Goal: Task Accomplishment & Management: Use online tool/utility

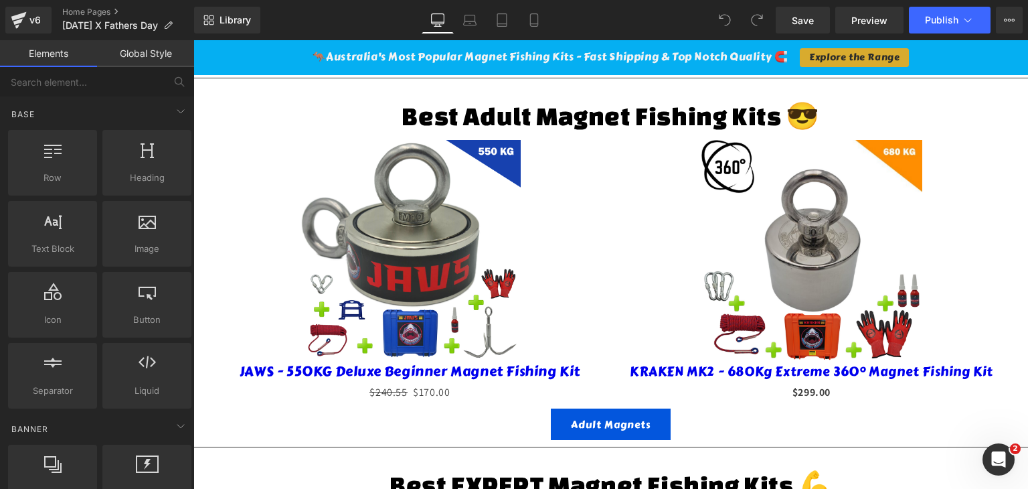
scroll to position [535, 0]
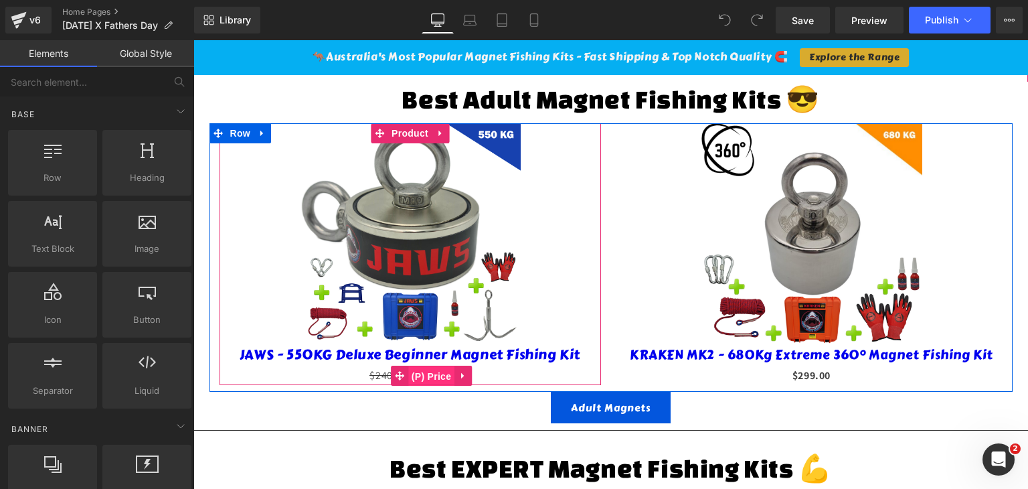
click at [434, 366] on span "(P) Price" at bounding box center [431, 376] width 47 height 20
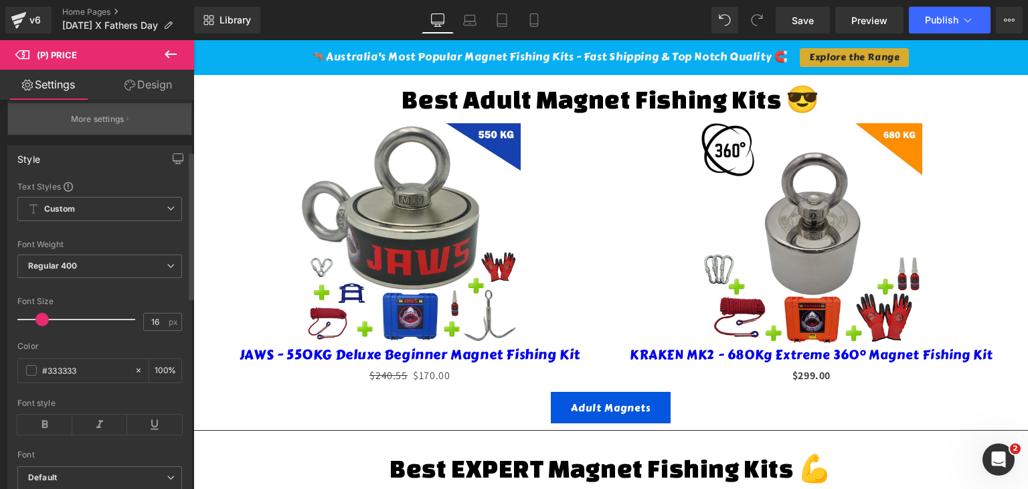
scroll to position [134, 0]
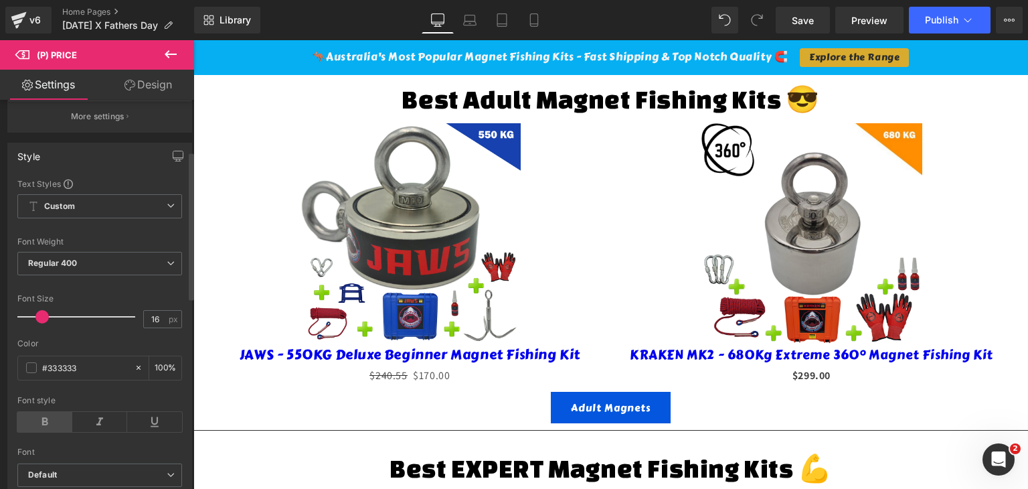
click at [37, 432] on icon at bounding box center [44, 422] width 55 height 20
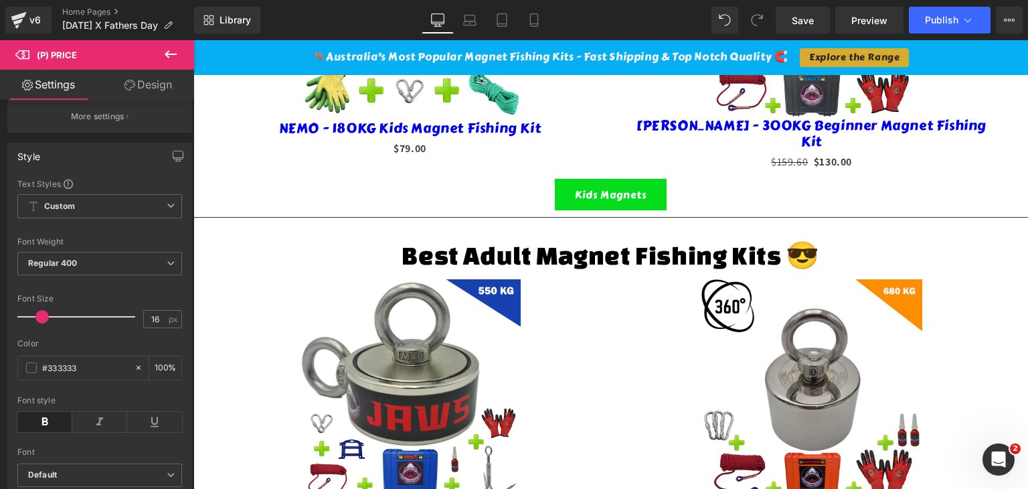
scroll to position [268, 0]
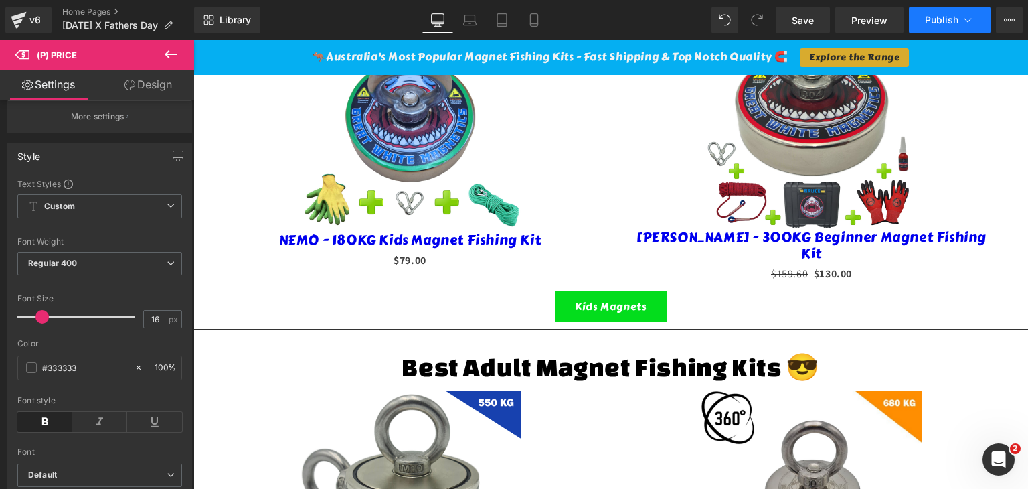
click at [934, 19] on span "Publish" at bounding box center [941, 20] width 33 height 11
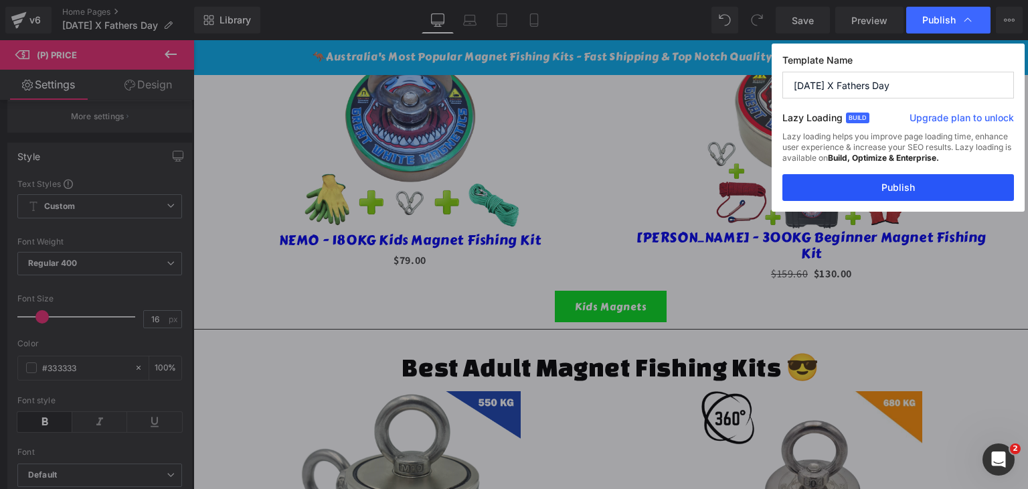
click at [873, 192] on button "Publish" at bounding box center [898, 187] width 232 height 27
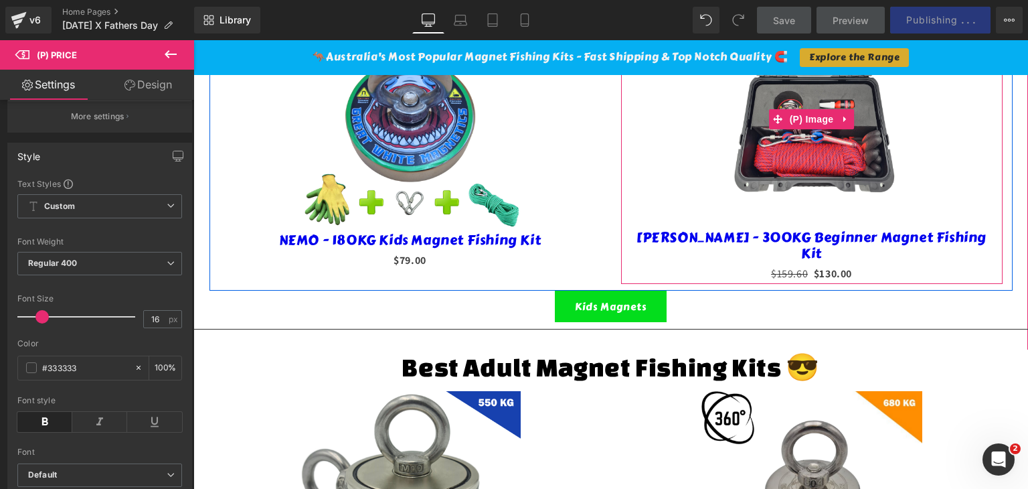
scroll to position [0, 0]
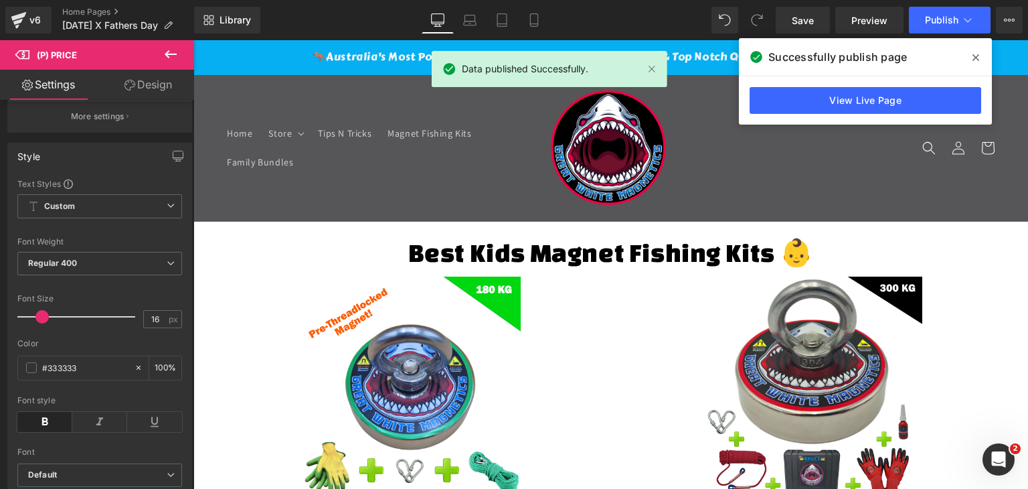
click at [975, 59] on icon at bounding box center [975, 57] width 7 height 11
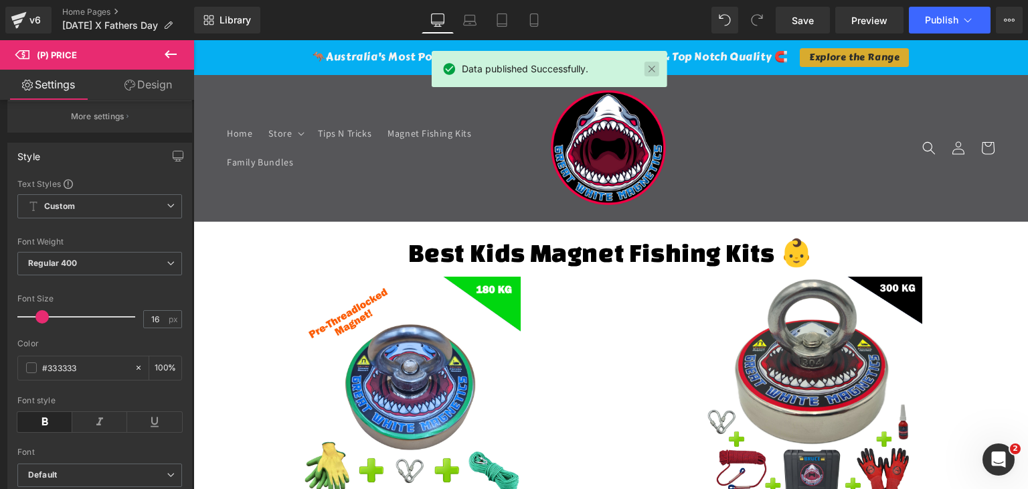
drag, startPoint x: 654, startPoint y: 72, endPoint x: 452, endPoint y: 37, distance: 205.2
click at [654, 72] on link at bounding box center [651, 69] width 15 height 15
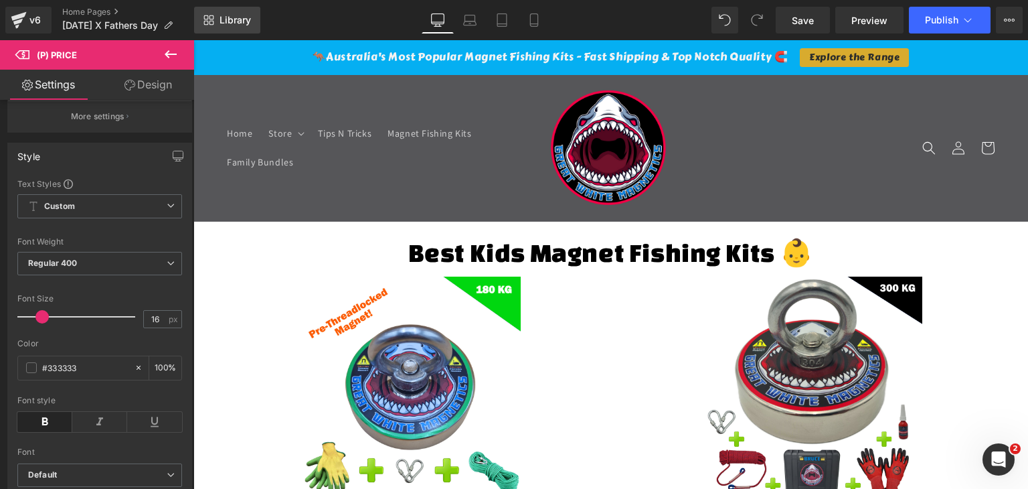
click at [231, 19] on span "Library" at bounding box center [235, 20] width 31 height 12
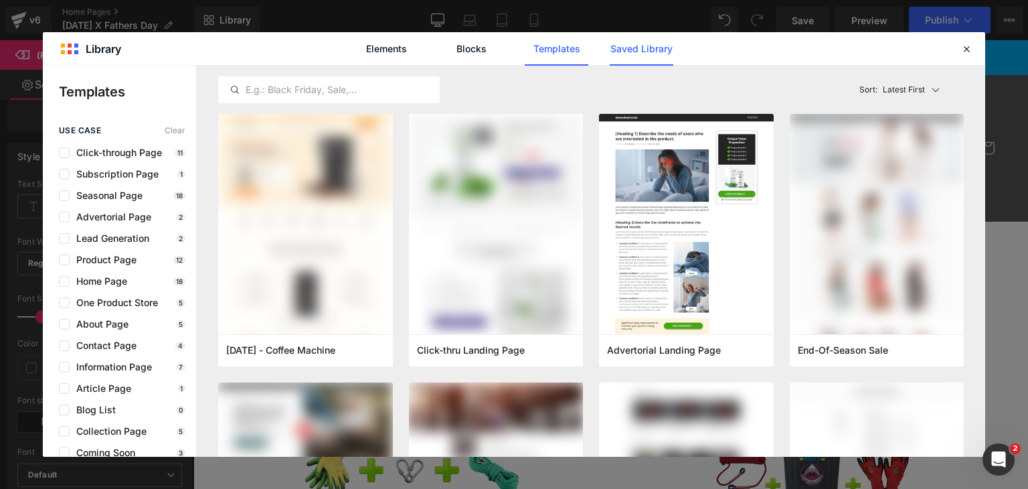
click at [644, 49] on link "Saved Library" at bounding box center [642, 48] width 64 height 33
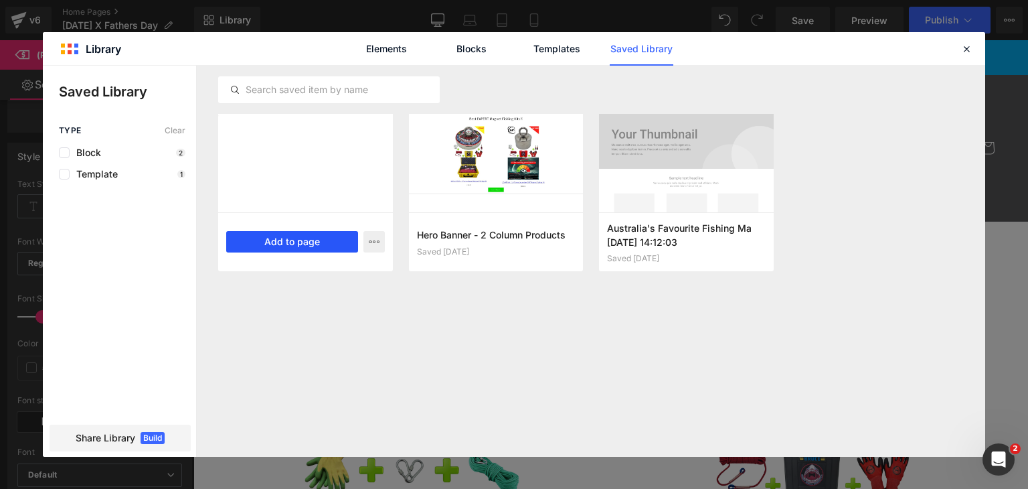
click at [274, 239] on button "Add to page" at bounding box center [292, 241] width 132 height 21
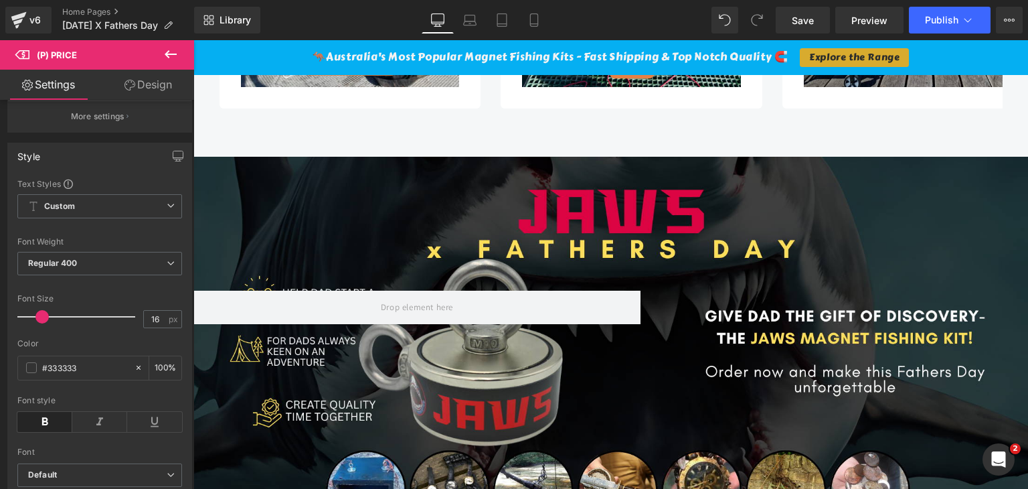
scroll to position [3576, 0]
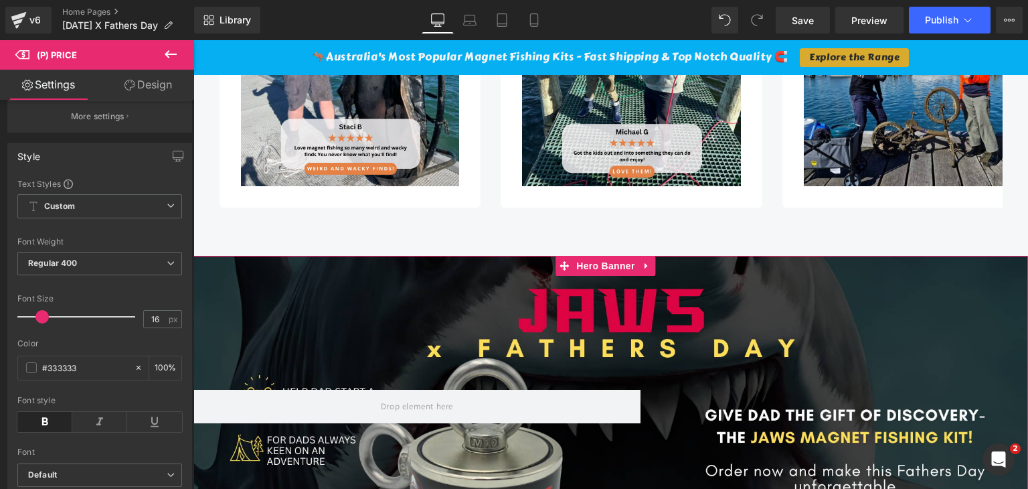
click at [606, 278] on div at bounding box center [610, 456] width 835 height 400
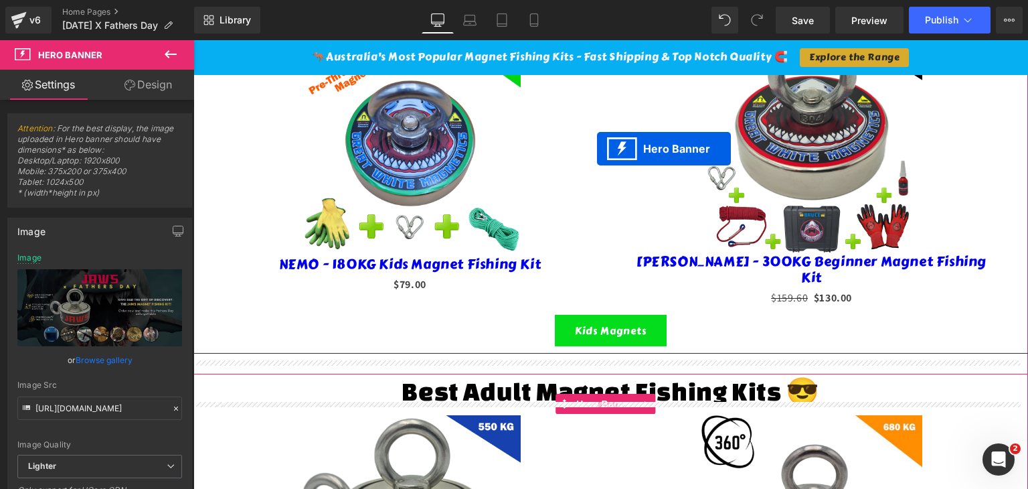
scroll to position [0, 0]
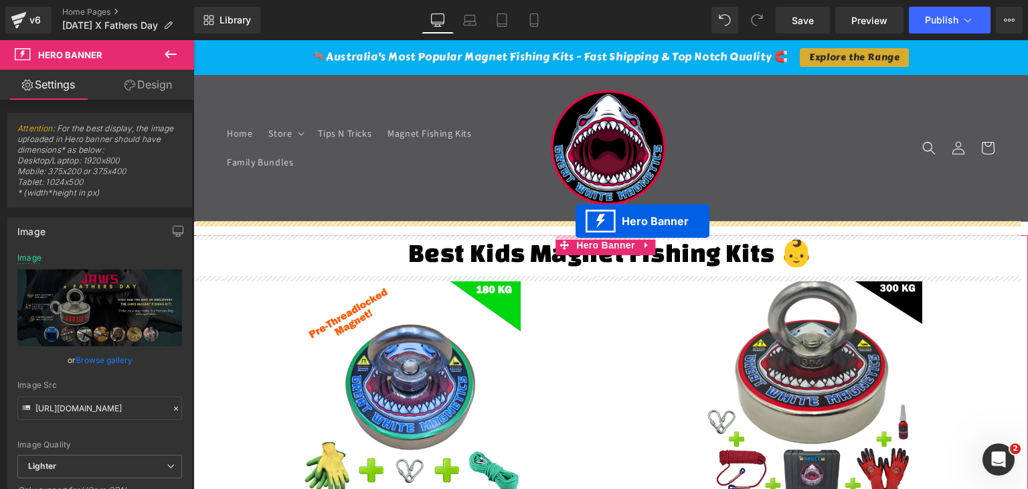
drag, startPoint x: 563, startPoint y: 253, endPoint x: 576, endPoint y: 221, distance: 34.3
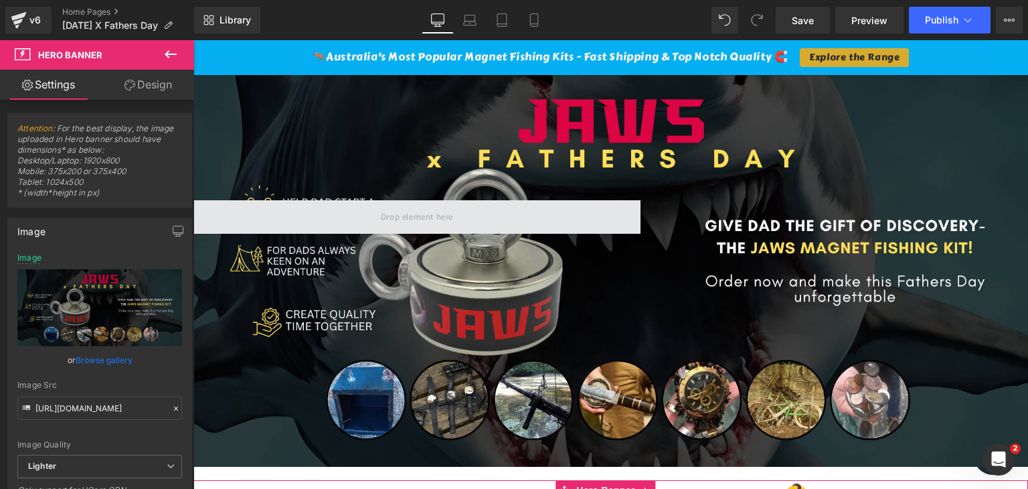
scroll to position [134, 0]
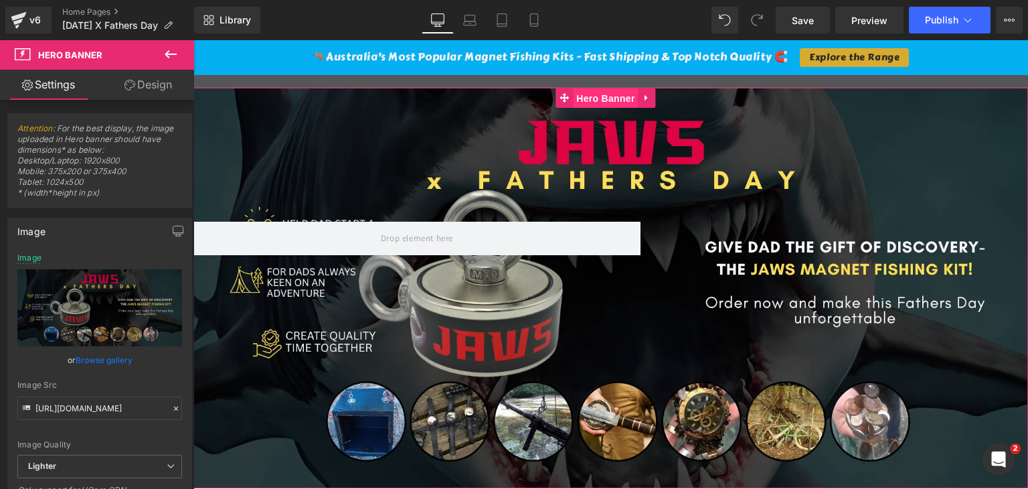
click at [604, 100] on span "Hero Banner" at bounding box center [605, 98] width 65 height 20
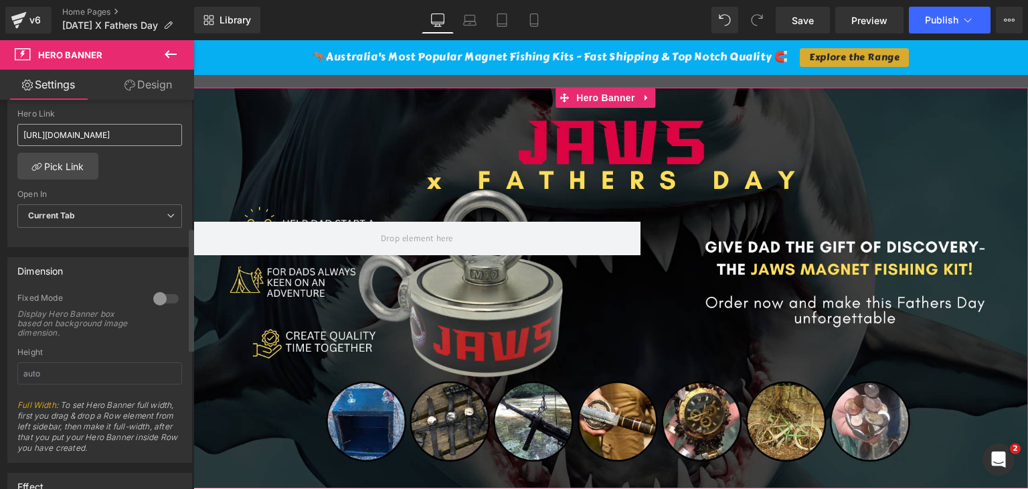
scroll to position [468, 0]
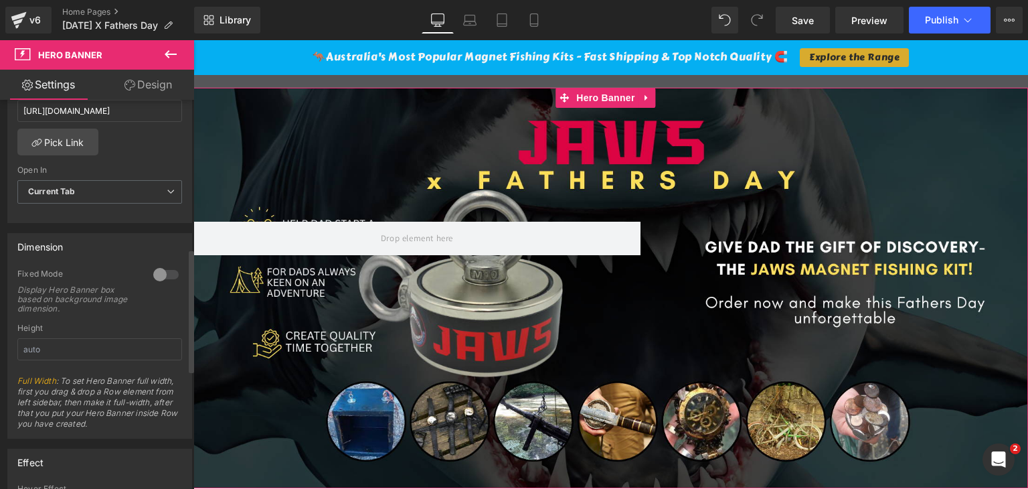
click at [157, 273] on div at bounding box center [166, 274] width 32 height 21
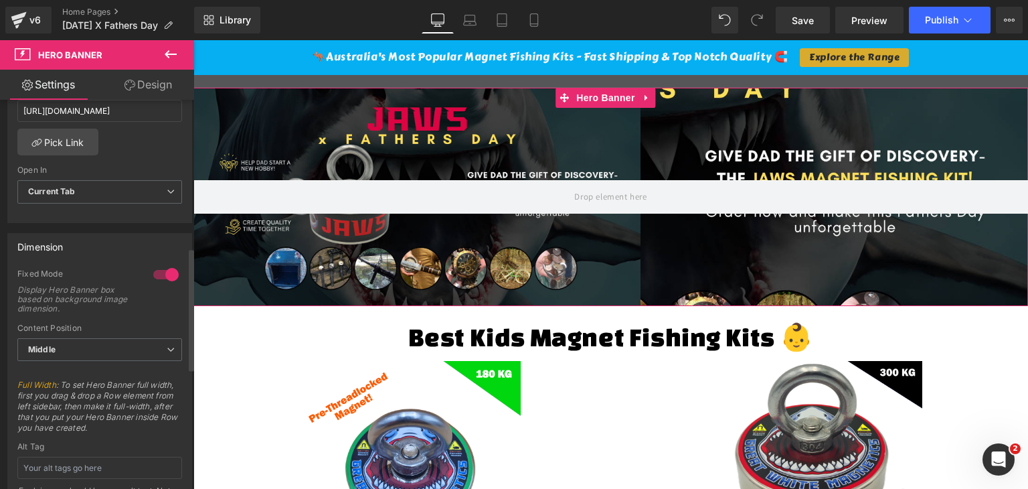
click at [163, 274] on div at bounding box center [166, 274] width 32 height 21
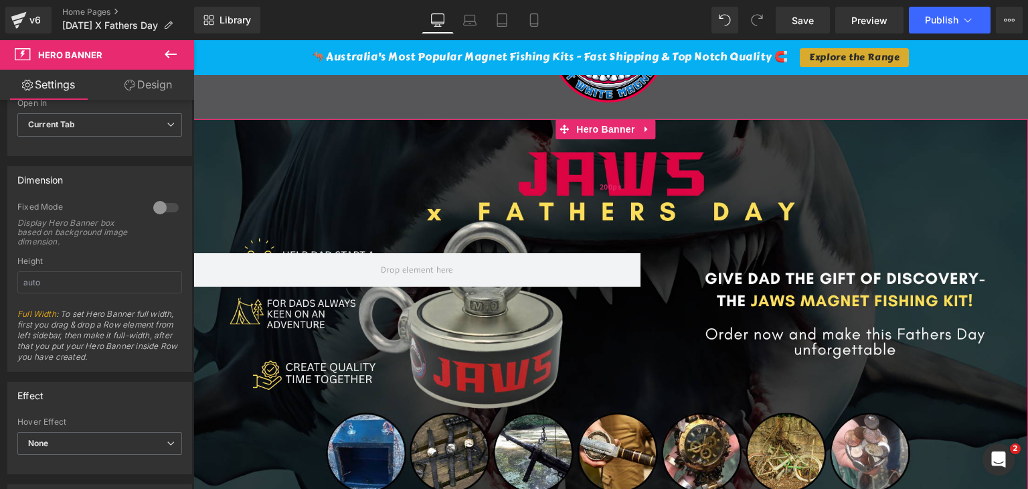
scroll to position [67, 0]
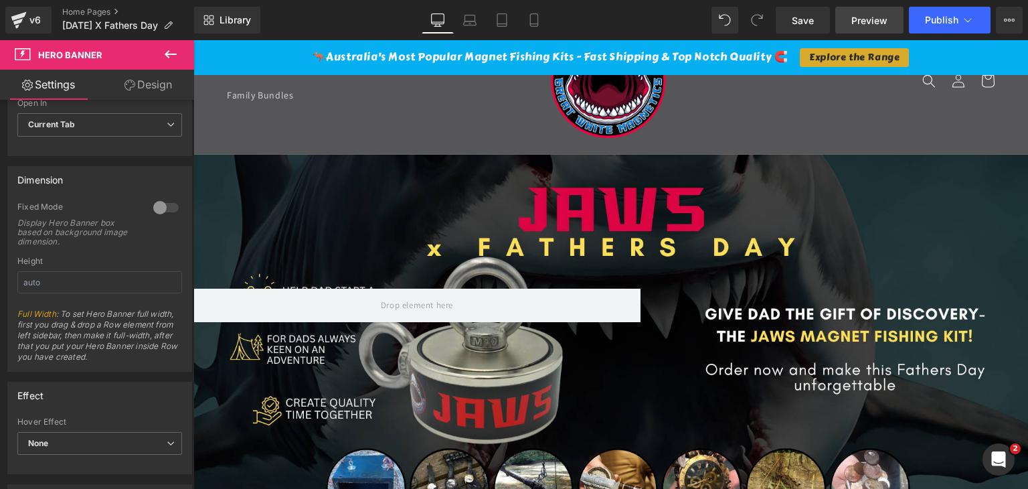
click at [872, 20] on span "Preview" at bounding box center [869, 20] width 36 height 14
drag, startPoint x: 808, startPoint y: 14, endPoint x: 653, endPoint y: 19, distance: 155.3
click at [808, 14] on span "Save" at bounding box center [803, 20] width 22 height 14
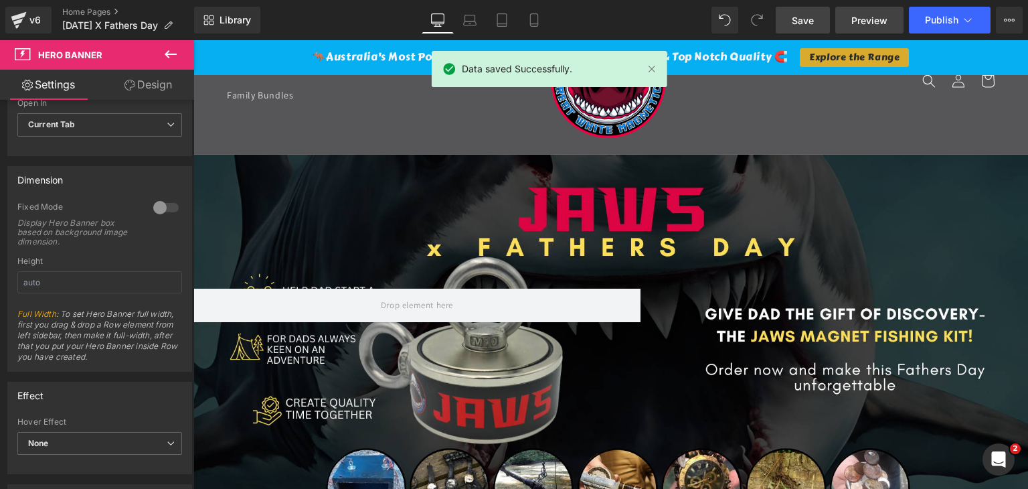
click at [871, 18] on span "Preview" at bounding box center [869, 20] width 36 height 14
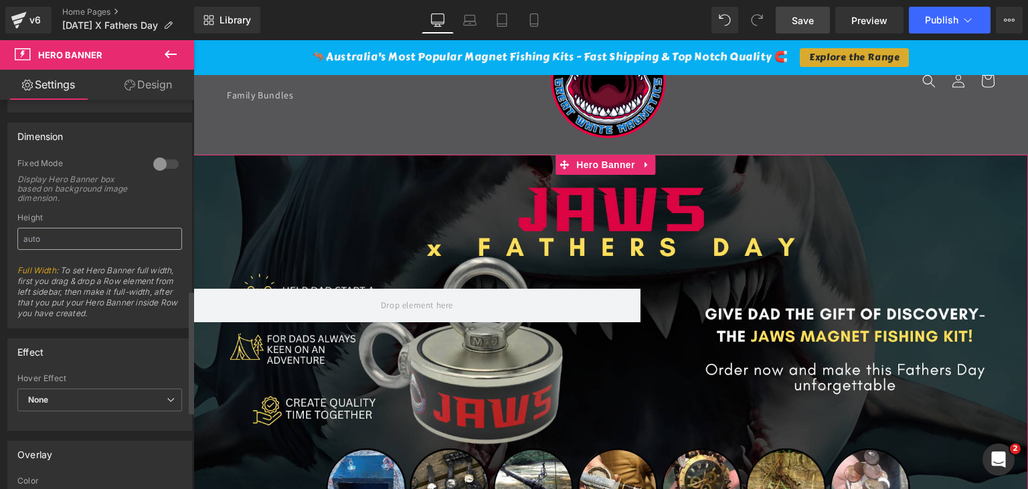
scroll to position [602, 0]
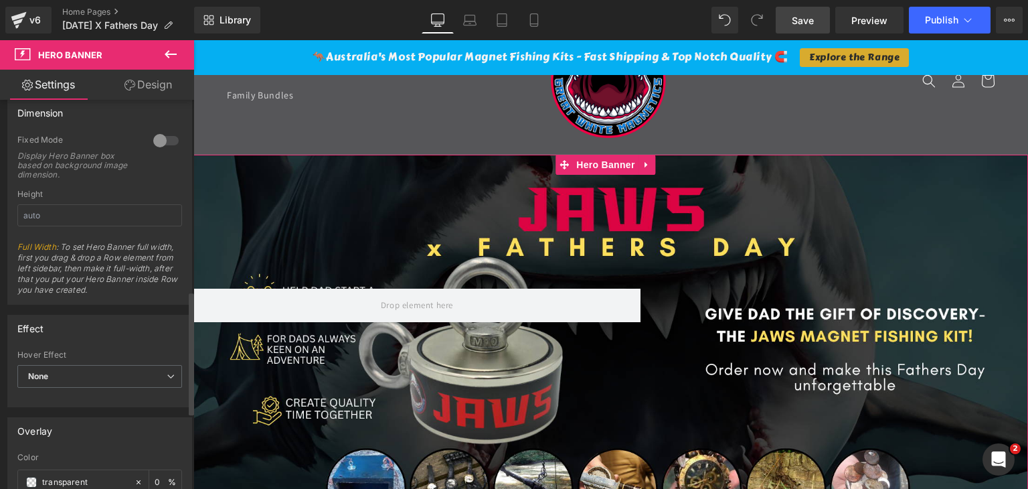
click at [157, 143] on div at bounding box center [166, 140] width 32 height 21
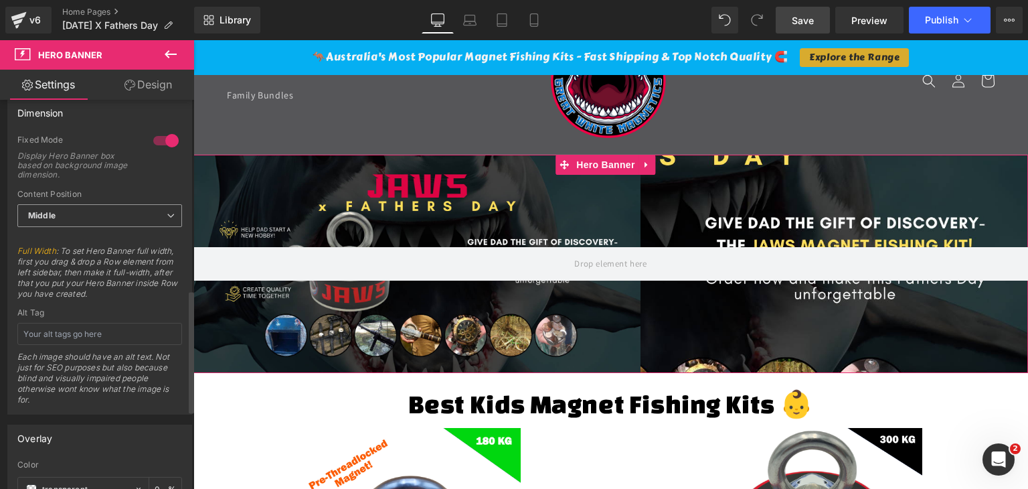
click at [111, 209] on span "Middle" at bounding box center [99, 215] width 165 height 23
click at [111, 209] on span "Middle" at bounding box center [96, 215] width 159 height 23
click at [606, 166] on span "Hero Banner" at bounding box center [605, 165] width 65 height 20
click at [165, 137] on div at bounding box center [166, 140] width 32 height 21
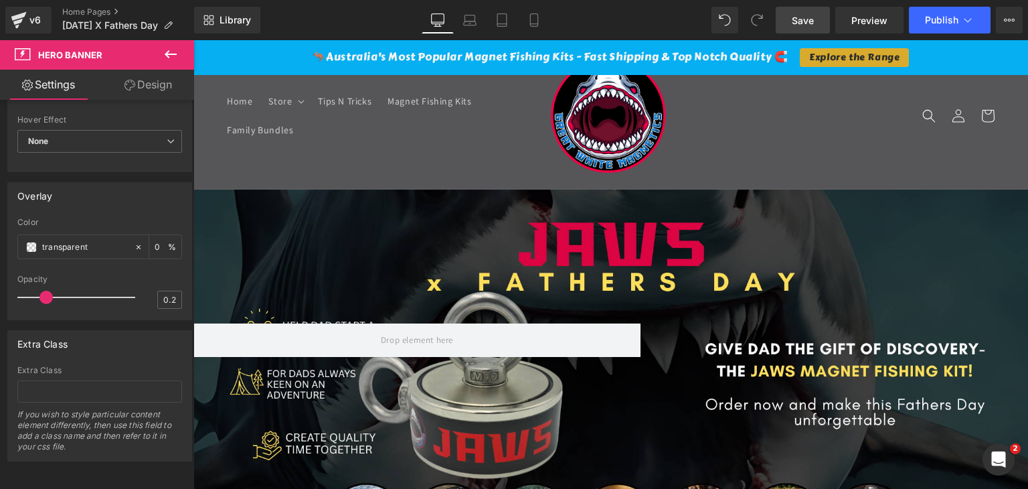
scroll to position [0, 0]
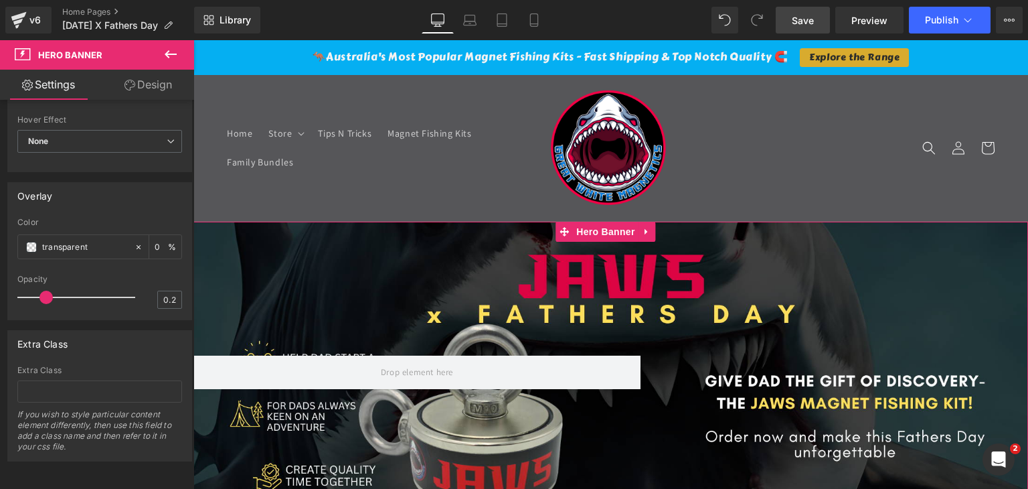
click at [152, 86] on link "Design" at bounding box center [148, 85] width 97 height 30
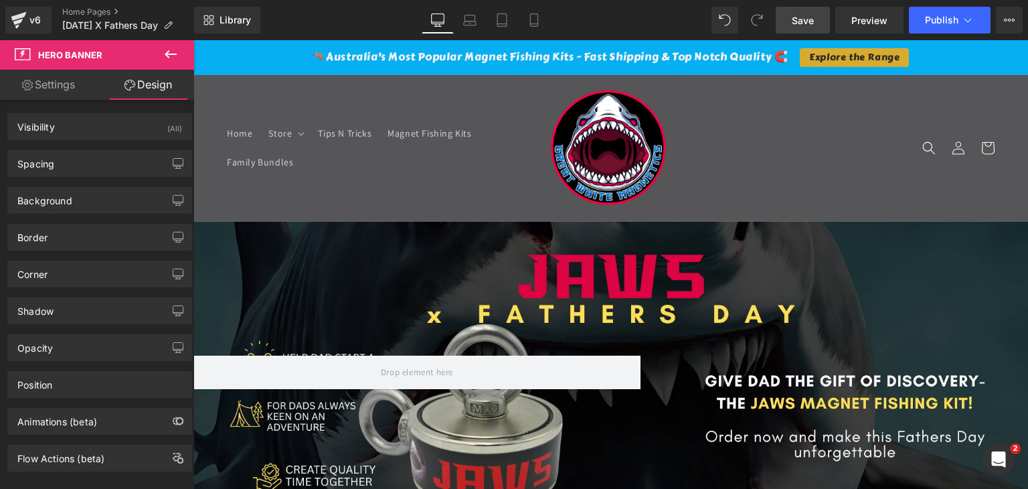
click at [169, 56] on icon at bounding box center [171, 54] width 16 height 16
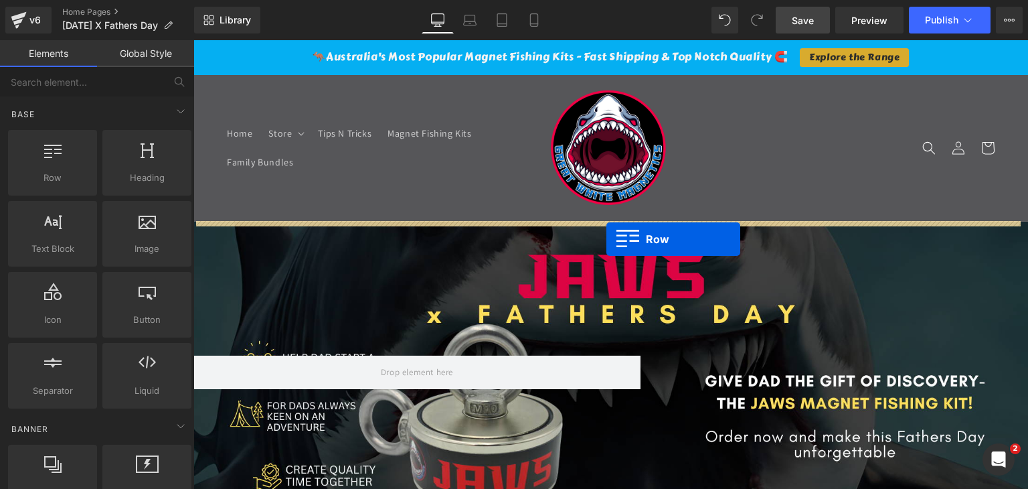
drag, startPoint x: 256, startPoint y: 196, endPoint x: 606, endPoint y: 239, distance: 352.6
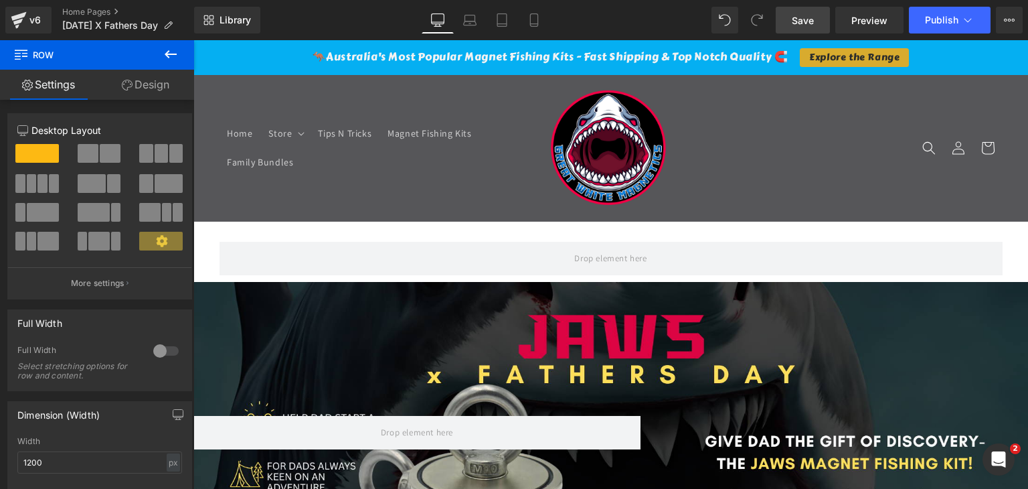
click at [168, 53] on icon at bounding box center [171, 54] width 16 height 16
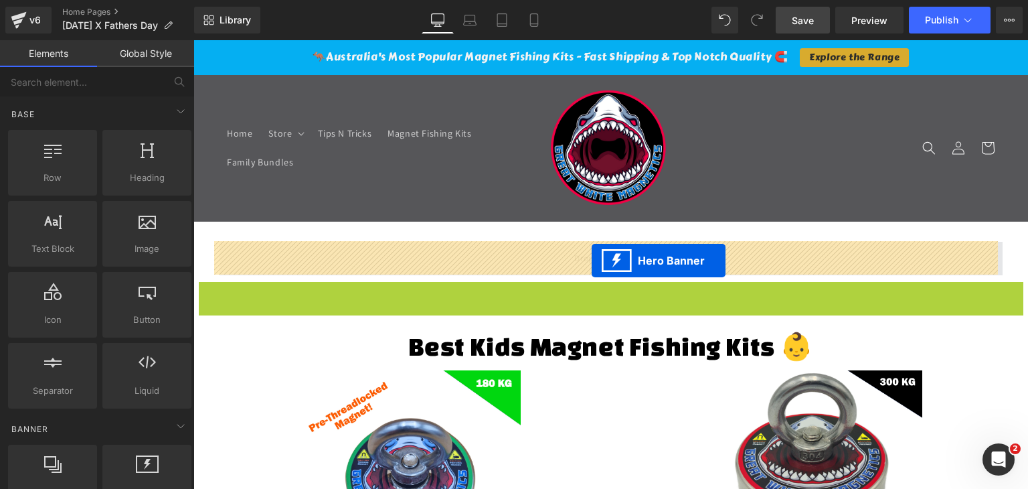
drag, startPoint x: 566, startPoint y: 293, endPoint x: 592, endPoint y: 259, distance: 42.6
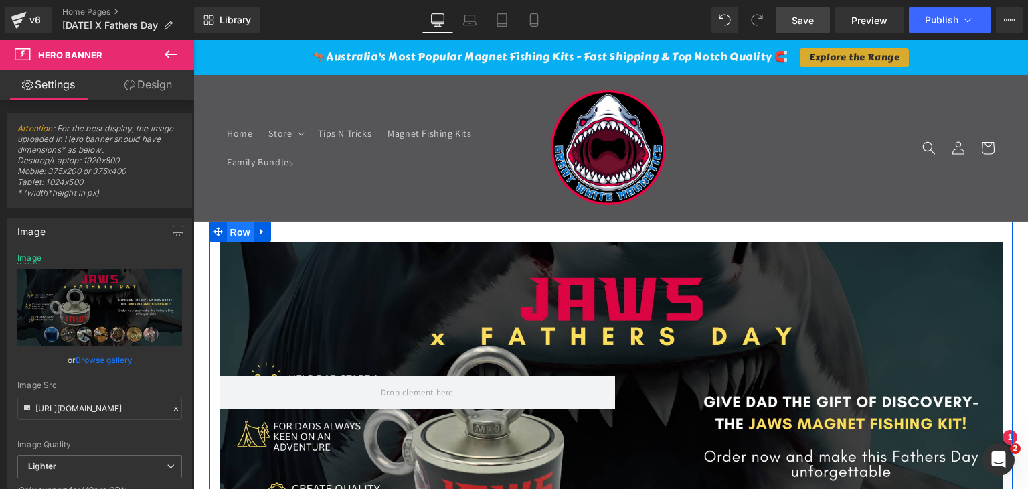
click at [230, 230] on span "Row" at bounding box center [240, 232] width 27 height 20
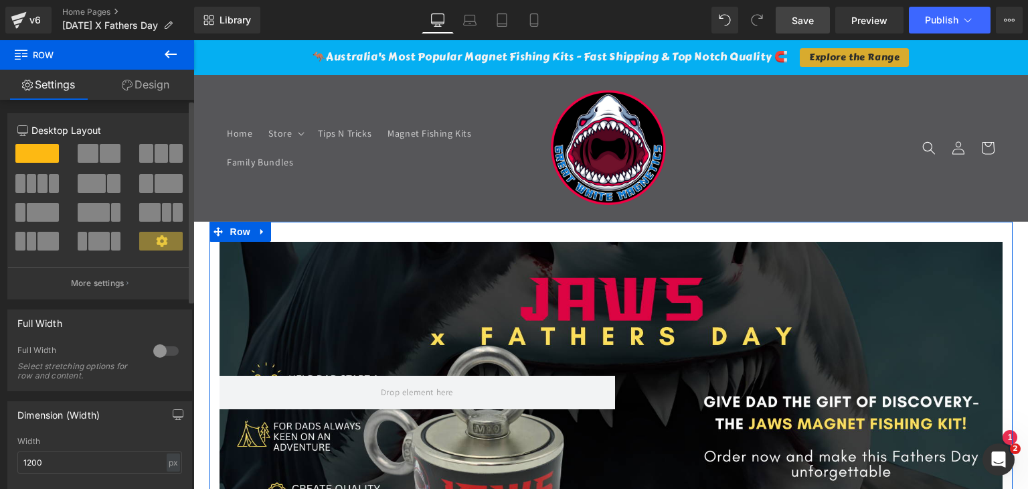
click at [161, 347] on div at bounding box center [166, 350] width 32 height 21
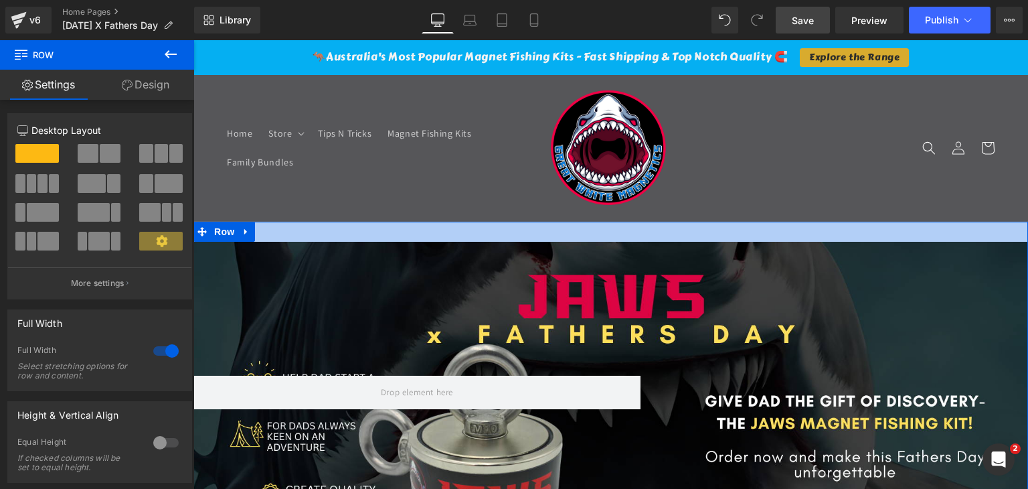
click at [598, 232] on div at bounding box center [610, 232] width 835 height 20
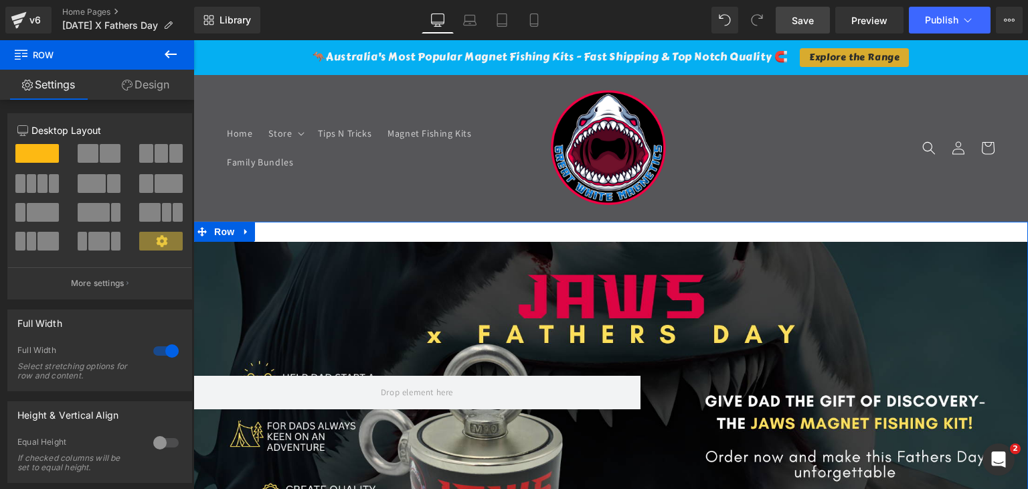
drag, startPoint x: 151, startPoint y: 78, endPoint x: 80, endPoint y: 151, distance: 101.3
click at [152, 78] on link "Design" at bounding box center [145, 85] width 97 height 30
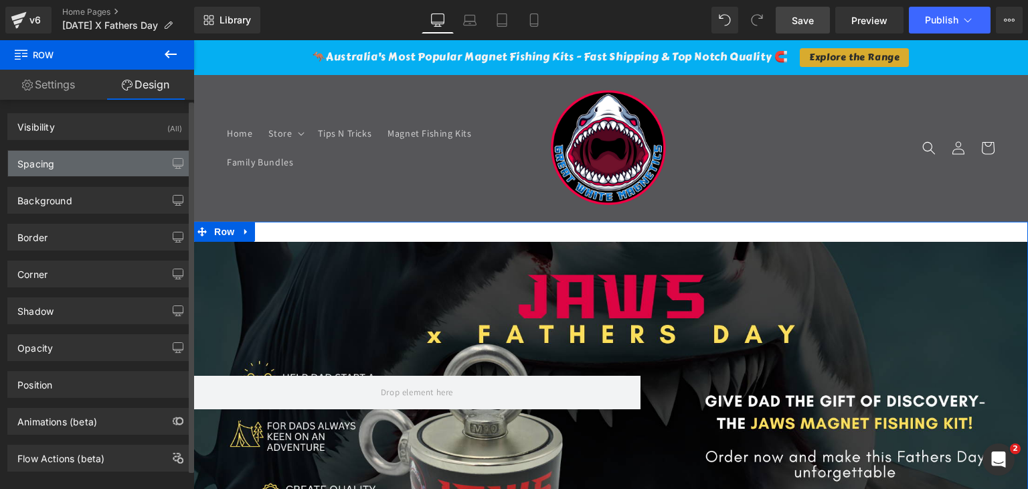
type input "0"
type input "30"
type input "0"
type input "10"
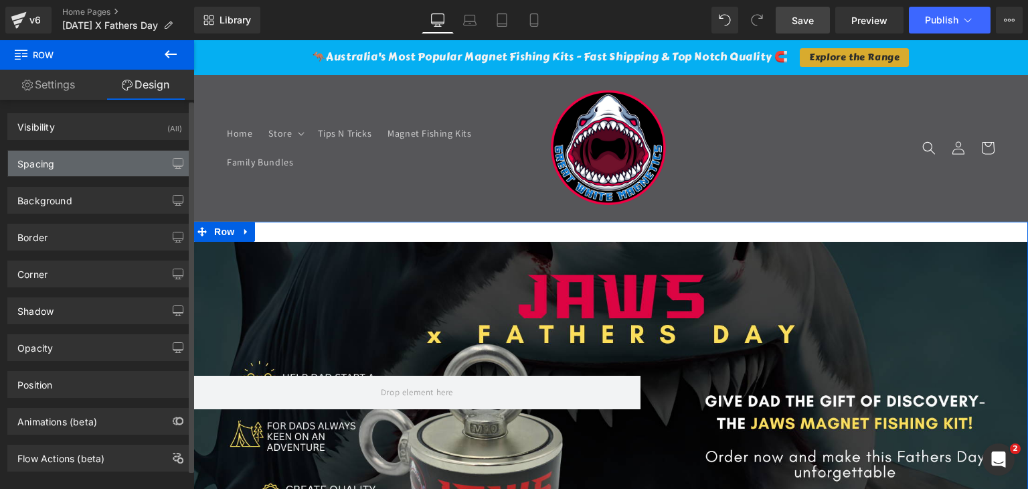
type input "0"
click at [80, 152] on div "Spacing" at bounding box center [99, 163] width 183 height 25
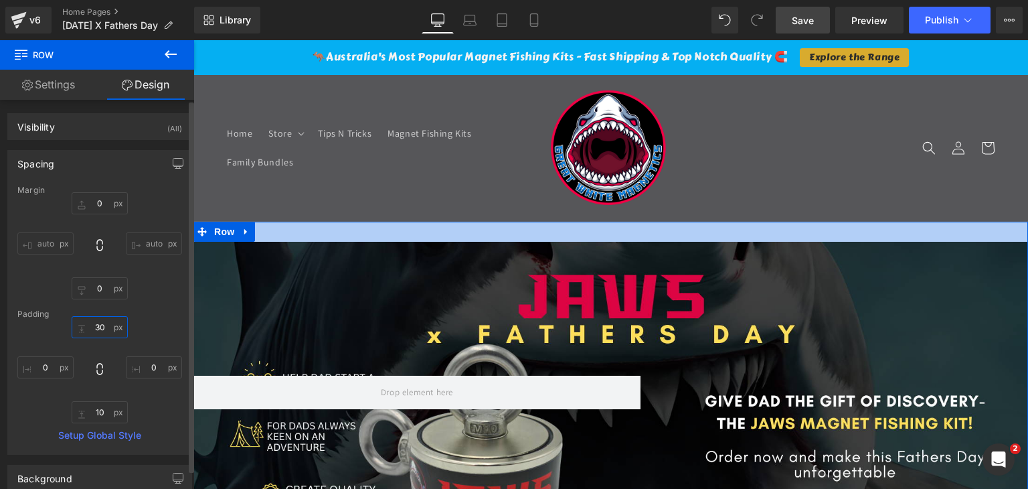
click at [97, 327] on input "30" at bounding box center [100, 327] width 56 height 22
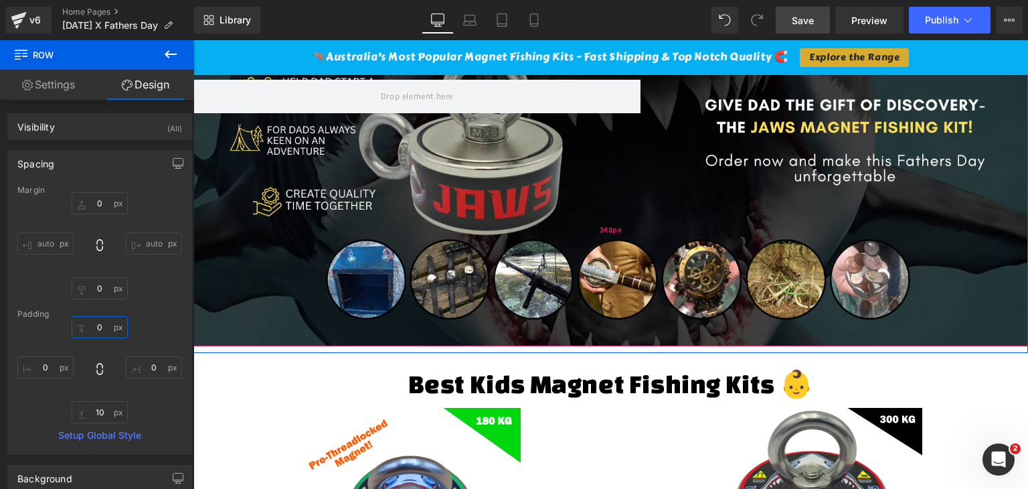
scroll to position [335, 0]
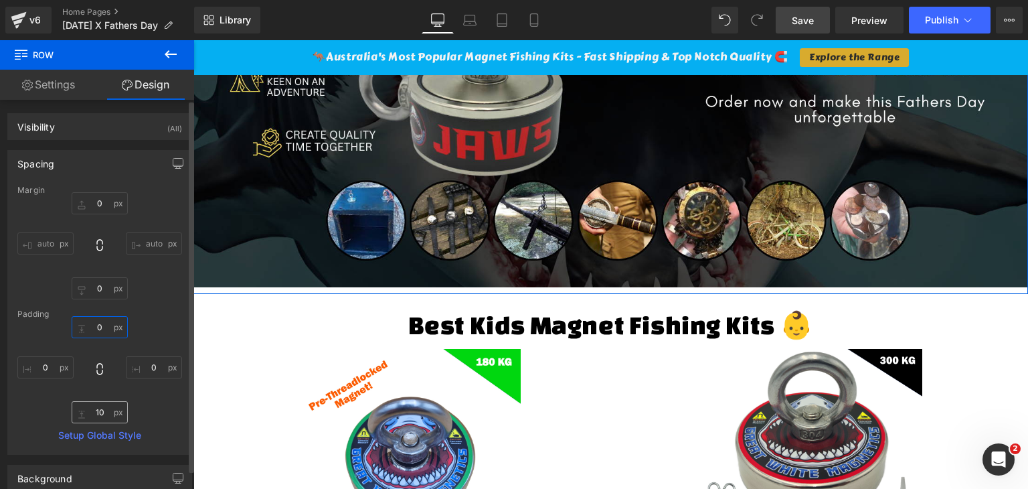
type input "0"
click at [94, 412] on input "10" at bounding box center [100, 412] width 56 height 22
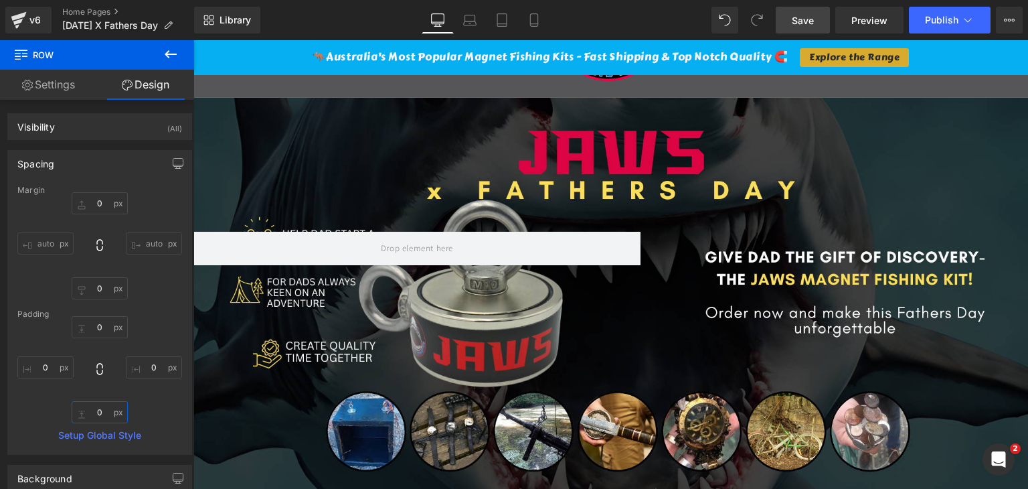
scroll to position [67, 0]
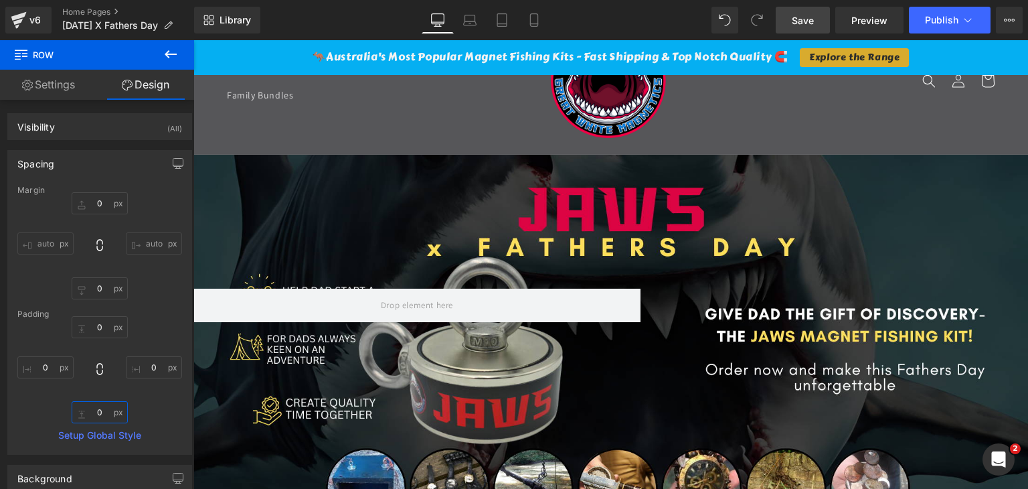
type input "0"
drag, startPoint x: 808, startPoint y: 17, endPoint x: 732, endPoint y: 114, distance: 123.4
click at [808, 17] on span "Save" at bounding box center [803, 20] width 22 height 14
click at [875, 17] on span "Preview" at bounding box center [869, 20] width 36 height 14
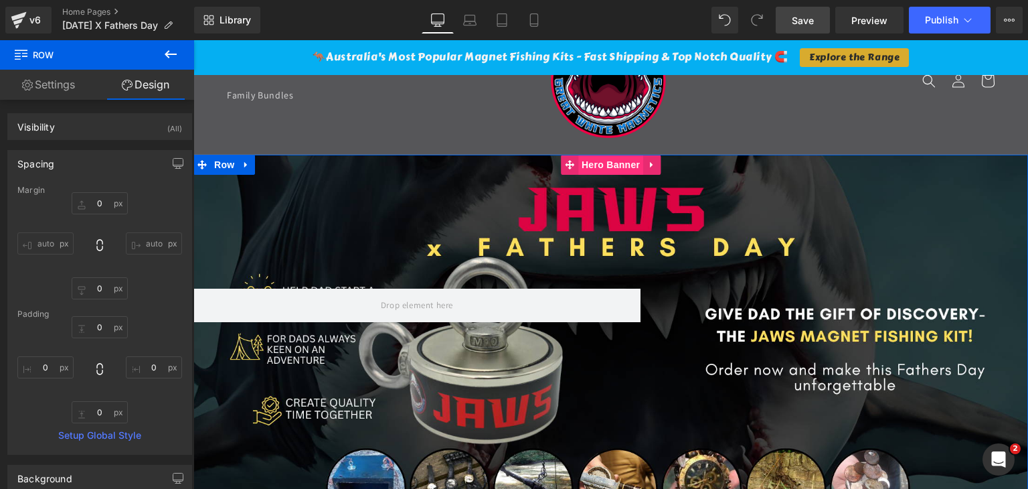
click at [605, 165] on span "Hero Banner" at bounding box center [610, 165] width 65 height 20
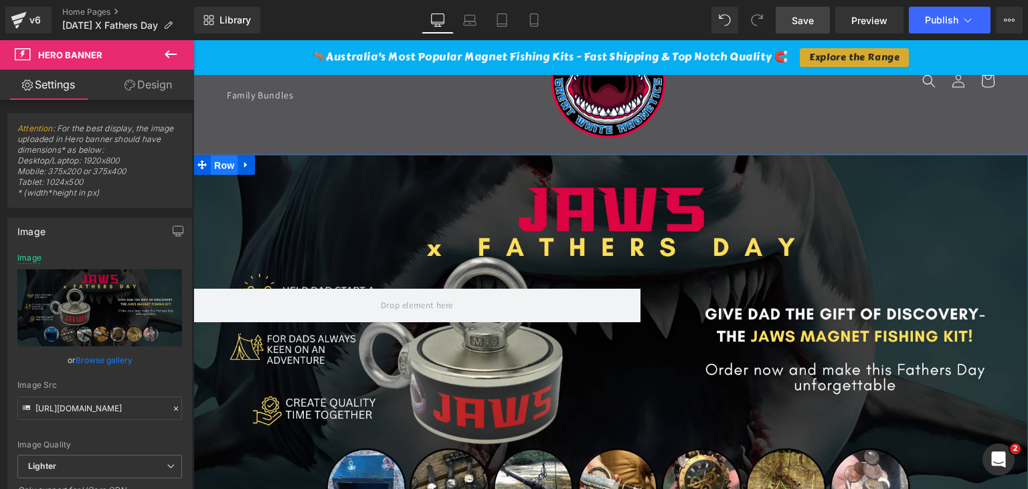
click at [218, 167] on span "Row" at bounding box center [224, 165] width 27 height 20
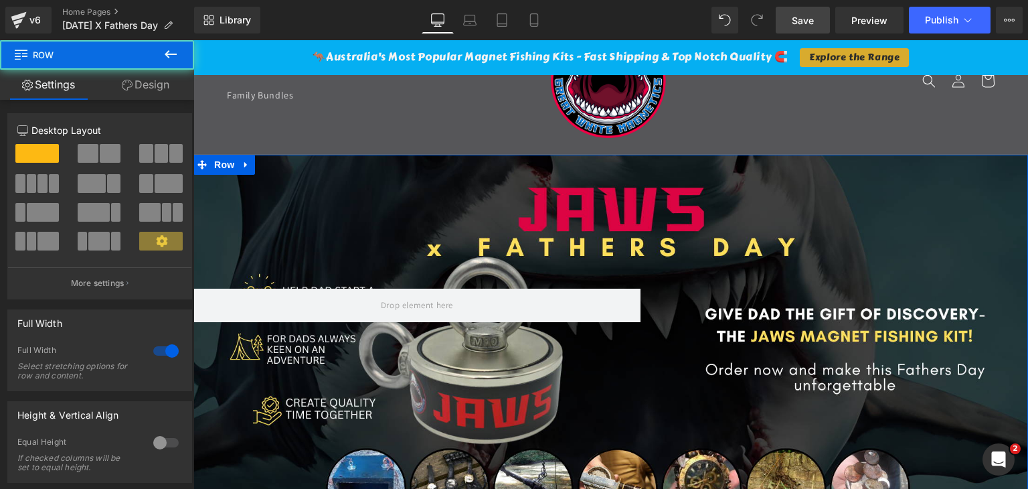
drag, startPoint x: 144, startPoint y: 84, endPoint x: 60, endPoint y: 199, distance: 142.7
click at [145, 84] on link "Design" at bounding box center [145, 85] width 97 height 30
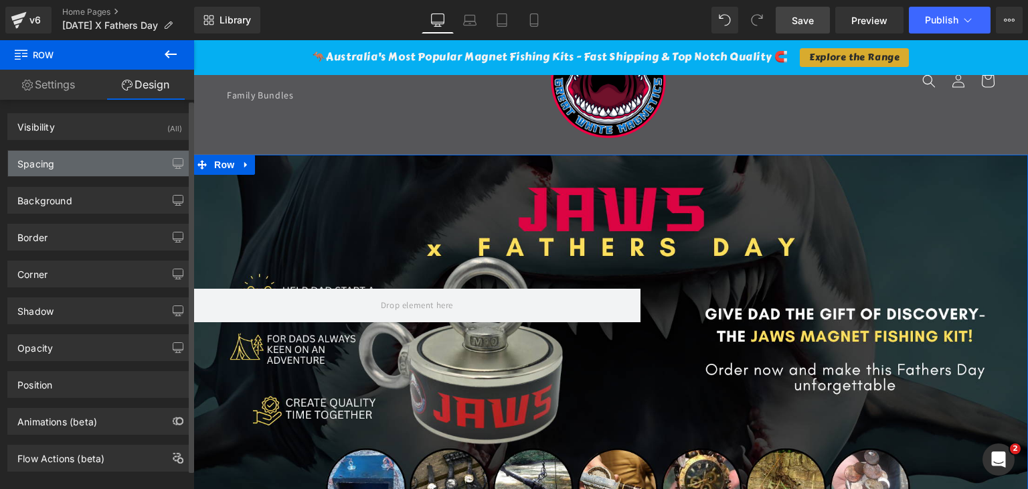
type input "0"
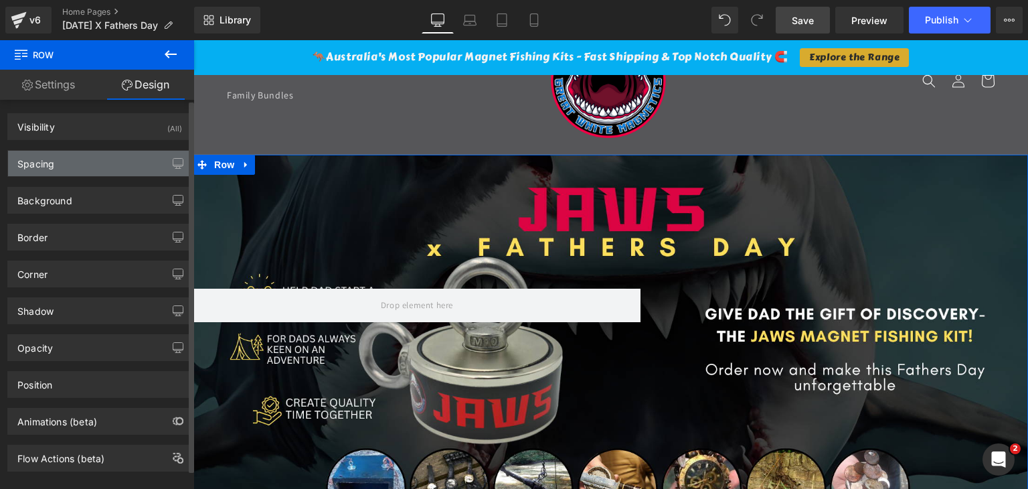
type input "0"
click at [58, 164] on div "Spacing" at bounding box center [99, 163] width 183 height 25
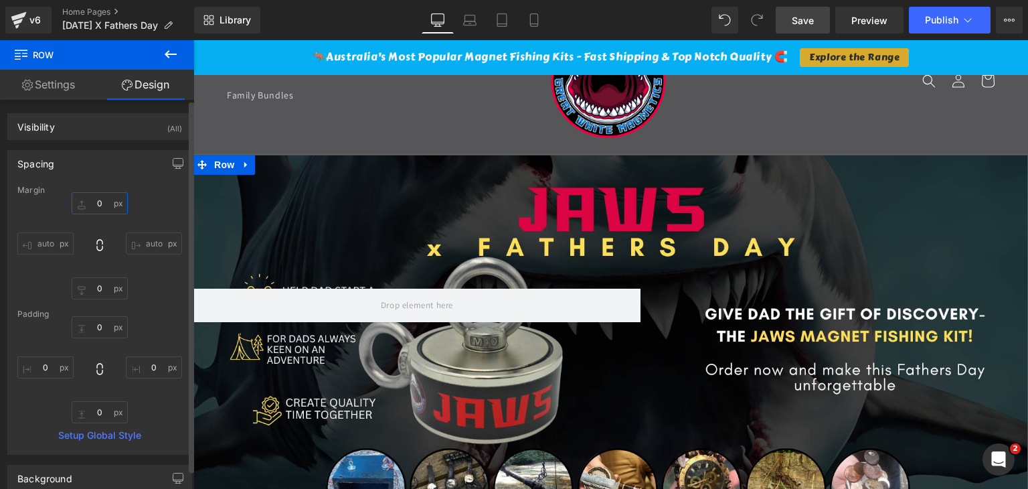
click at [93, 201] on input "0" at bounding box center [100, 203] width 56 height 22
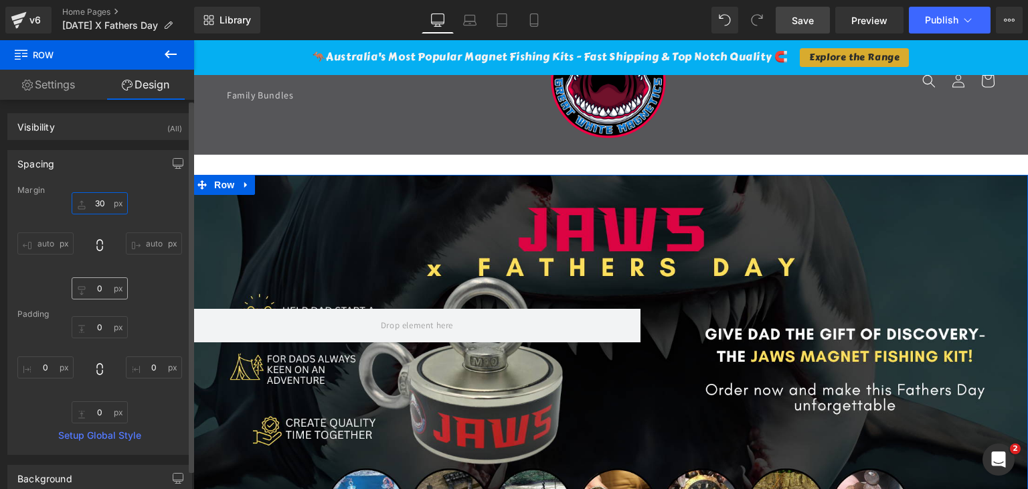
type input "30"
click at [153, 287] on div "30 30 auto auto 30 30 auto auto" at bounding box center [99, 245] width 165 height 107
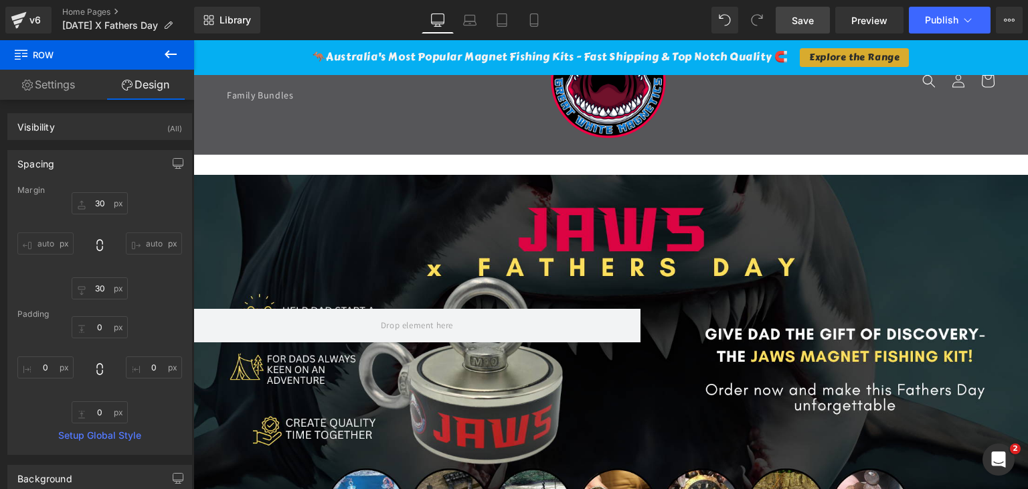
drag, startPoint x: 798, startPoint y: 15, endPoint x: 589, endPoint y: 31, distance: 210.0
click at [798, 15] on span "Save" at bounding box center [803, 20] width 22 height 14
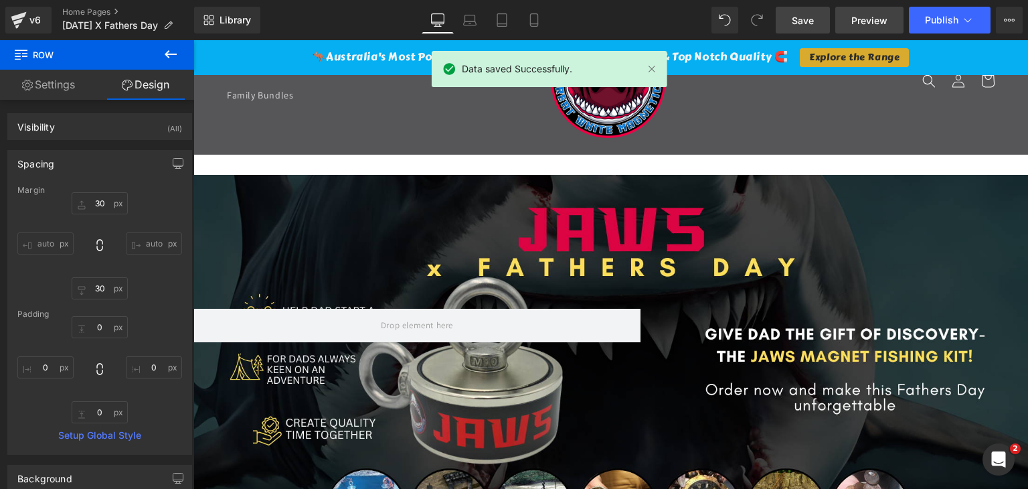
click at [871, 19] on span "Preview" at bounding box center [869, 20] width 36 height 14
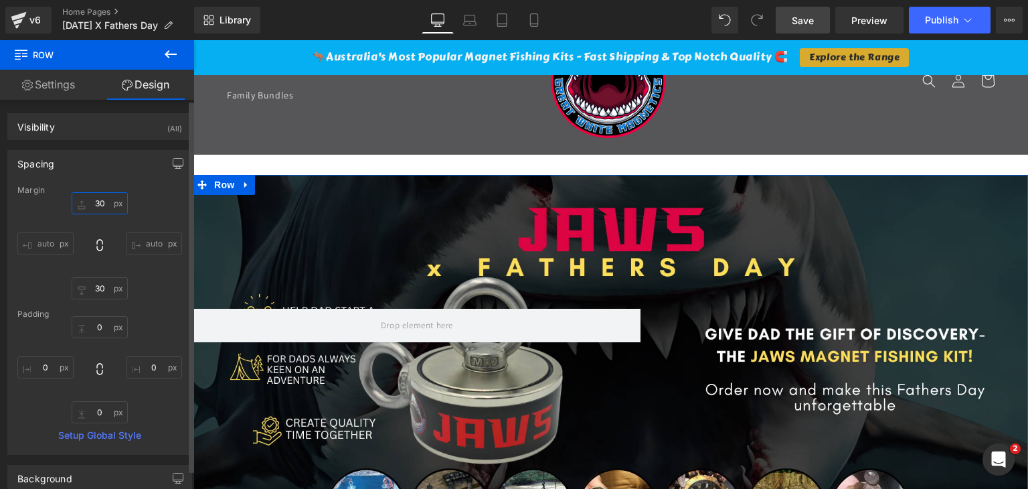
click at [98, 207] on input "30" at bounding box center [100, 203] width 56 height 22
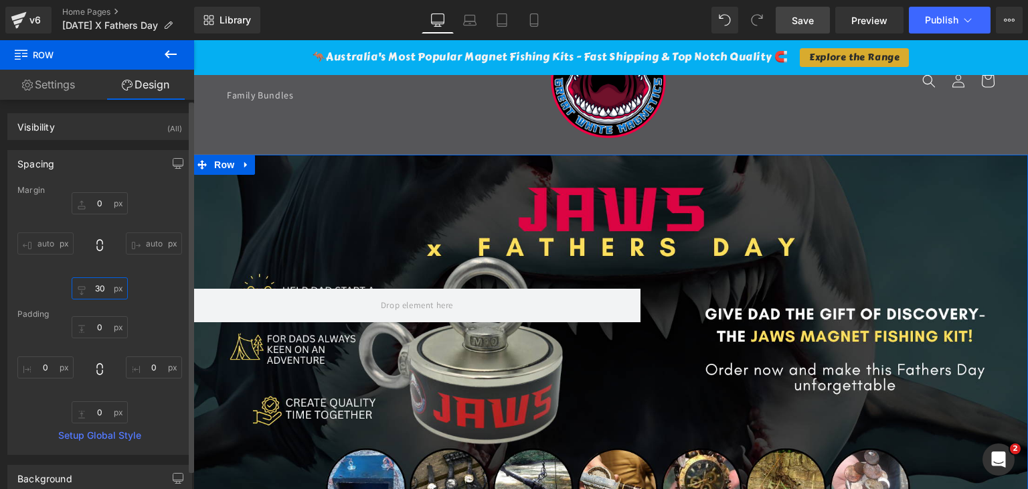
click at [97, 293] on input "30" at bounding box center [100, 288] width 56 height 22
click at [153, 308] on div "Margin auto auto auto auto [GEOGRAPHIC_DATA] 0px 0 0px 0 0px 0 0px 0 Setup Glob…" at bounding box center [99, 319] width 183 height 268
click at [604, 167] on span "Hero Banner" at bounding box center [610, 165] width 65 height 20
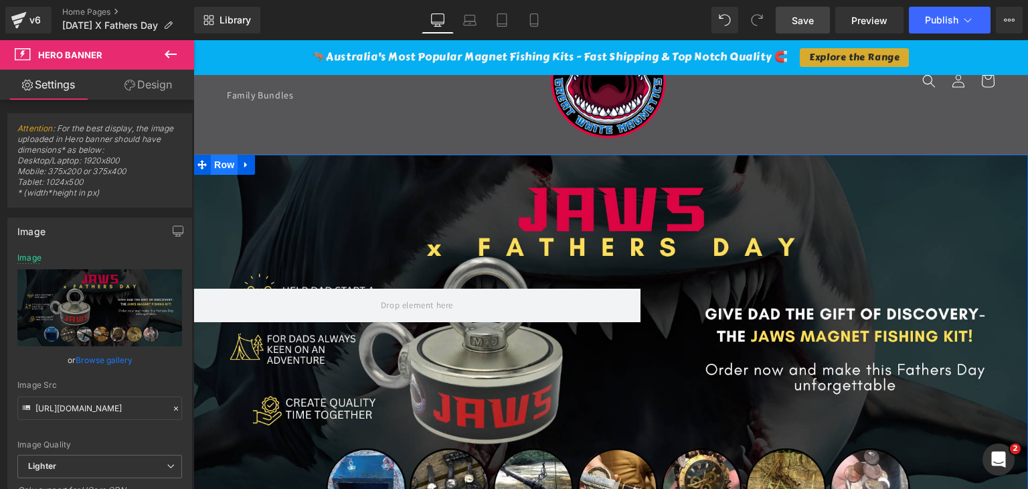
click at [214, 168] on span "Row" at bounding box center [224, 165] width 27 height 20
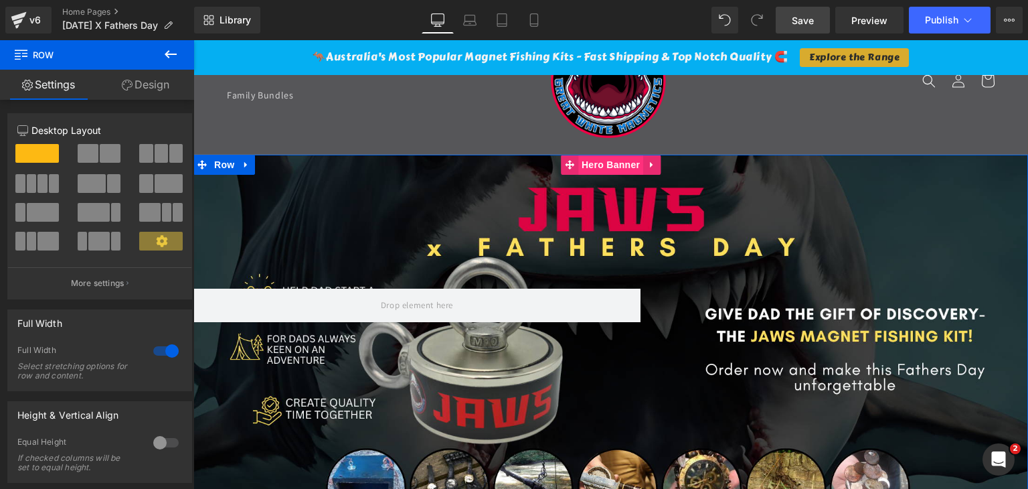
click at [610, 164] on span "Hero Banner" at bounding box center [610, 165] width 65 height 20
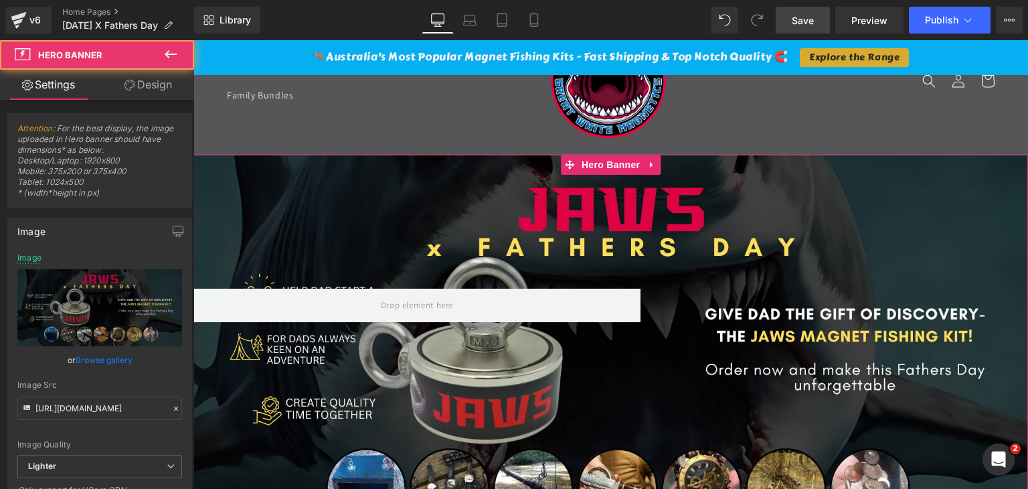
click at [171, 81] on link "Design" at bounding box center [148, 85] width 97 height 30
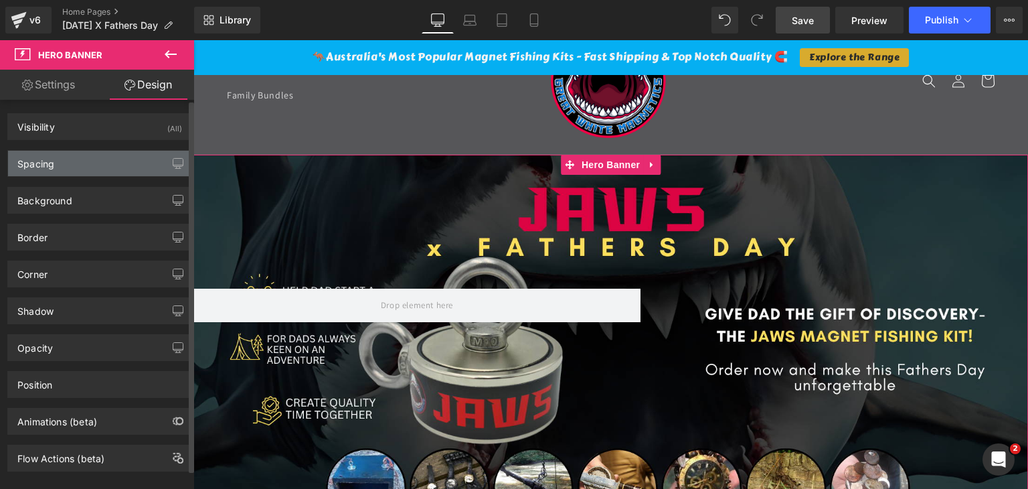
type input "0"
type input "200"
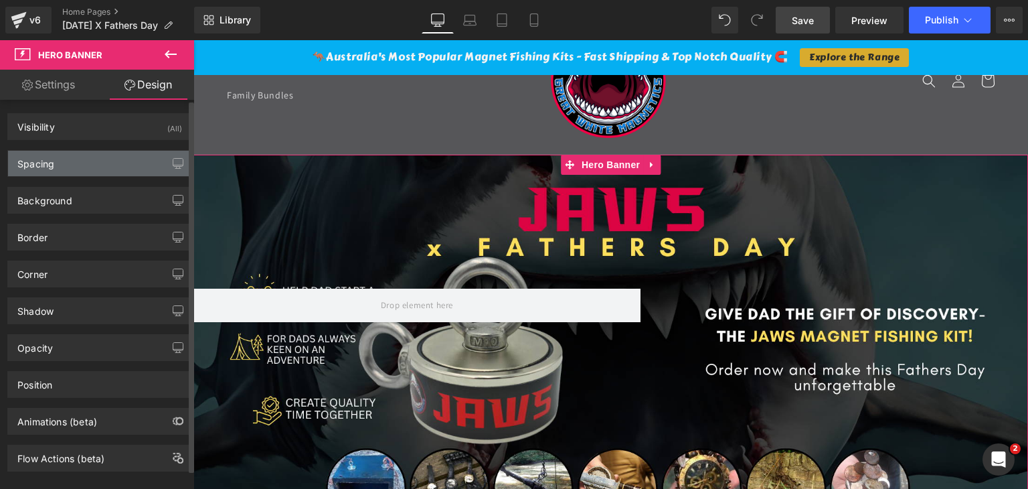
type input "579"
type input "348"
type input "0"
click at [84, 160] on div "Spacing" at bounding box center [99, 163] width 183 height 25
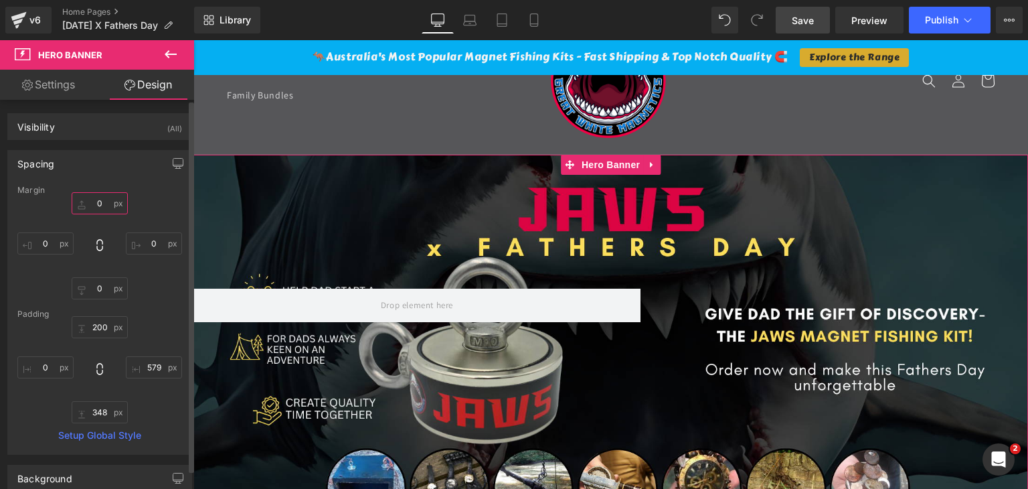
click at [88, 201] on input "0" at bounding box center [100, 203] width 56 height 22
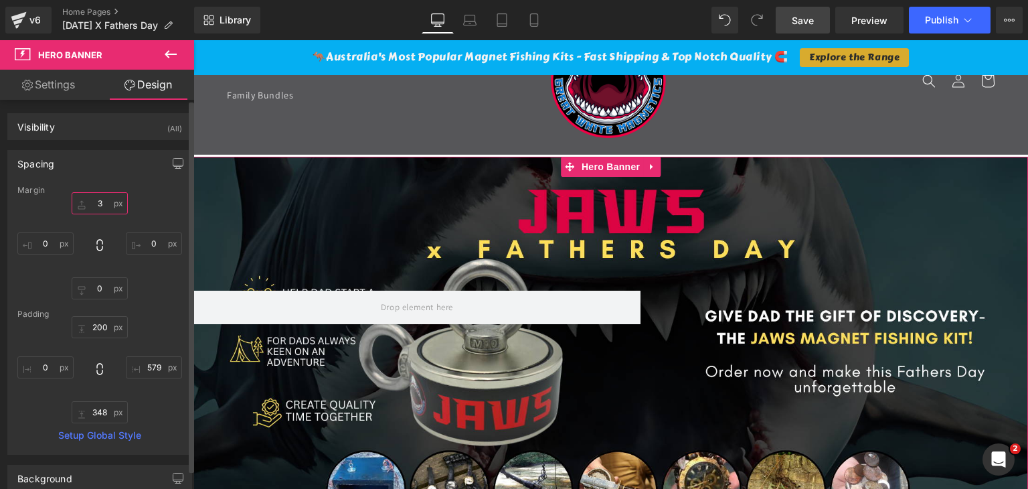
type input "30"
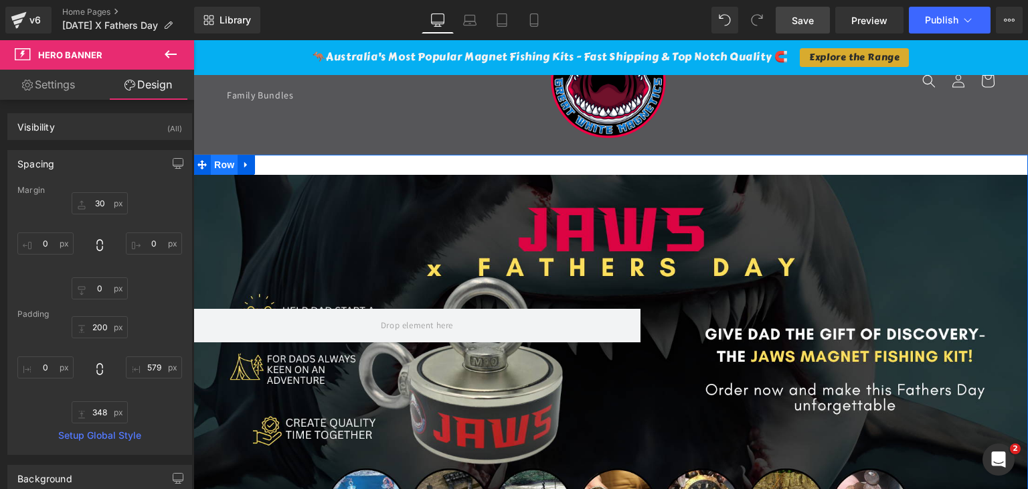
click at [222, 168] on span "Row" at bounding box center [224, 165] width 27 height 20
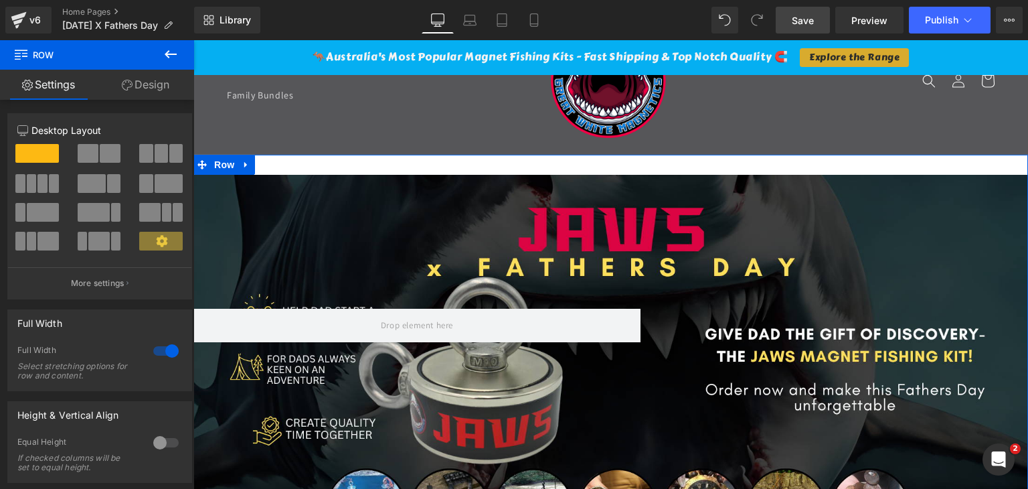
click at [159, 84] on link "Design" at bounding box center [145, 85] width 97 height 30
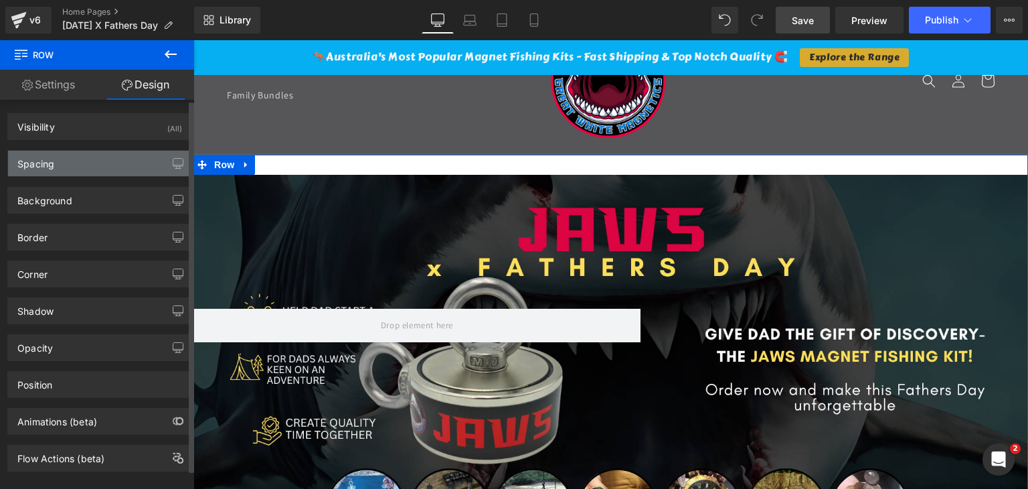
type input "0"
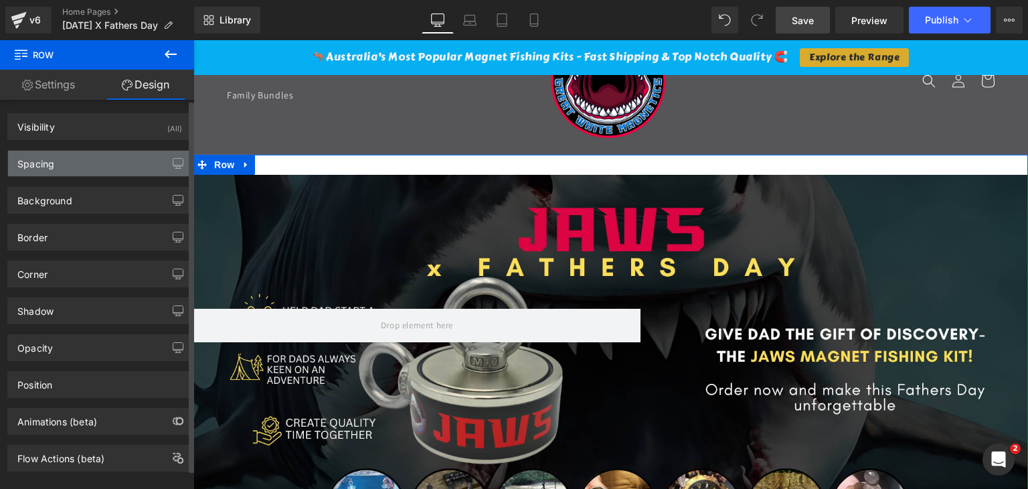
type input "0"
click at [98, 164] on div "Spacing" at bounding box center [99, 163] width 183 height 25
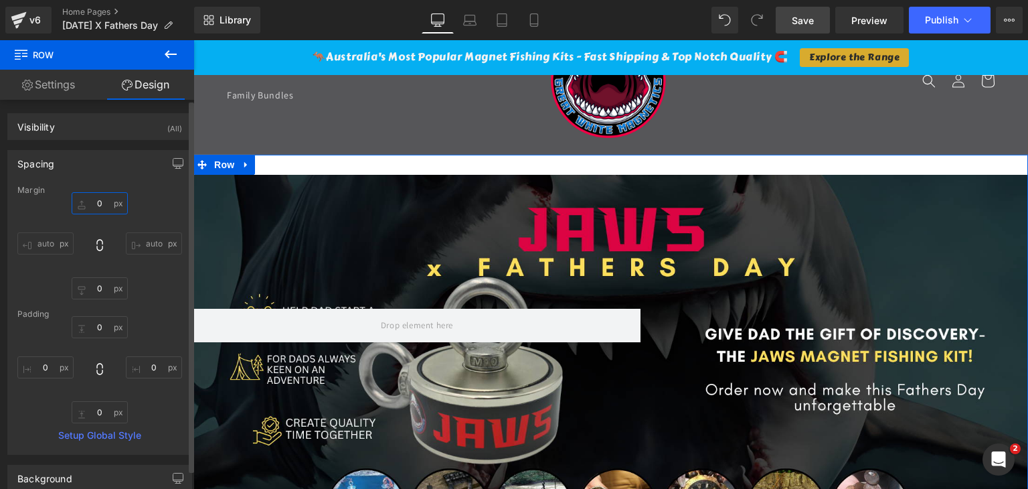
click at [96, 202] on input "0" at bounding box center [100, 203] width 56 height 22
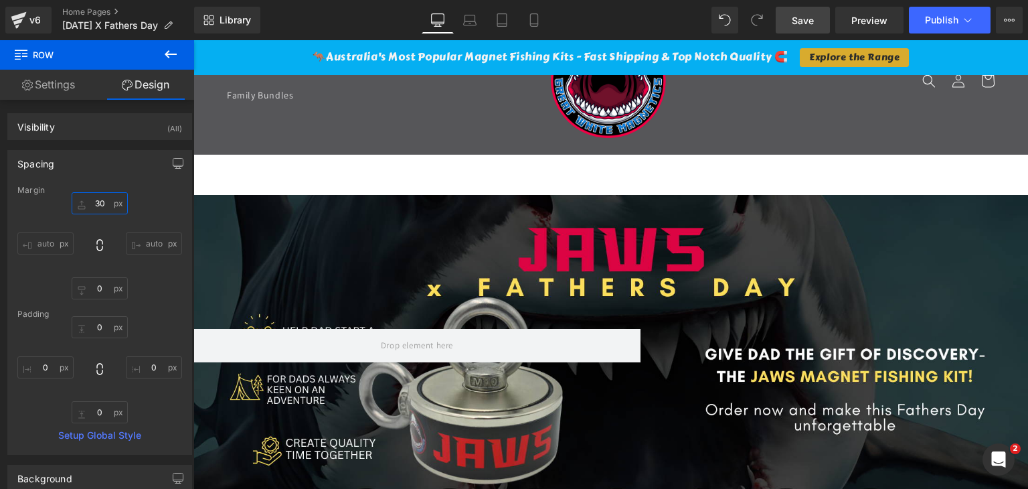
type input "30"
click at [809, 21] on span "Save" at bounding box center [803, 20] width 22 height 14
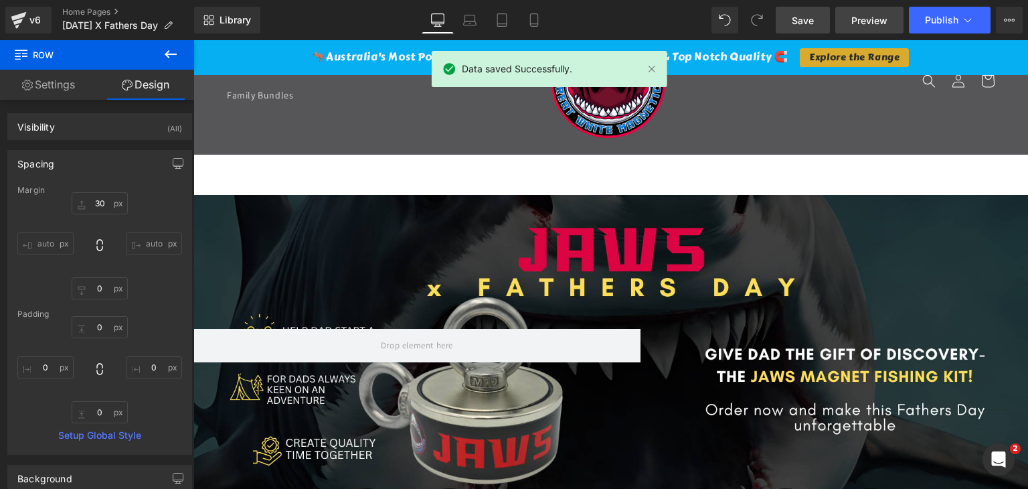
click at [861, 19] on span "Preview" at bounding box center [869, 20] width 36 height 14
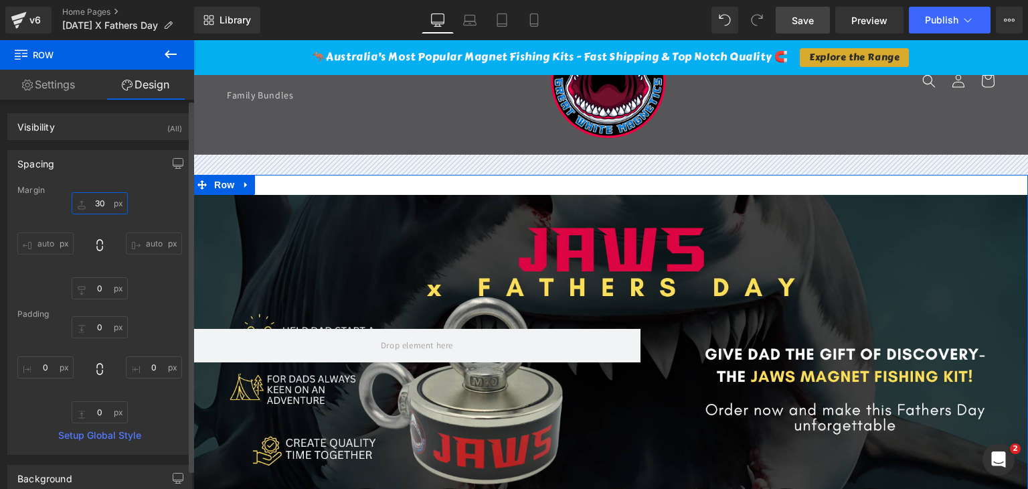
click at [91, 205] on input "30" at bounding box center [100, 203] width 56 height 22
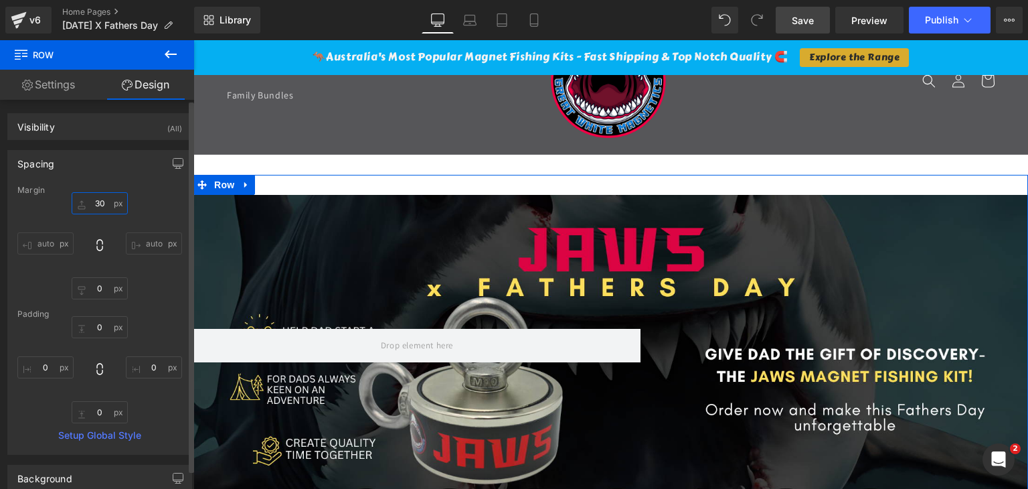
click at [91, 205] on input "30" at bounding box center [100, 203] width 56 height 22
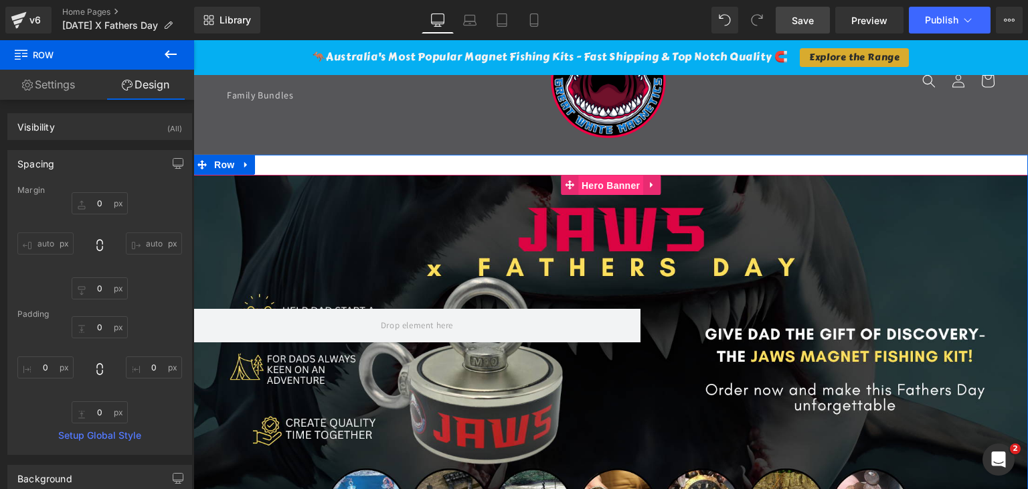
click at [609, 191] on span "Hero Banner" at bounding box center [610, 185] width 65 height 20
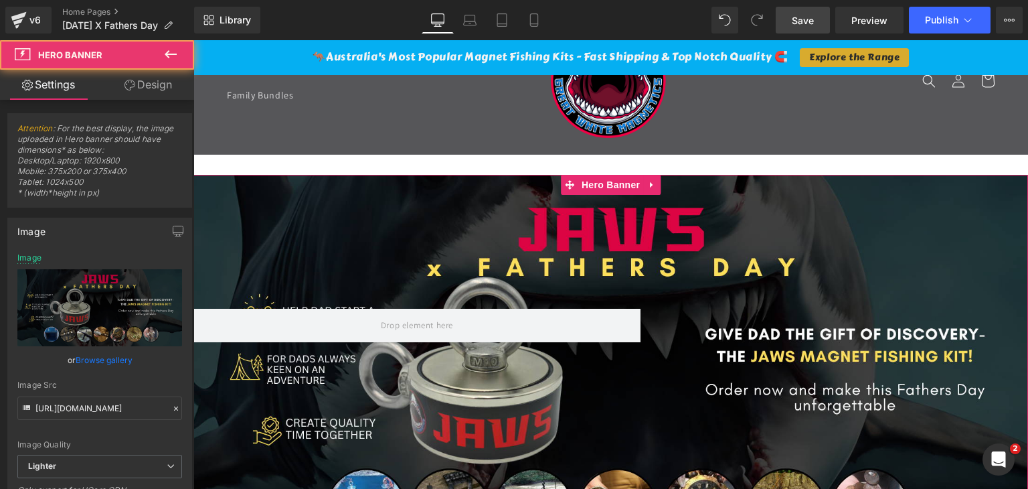
click at [159, 82] on link "Design" at bounding box center [148, 85] width 97 height 30
click at [0, 0] on div "Spacing" at bounding box center [0, 0] width 0 height 0
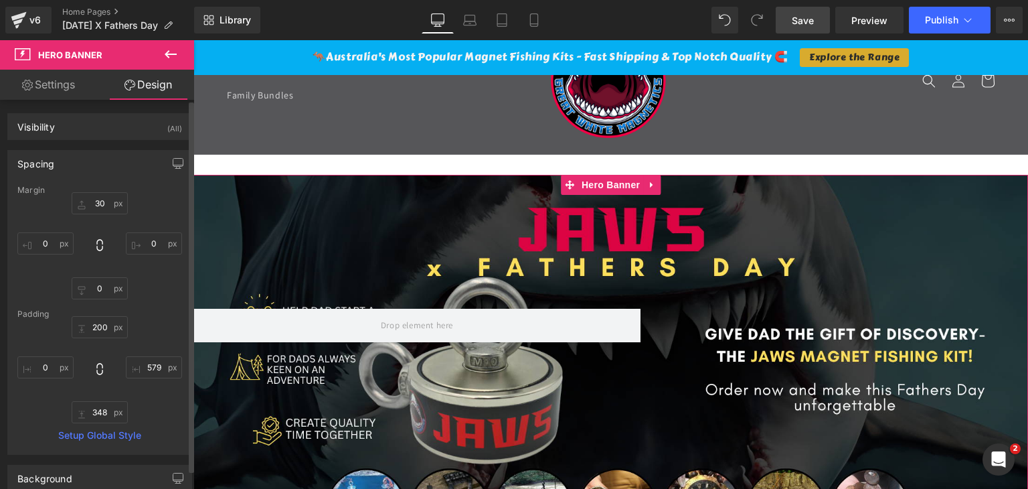
type input "30"
type input "0"
type input "200"
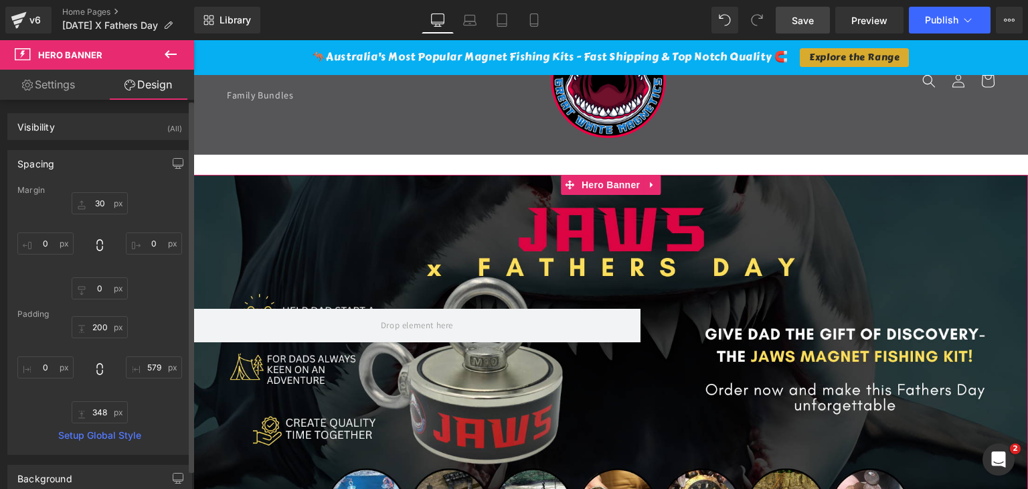
type input "579"
type input "348"
type input "0"
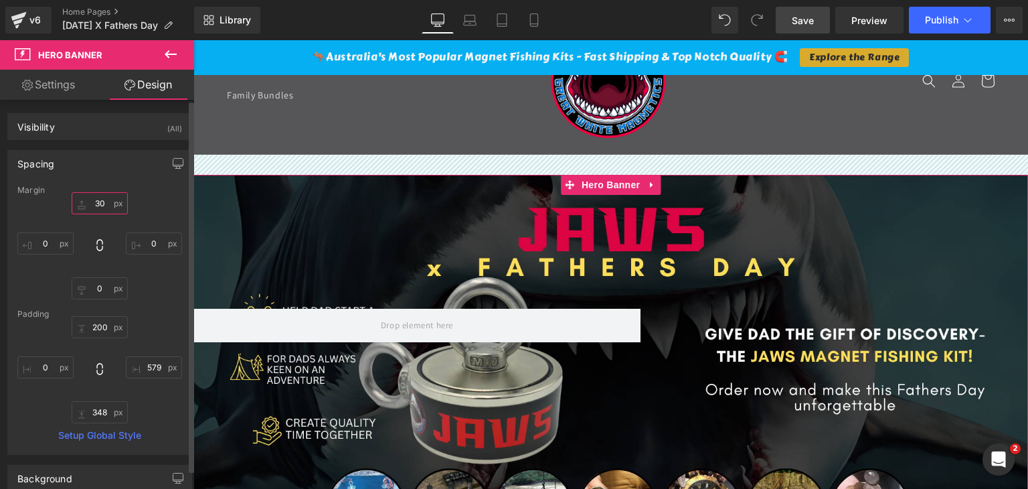
click at [96, 205] on input "30" at bounding box center [100, 203] width 56 height 22
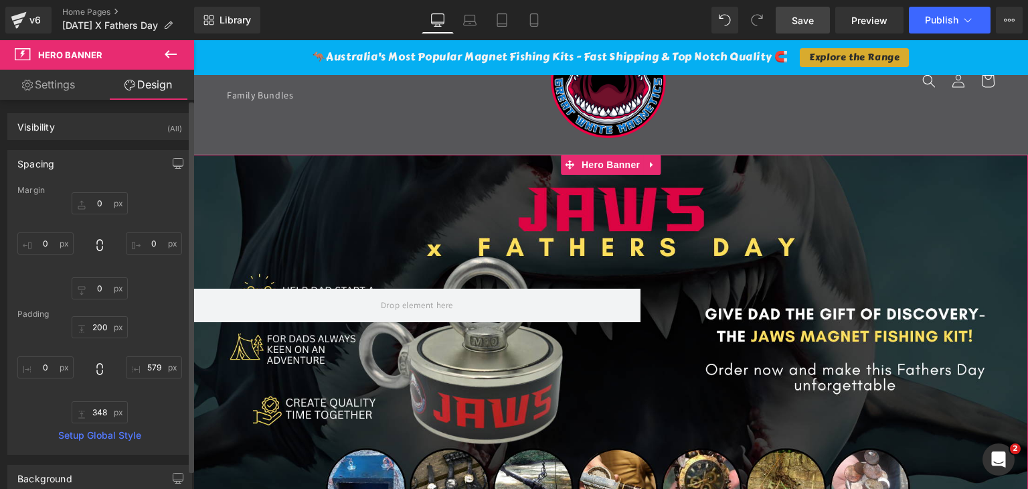
click at [155, 195] on div "0px 0 0px 0 0px 0" at bounding box center [99, 245] width 165 height 107
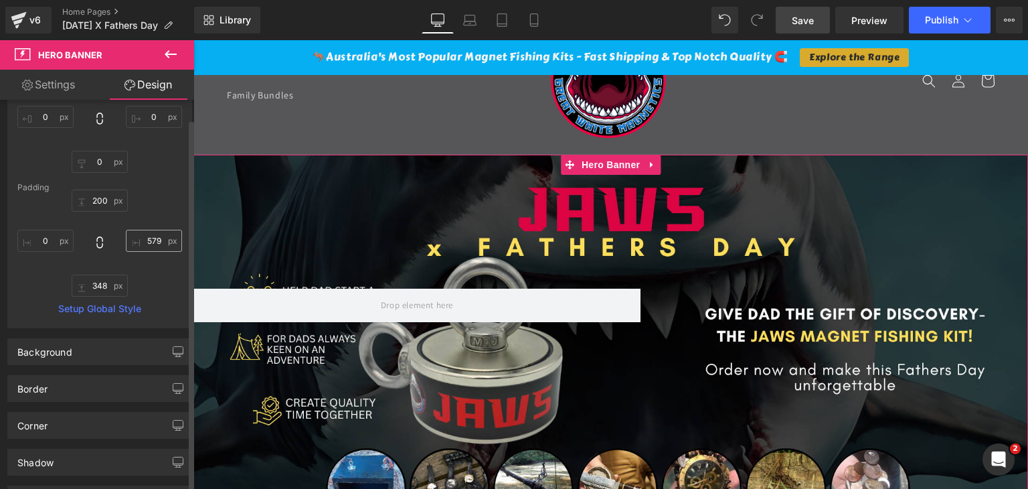
scroll to position [134, 0]
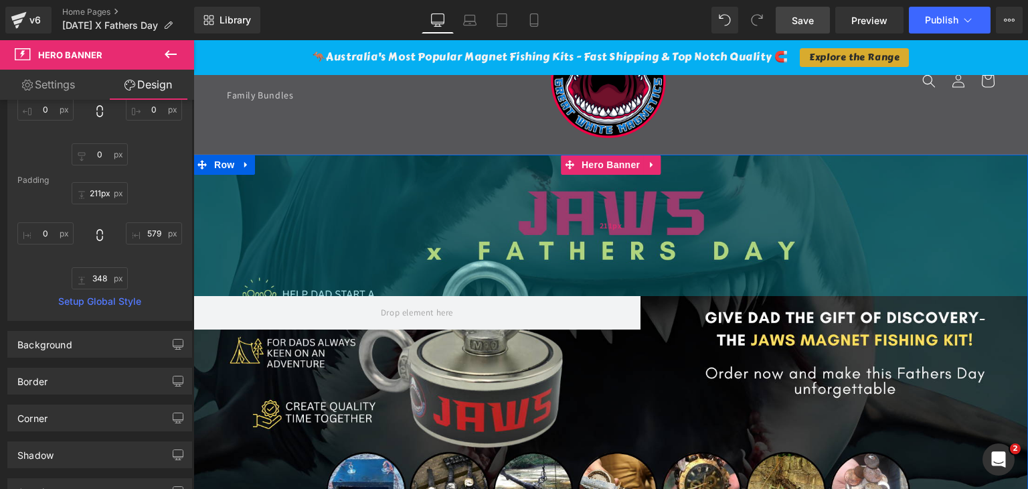
type input "210px"
drag, startPoint x: 613, startPoint y: 262, endPoint x: 618, endPoint y: 269, distance: 8.2
click at [618, 269] on div "210px" at bounding box center [610, 225] width 835 height 141
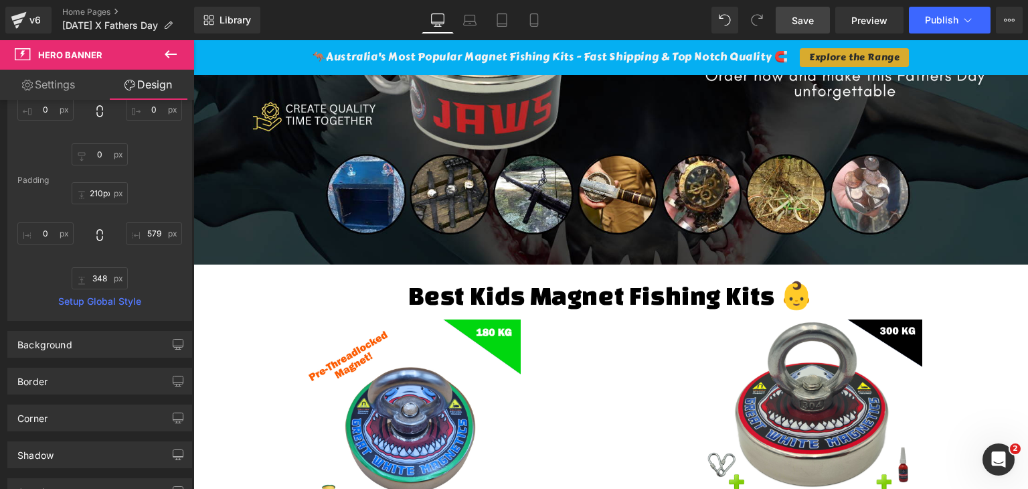
scroll to position [268, 0]
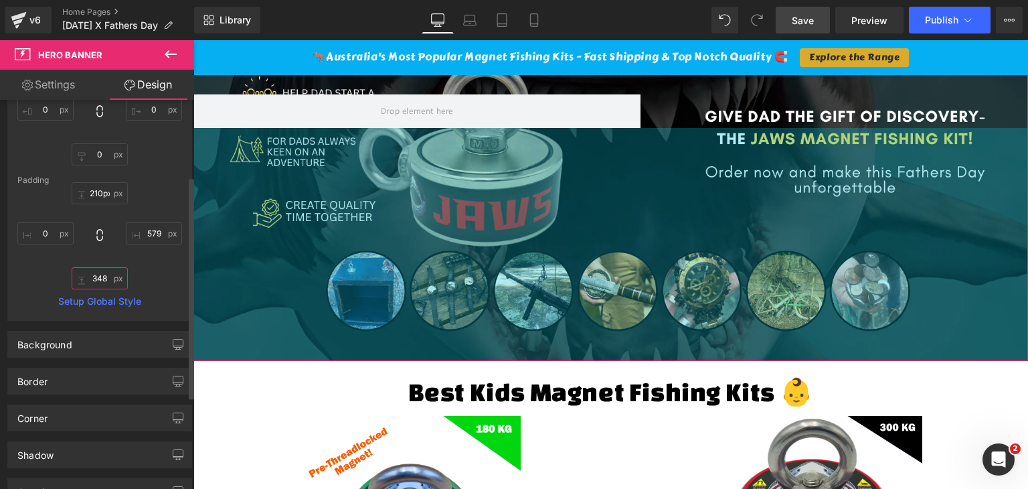
click at [93, 279] on input "348" at bounding box center [100, 278] width 56 height 22
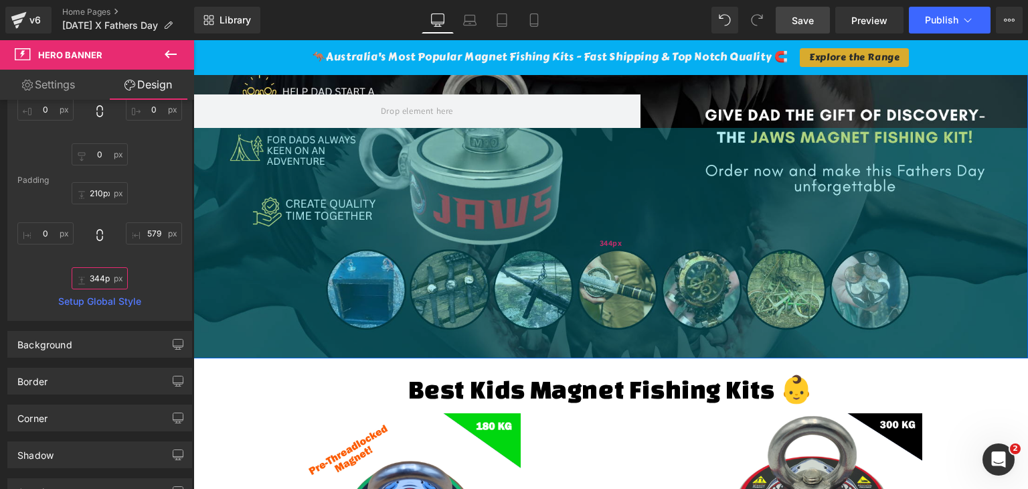
type input "345px"
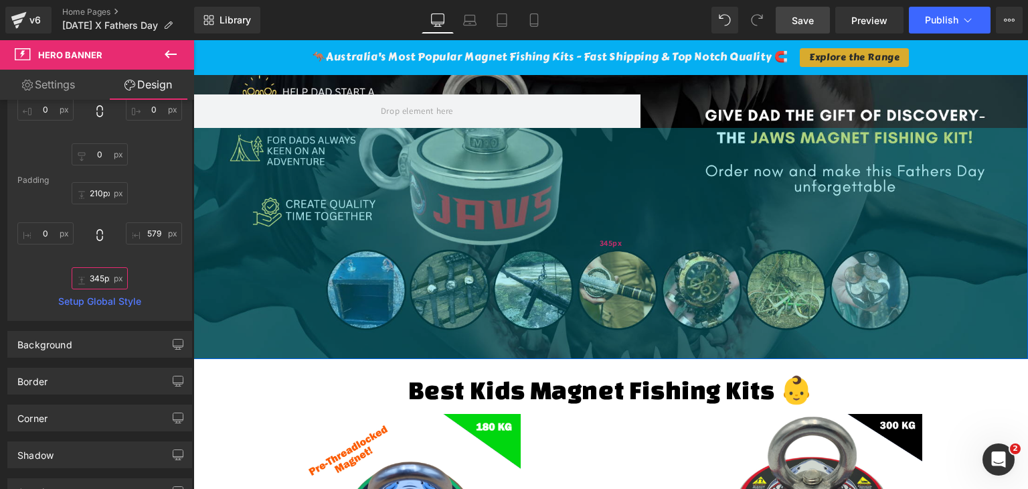
click at [550, 338] on div "345px" at bounding box center [610, 243] width 835 height 231
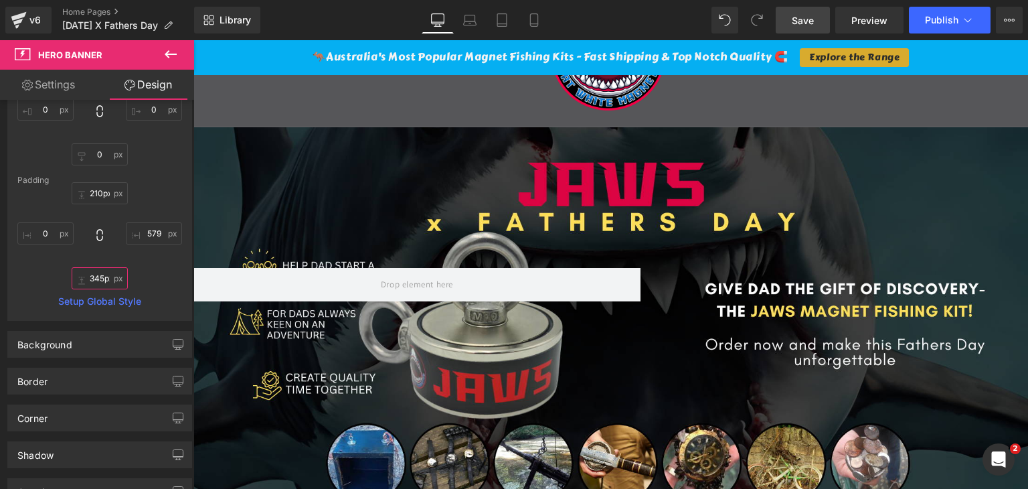
scroll to position [134, 0]
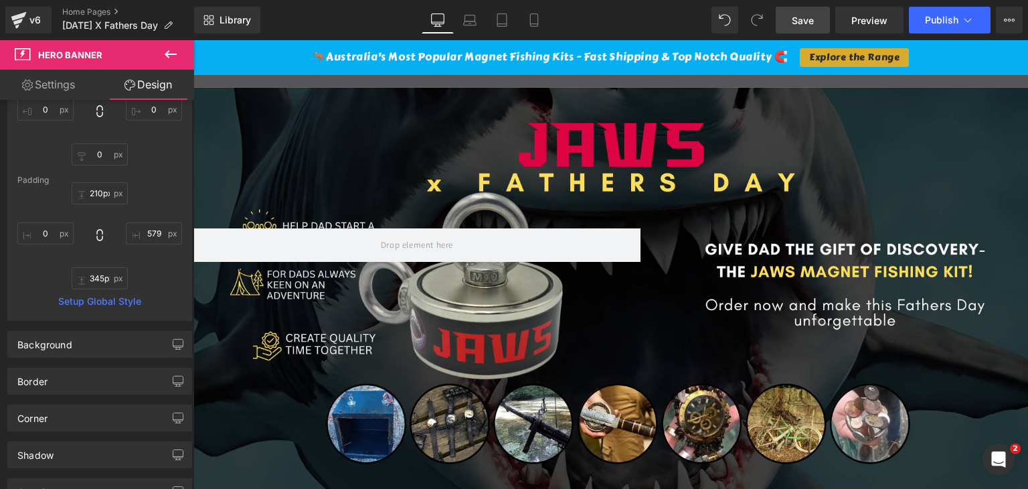
click at [804, 19] on span "Save" at bounding box center [803, 20] width 22 height 14
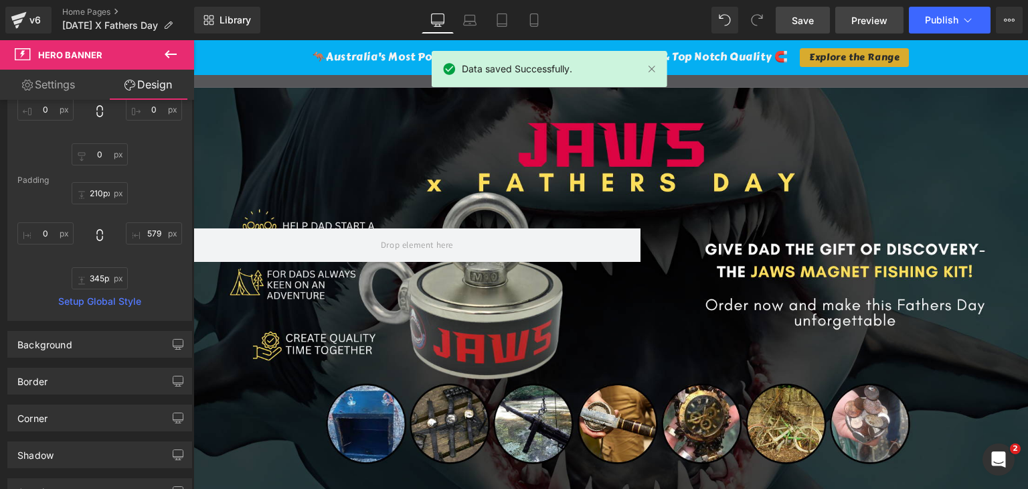
click at [872, 21] on span "Preview" at bounding box center [869, 20] width 36 height 14
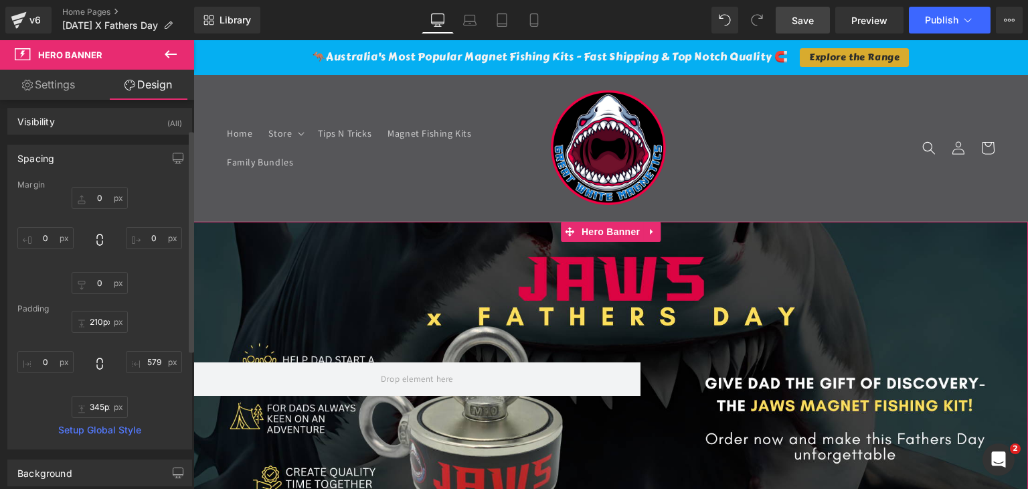
scroll to position [0, 0]
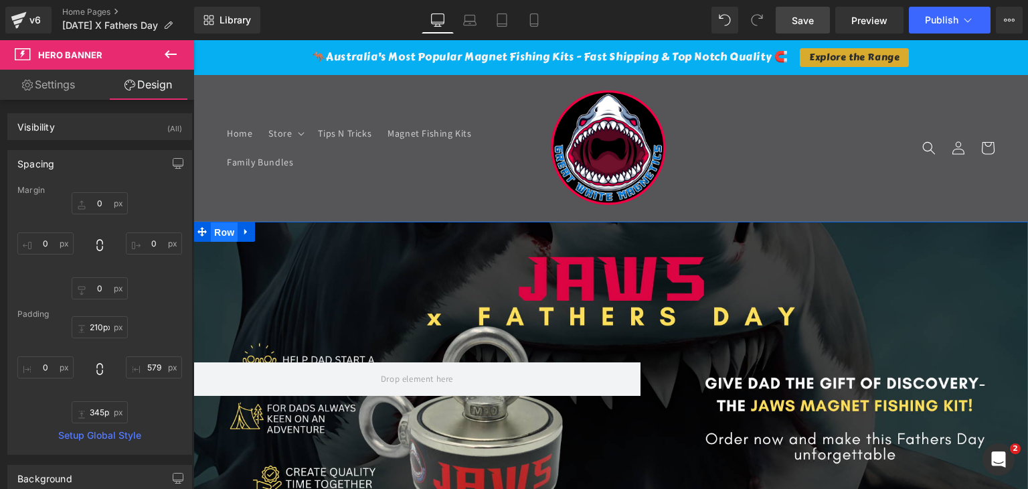
click at [218, 233] on span "Row" at bounding box center [224, 232] width 27 height 20
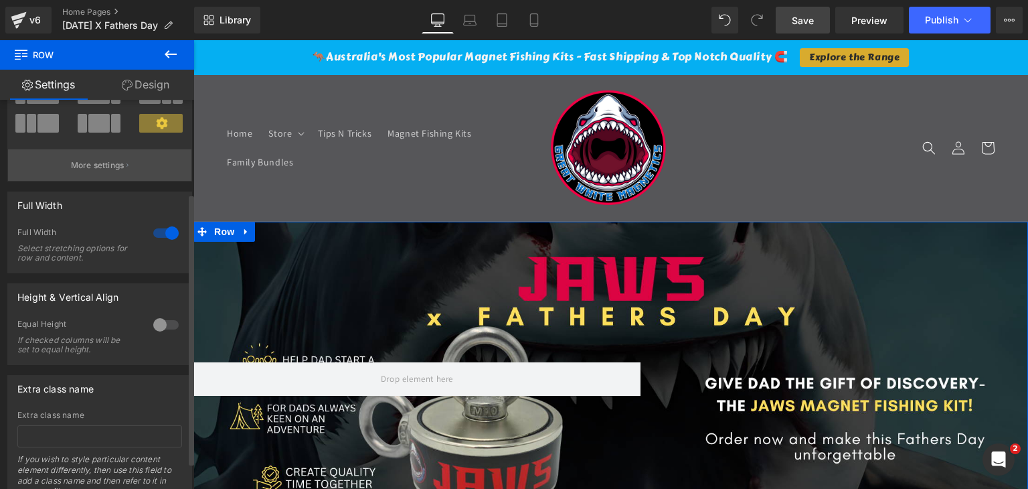
scroll to position [134, 0]
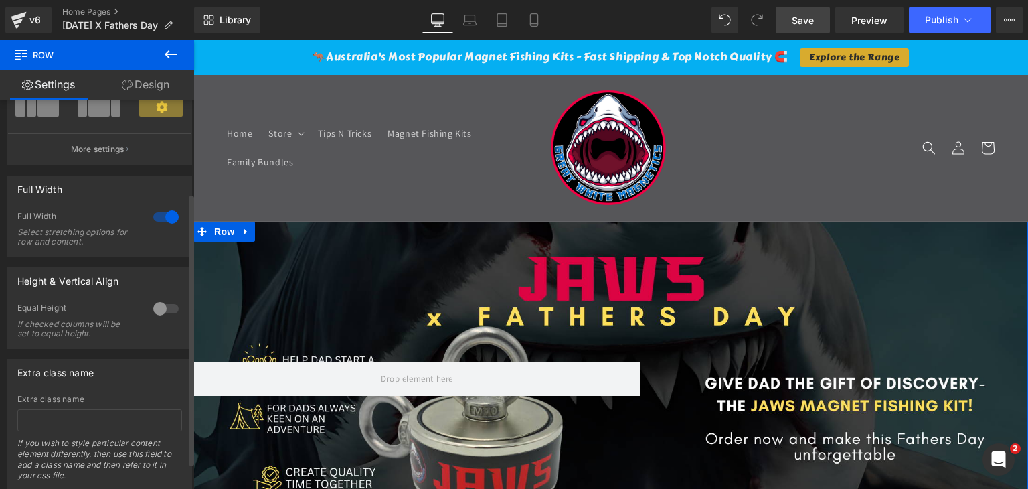
click at [163, 215] on div at bounding box center [166, 216] width 32 height 21
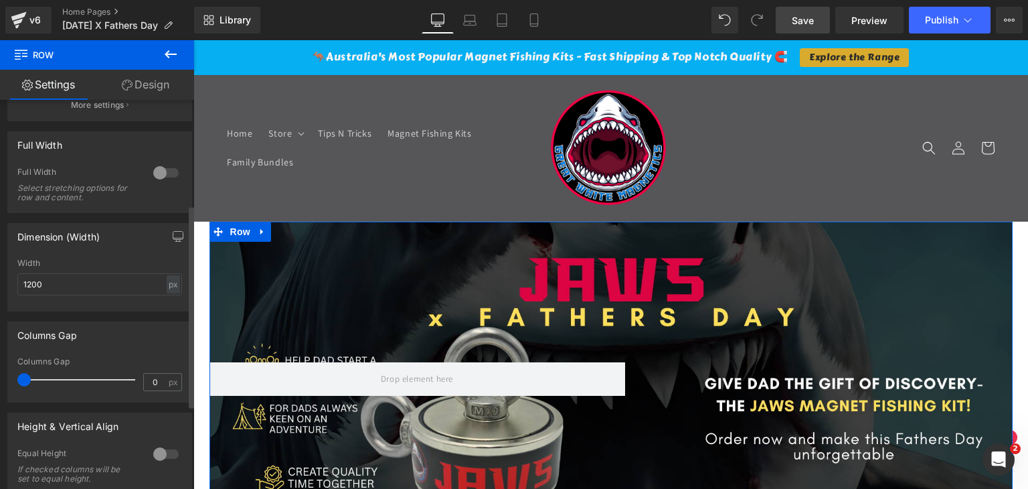
scroll to position [201, 0]
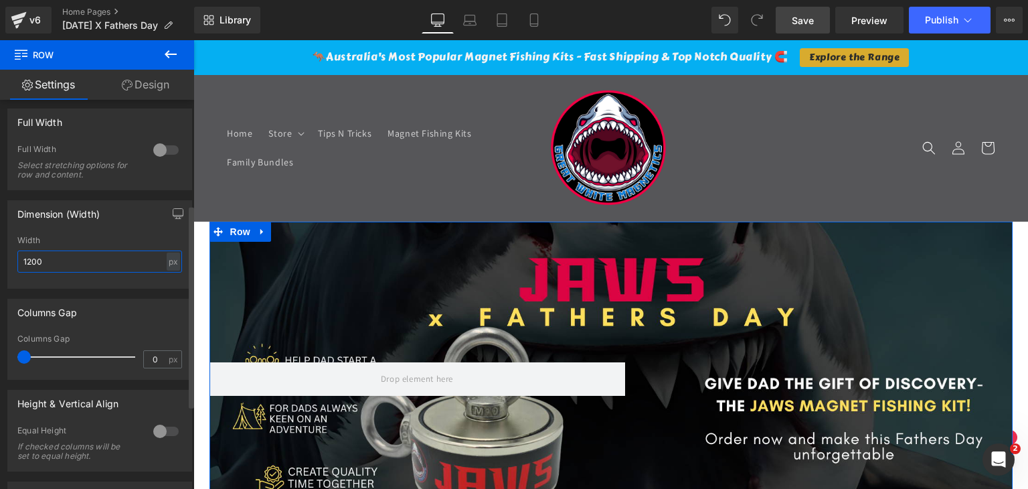
click at [76, 258] on input "1200" at bounding box center [99, 261] width 165 height 22
click at [76, 254] on input "1200" at bounding box center [99, 261] width 165 height 22
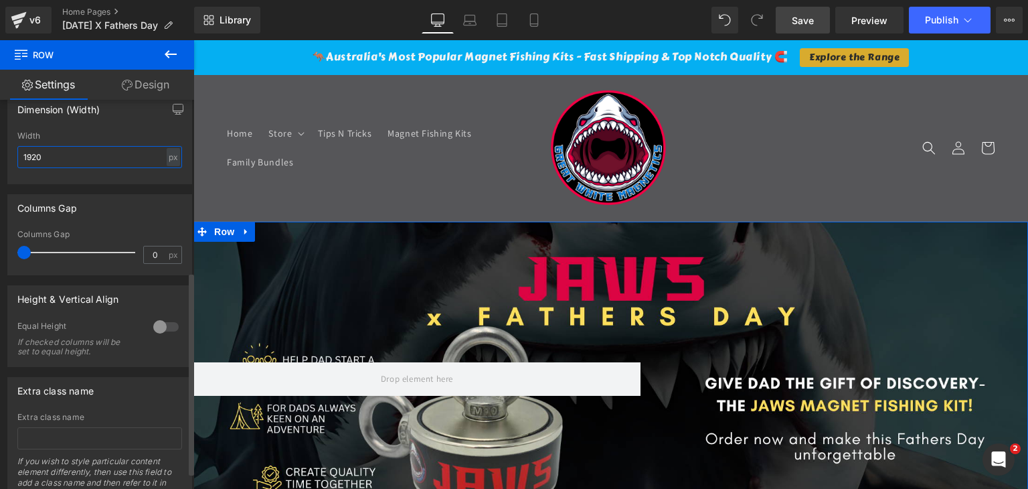
scroll to position [335, 0]
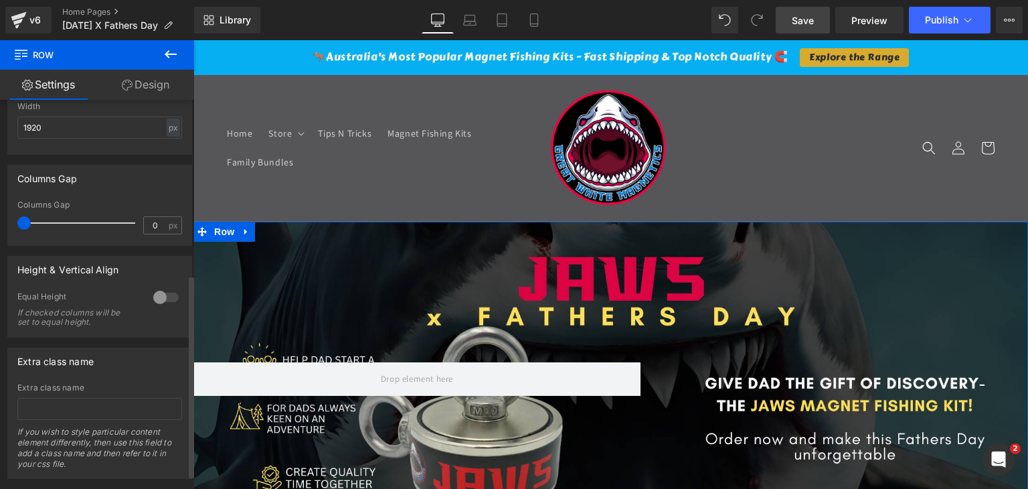
click at [161, 294] on div at bounding box center [166, 296] width 32 height 21
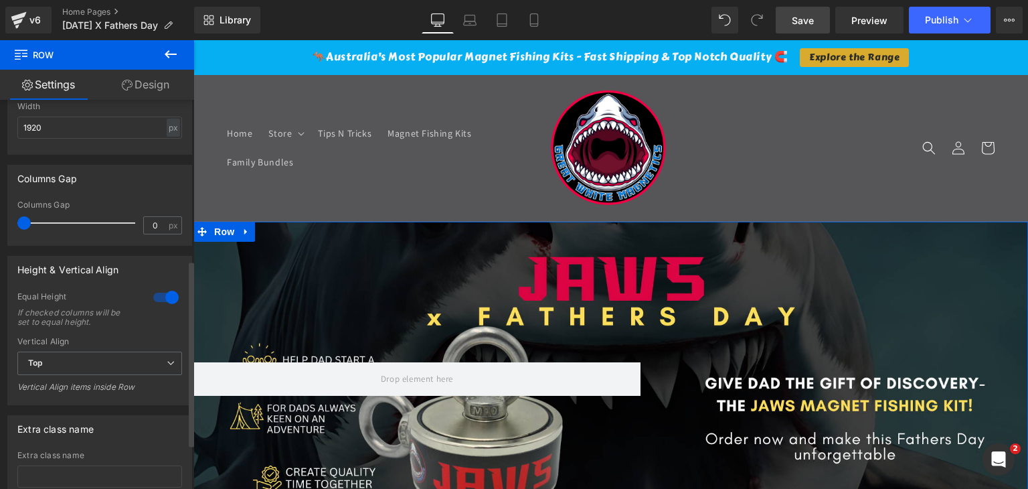
click at [161, 294] on div at bounding box center [166, 296] width 32 height 21
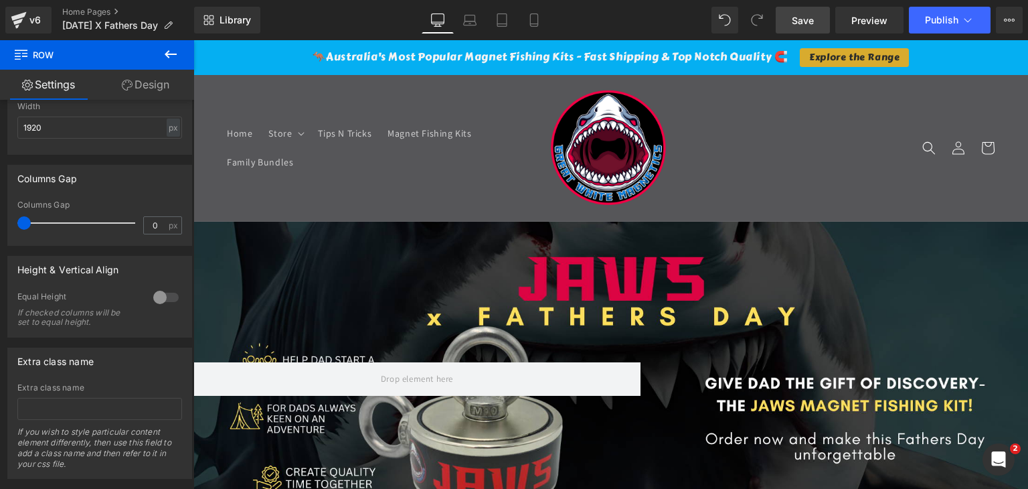
click at [816, 19] on link "Save" at bounding box center [803, 20] width 54 height 27
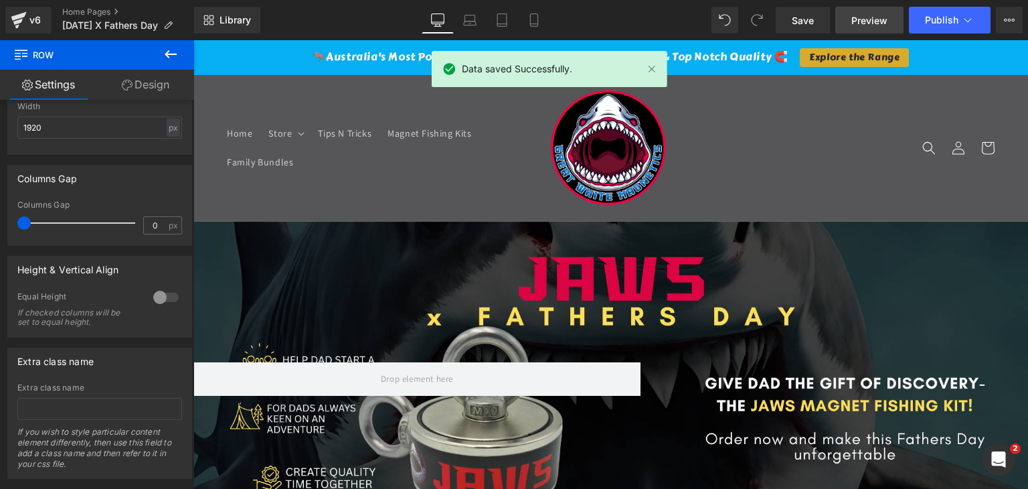
click at [872, 19] on span "Preview" at bounding box center [869, 20] width 36 height 14
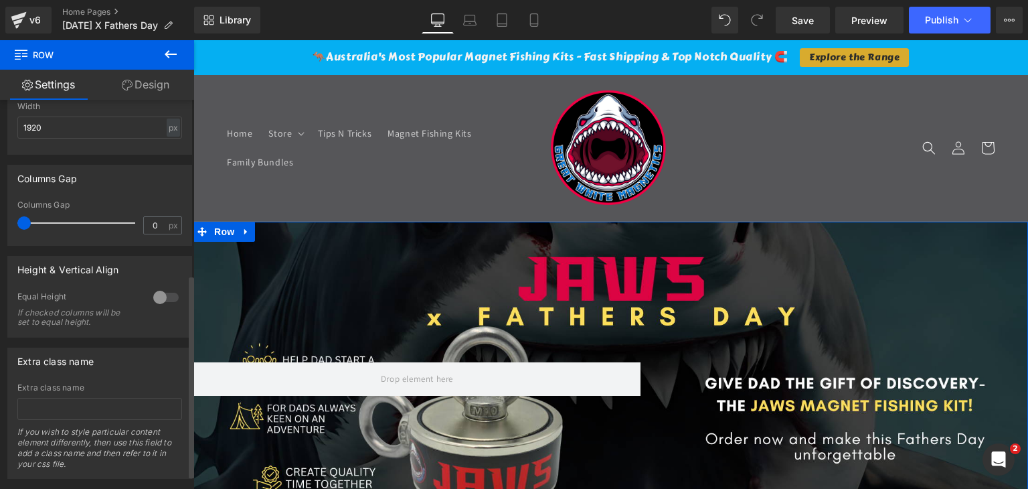
click at [157, 292] on div at bounding box center [166, 296] width 32 height 21
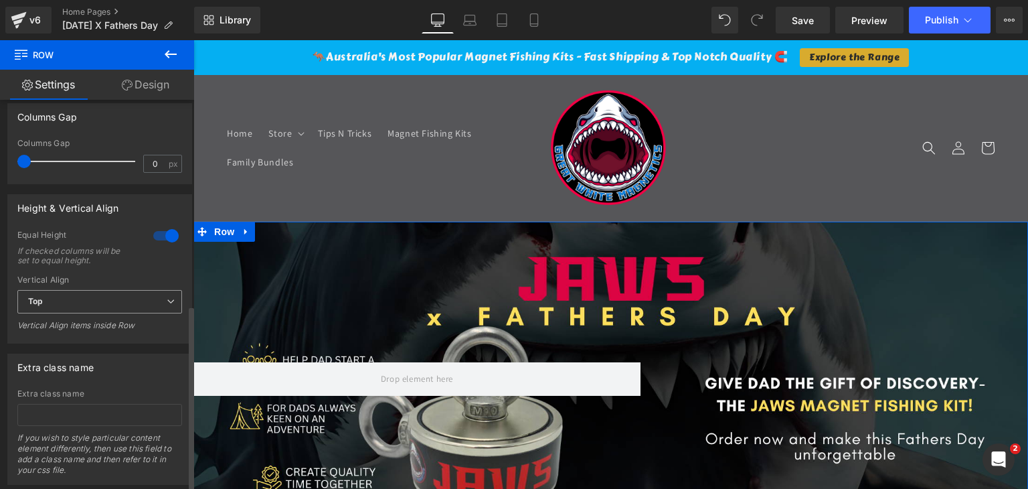
scroll to position [428, 0]
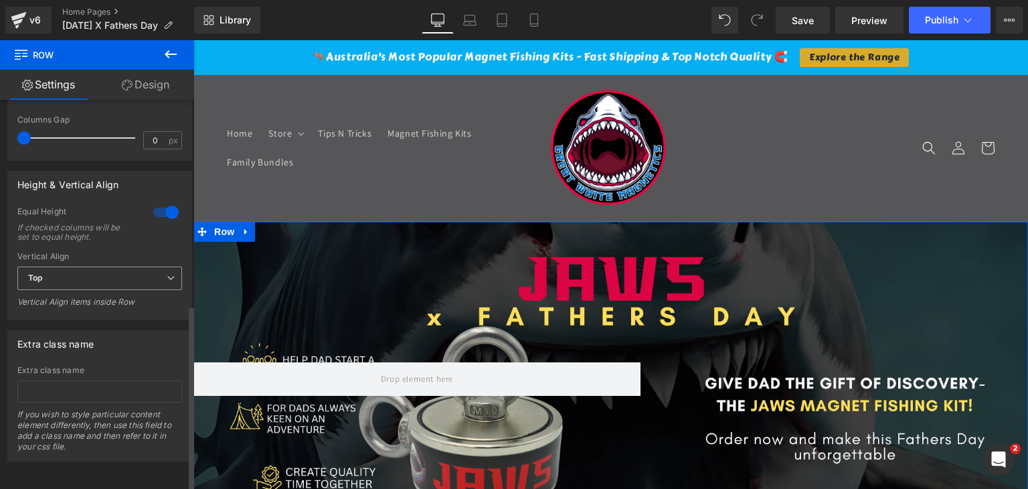
click at [118, 269] on span "Top" at bounding box center [99, 277] width 165 height 23
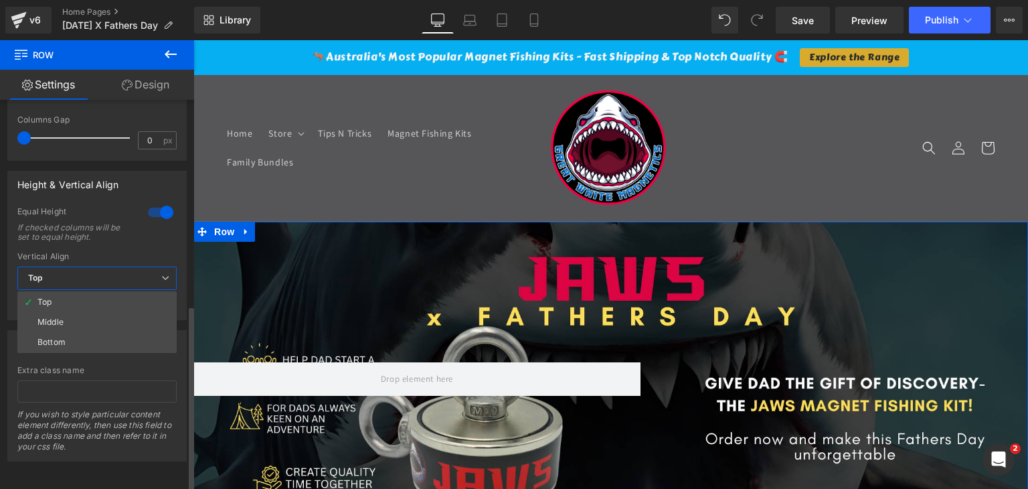
click at [118, 269] on span "Top" at bounding box center [96, 277] width 159 height 23
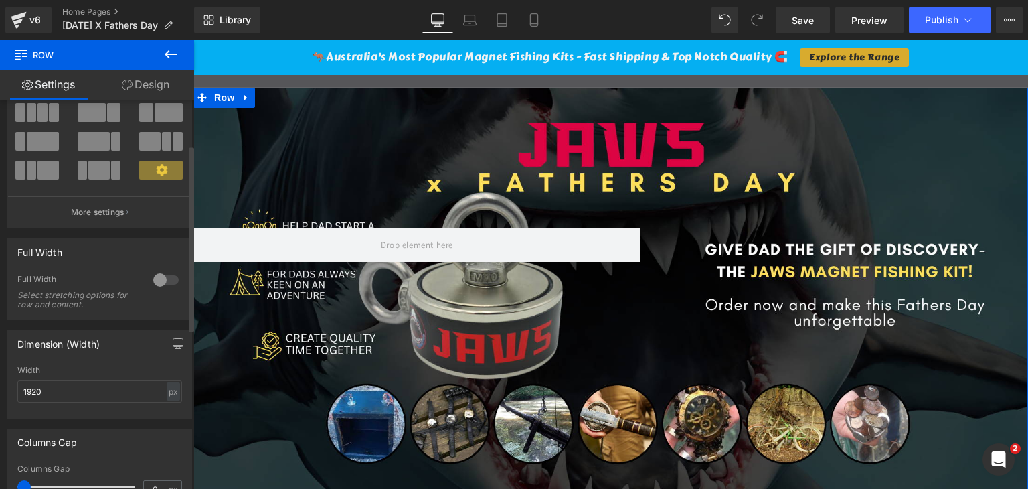
scroll to position [94, 0]
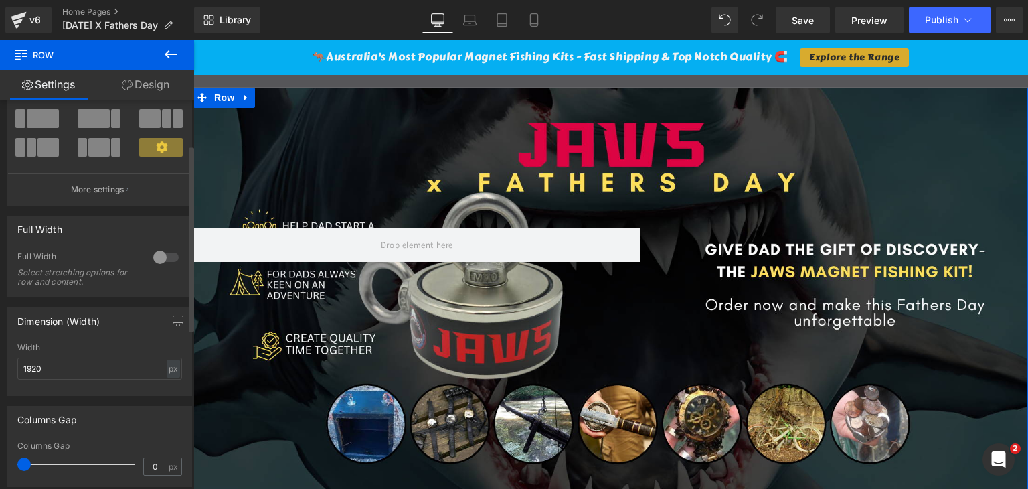
click at [158, 259] on div at bounding box center [166, 256] width 32 height 21
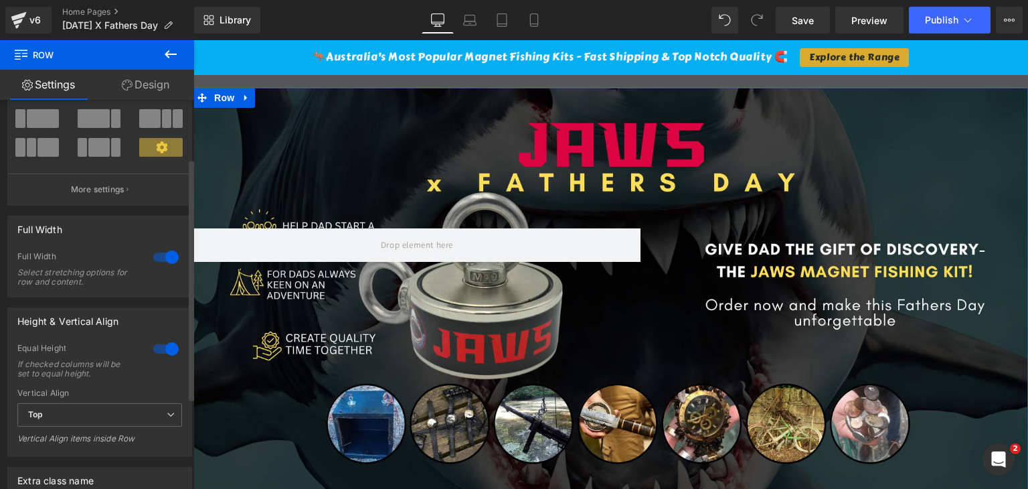
click at [158, 259] on div at bounding box center [166, 256] width 32 height 21
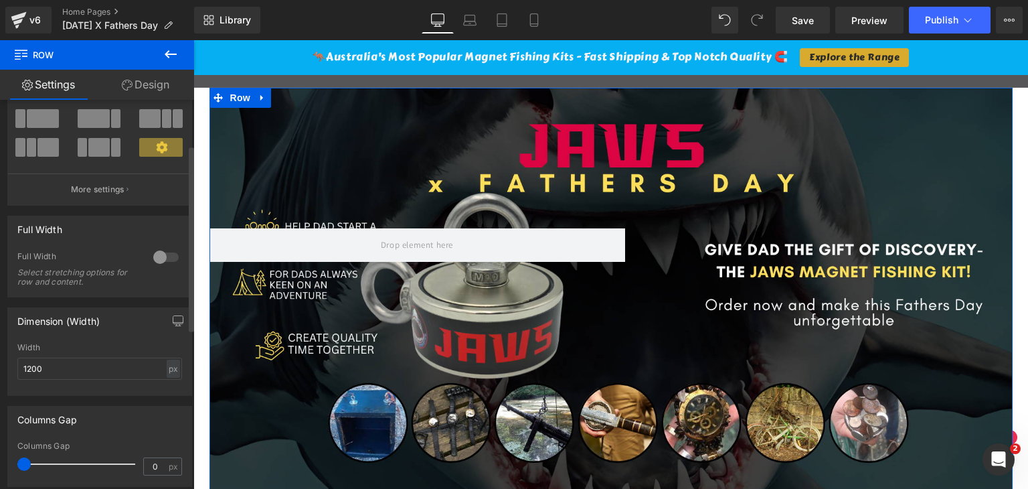
click at [158, 259] on div at bounding box center [166, 256] width 32 height 21
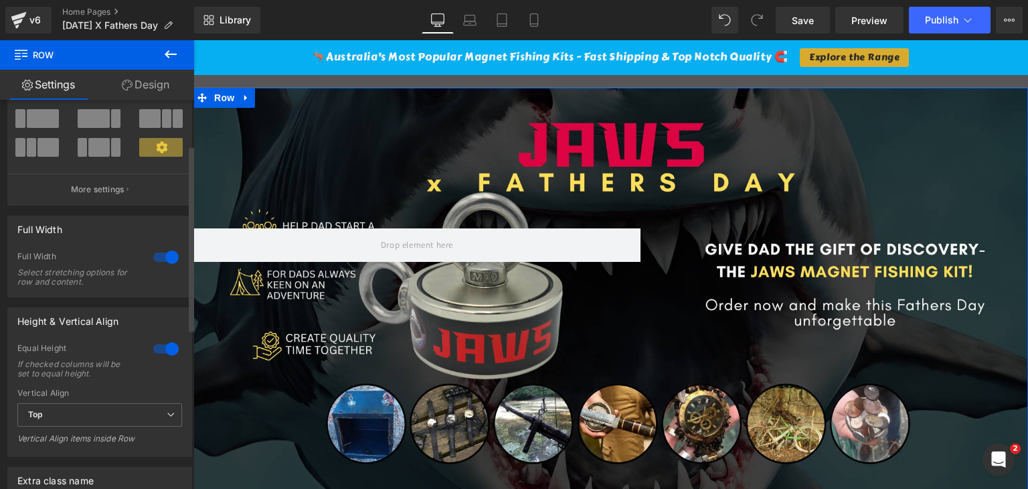
click at [158, 259] on div at bounding box center [166, 256] width 32 height 21
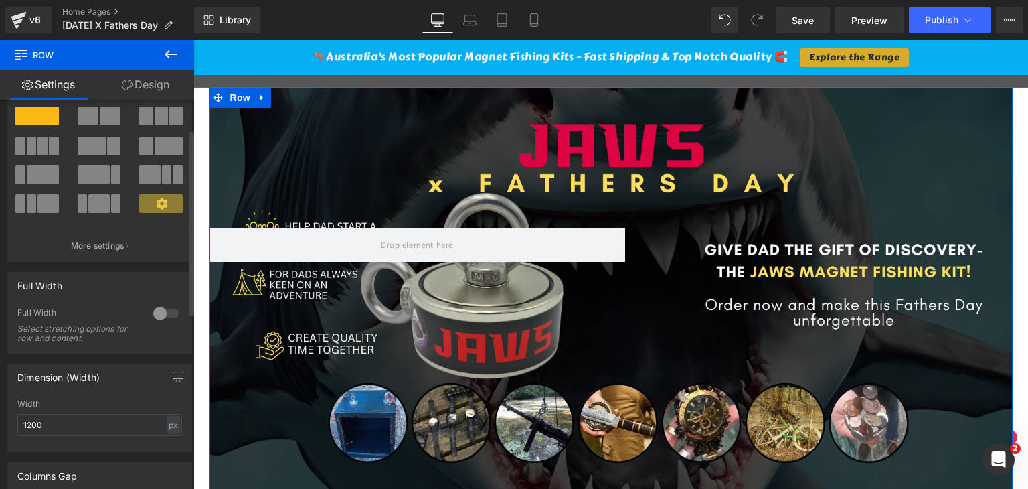
scroll to position [67, 0]
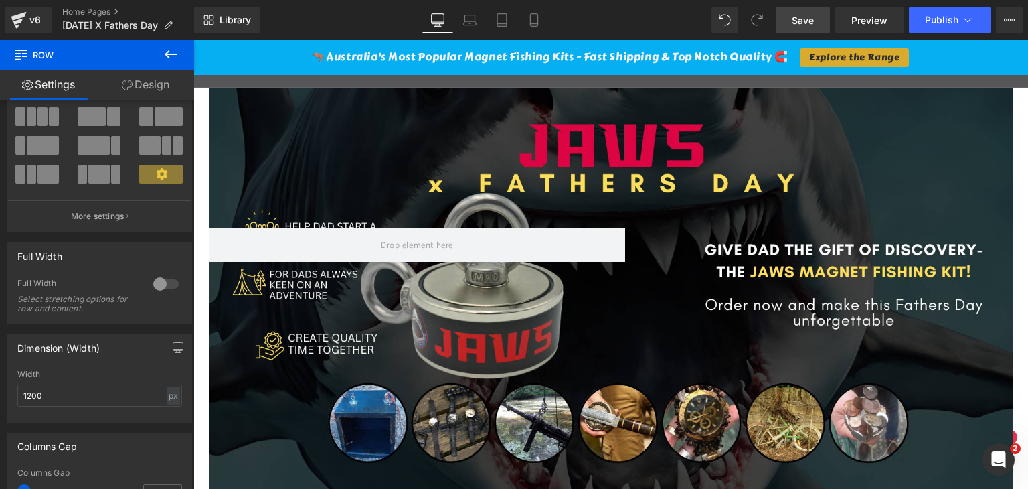
click at [812, 19] on span "Save" at bounding box center [803, 20] width 22 height 14
click at [873, 20] on span "Preview" at bounding box center [869, 20] width 36 height 14
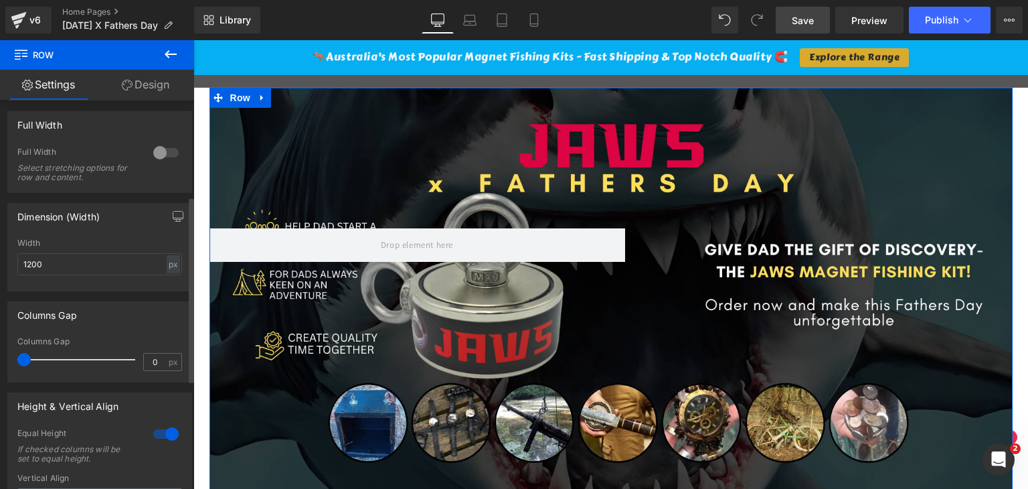
scroll to position [201, 0]
click at [84, 260] on input "1200" at bounding box center [99, 261] width 165 height 22
click at [83, 260] on input "1200" at bounding box center [99, 261] width 165 height 22
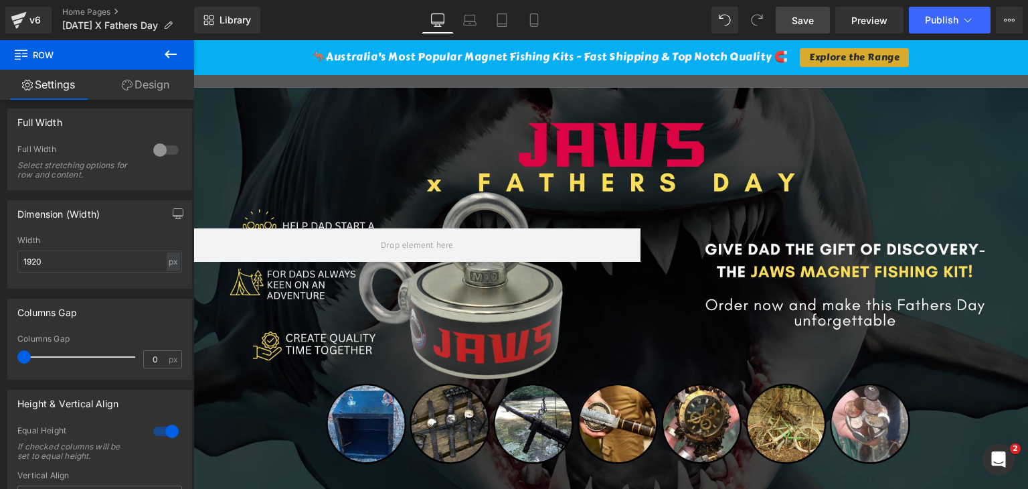
click at [806, 16] on span "Save" at bounding box center [803, 20] width 22 height 14
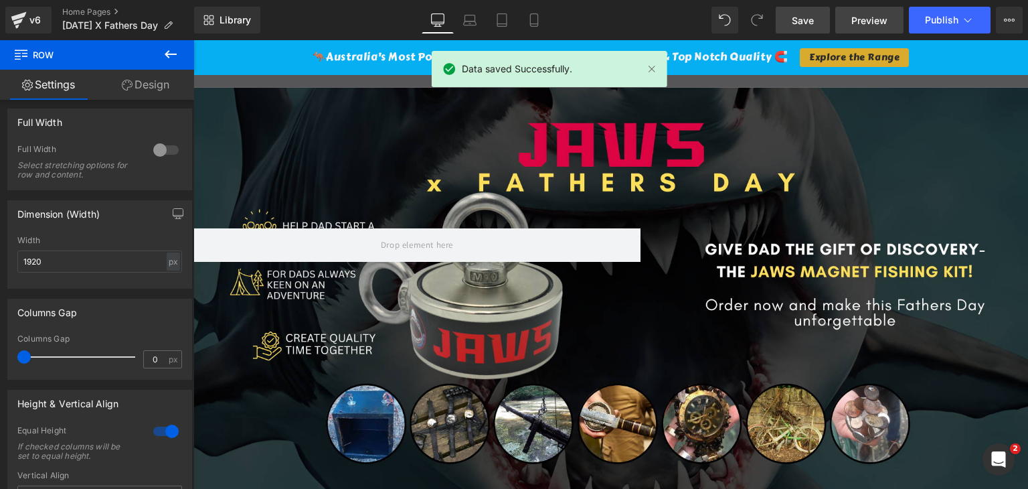
click at [868, 19] on span "Preview" at bounding box center [869, 20] width 36 height 14
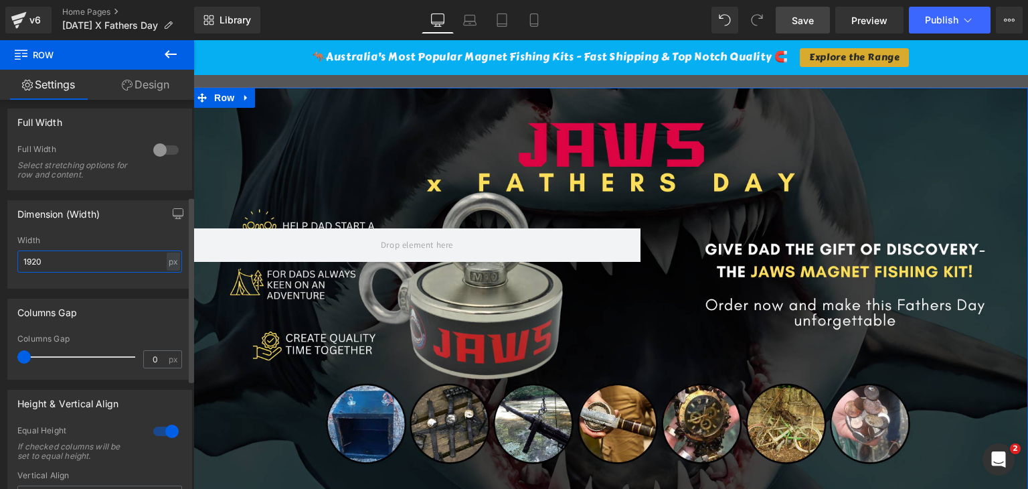
click at [75, 260] on input "1920" at bounding box center [99, 261] width 165 height 22
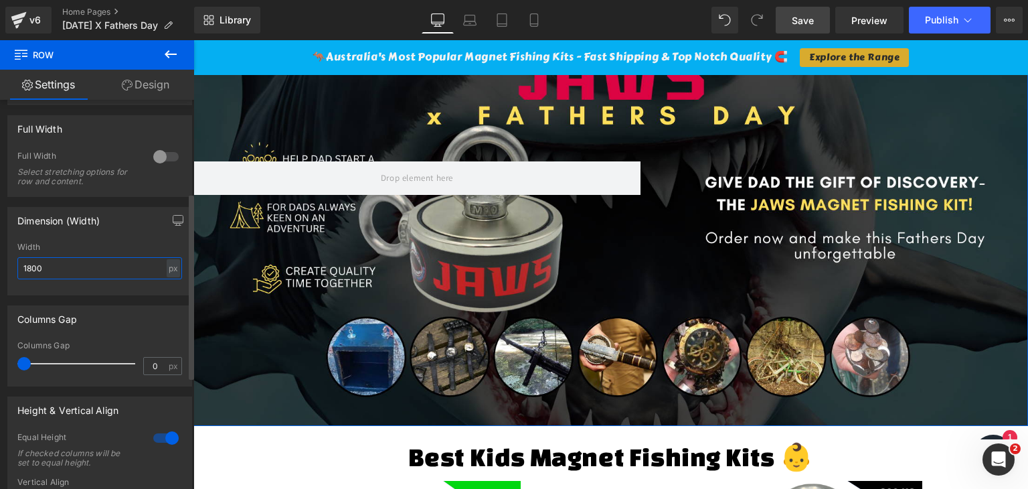
click at [71, 266] on input "1800" at bounding box center [99, 268] width 165 height 22
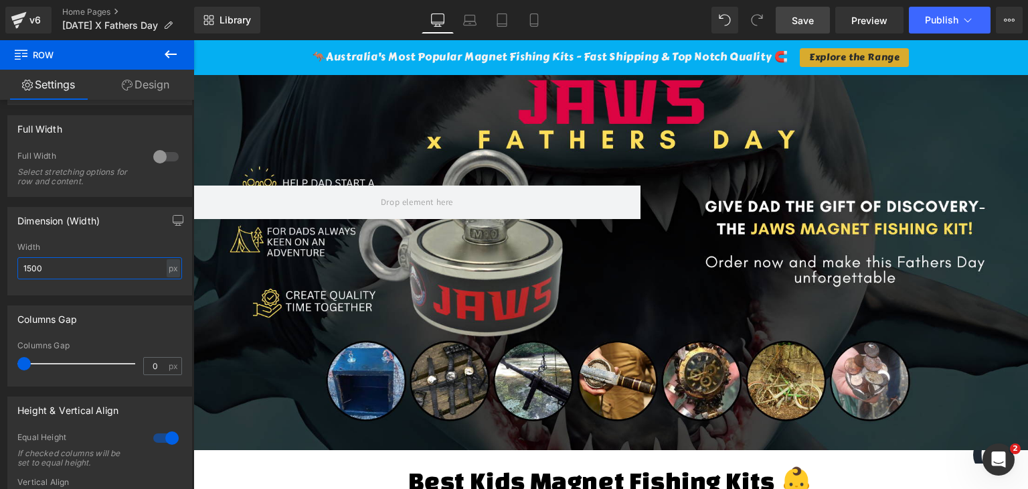
scroll to position [67, 0]
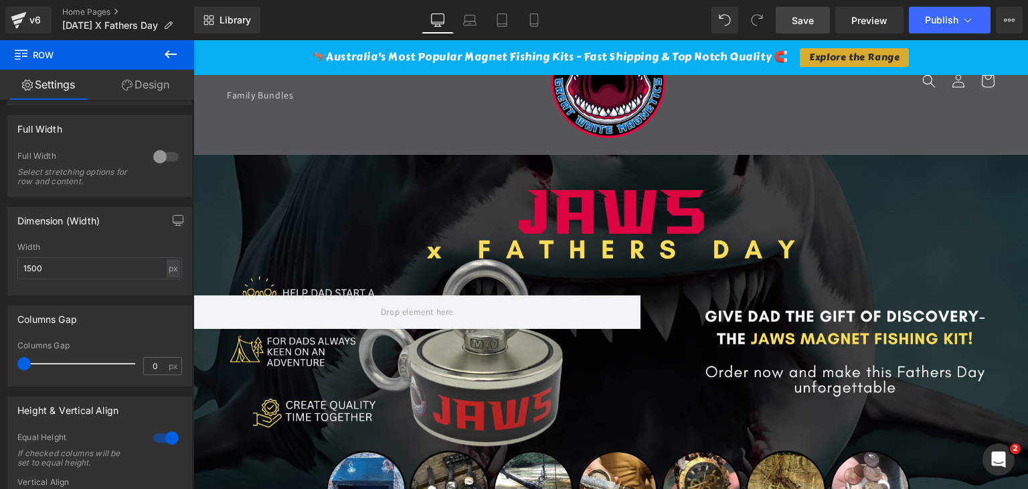
drag, startPoint x: 795, startPoint y: 19, endPoint x: 632, endPoint y: 76, distance: 172.1
click at [795, 19] on span "Save" at bounding box center [803, 20] width 22 height 14
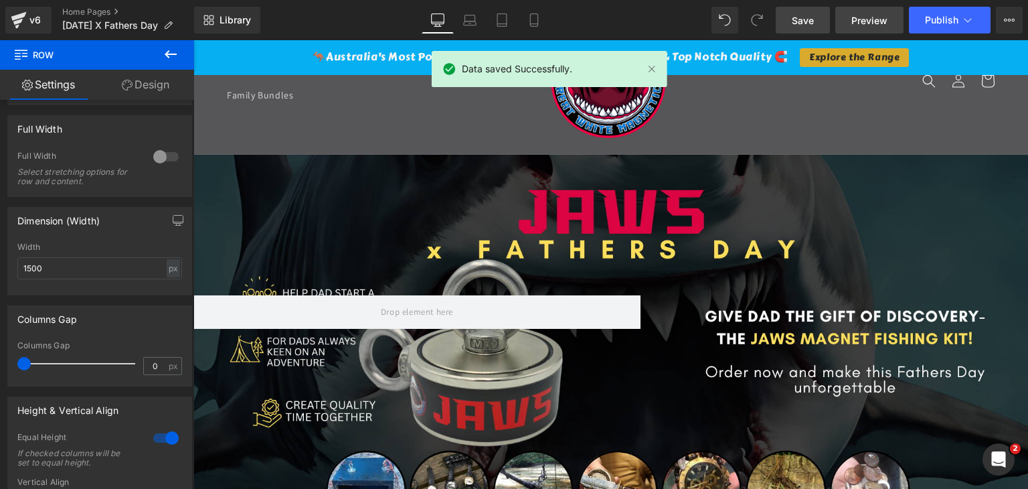
click at [889, 18] on link "Preview" at bounding box center [869, 20] width 68 height 27
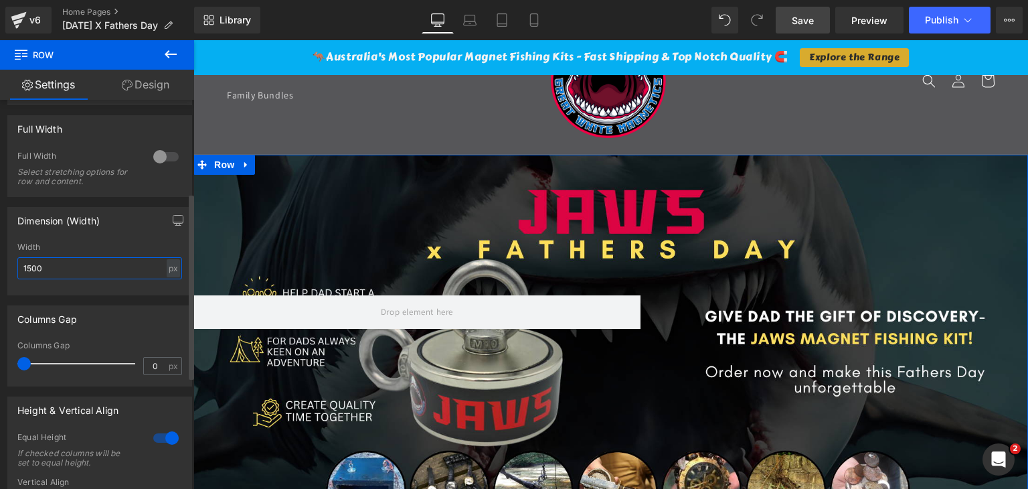
click at [66, 265] on input "1500" at bounding box center [99, 268] width 165 height 22
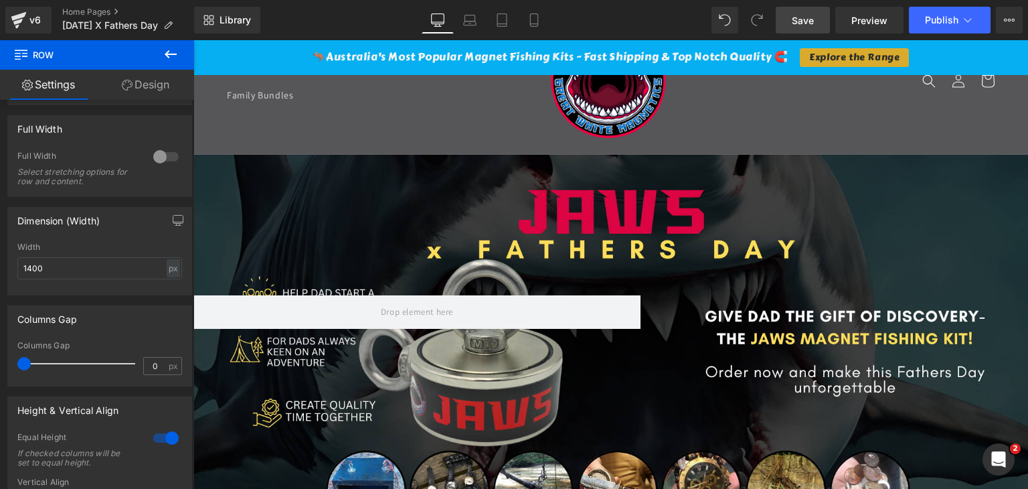
click at [803, 23] on span "Save" at bounding box center [803, 20] width 22 height 14
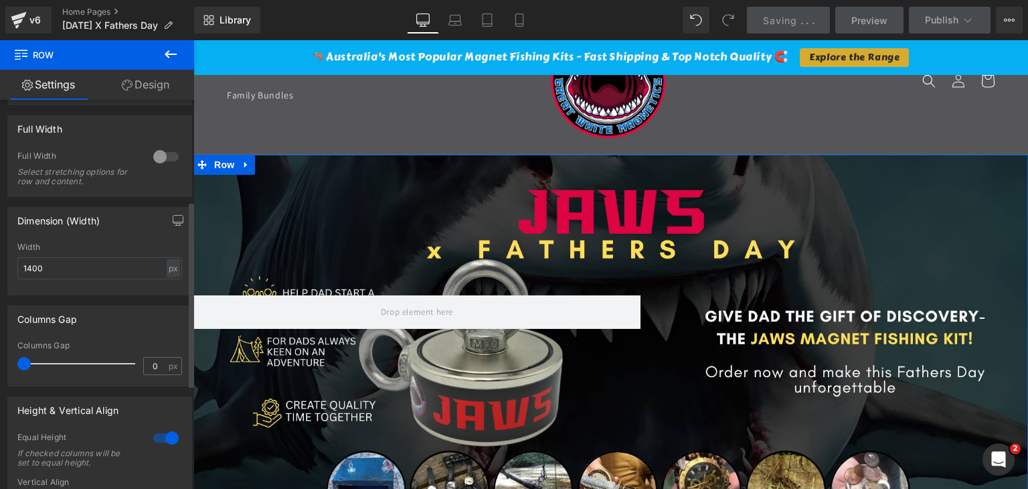
scroll to position [261, 0]
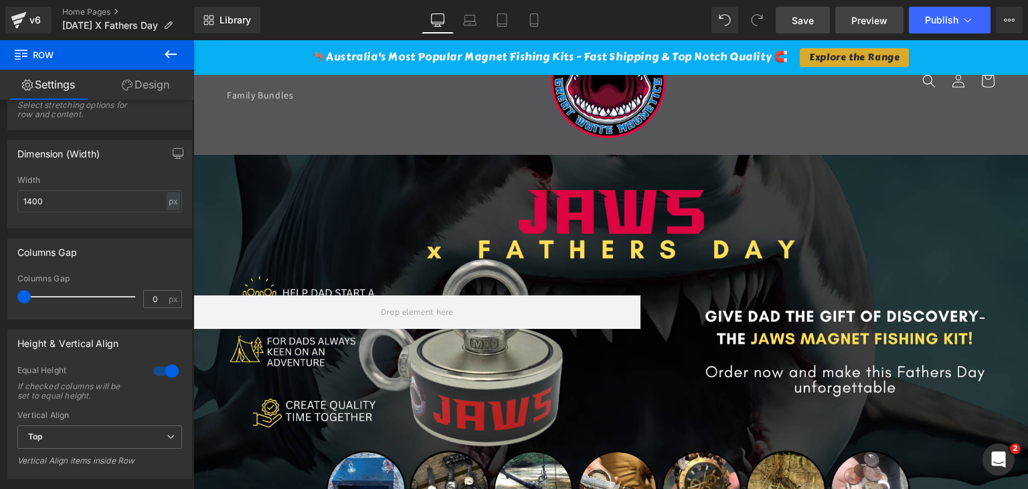
click at [861, 19] on span "Preview" at bounding box center [869, 20] width 36 height 14
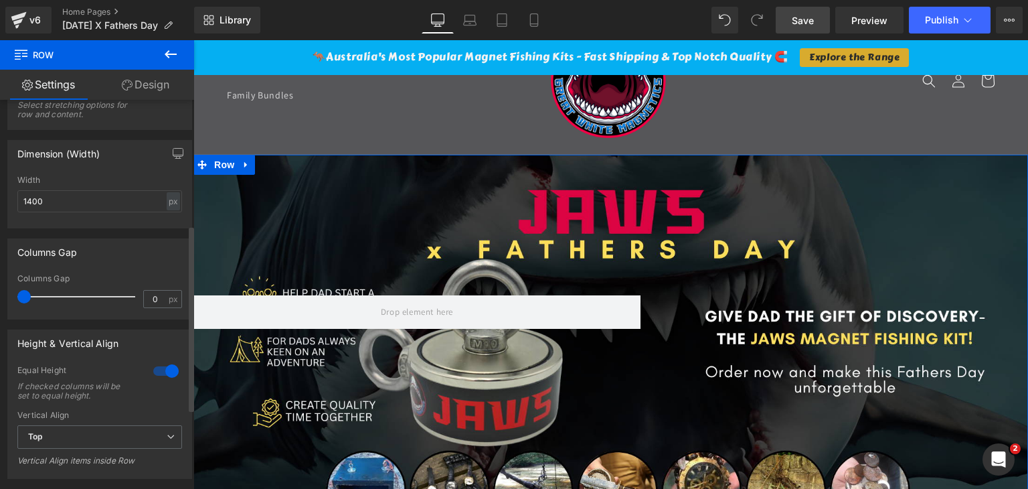
click at [155, 369] on div at bounding box center [166, 370] width 32 height 21
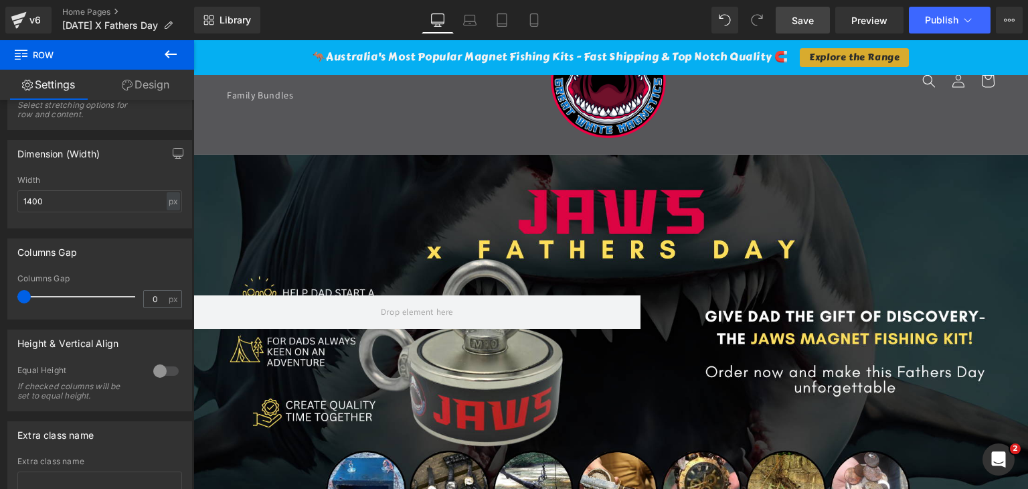
click at [810, 11] on link "Save" at bounding box center [803, 20] width 54 height 27
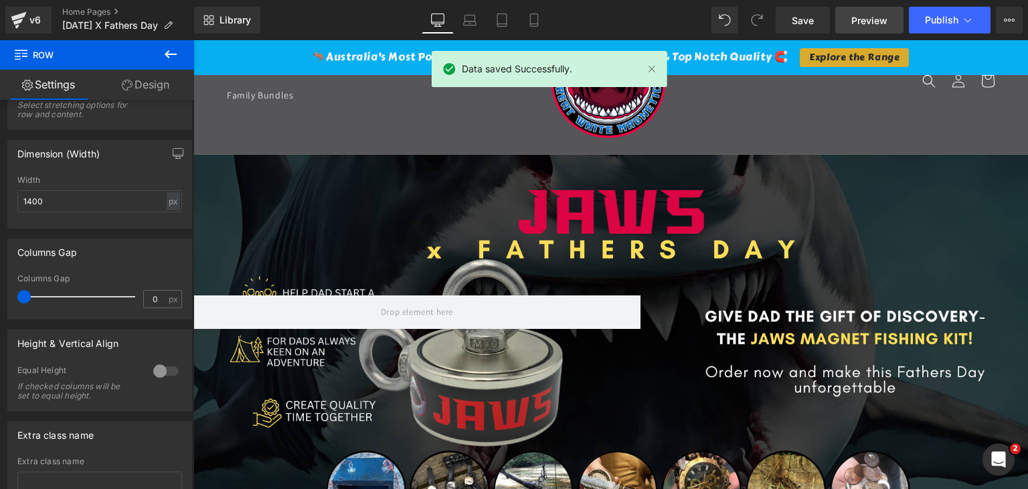
click at [865, 19] on span "Preview" at bounding box center [869, 20] width 36 height 14
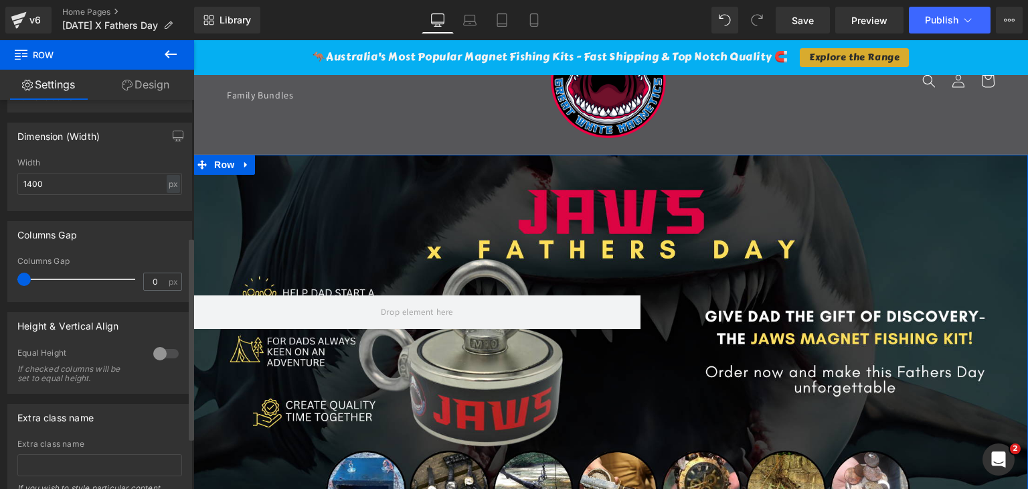
scroll to position [328, 0]
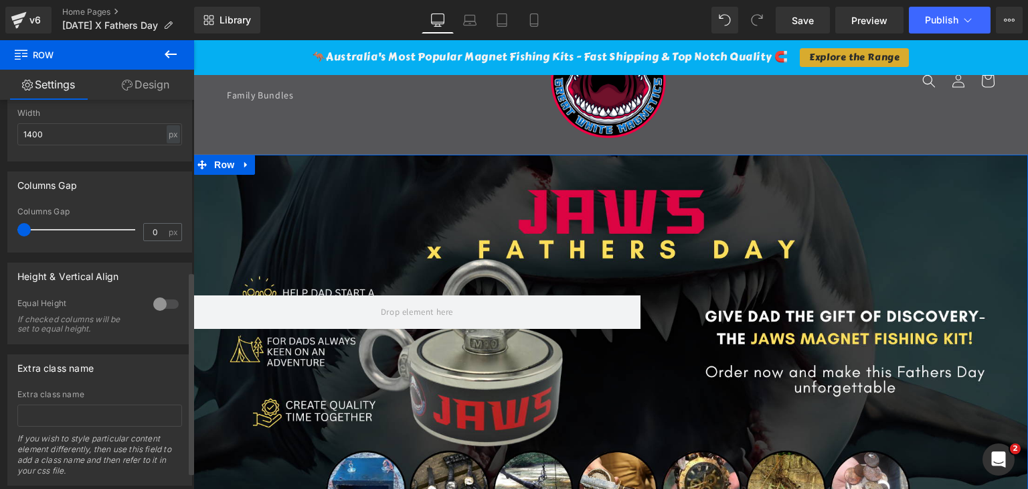
click at [150, 300] on div at bounding box center [166, 303] width 32 height 21
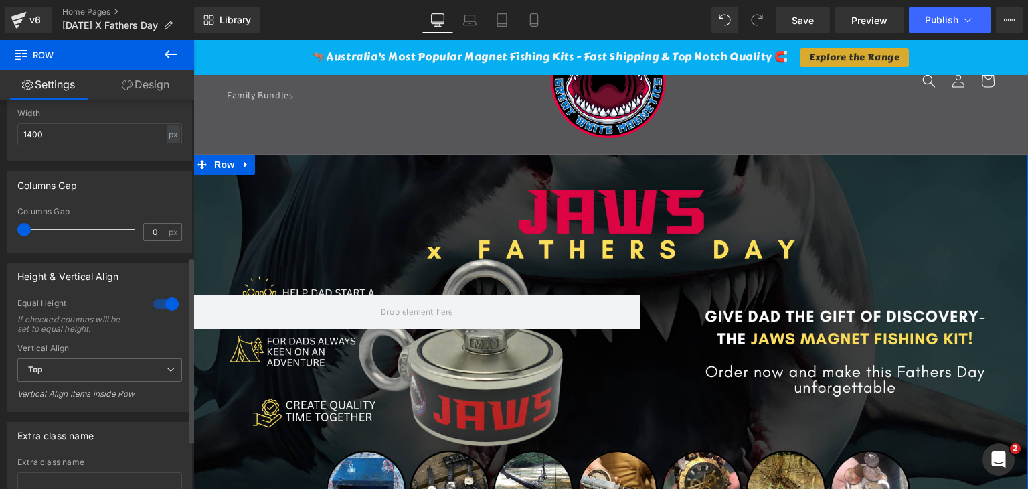
scroll to position [261, 0]
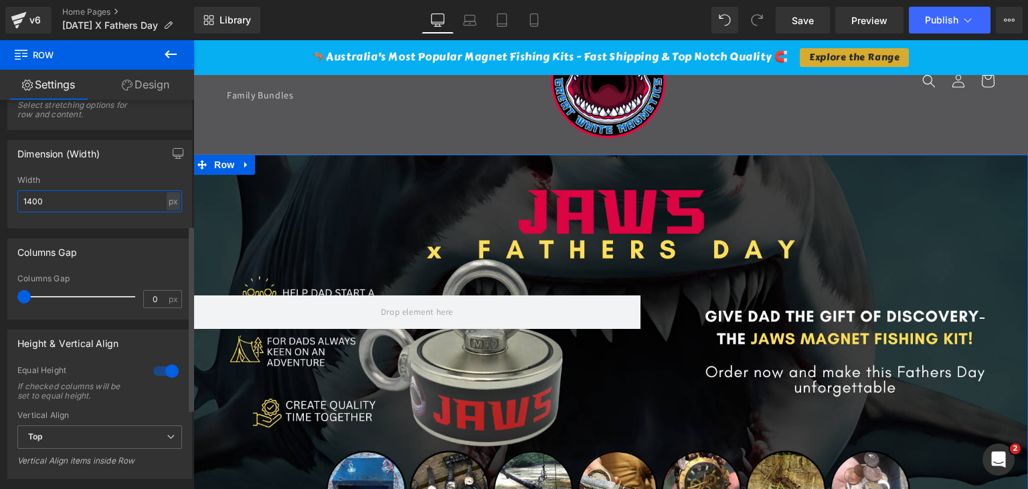
click at [67, 201] on input "1400" at bounding box center [99, 201] width 165 height 22
click at [66, 201] on input "1400" at bounding box center [99, 201] width 165 height 22
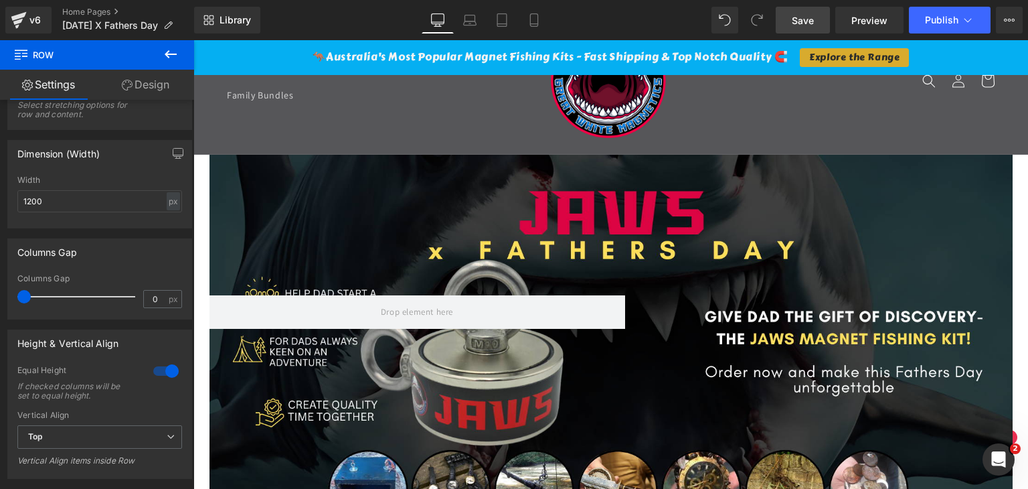
click at [806, 17] on span "Save" at bounding box center [803, 20] width 22 height 14
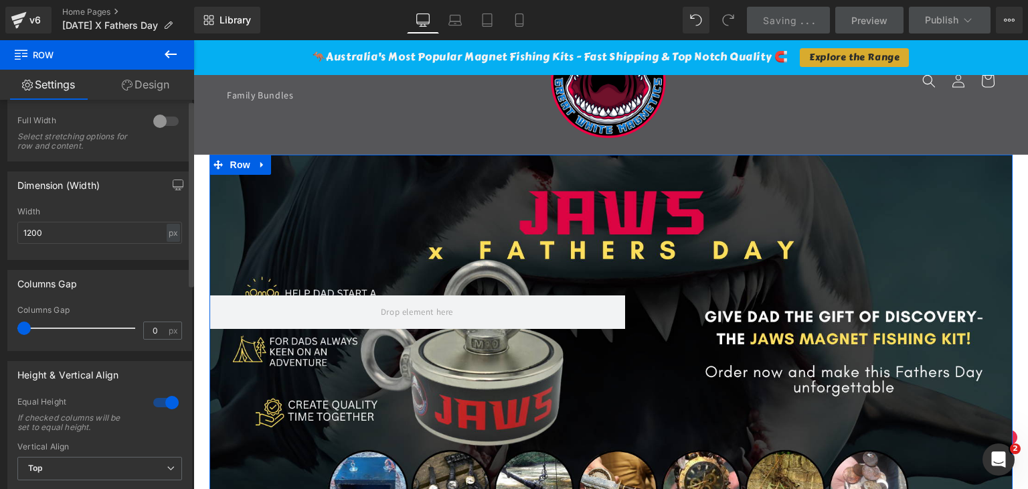
scroll to position [335, 0]
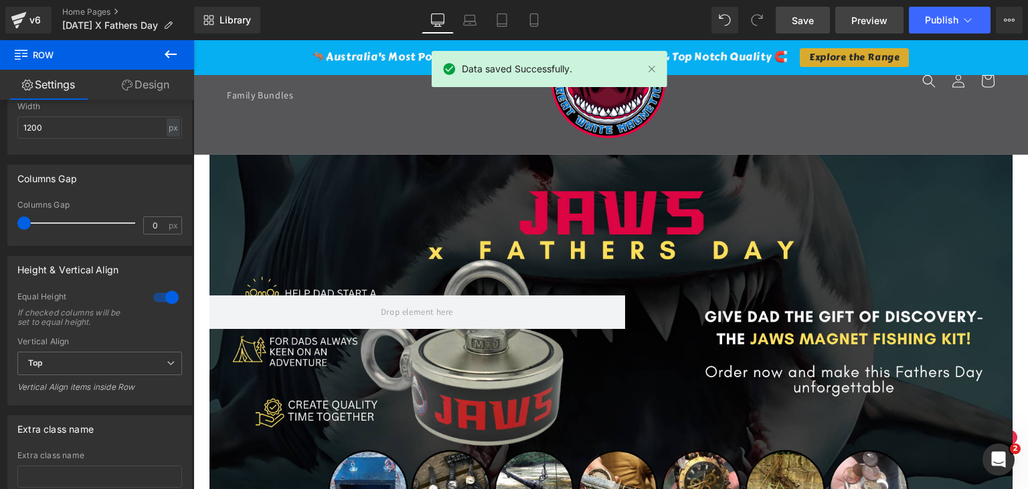
click at [873, 11] on link "Preview" at bounding box center [869, 20] width 68 height 27
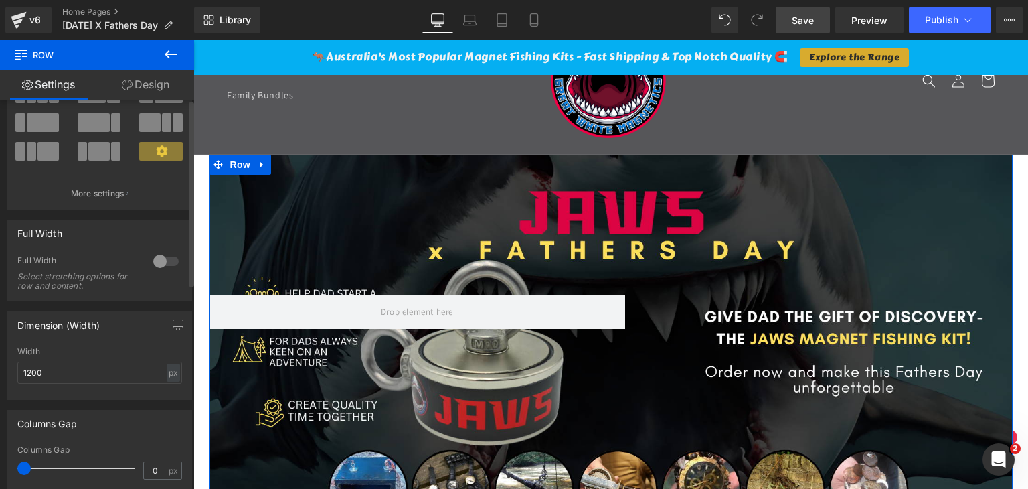
scroll to position [0, 0]
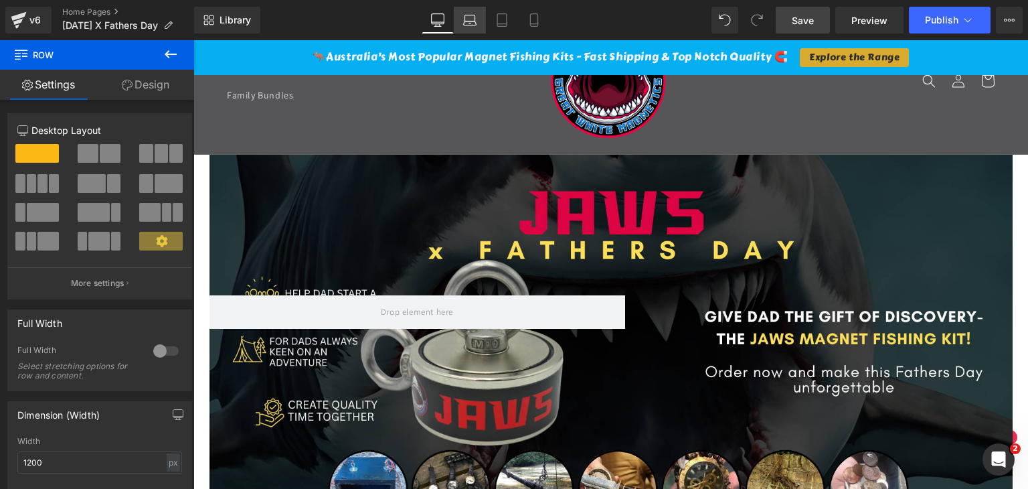
click at [470, 20] on icon at bounding box center [469, 19] width 13 height 13
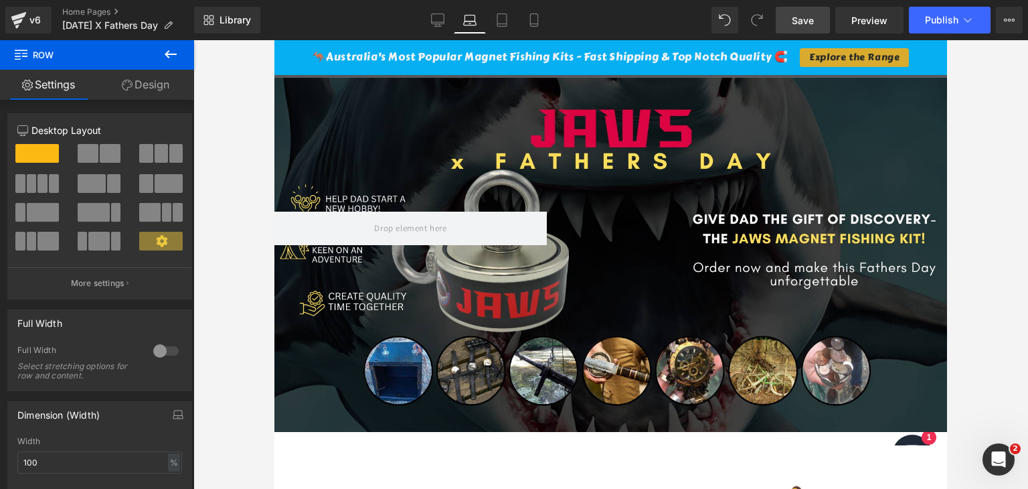
scroll to position [163, 0]
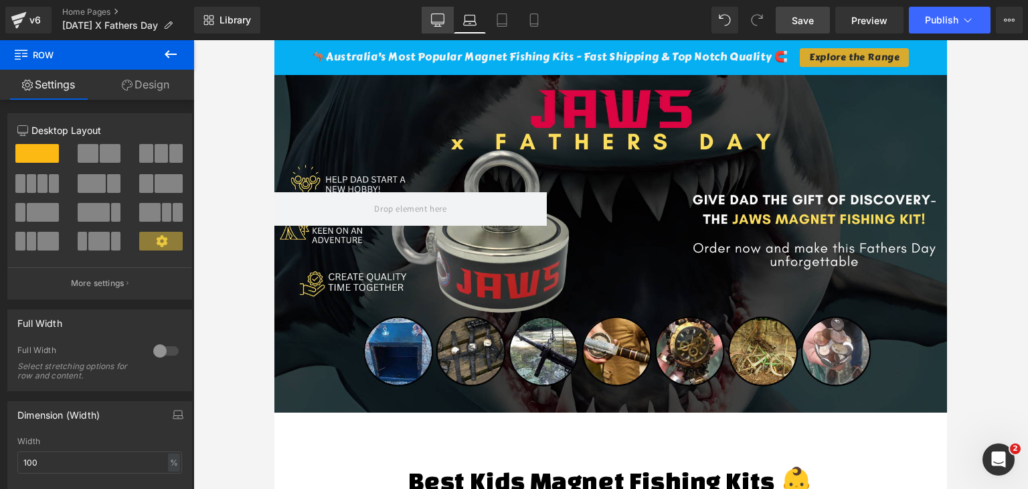
click at [440, 11] on link "Desktop" at bounding box center [438, 20] width 32 height 27
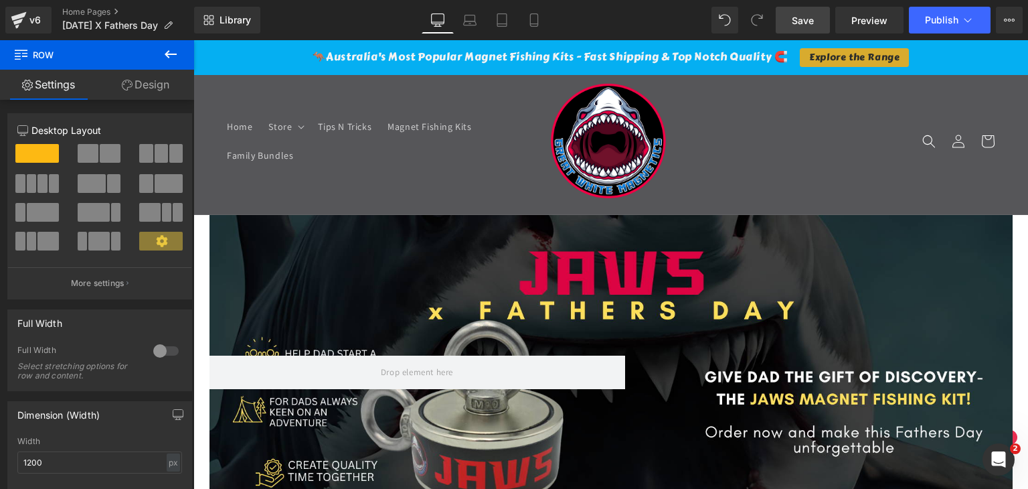
scroll to position [0, 0]
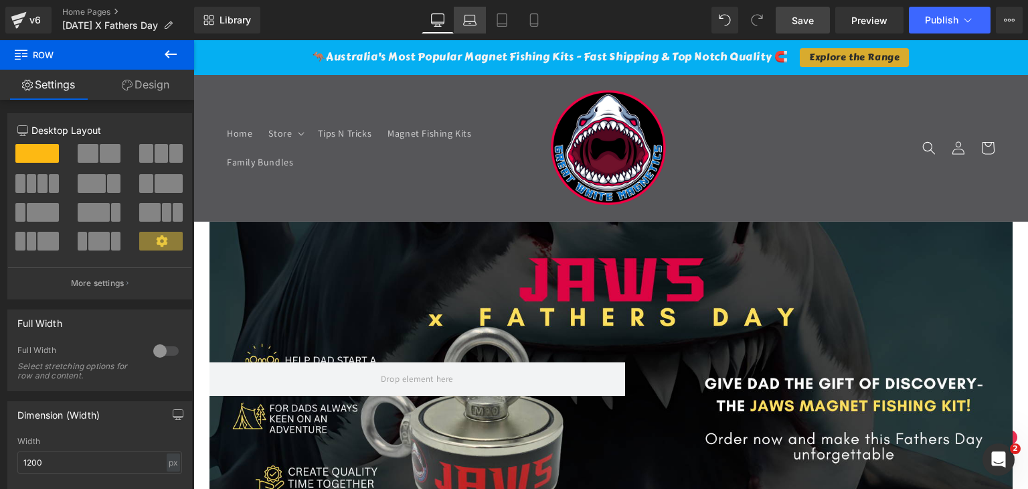
click at [472, 24] on icon at bounding box center [469, 19] width 13 height 13
type input "100"
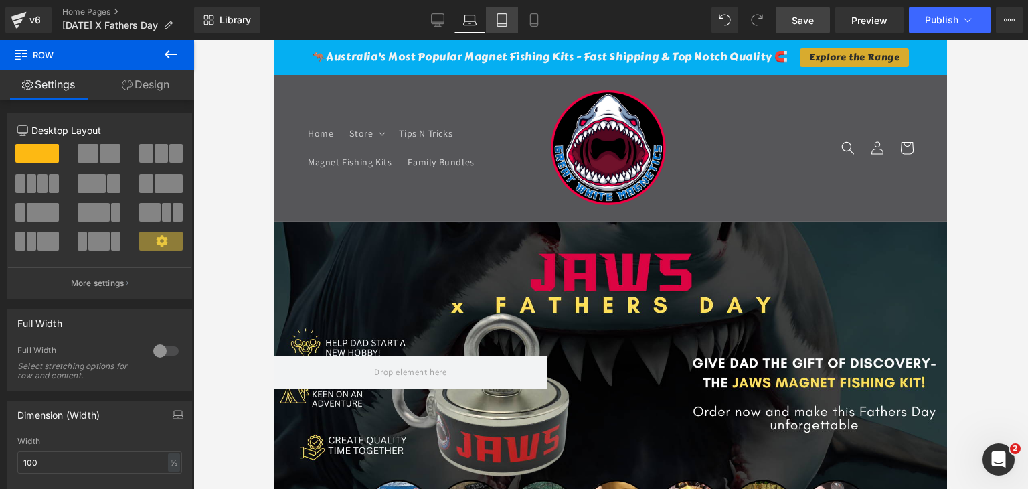
click at [501, 19] on icon at bounding box center [501, 19] width 13 height 13
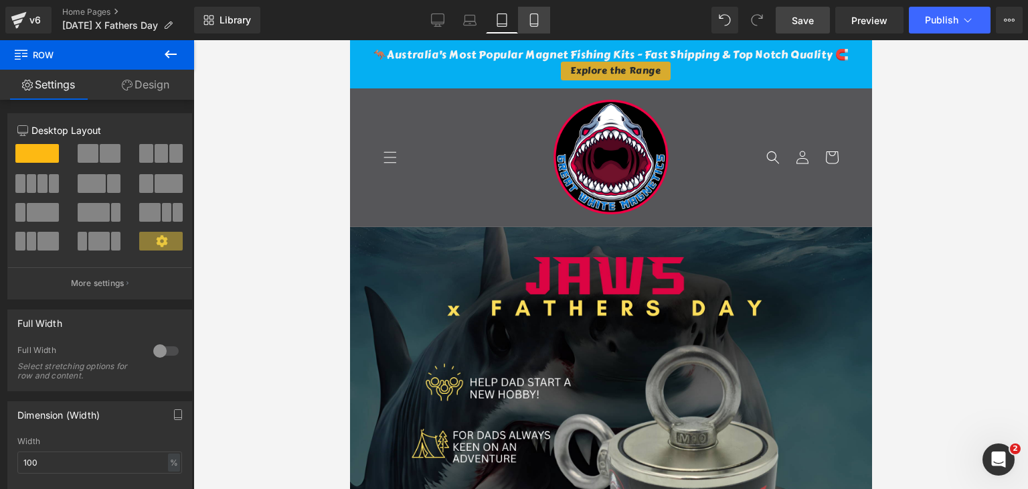
click at [539, 25] on icon at bounding box center [533, 19] width 13 height 13
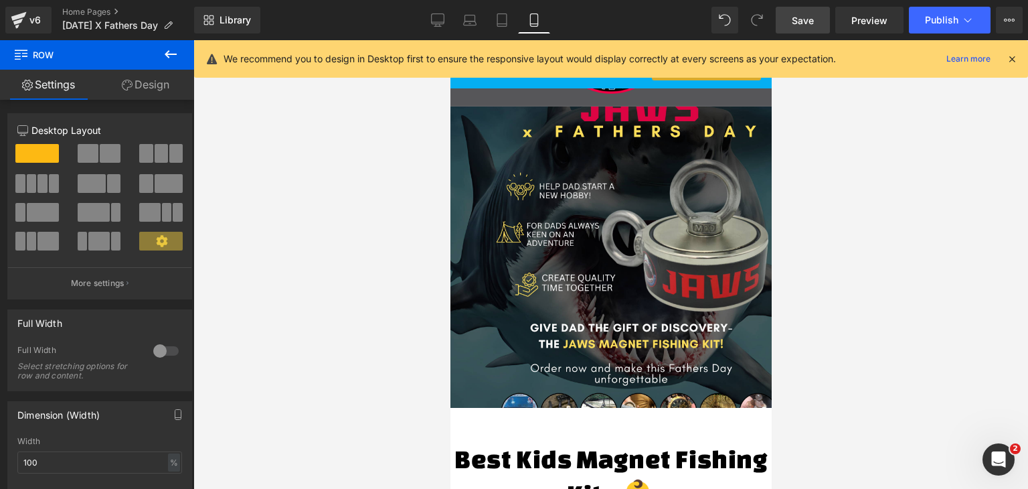
scroll to position [67, 0]
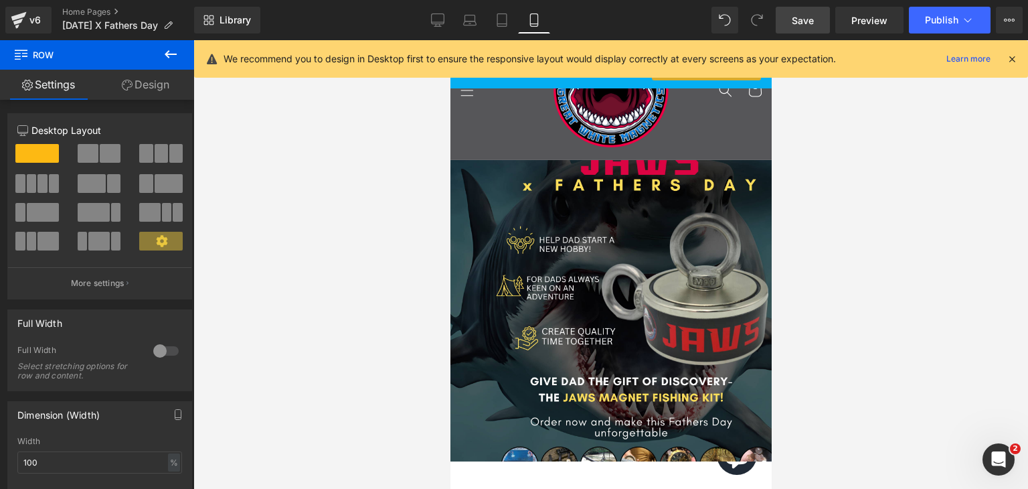
click at [173, 48] on icon at bounding box center [171, 54] width 16 height 16
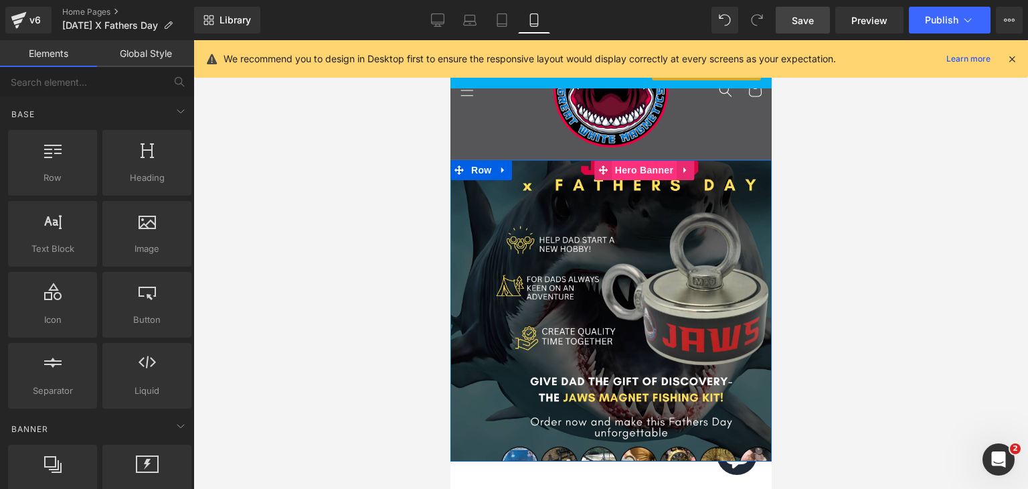
click at [643, 173] on span "Hero Banner" at bounding box center [643, 170] width 65 height 20
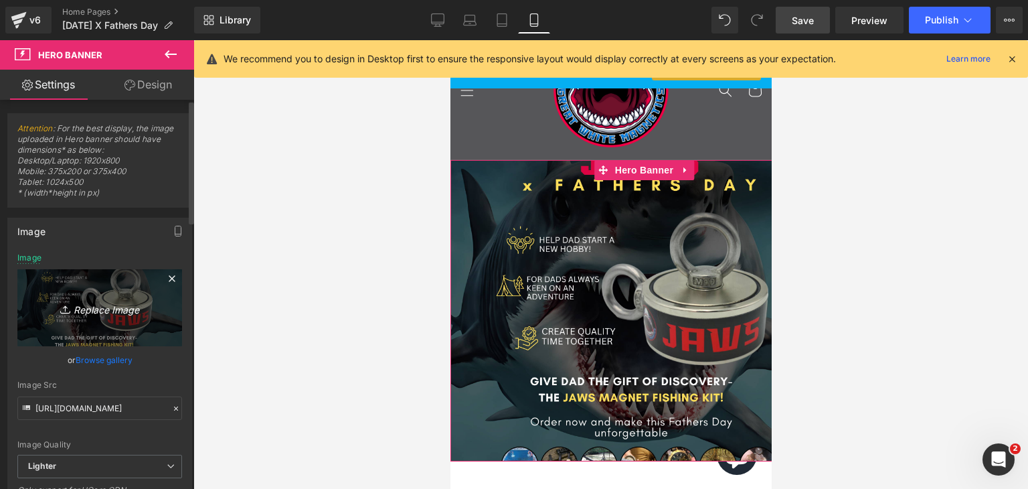
click at [100, 309] on icon "Replace Image" at bounding box center [99, 307] width 107 height 17
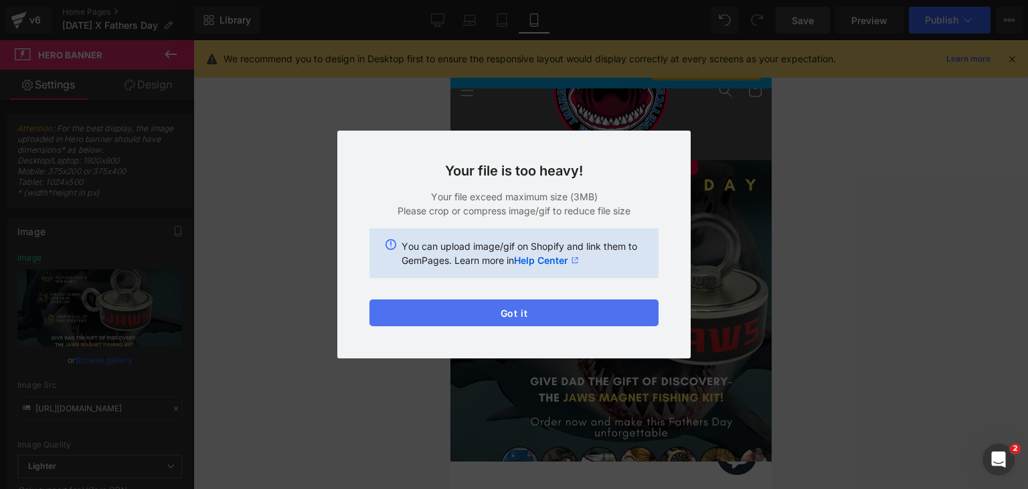
click at [519, 317] on button "Got it" at bounding box center [513, 312] width 289 height 27
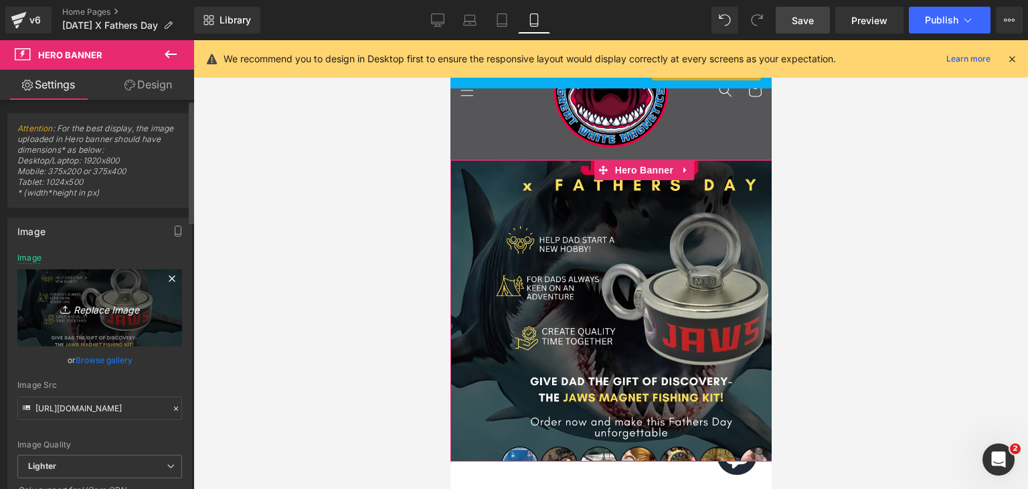
click at [92, 309] on icon "Replace Image" at bounding box center [99, 307] width 107 height 17
type input "C:\fakepath\Jaws_(5)-min.png"
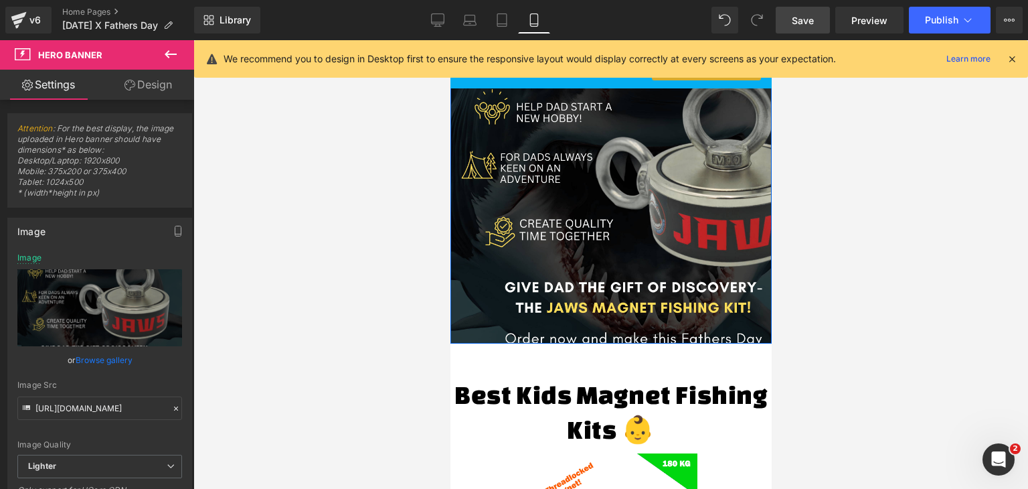
scroll to position [268, 0]
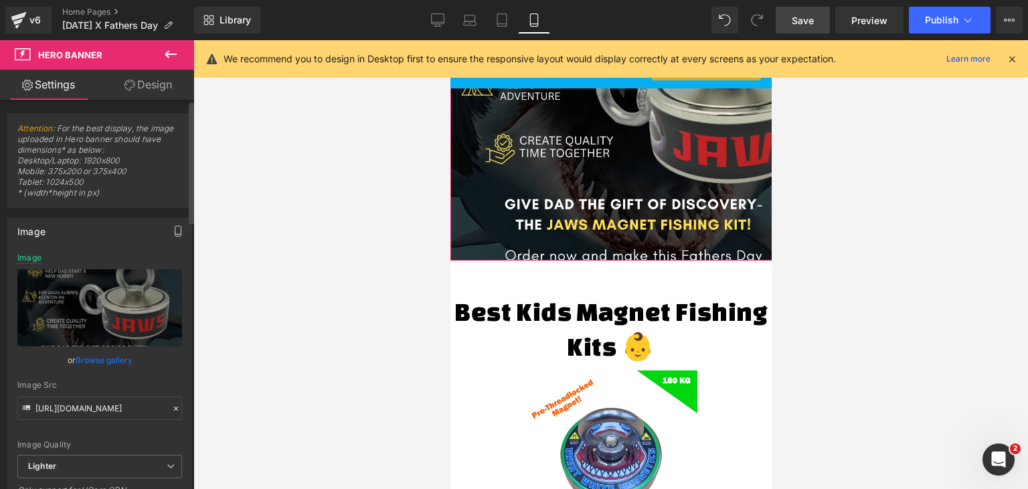
click at [173, 230] on icon "button" at bounding box center [178, 231] width 11 height 11
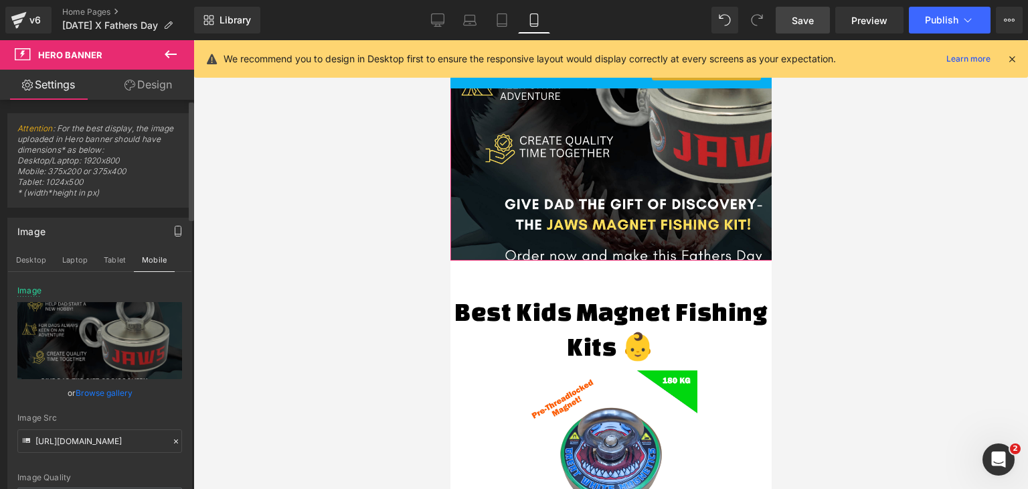
click at [173, 230] on icon "button" at bounding box center [178, 231] width 11 height 11
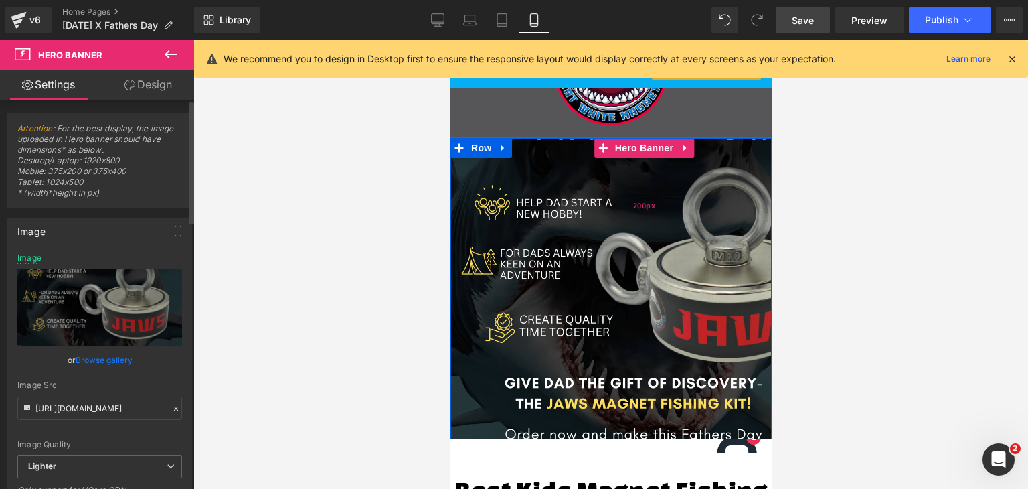
scroll to position [67, 0]
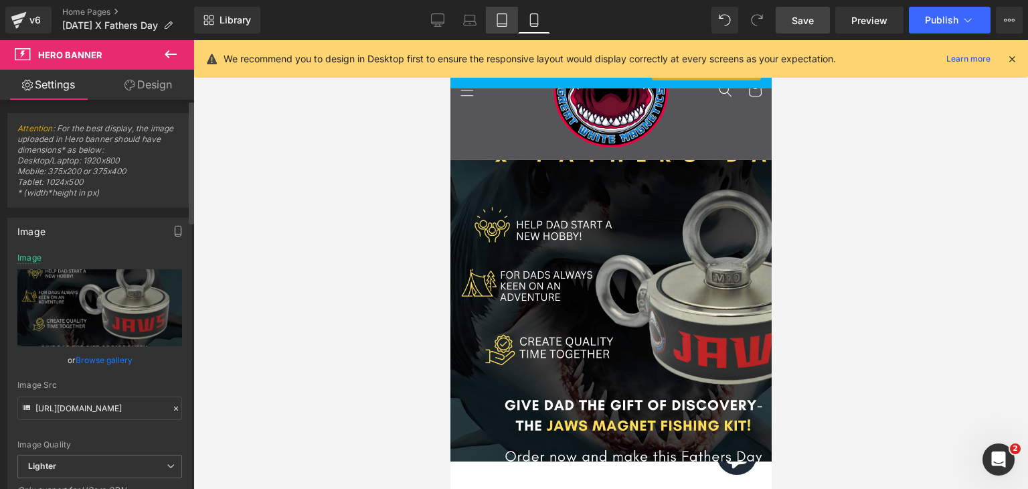
click at [500, 27] on link "Tablet" at bounding box center [502, 20] width 32 height 27
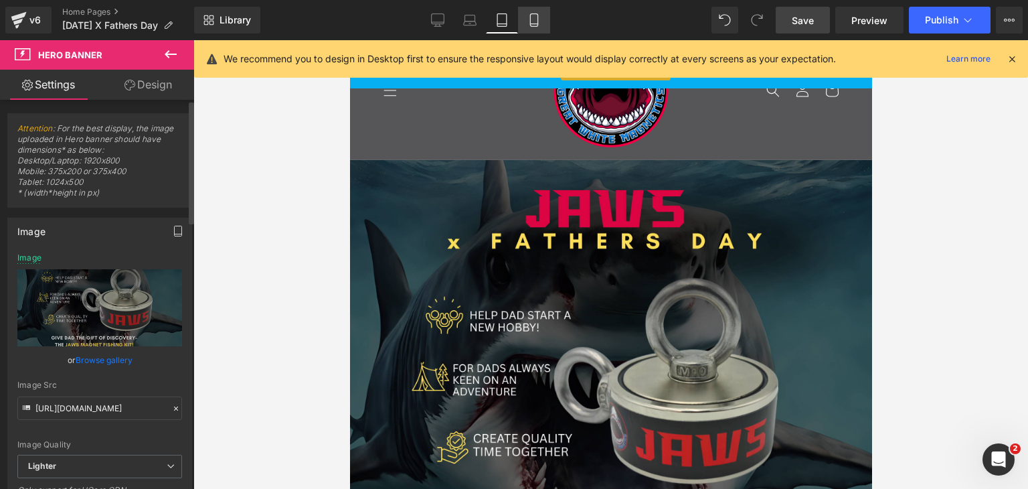
click at [534, 24] on icon at bounding box center [533, 24] width 7 height 0
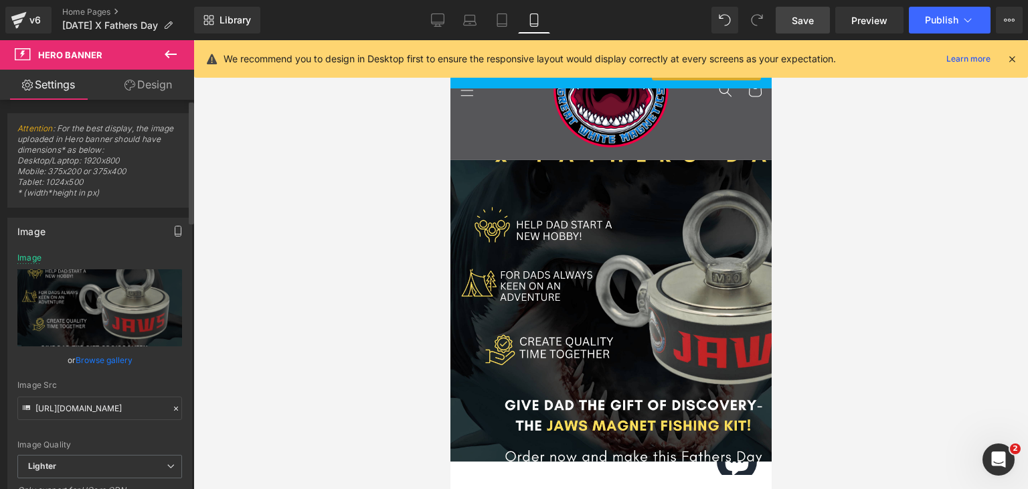
type input "[URL][DOMAIN_NAME]"
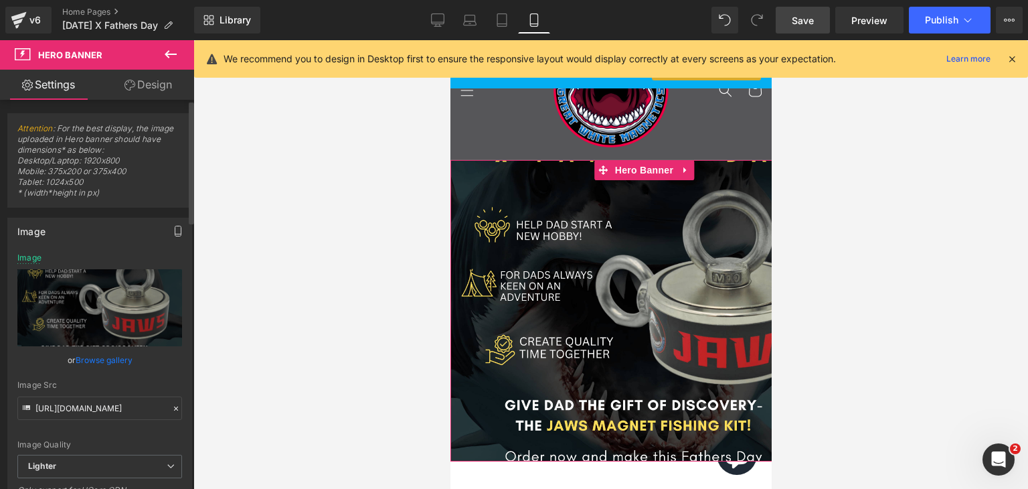
click at [161, 84] on link "Design" at bounding box center [148, 85] width 97 height 30
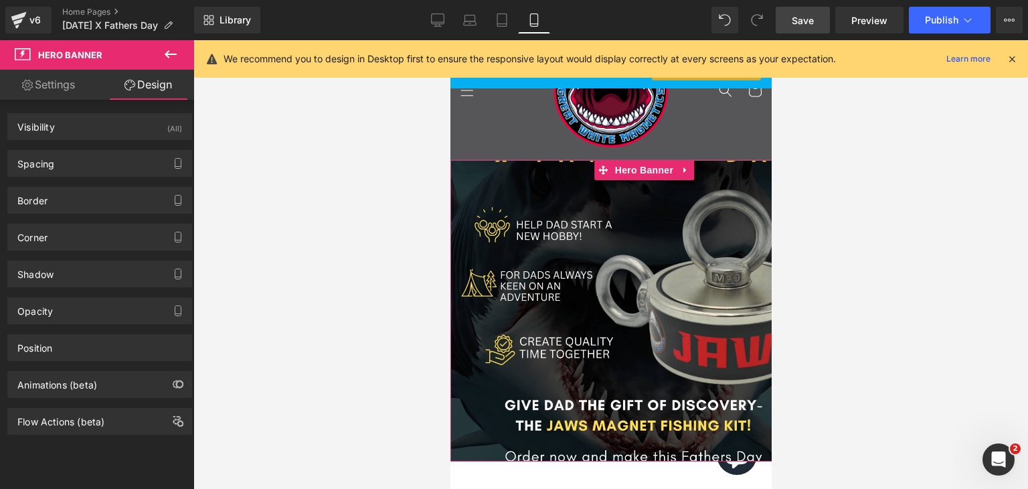
click at [58, 82] on link "Settings" at bounding box center [48, 85] width 97 height 30
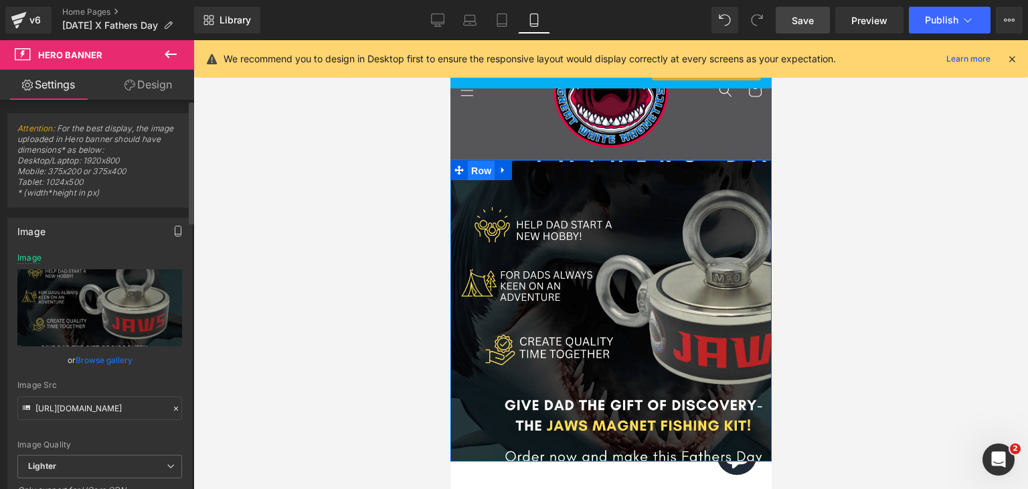
click at [479, 173] on span "Row" at bounding box center [480, 171] width 27 height 20
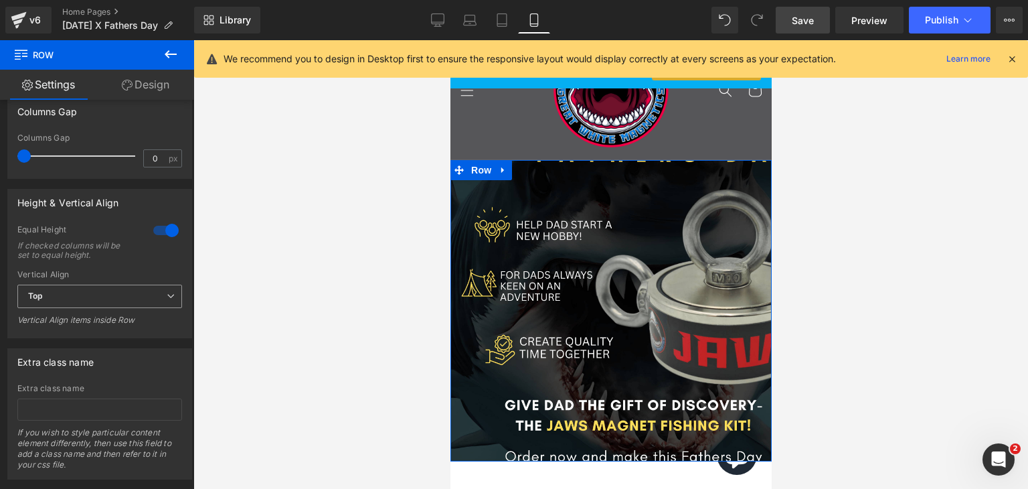
scroll to position [335, 0]
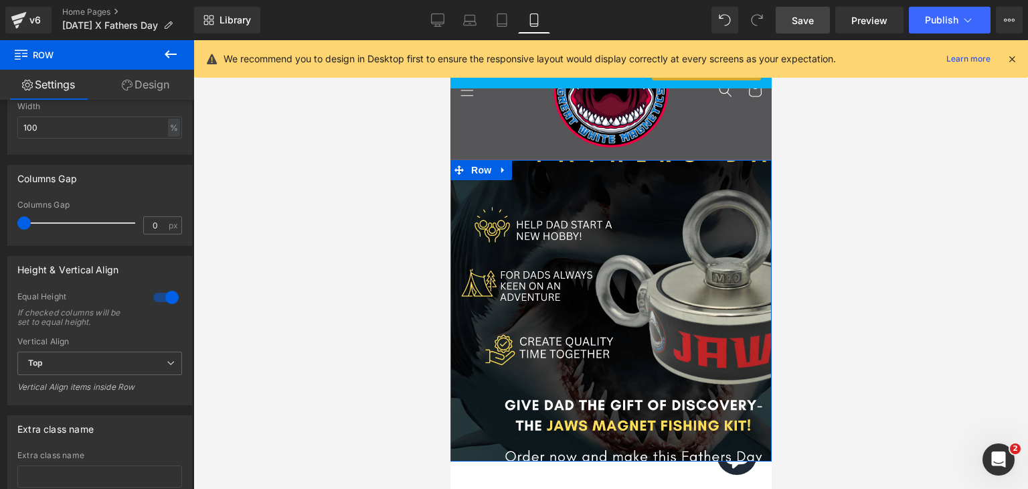
click at [167, 298] on div at bounding box center [166, 296] width 32 height 21
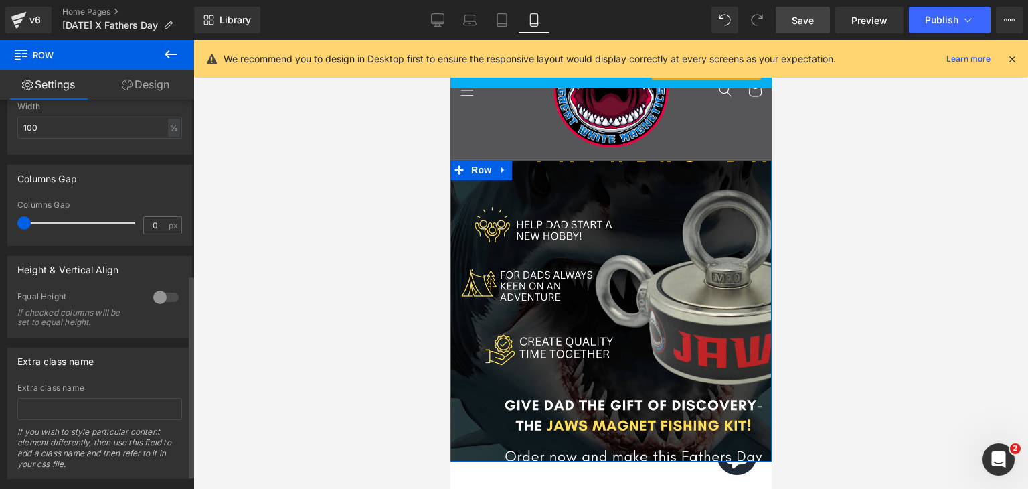
click at [159, 297] on div at bounding box center [166, 296] width 32 height 21
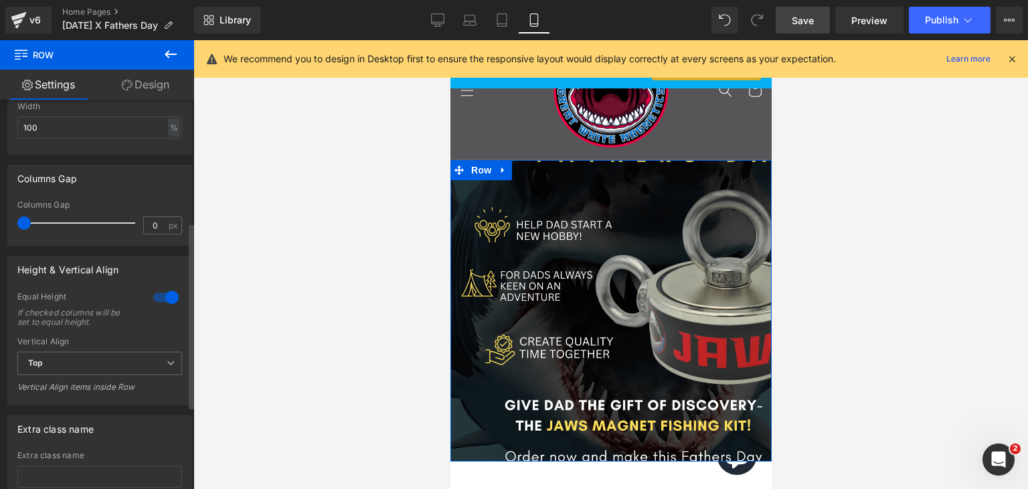
scroll to position [201, 0]
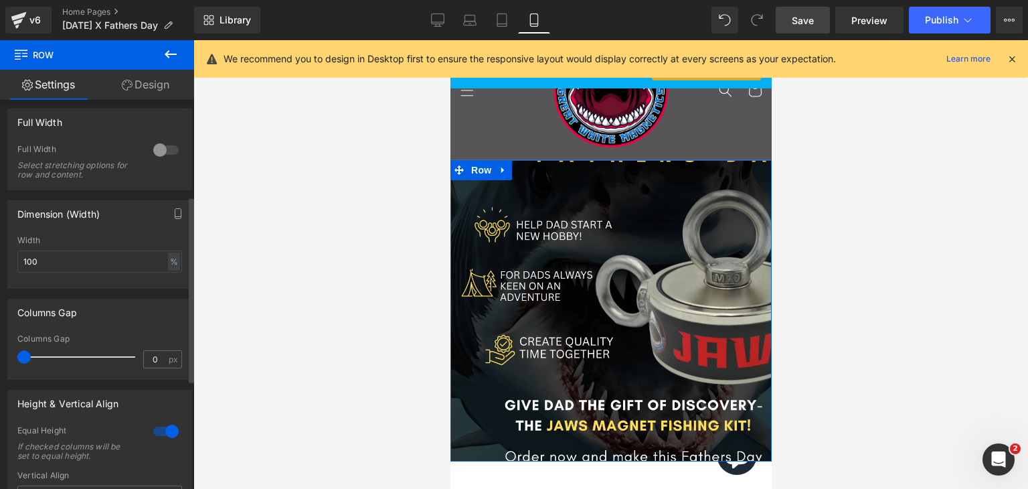
click at [159, 149] on div at bounding box center [166, 149] width 32 height 21
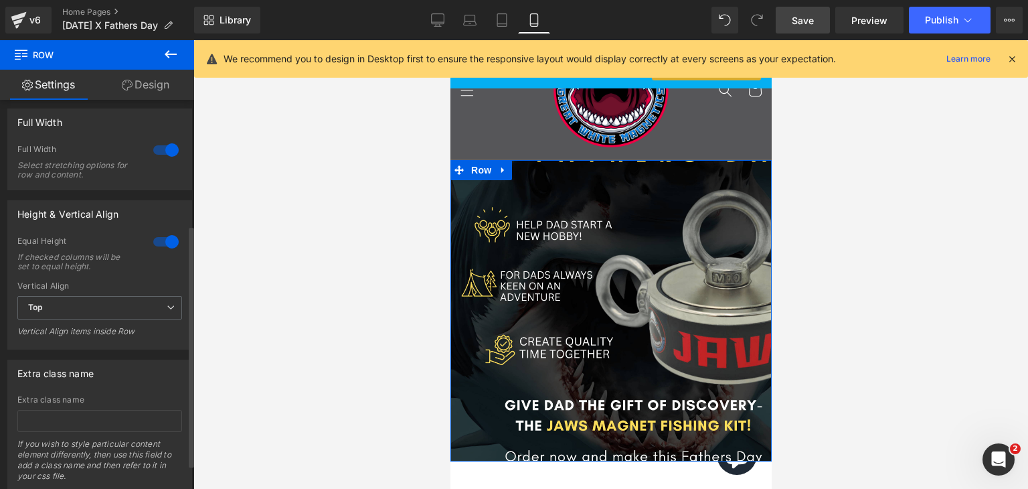
click at [159, 151] on div at bounding box center [166, 149] width 32 height 21
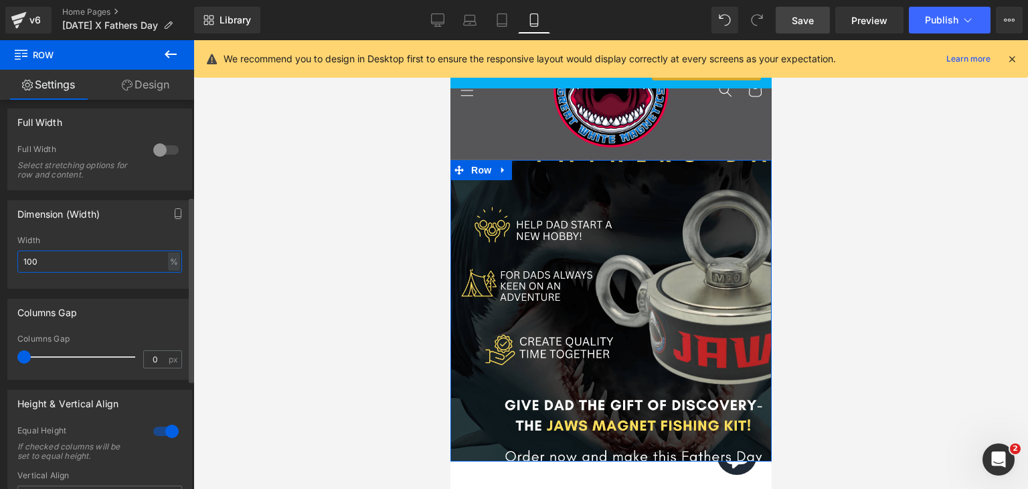
click at [96, 262] on input "100" at bounding box center [99, 261] width 165 height 22
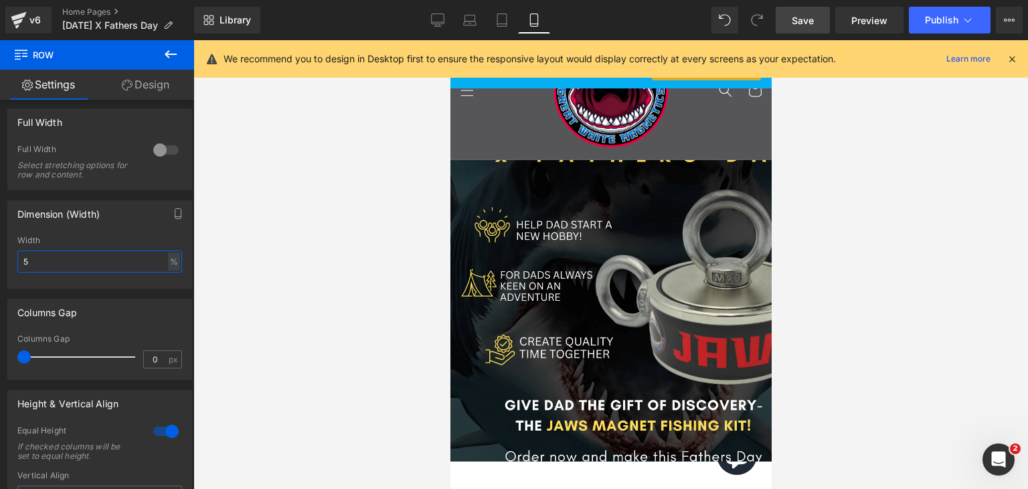
type input "50"
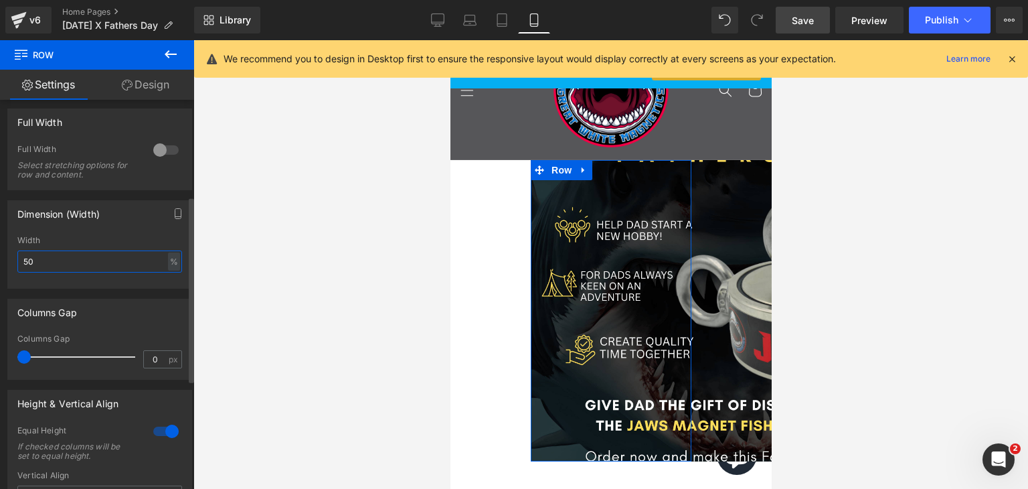
click at [111, 264] on input "50" at bounding box center [99, 261] width 165 height 22
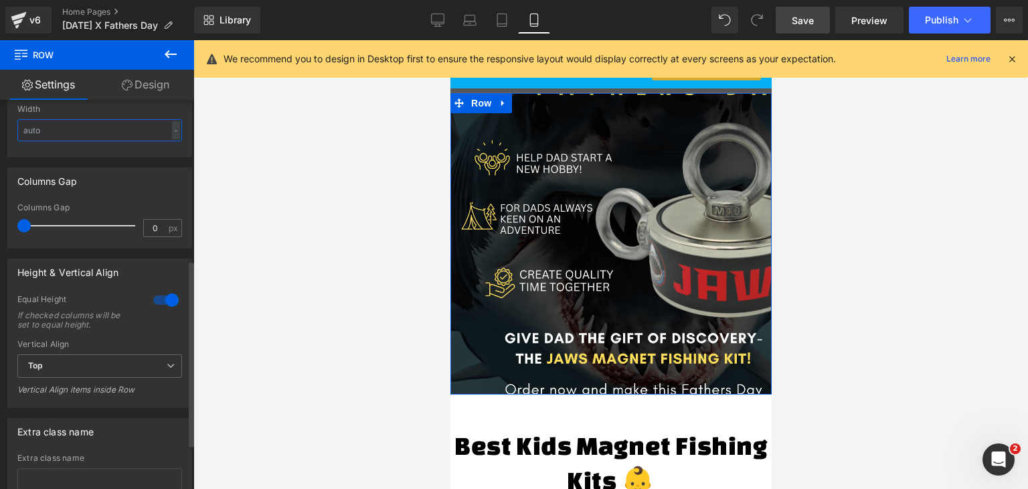
scroll to position [335, 0]
click at [158, 290] on div at bounding box center [166, 296] width 32 height 21
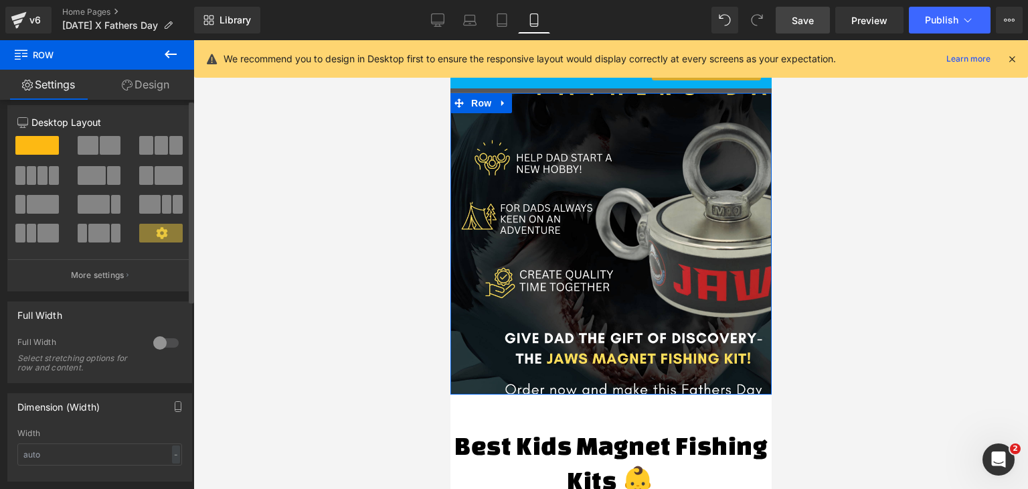
scroll to position [0, 0]
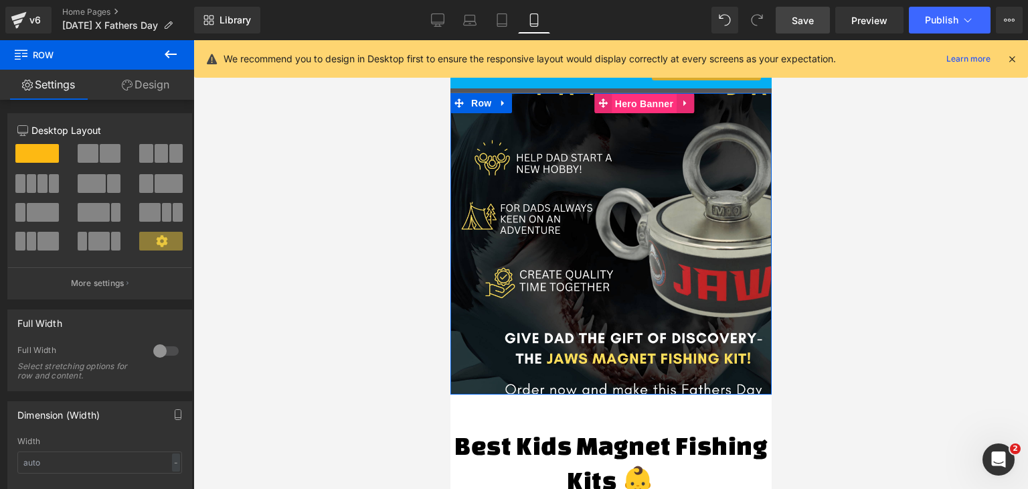
click at [642, 109] on span "Hero Banner" at bounding box center [643, 104] width 65 height 20
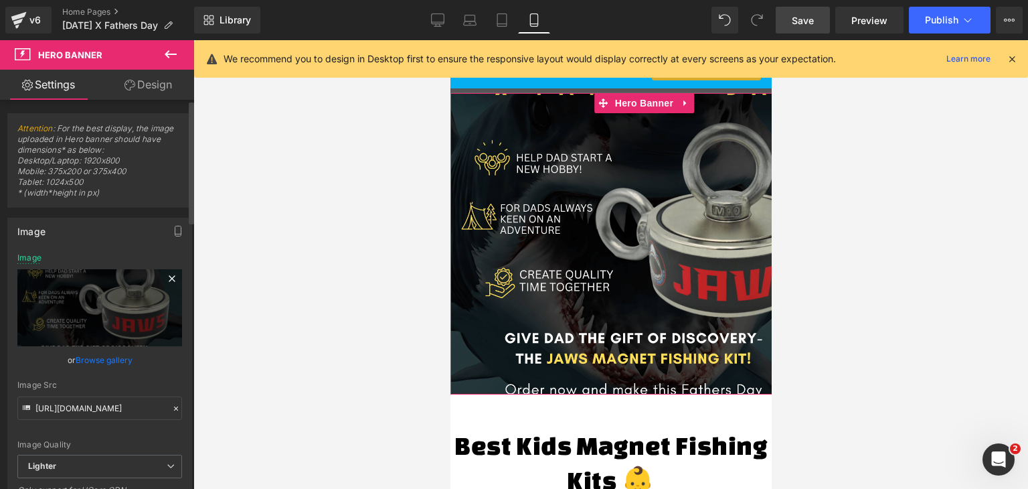
click at [165, 277] on icon at bounding box center [172, 278] width 16 height 16
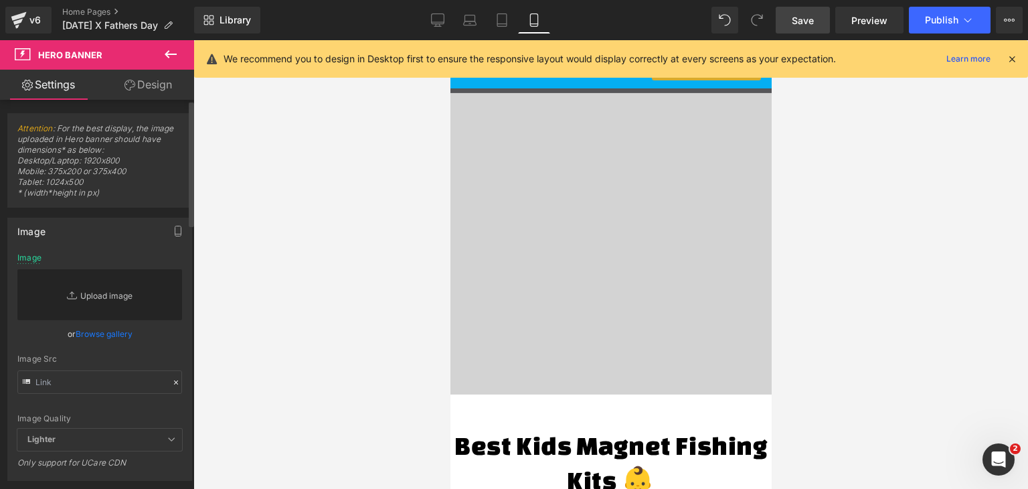
click at [104, 294] on link "Replace Image" at bounding box center [99, 294] width 165 height 51
type input "C:\fakepath\Jaws_(5)-min.png"
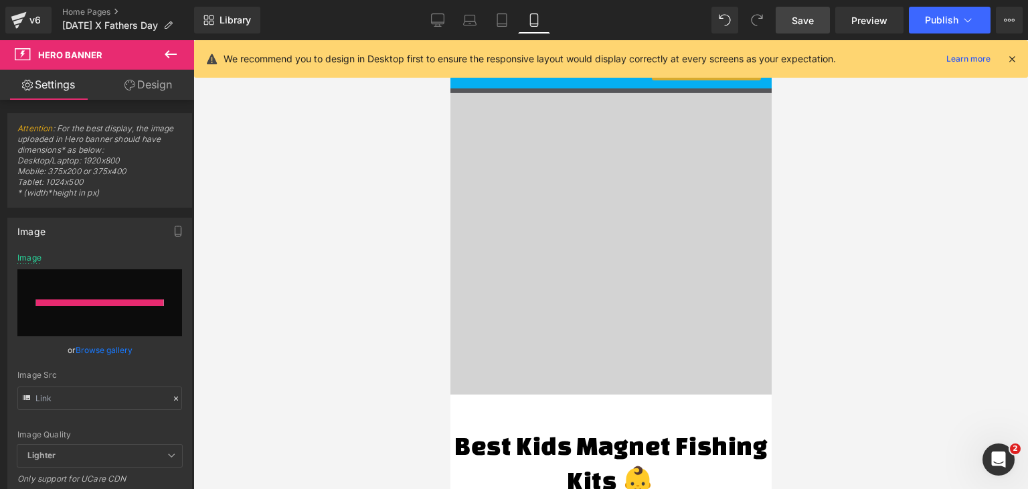
type input "[URL][DOMAIN_NAME]"
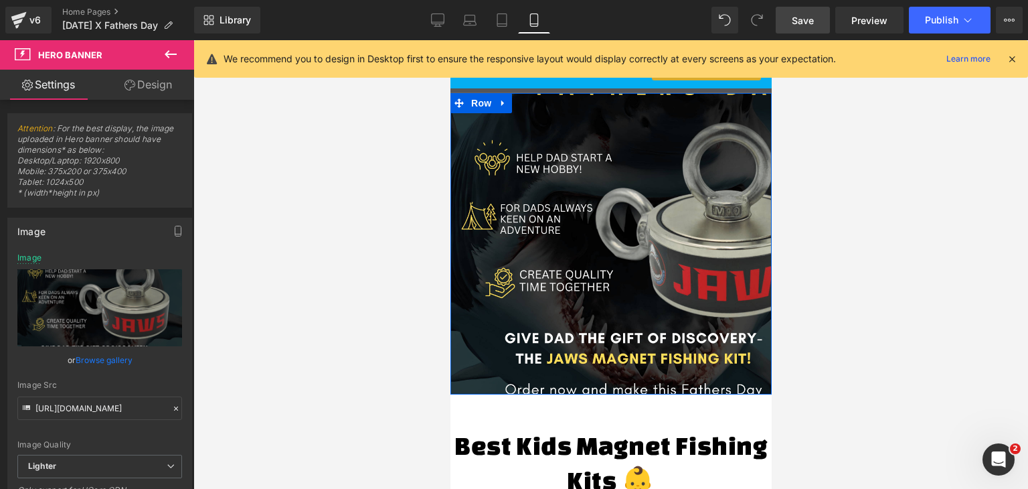
scroll to position [67, 0]
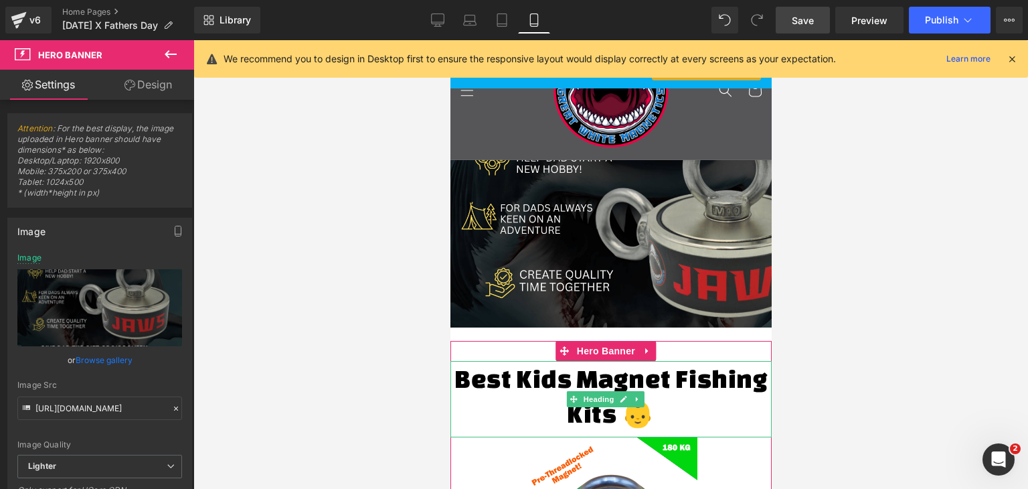
drag, startPoint x: 631, startPoint y: 259, endPoint x: 654, endPoint y: 218, distance: 46.7
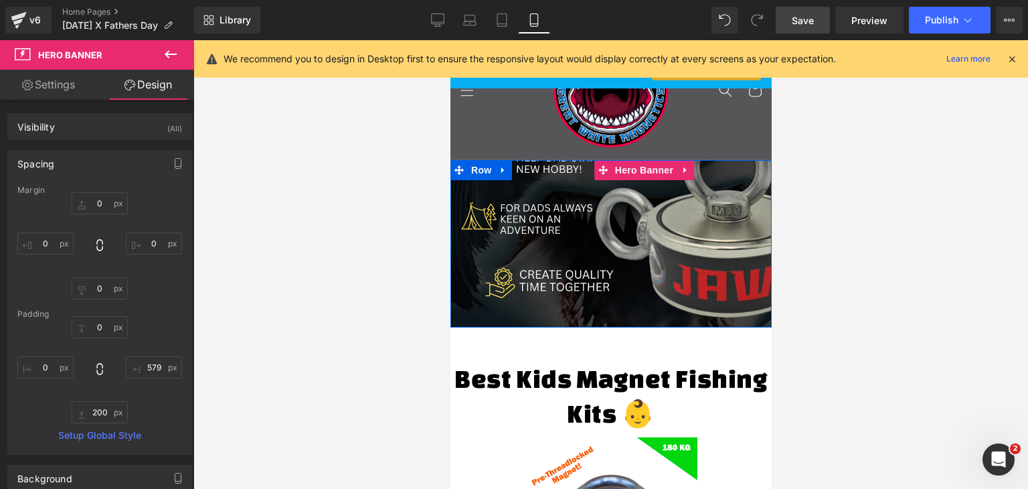
type input "0"
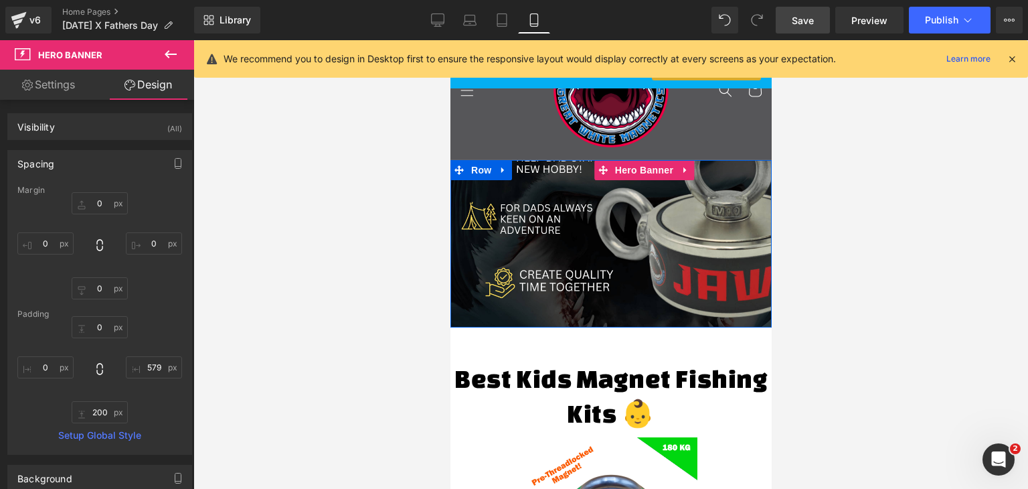
type input "579"
type input "200"
type input "0"
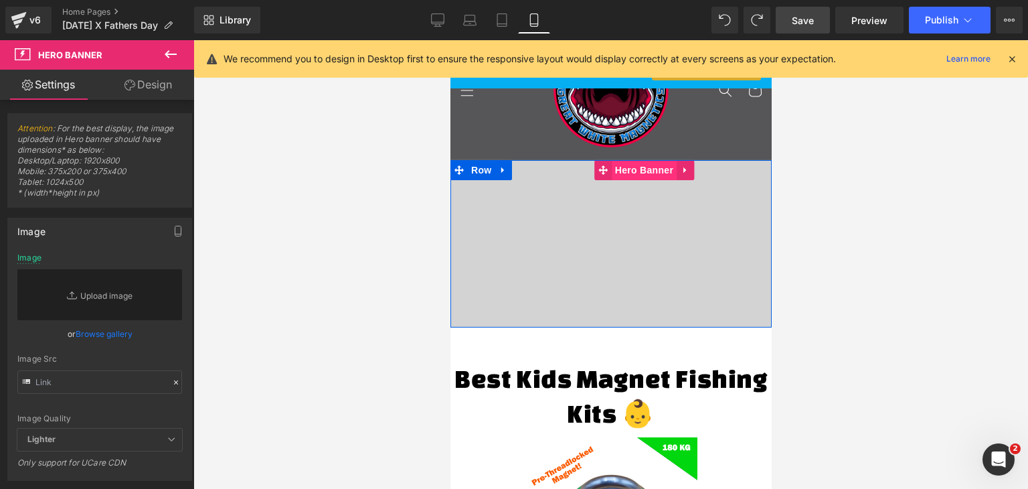
click at [632, 172] on span "Hero Banner" at bounding box center [643, 170] width 65 height 20
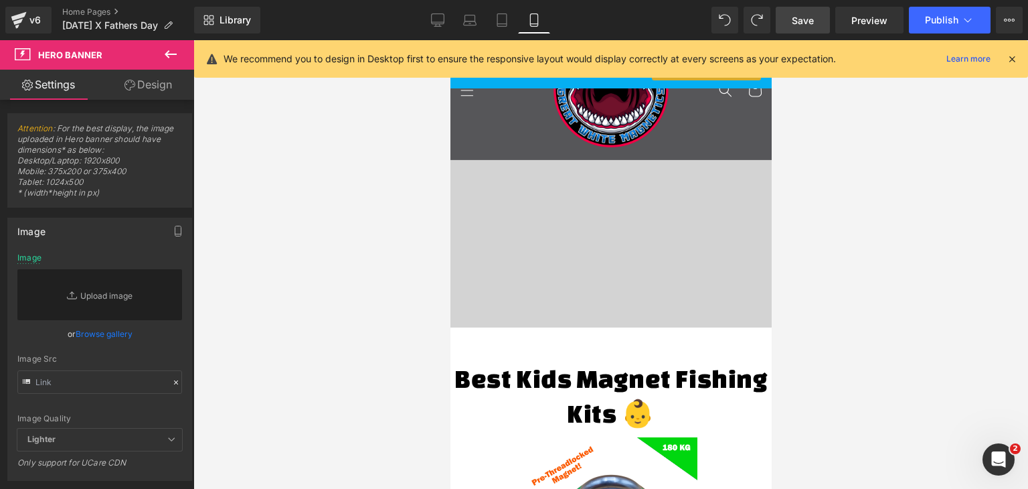
click at [170, 50] on icon at bounding box center [171, 54] width 16 height 16
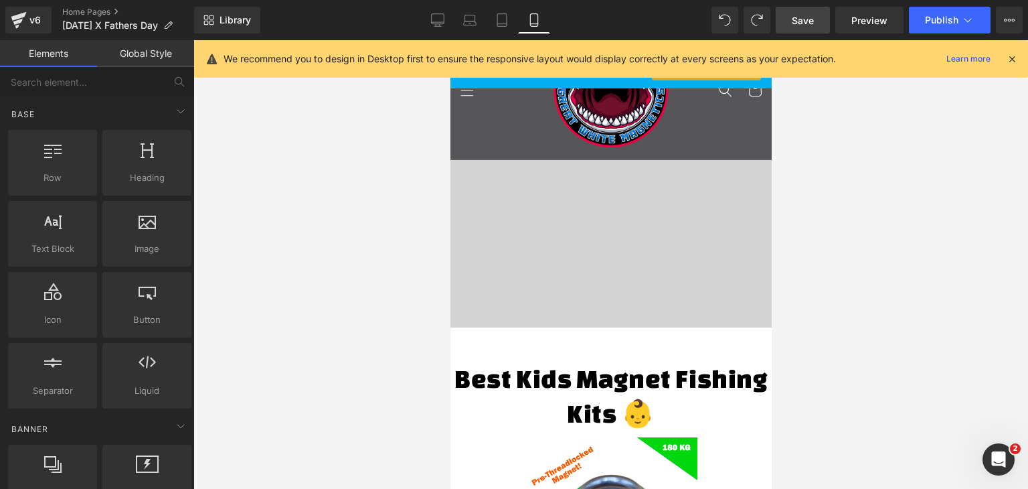
click at [450, 40] on div "200px" at bounding box center [450, 40] width 0 height 0
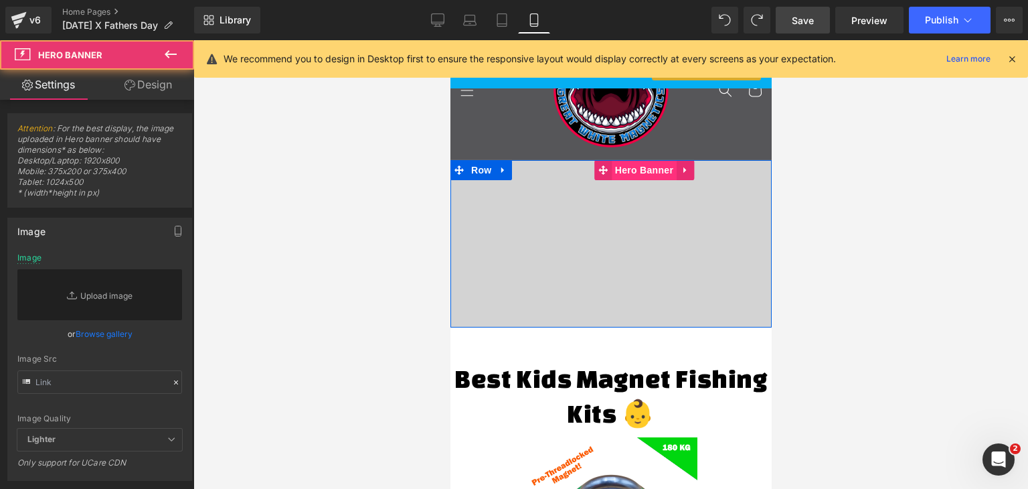
click at [662, 167] on span "Hero Banner" at bounding box center [643, 170] width 65 height 20
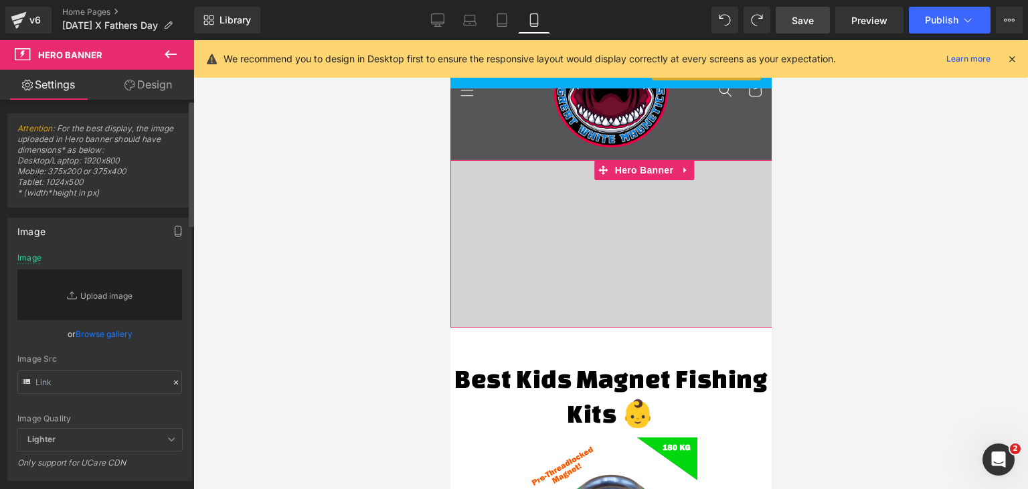
click at [177, 230] on icon "button" at bounding box center [178, 231] width 11 height 11
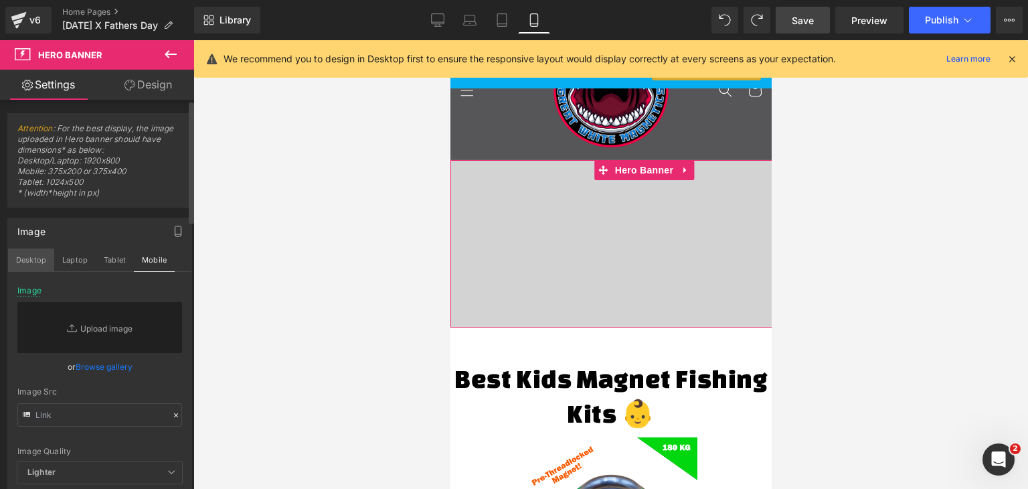
click at [31, 258] on button "Desktop" at bounding box center [31, 259] width 46 height 23
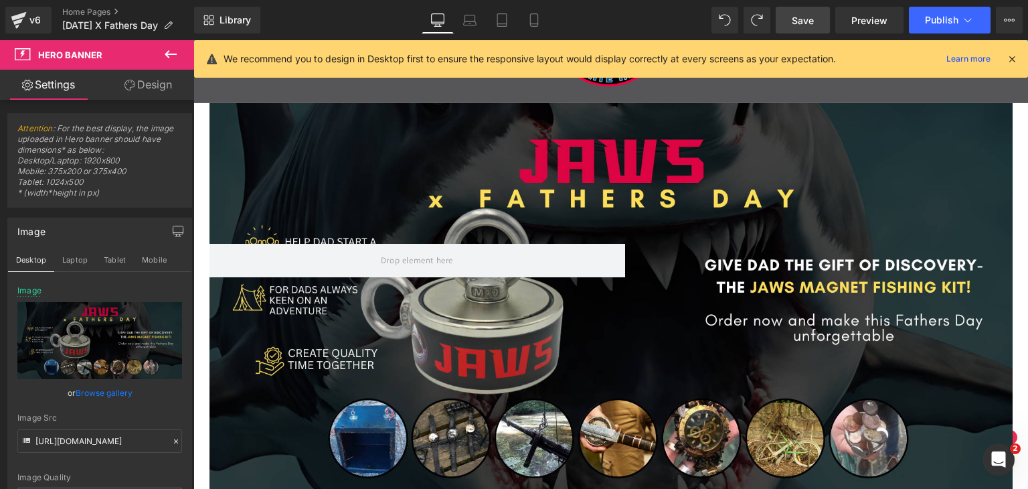
scroll to position [142, 0]
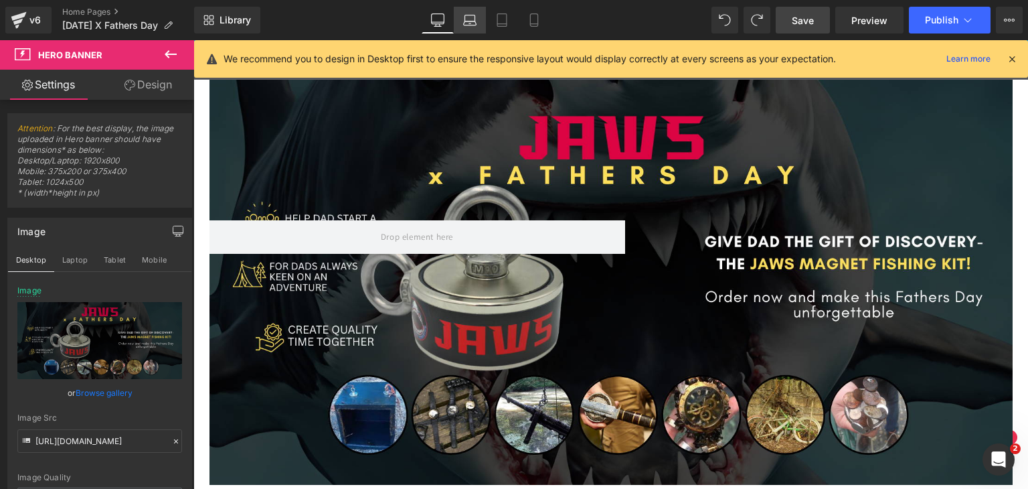
click at [470, 25] on icon at bounding box center [470, 23] width 13 height 4
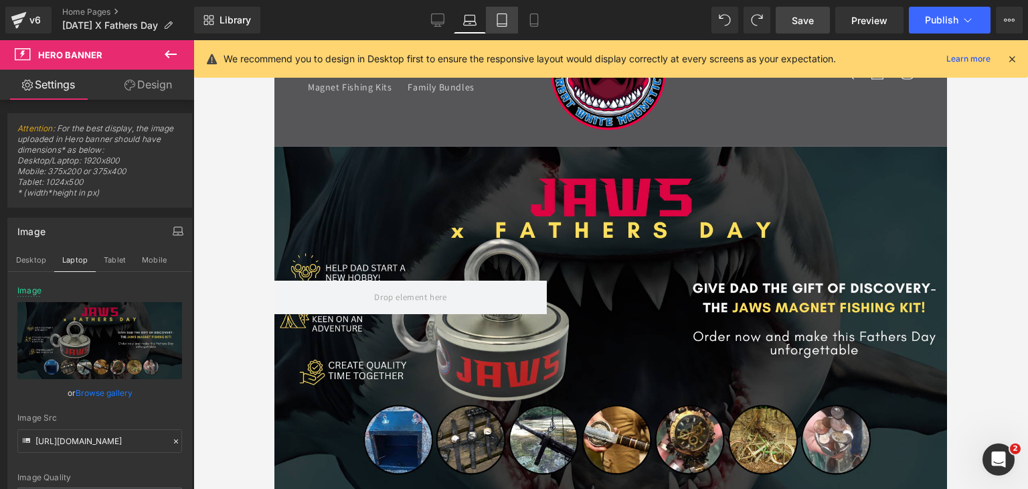
click at [499, 14] on icon at bounding box center [501, 19] width 13 height 13
type input "[URL][DOMAIN_NAME]"
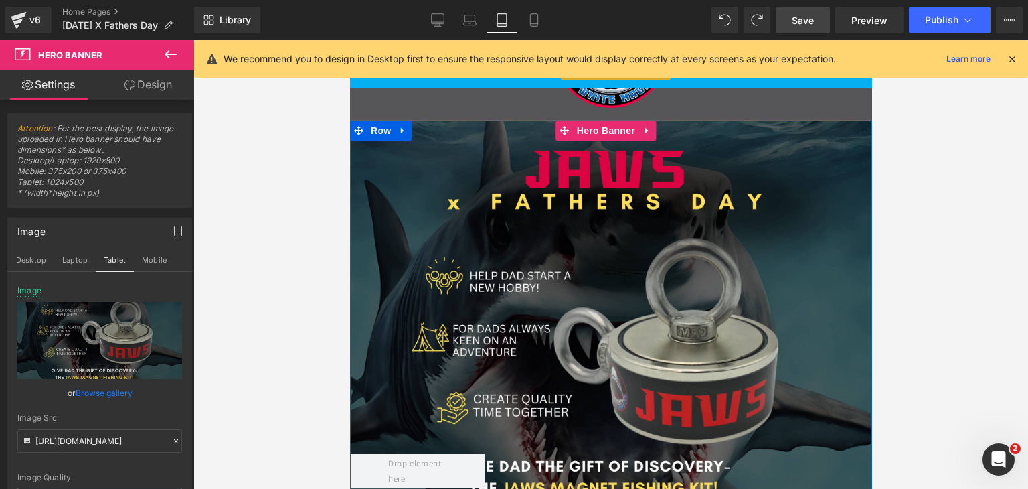
scroll to position [67, 0]
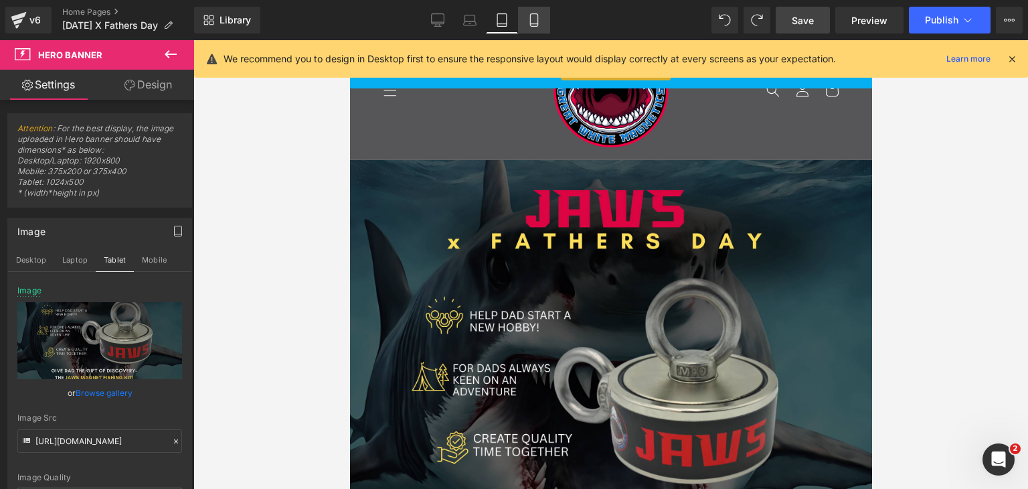
click at [538, 18] on icon at bounding box center [533, 19] width 13 height 13
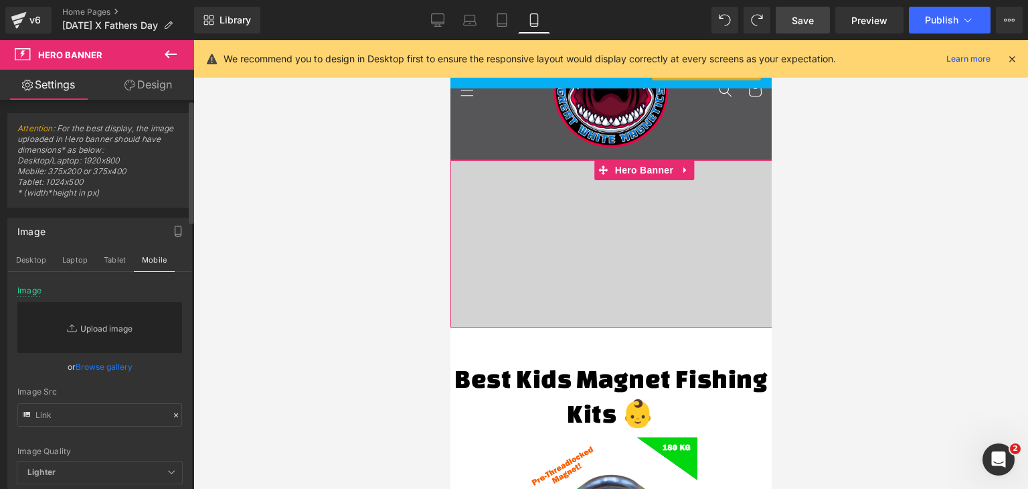
click at [103, 326] on link "Replace Image" at bounding box center [99, 327] width 165 height 51
type input "C:\fakepath\Jaws_(5)-min.png"
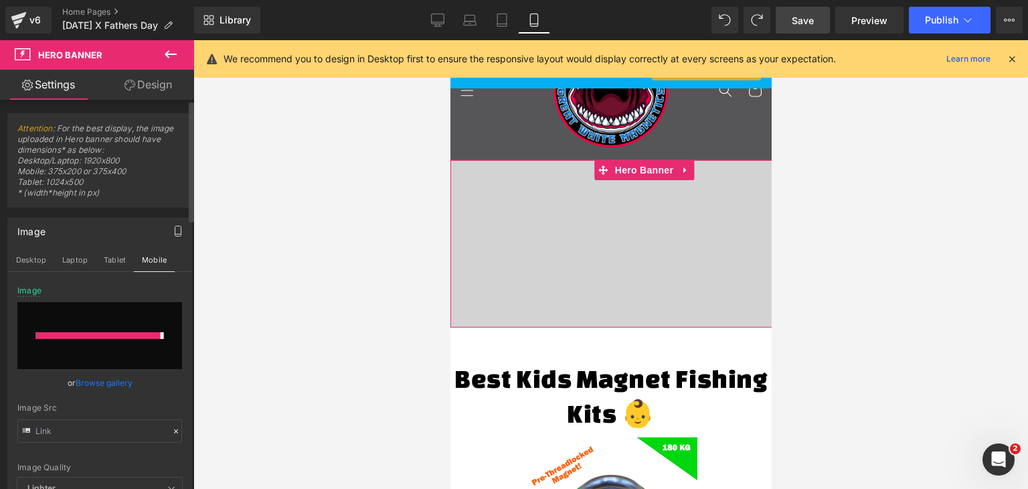
type input "[URL][DOMAIN_NAME]"
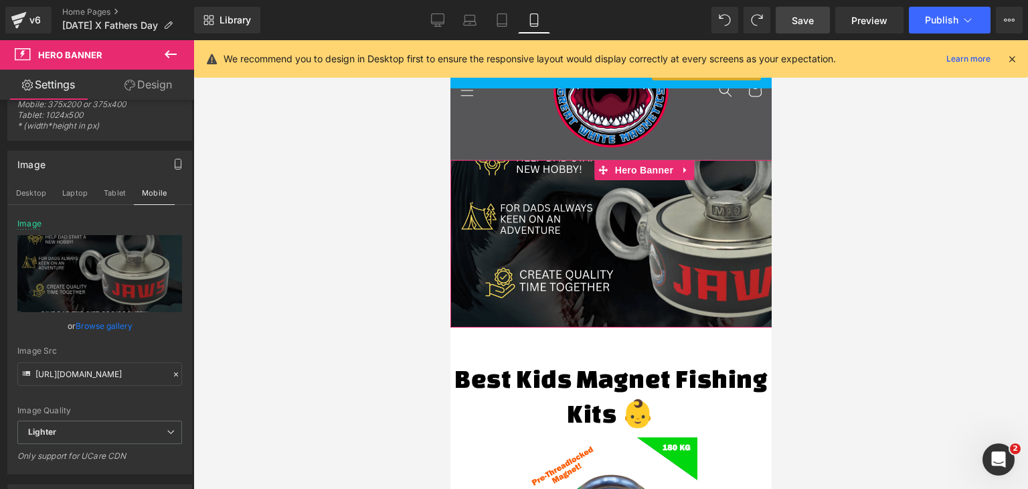
click at [157, 94] on link "Design" at bounding box center [148, 85] width 97 height 30
click at [0, 0] on div "Spacing" at bounding box center [0, 0] width 0 height 0
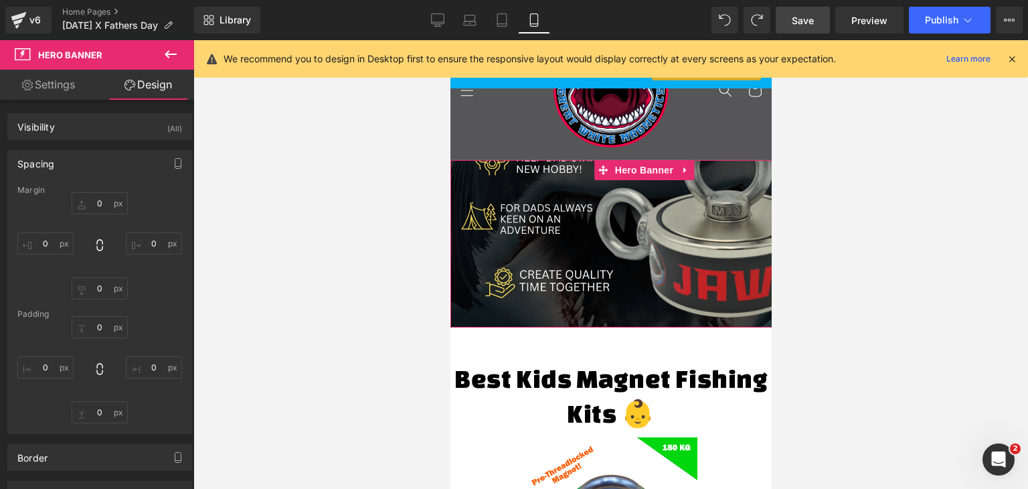
type input "0"
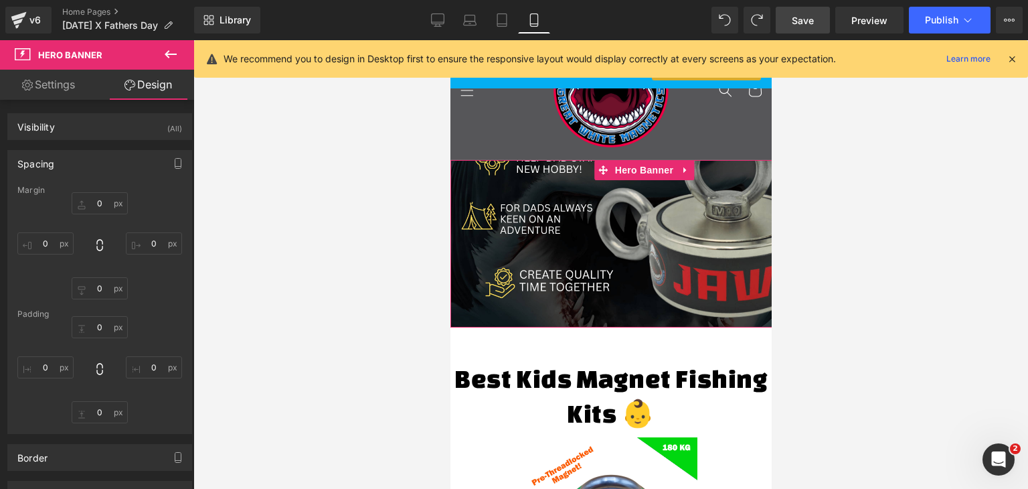
type input "579"
type input "200"
type input "0"
click at [97, 330] on input "0" at bounding box center [100, 327] width 56 height 22
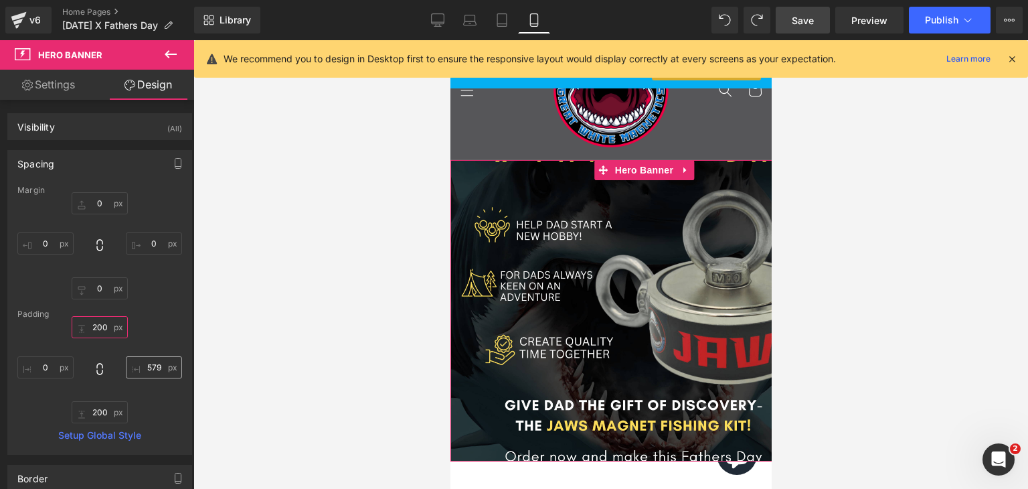
type input "200"
click at [146, 364] on input "579" at bounding box center [154, 367] width 56 height 22
click at [147, 364] on input "579" at bounding box center [154, 367] width 56 height 22
click at [147, 363] on input "579" at bounding box center [154, 367] width 56 height 22
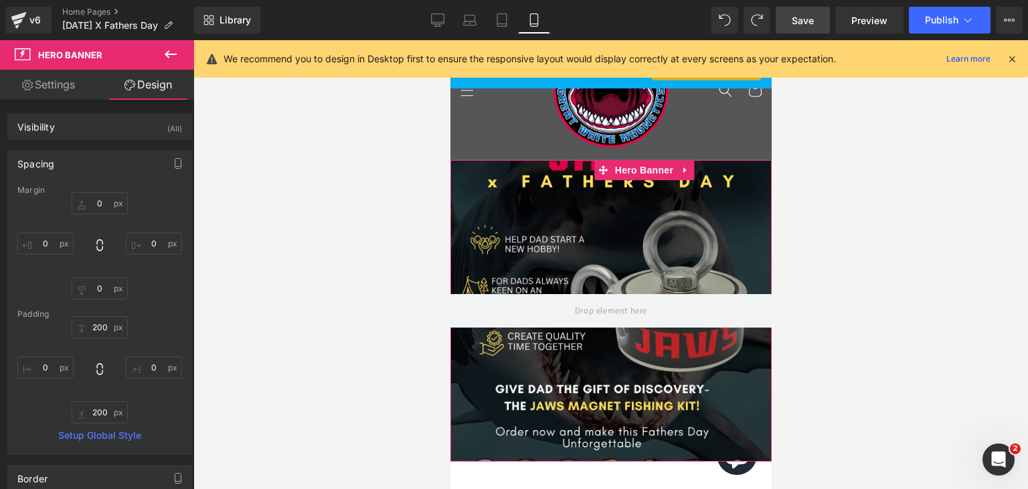
click at [167, 329] on div "200 200 200px 200 0px 0" at bounding box center [99, 369] width 165 height 107
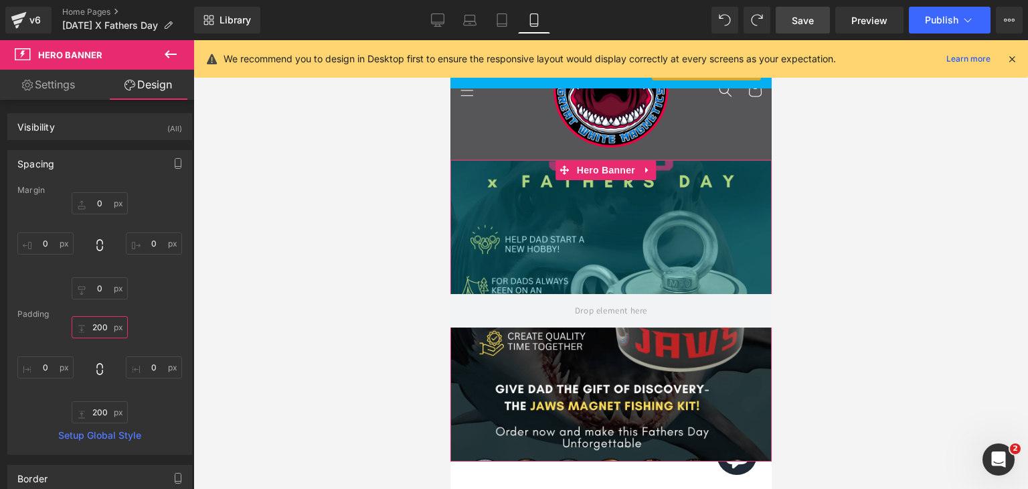
click at [95, 326] on input "200" at bounding box center [100, 327] width 56 height 22
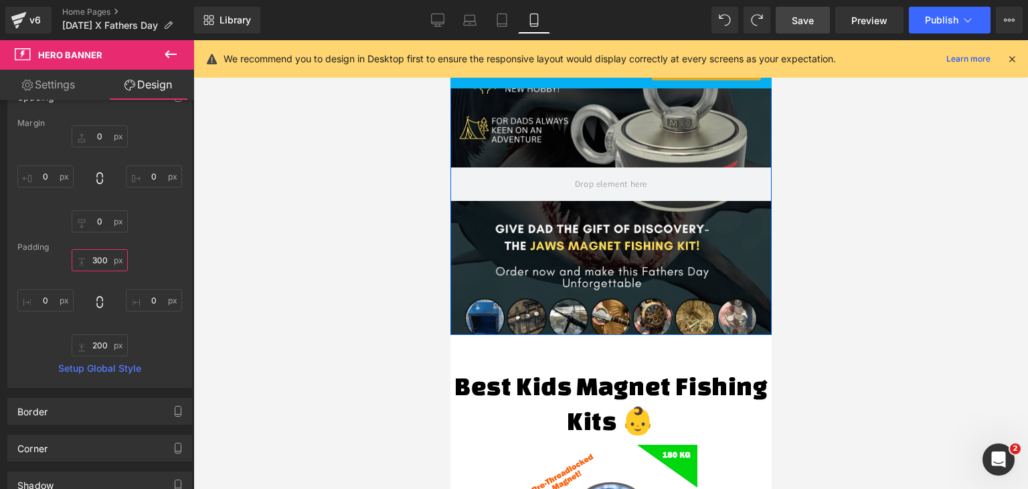
scroll to position [268, 0]
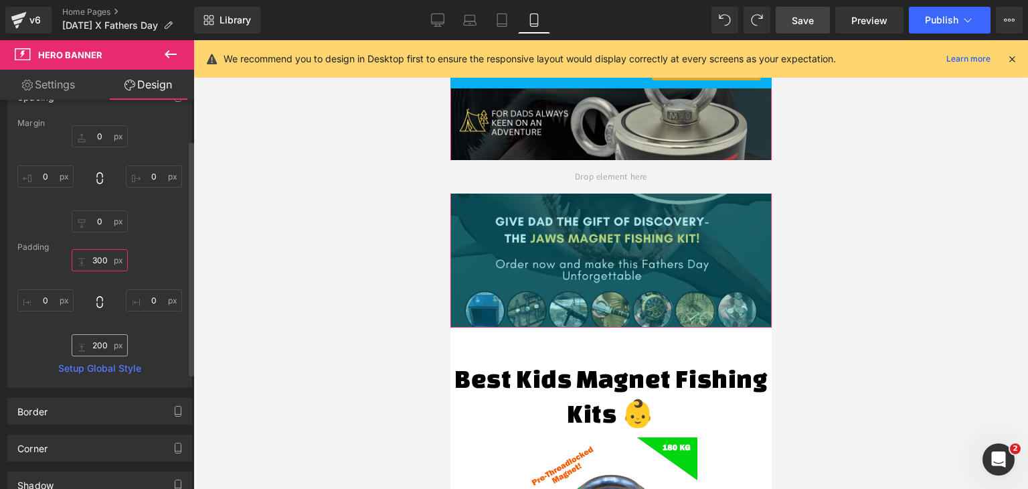
type input "300"
click at [94, 339] on input "200" at bounding box center [100, 345] width 56 height 22
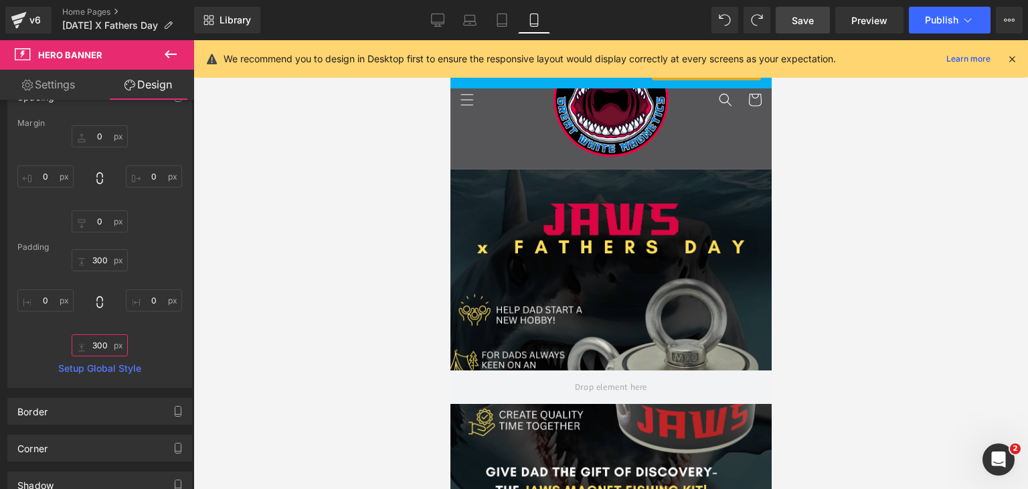
scroll to position [134, 0]
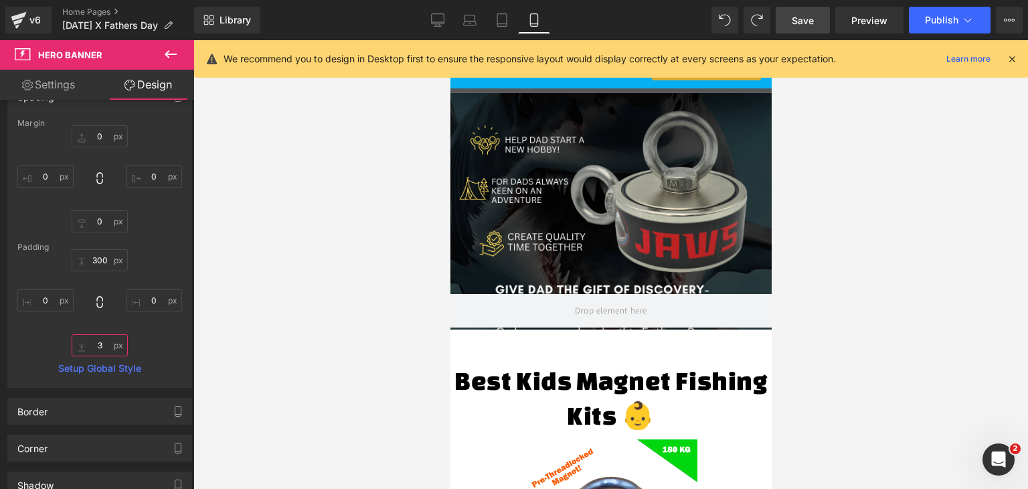
type input "200"
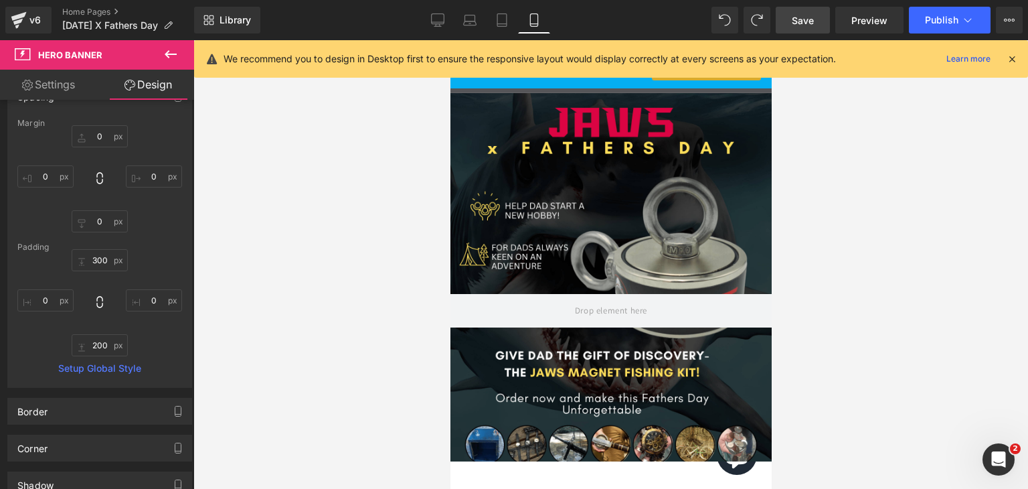
click at [321, 306] on div at bounding box center [610, 264] width 835 height 448
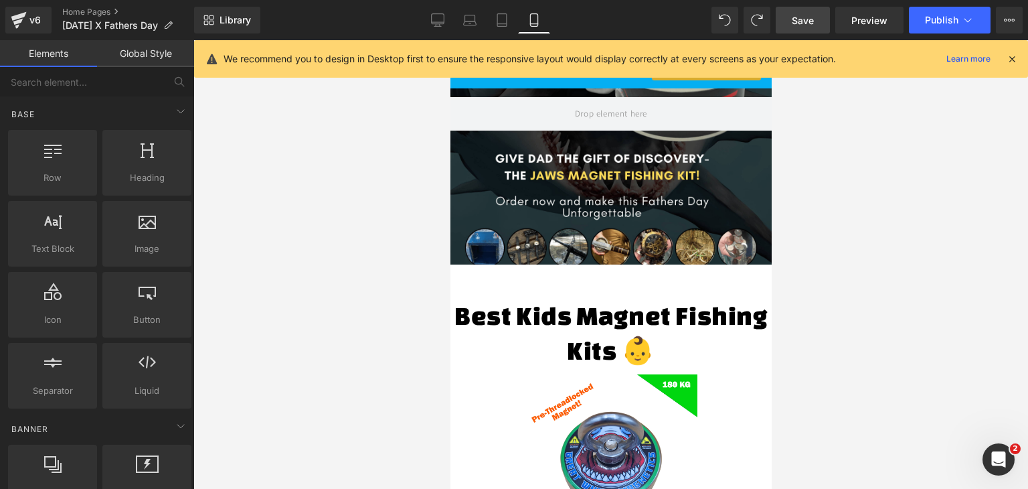
scroll to position [0, 0]
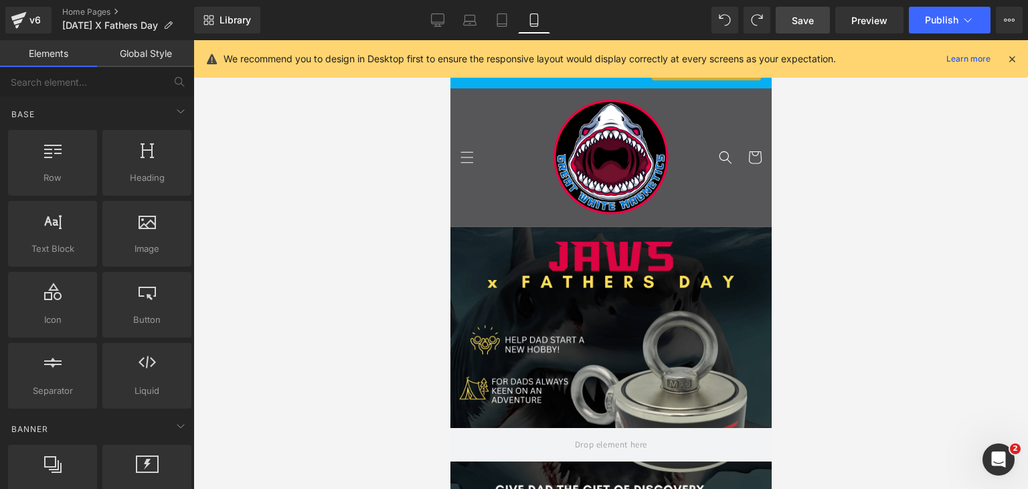
click at [808, 15] on span "Save" at bounding box center [803, 20] width 22 height 14
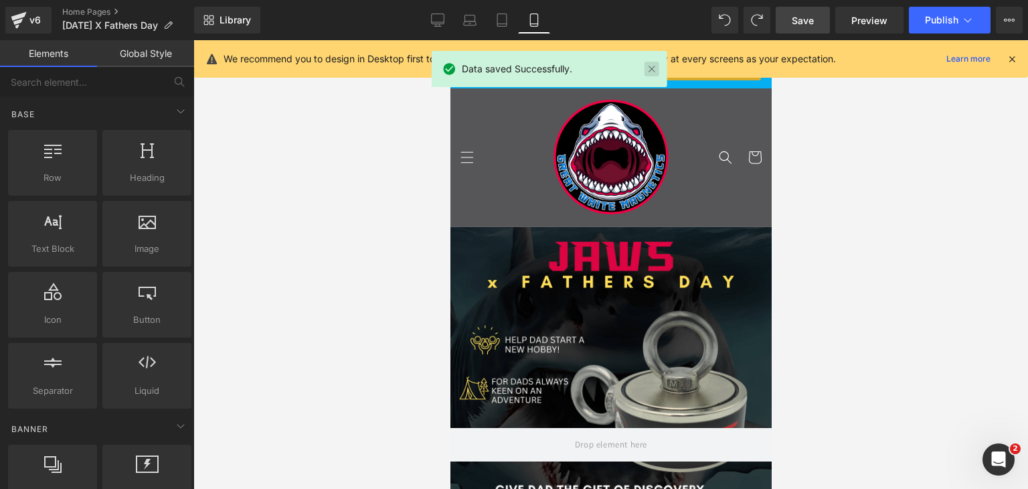
click at [654, 68] on link at bounding box center [651, 69] width 15 height 15
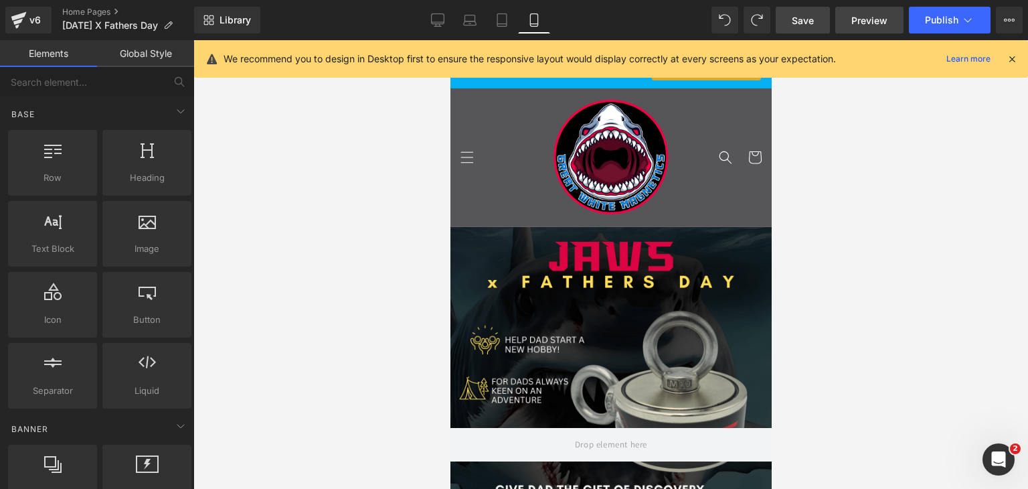
click at [859, 19] on span "Preview" at bounding box center [869, 20] width 36 height 14
click at [924, 20] on button "Publish" at bounding box center [950, 20] width 82 height 27
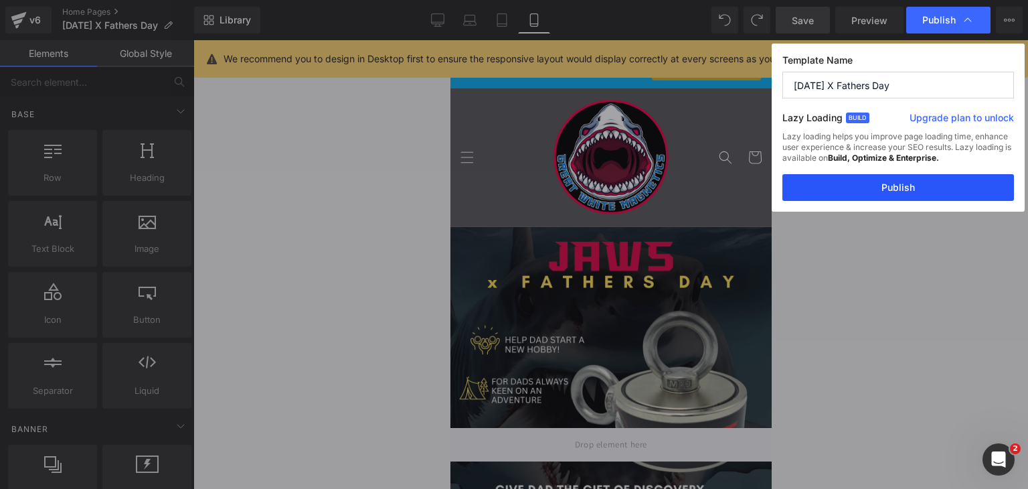
click at [897, 189] on button "Publish" at bounding box center [898, 187] width 232 height 27
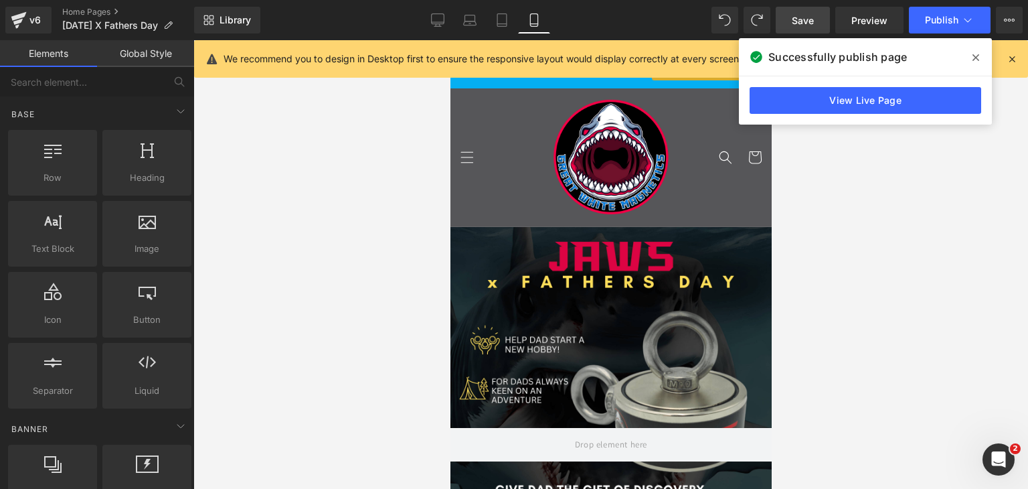
click at [975, 57] on icon at bounding box center [975, 57] width 7 height 7
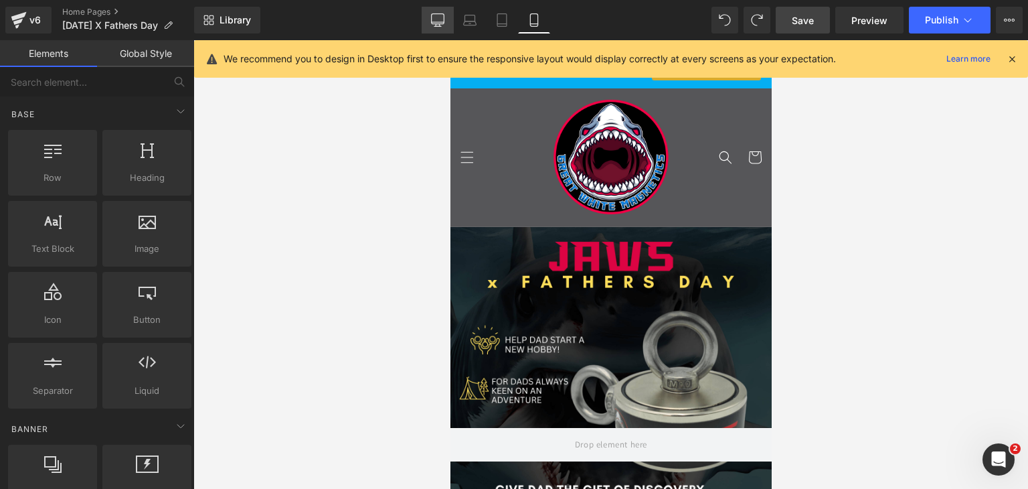
click at [438, 15] on icon at bounding box center [437, 19] width 13 height 13
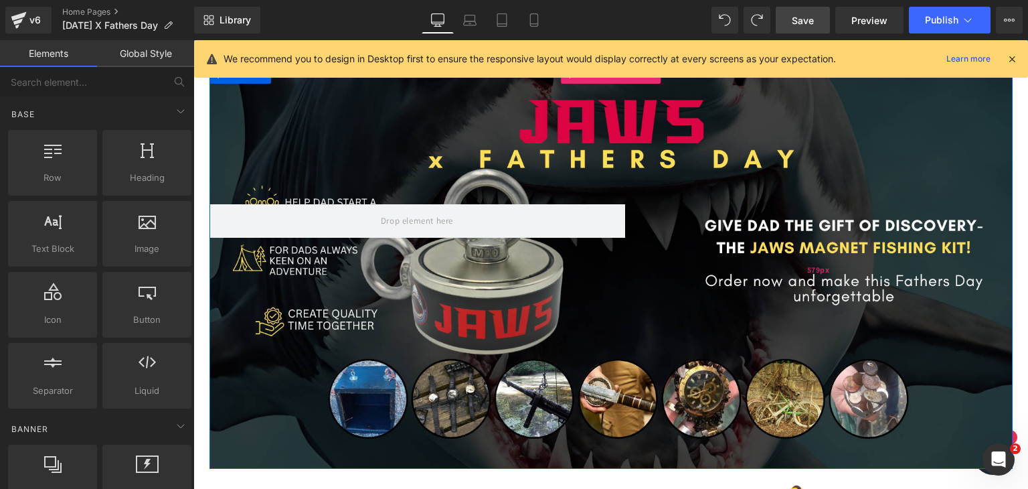
scroll to position [128, 0]
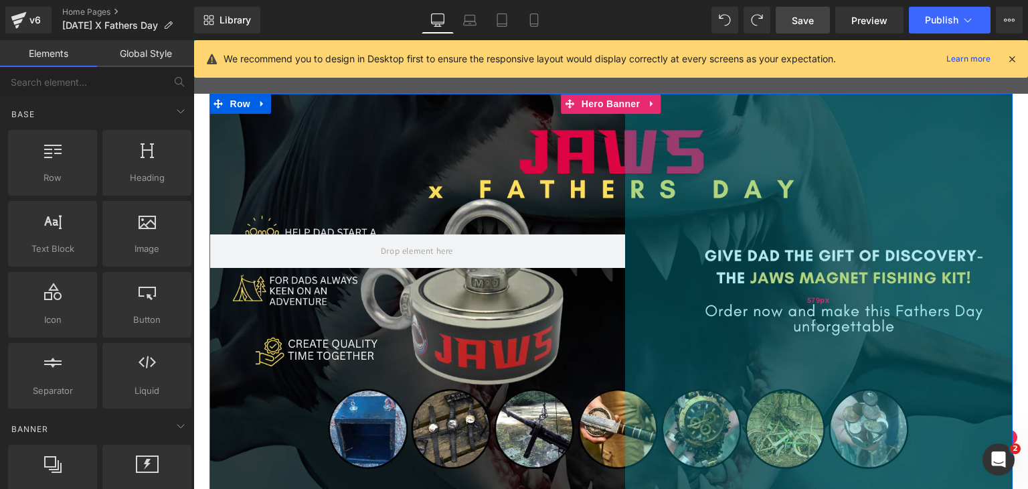
click at [731, 304] on div "579px" at bounding box center [818, 296] width 387 height 405
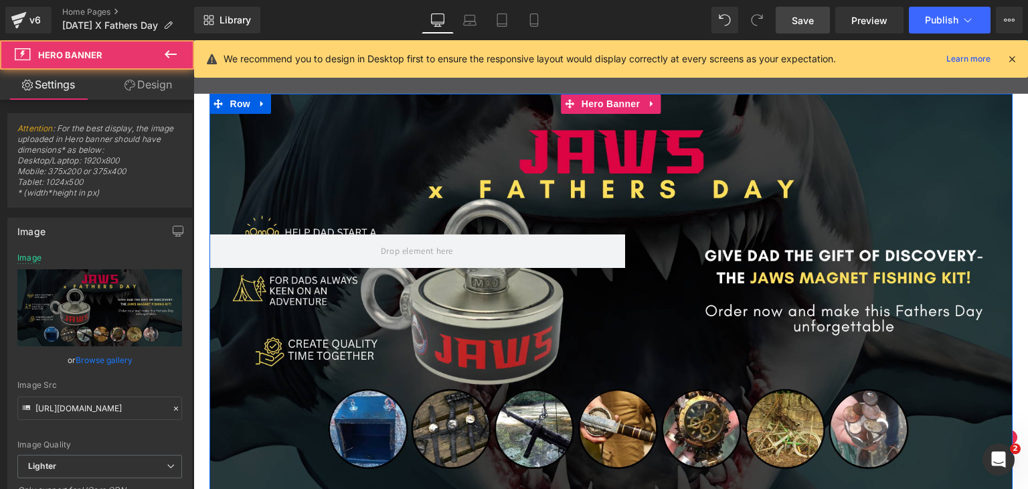
click at [541, 306] on div at bounding box center [610, 296] width 803 height 405
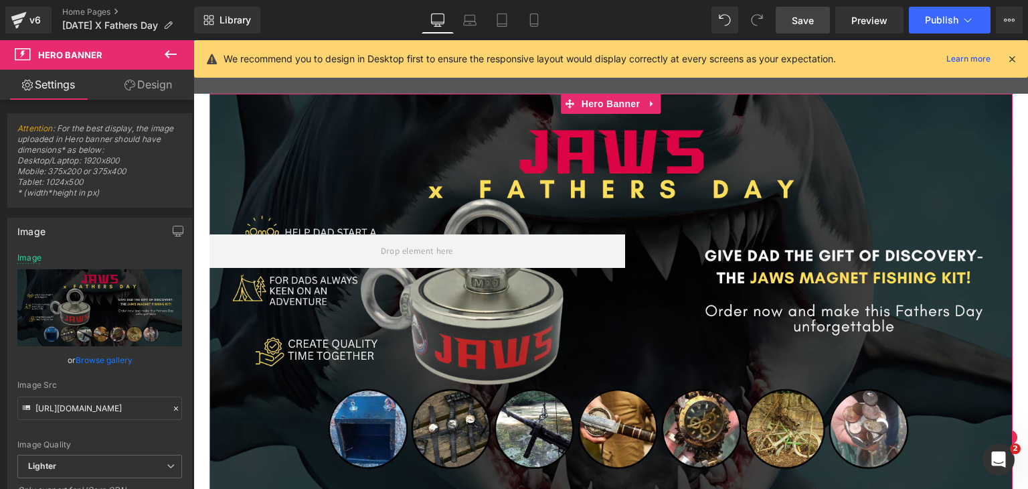
click at [169, 82] on link "Design" at bounding box center [148, 85] width 97 height 30
click at [0, 0] on div "Spacing" at bounding box center [0, 0] width 0 height 0
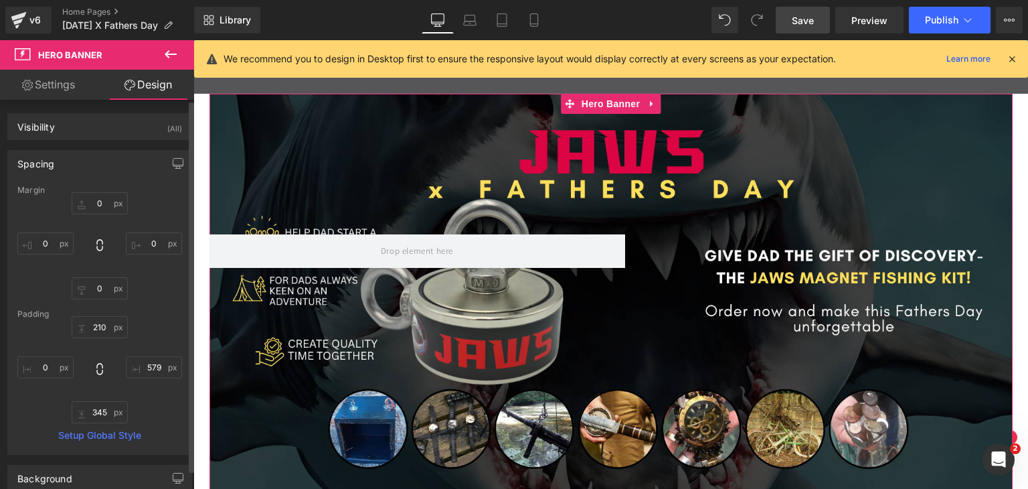
type input "0"
type input "210"
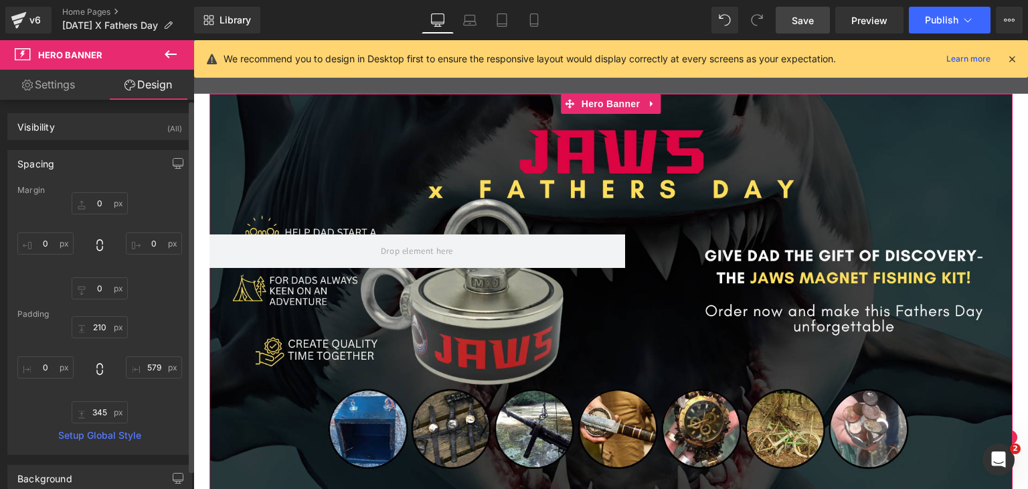
type input "579"
type input "345"
type input "0"
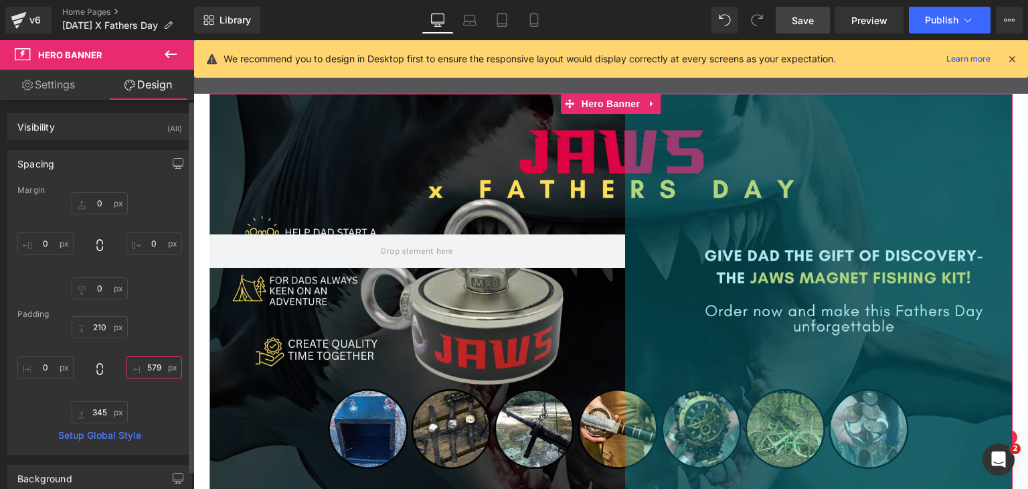
click at [147, 371] on input "579" at bounding box center [154, 367] width 56 height 22
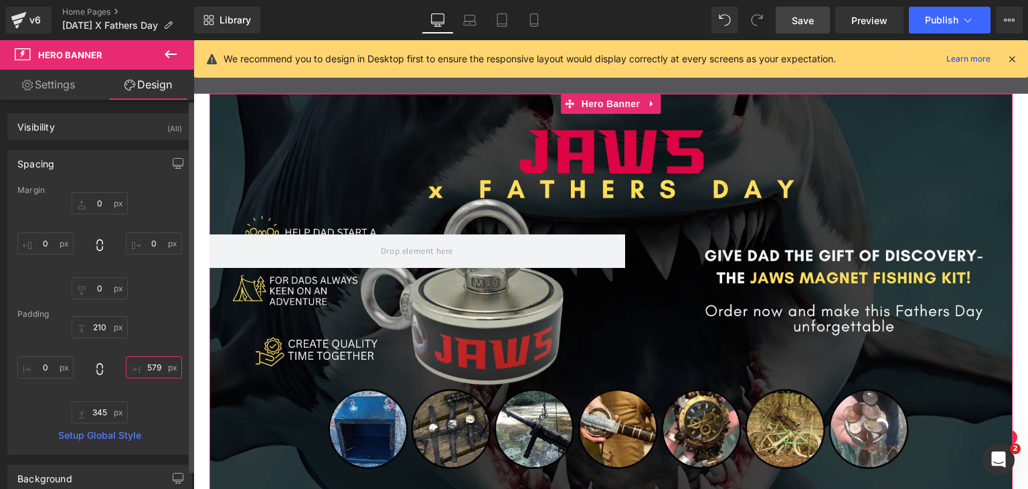
click at [147, 371] on input "579" at bounding box center [154, 367] width 56 height 22
type input "0"
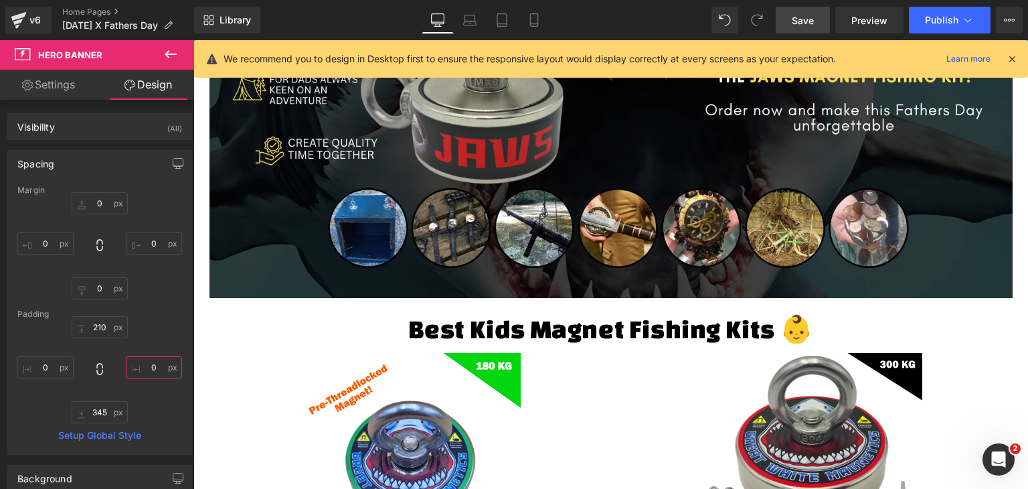
scroll to position [61, 0]
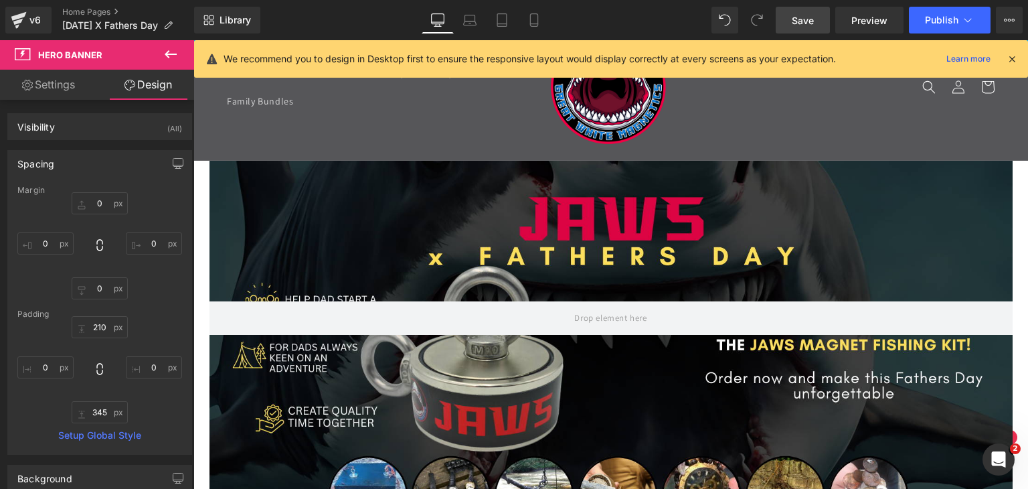
click at [760, 101] on header "Home Store Store Beginner Magnets Intermediate Magnets Expert Magnets" at bounding box center [610, 86] width 835 height 147
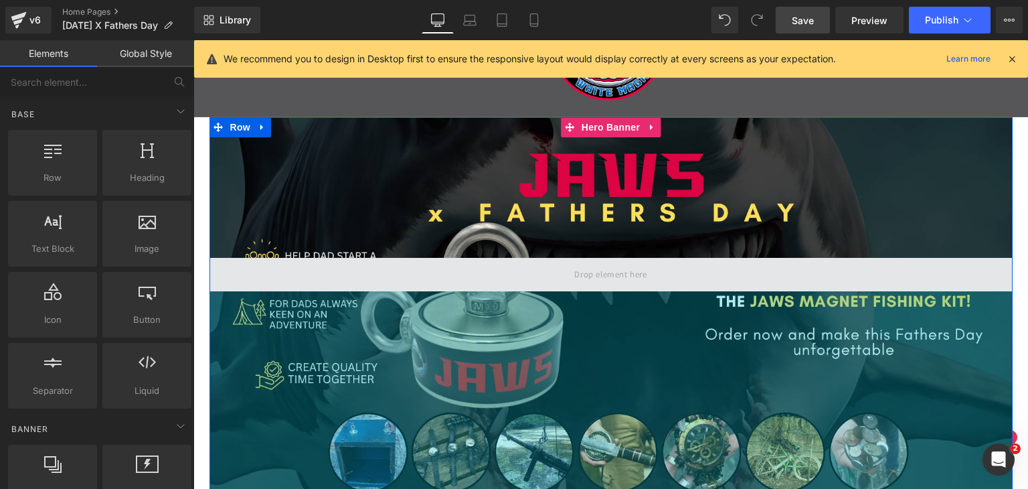
scroll to position [128, 0]
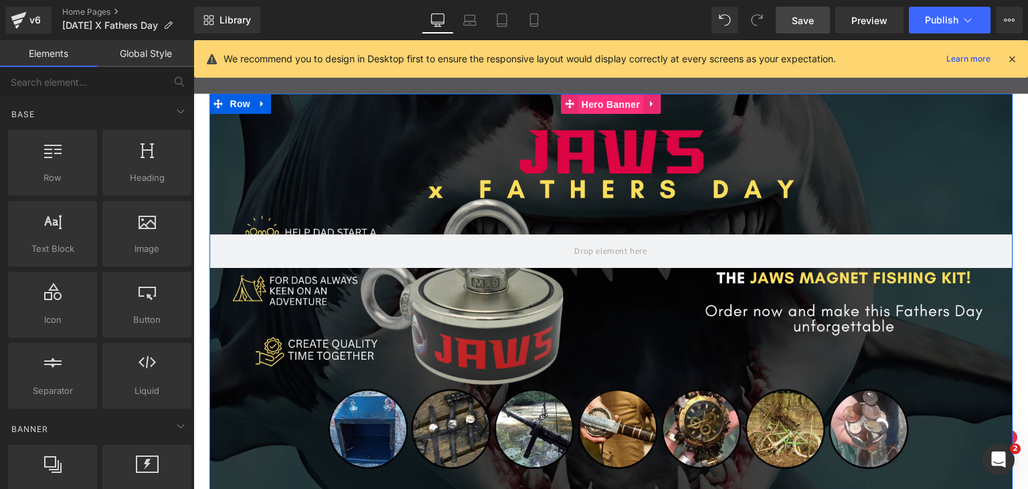
click at [616, 105] on span "Hero Banner" at bounding box center [610, 104] width 65 height 20
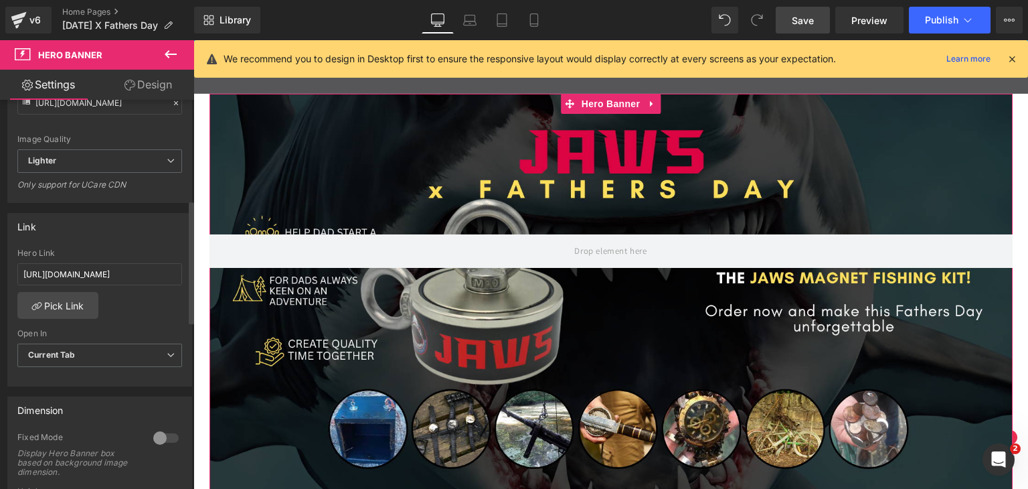
scroll to position [335, 0]
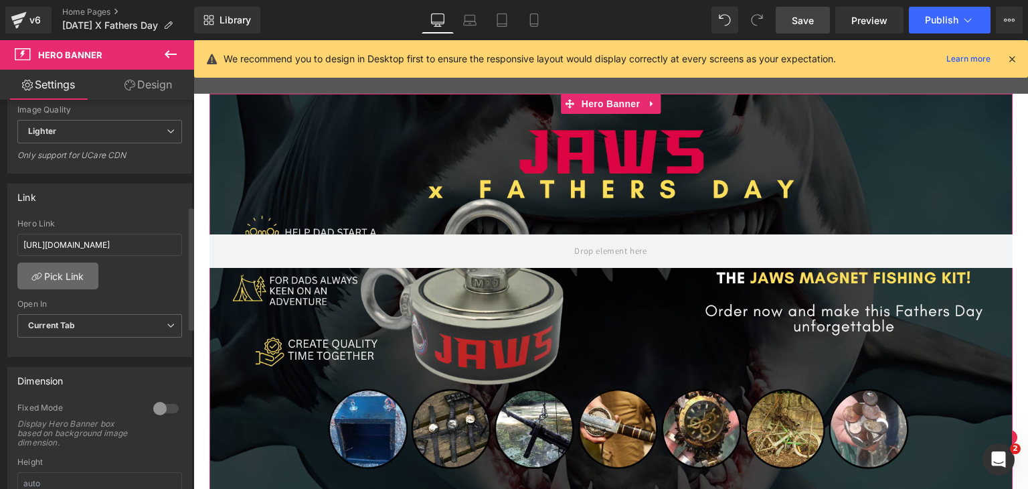
click at [70, 266] on link "Pick Link" at bounding box center [57, 275] width 81 height 27
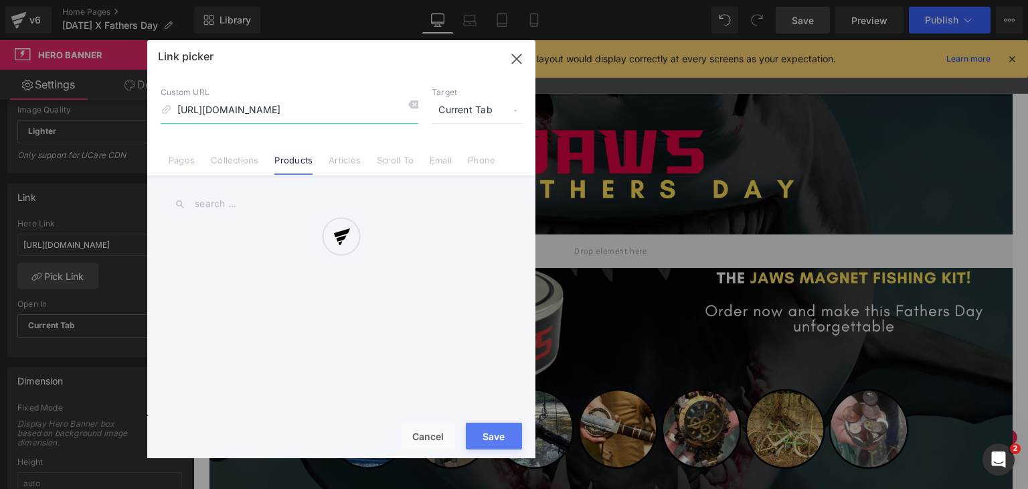
scroll to position [0, 506]
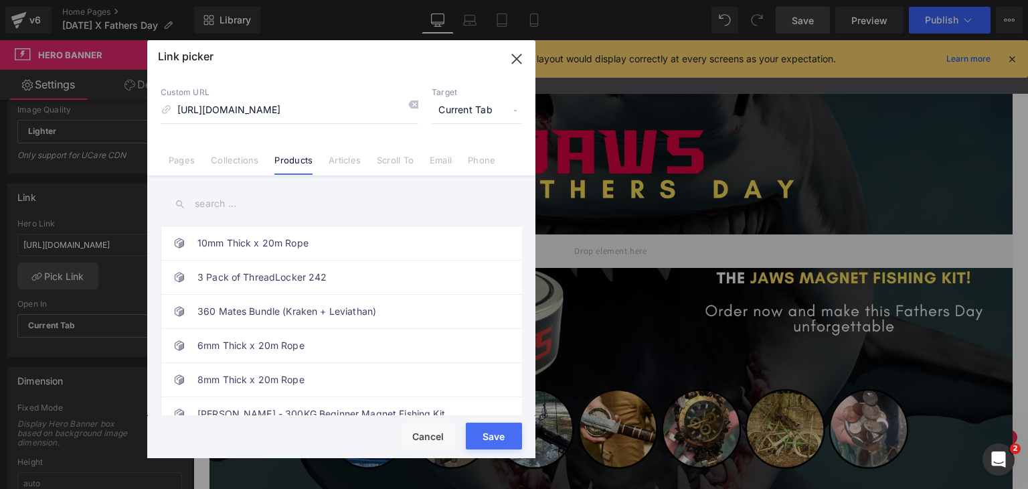
click at [232, 158] on link "Collections" at bounding box center [235, 165] width 48 height 20
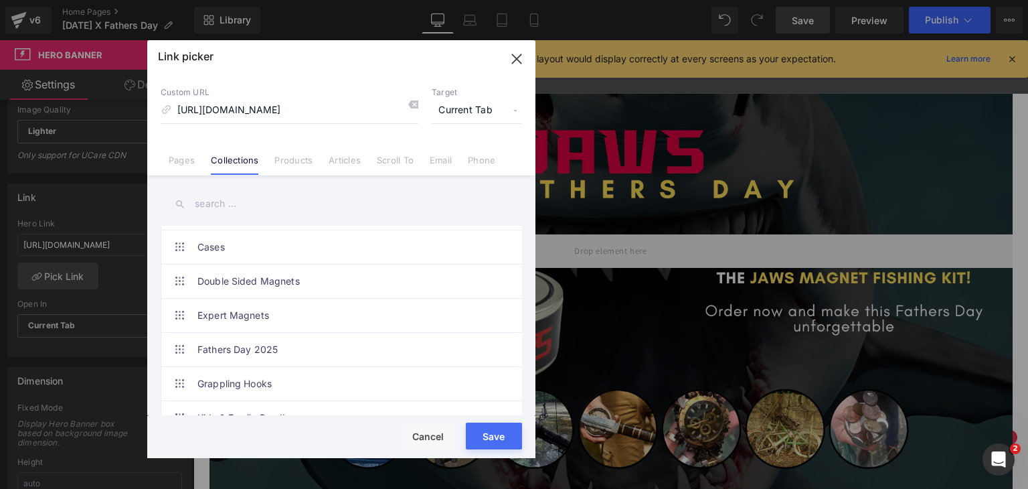
scroll to position [268, 0]
click at [250, 281] on link "Fathers Day 2025" at bounding box center [344, 282] width 294 height 33
type input "/collections/fathers-day-2025"
click at [493, 440] on div "Rendering Content" at bounding box center [514, 435] width 82 height 15
click at [498, 436] on div "Rendering Content" at bounding box center [514, 435] width 82 height 15
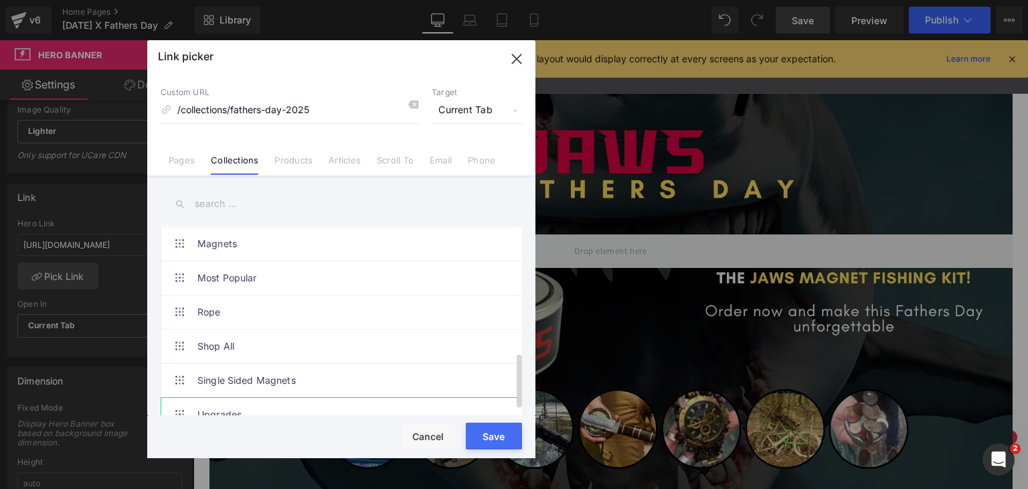
scroll to position [462, 0]
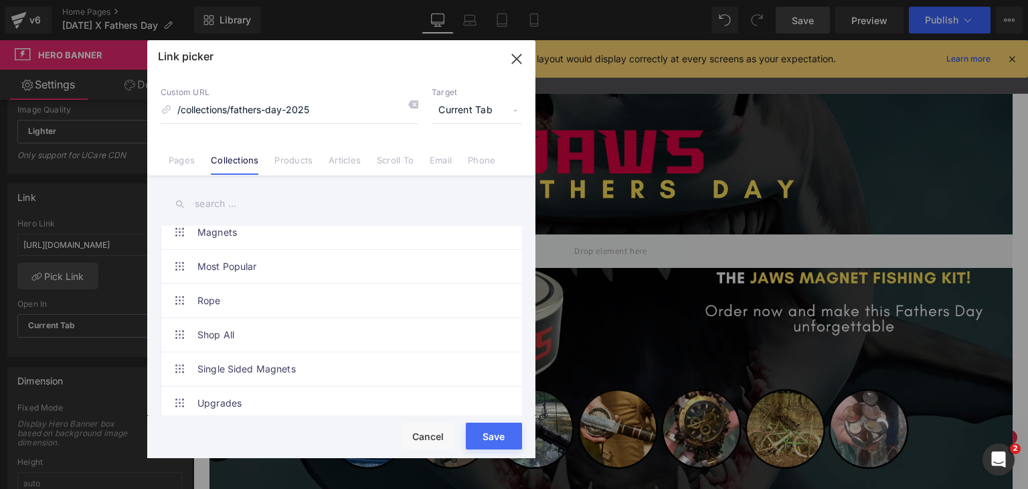
click at [497, 435] on div "Rendering Content" at bounding box center [514, 435] width 82 height 15
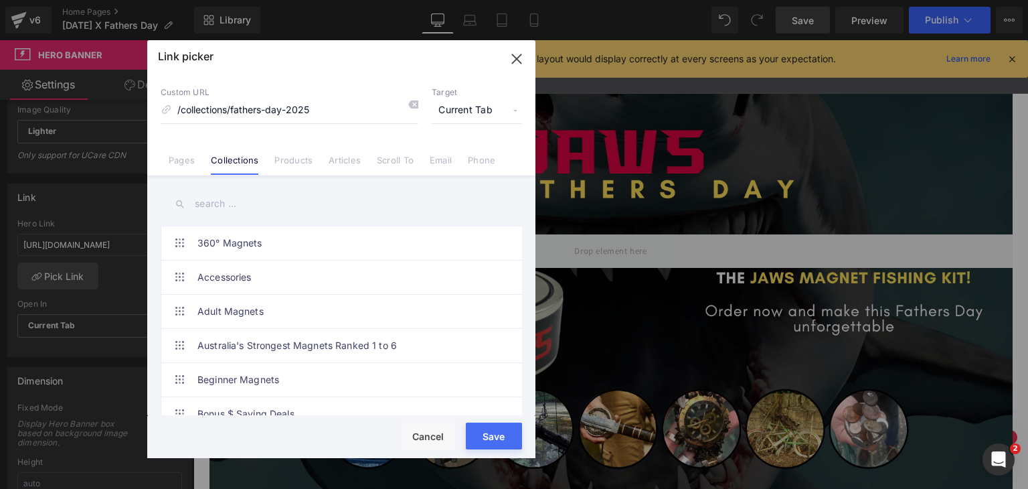
click at [520, 62] on icon "button" at bounding box center [516, 58] width 9 height 9
type input "/collections/fathers-day-2025"
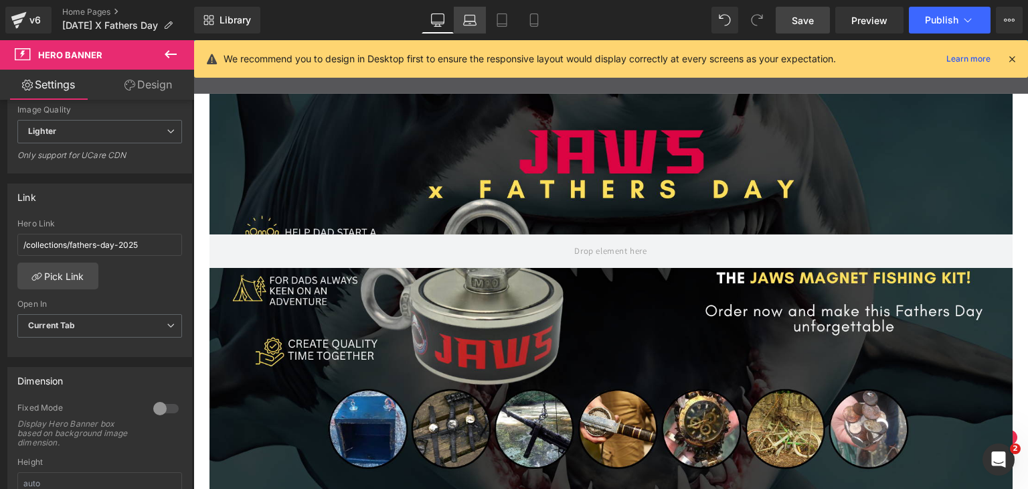
click at [468, 17] on icon at bounding box center [469, 19] width 13 height 13
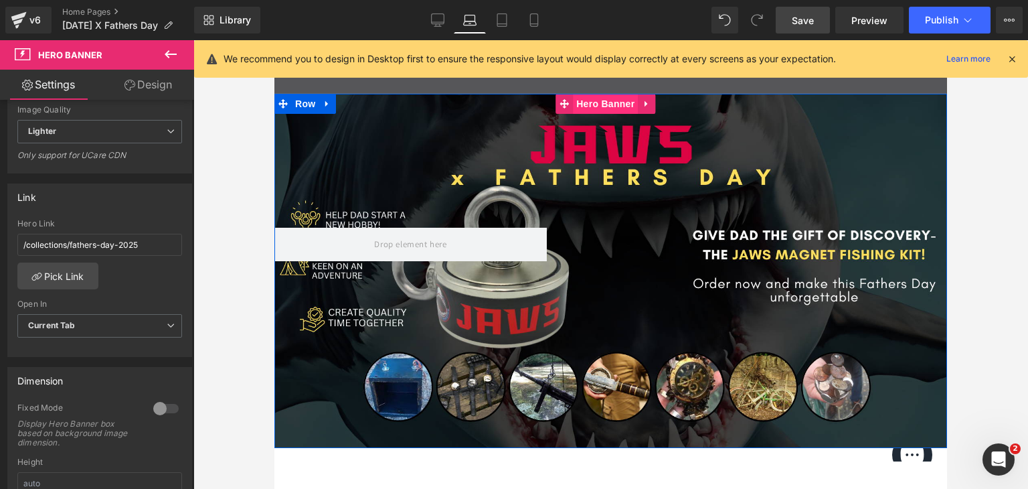
click at [606, 106] on span "Hero Banner" at bounding box center [605, 104] width 65 height 20
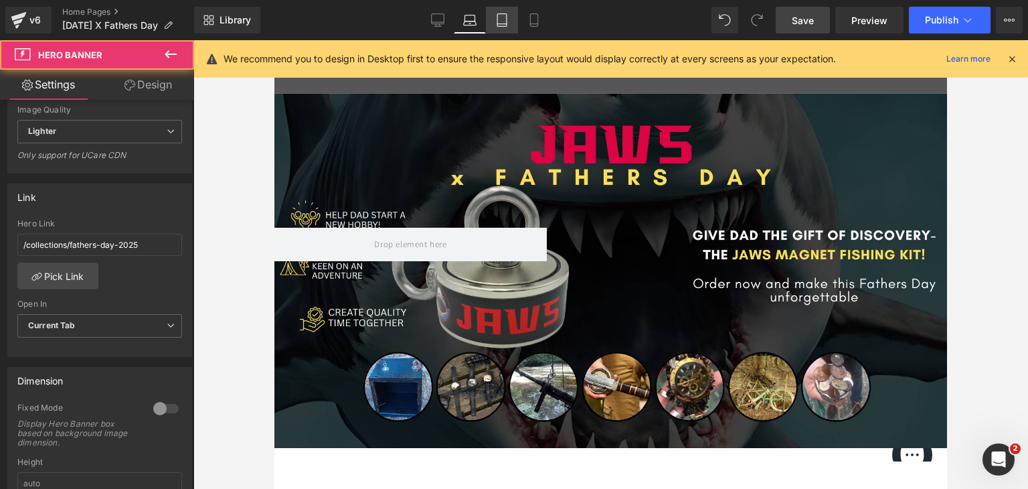
click at [499, 11] on link "Tablet" at bounding box center [502, 20] width 32 height 27
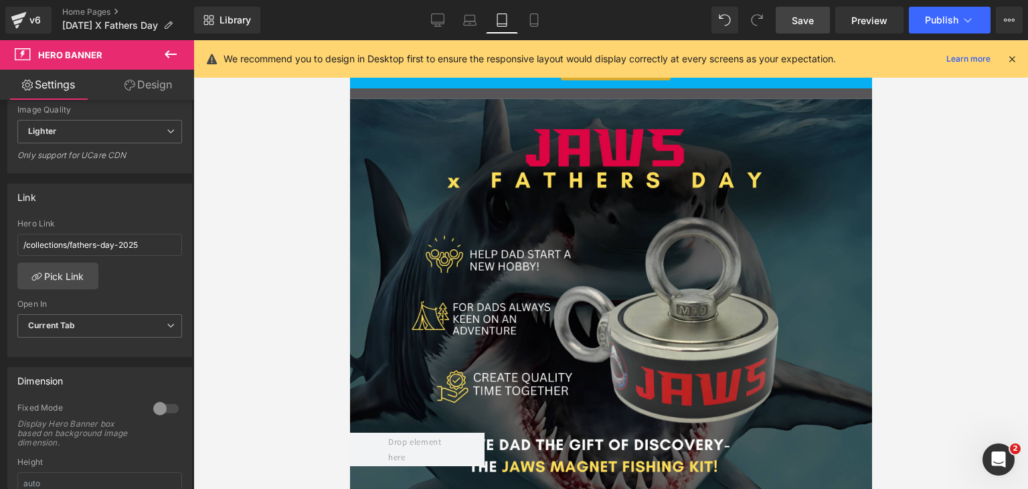
scroll to position [120, 0]
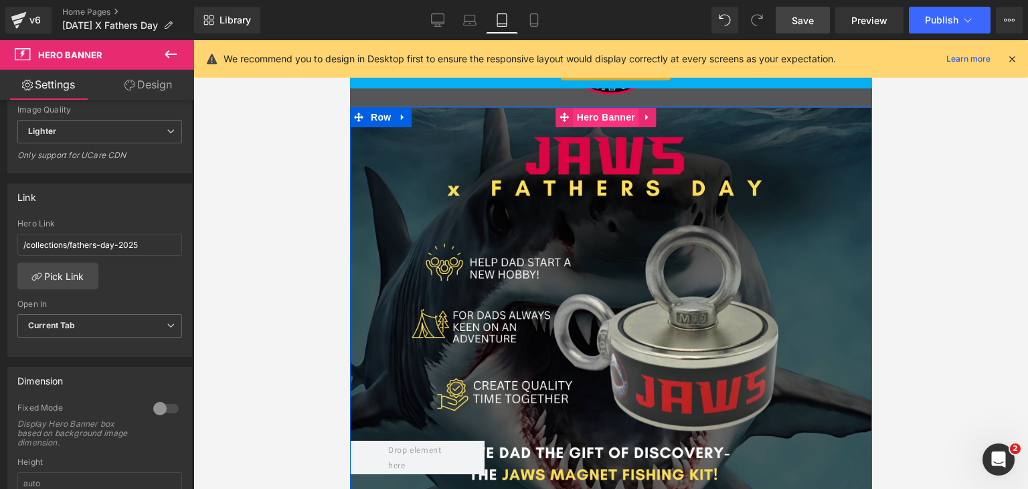
click at [605, 124] on span "Hero Banner" at bounding box center [605, 117] width 65 height 20
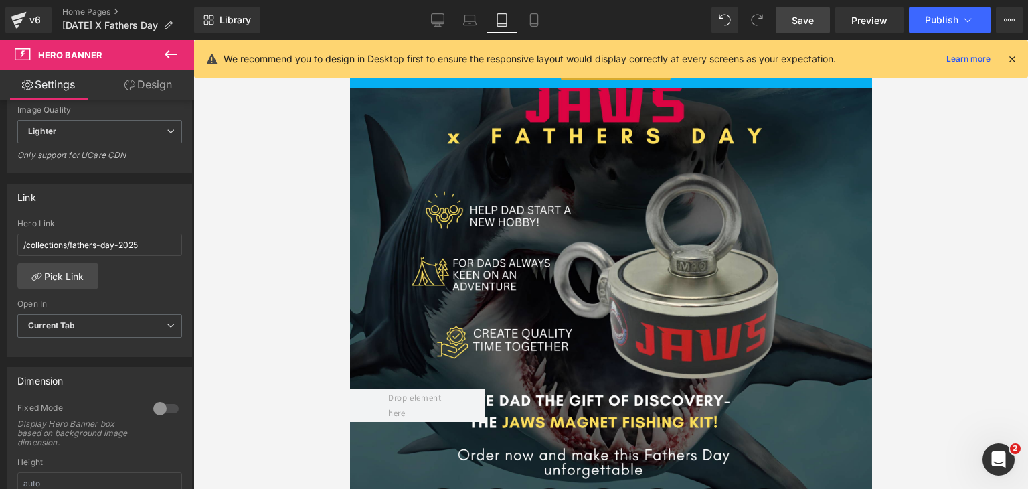
scroll to position [254, 0]
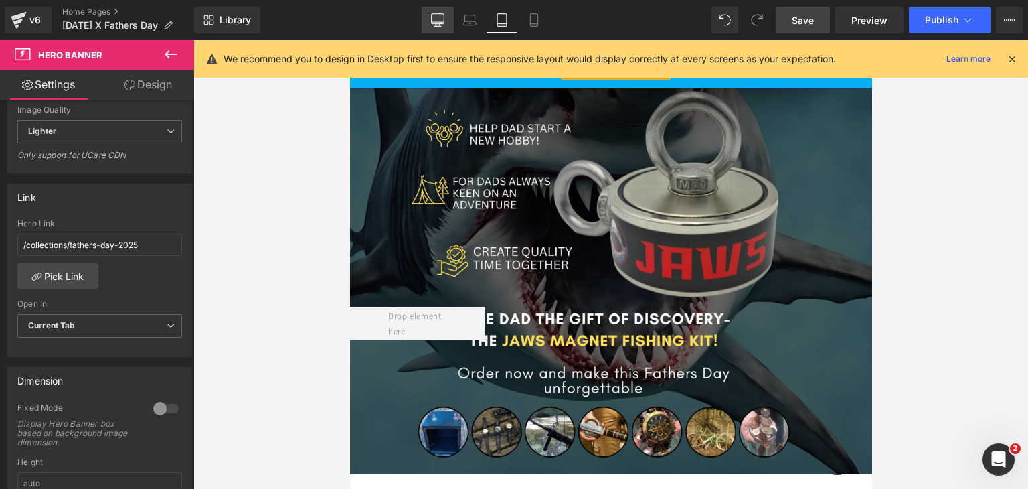
click at [440, 20] on icon at bounding box center [437, 19] width 13 height 13
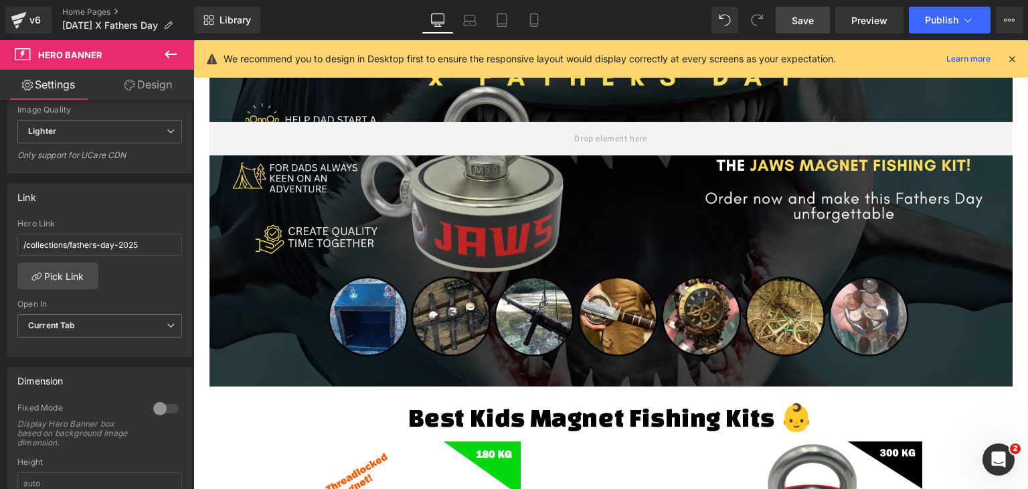
type input "[URL][DOMAIN_NAME]"
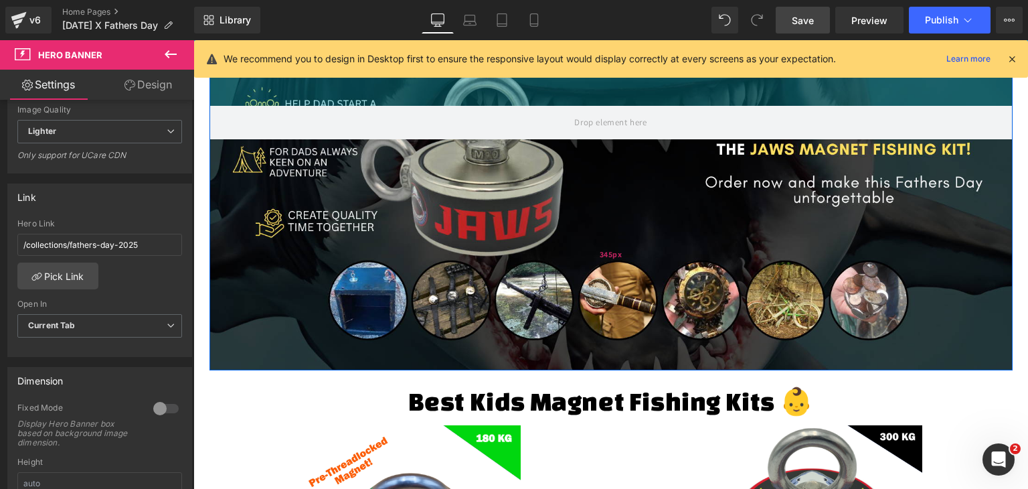
scroll to position [311, 0]
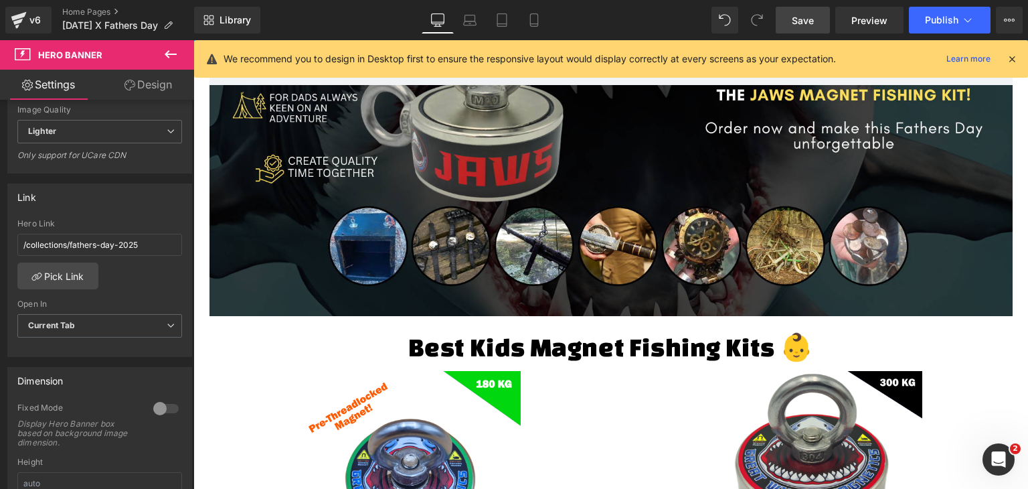
click at [170, 58] on icon at bounding box center [171, 54] width 16 height 16
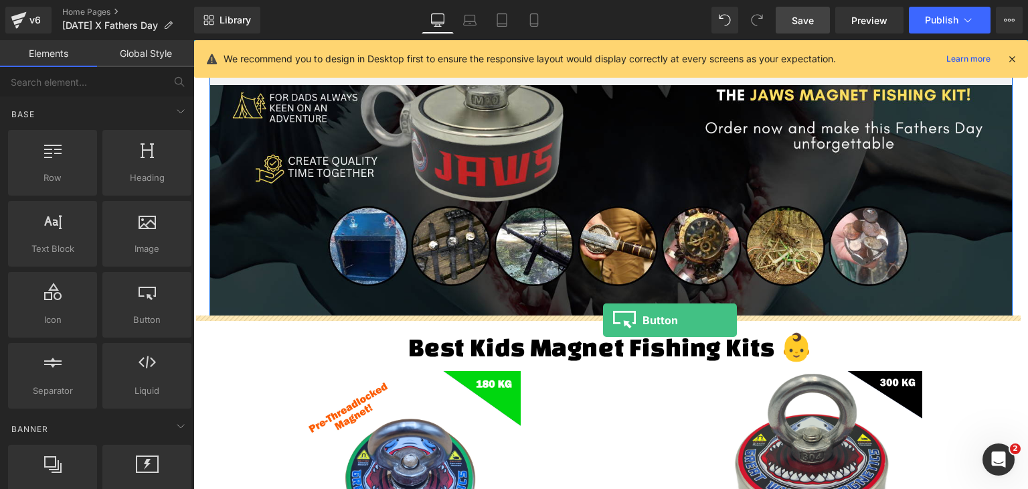
drag, startPoint x: 343, startPoint y: 344, endPoint x: 603, endPoint y: 320, distance: 260.8
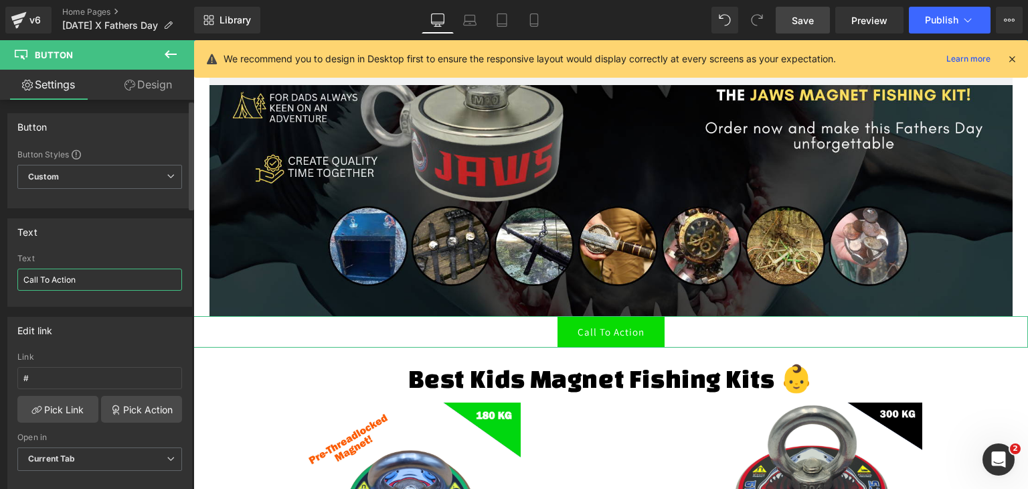
click at [112, 284] on input "Call To Action" at bounding box center [99, 279] width 165 height 22
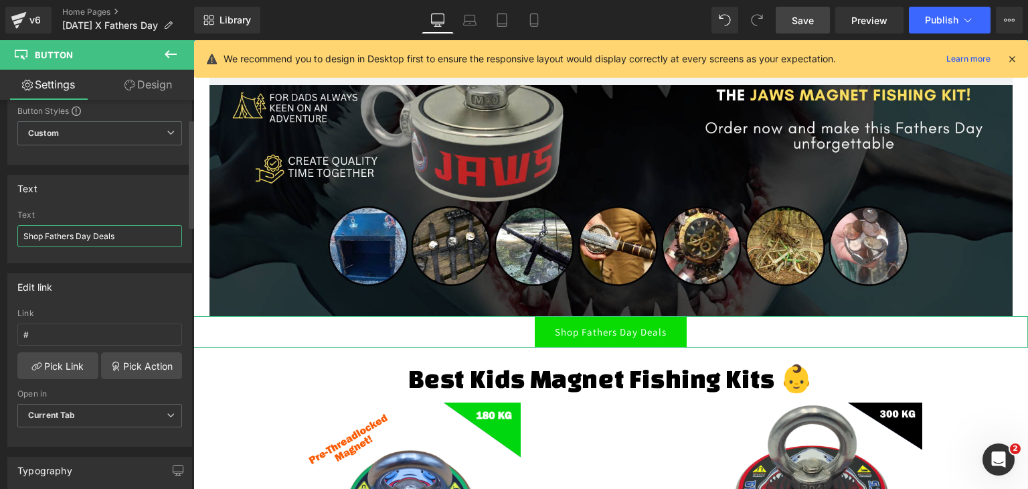
scroll to position [67, 0]
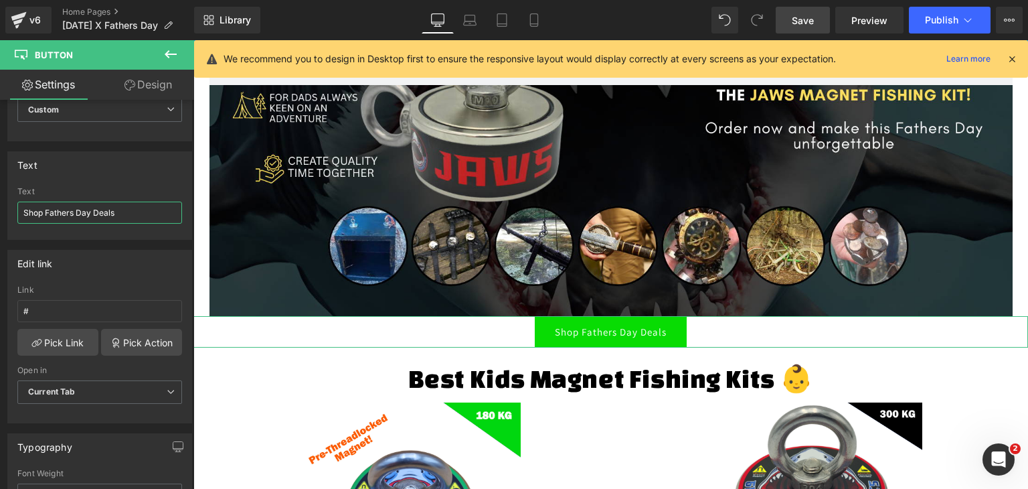
type input "Shop Fathers Day Deals"
click at [159, 86] on link "Design" at bounding box center [148, 85] width 97 height 30
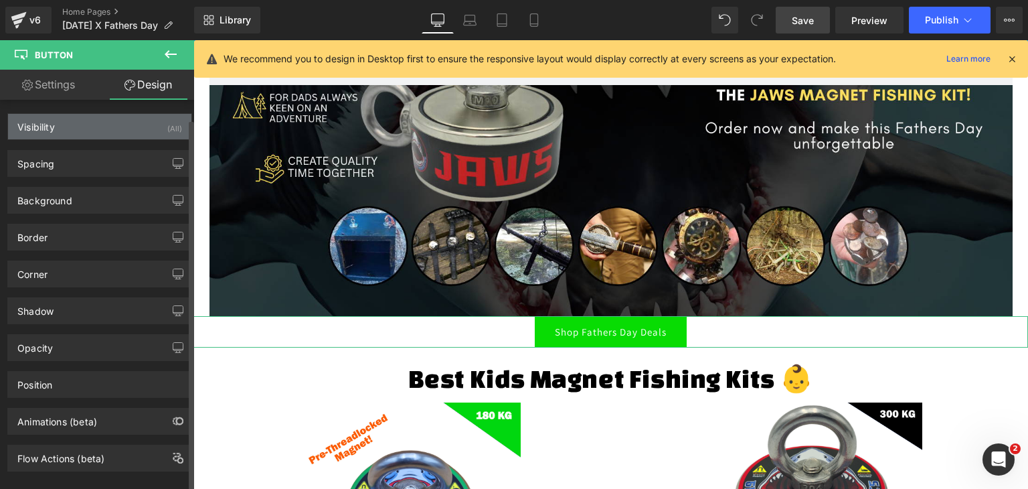
scroll to position [17, 0]
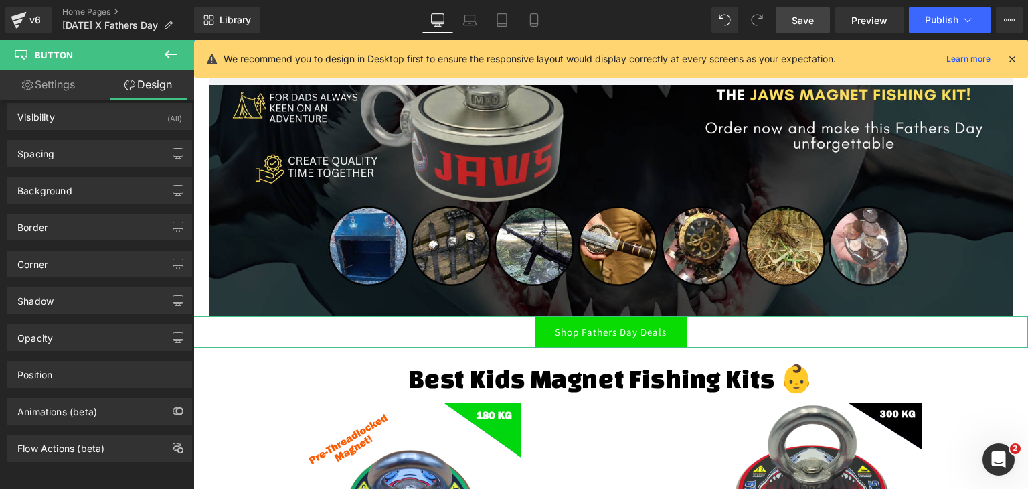
click at [59, 79] on link "Settings" at bounding box center [48, 85] width 97 height 30
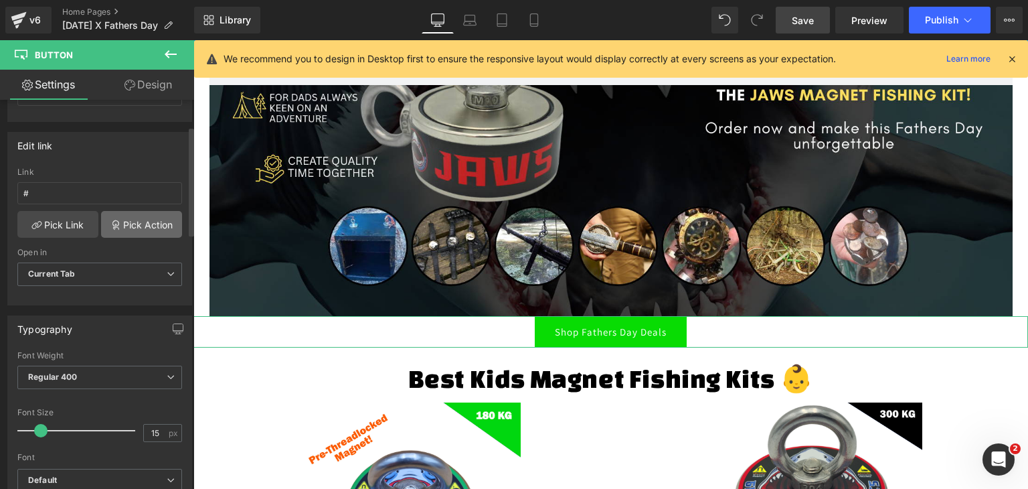
scroll to position [201, 0]
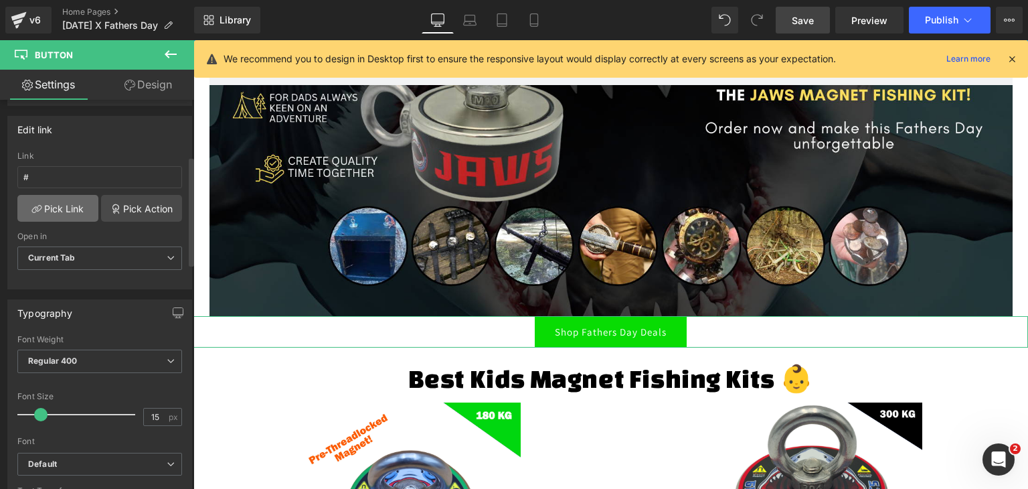
click at [67, 205] on link "Pick Link" at bounding box center [57, 208] width 81 height 27
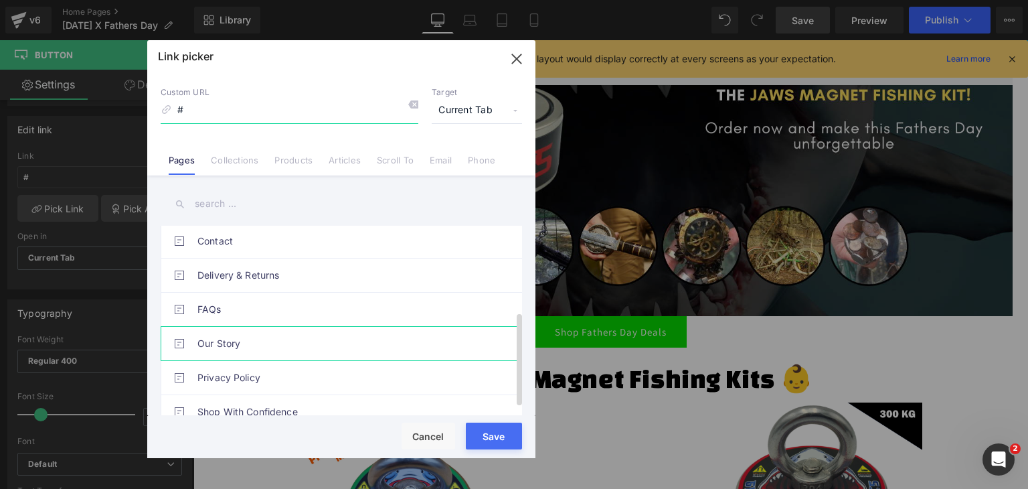
scroll to position [190, 0]
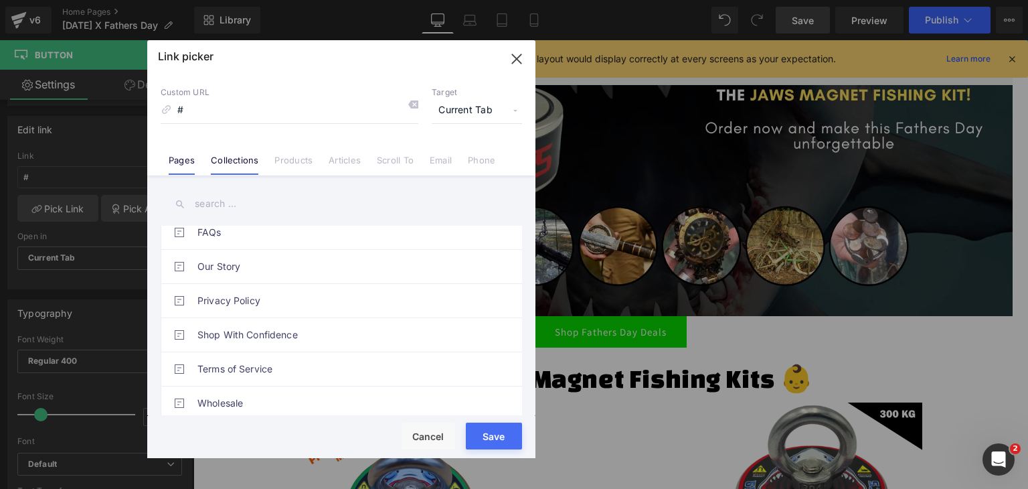
click at [237, 157] on link "Collections" at bounding box center [235, 165] width 48 height 20
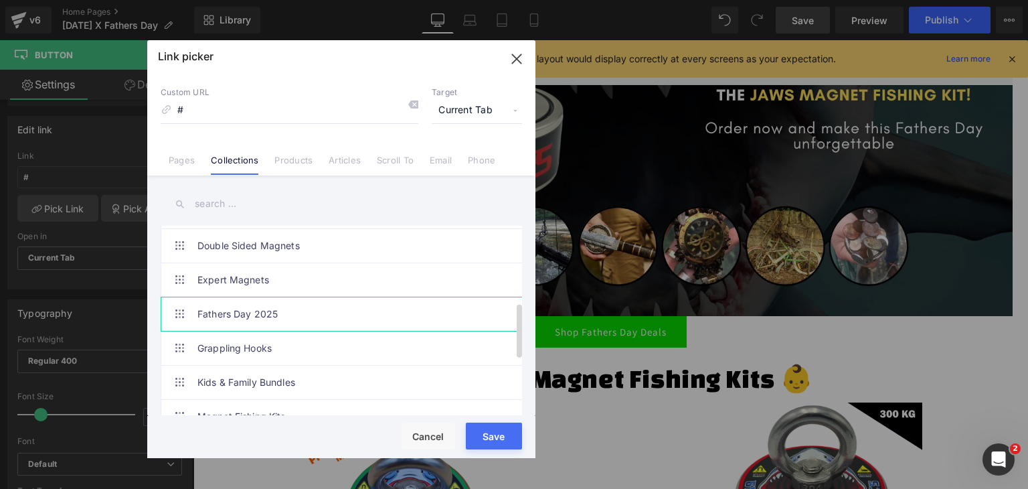
scroll to position [268, 0]
click at [269, 277] on link "Fathers Day 2025" at bounding box center [344, 282] width 294 height 33
type input "/collections/fathers-day-2025"
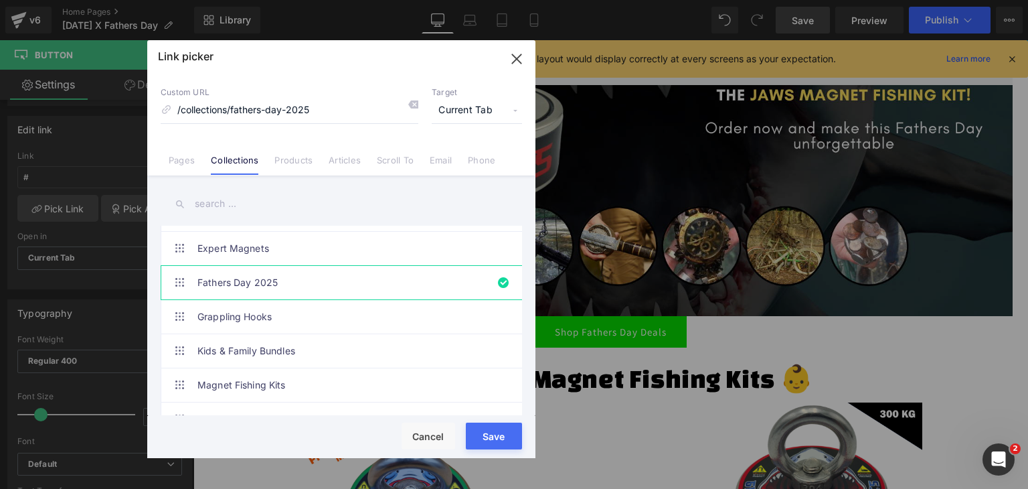
click at [490, 435] on div "Rendering Content" at bounding box center [514, 435] width 82 height 15
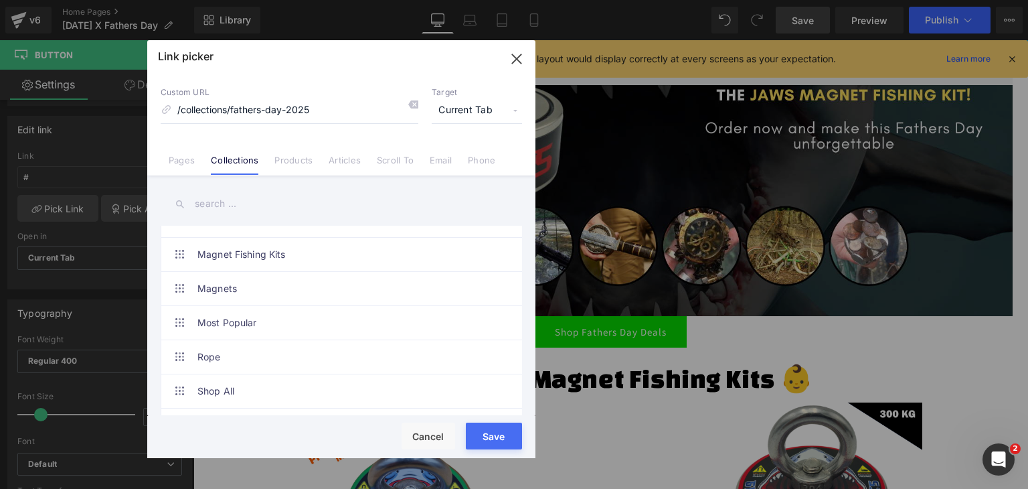
scroll to position [462, 0]
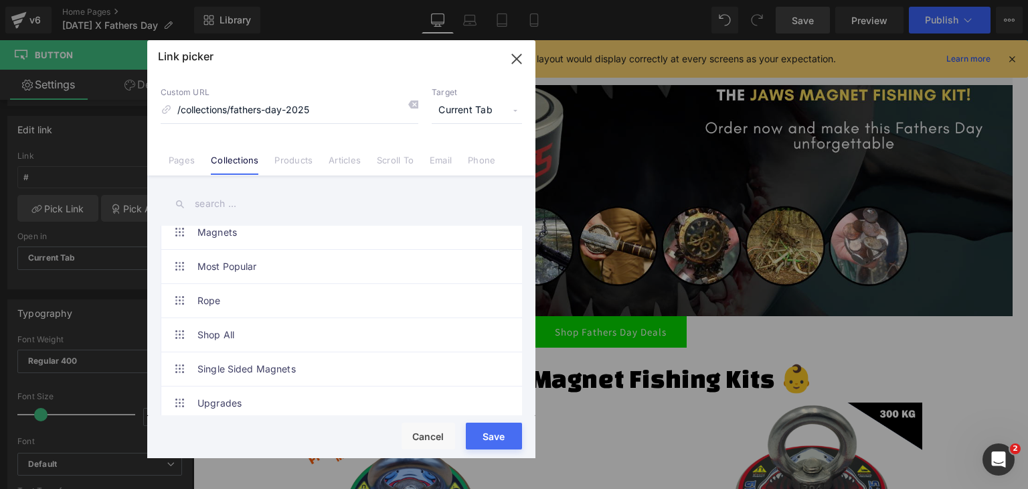
click at [519, 56] on icon "button" at bounding box center [516, 58] width 9 height 9
type input "/collections/fathers-day-2025"
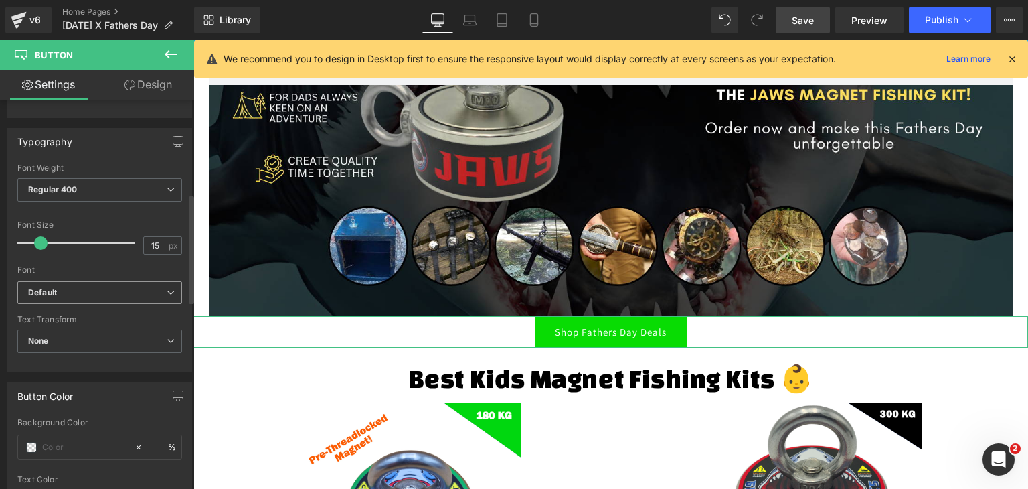
scroll to position [402, 0]
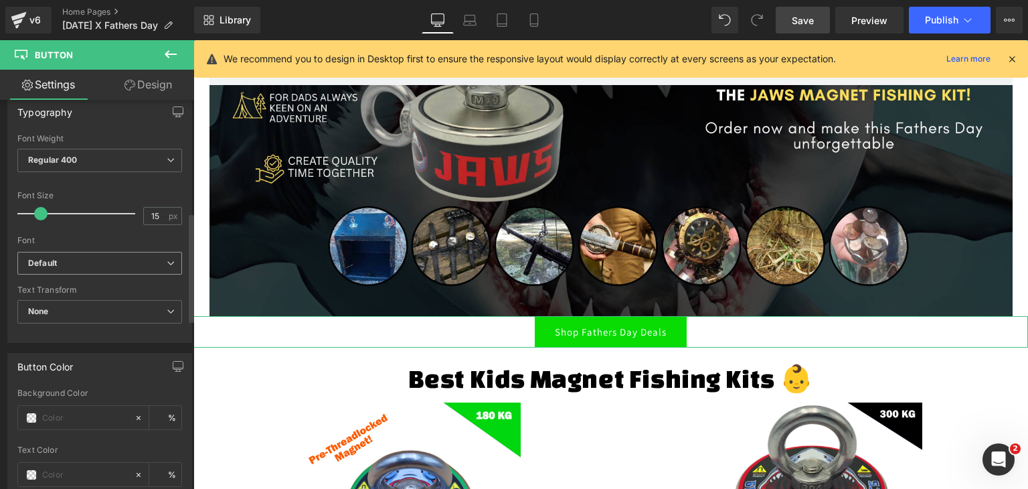
click at [116, 260] on b "Default" at bounding box center [97, 263] width 139 height 11
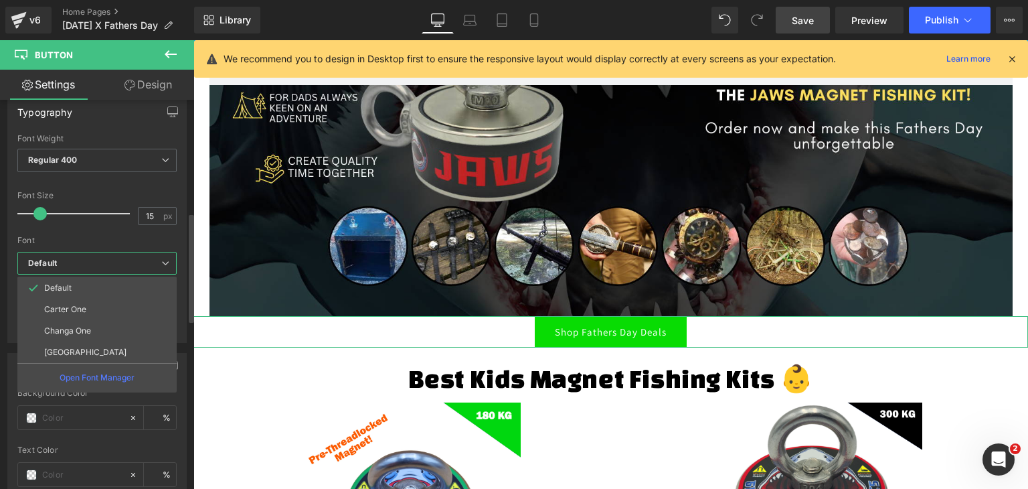
click at [116, 260] on b "Default" at bounding box center [94, 263] width 133 height 11
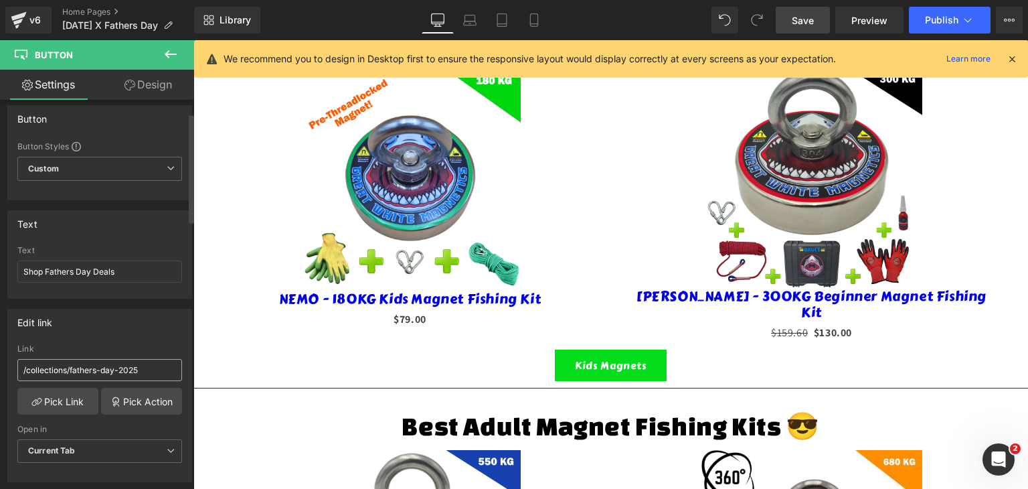
scroll to position [0, 0]
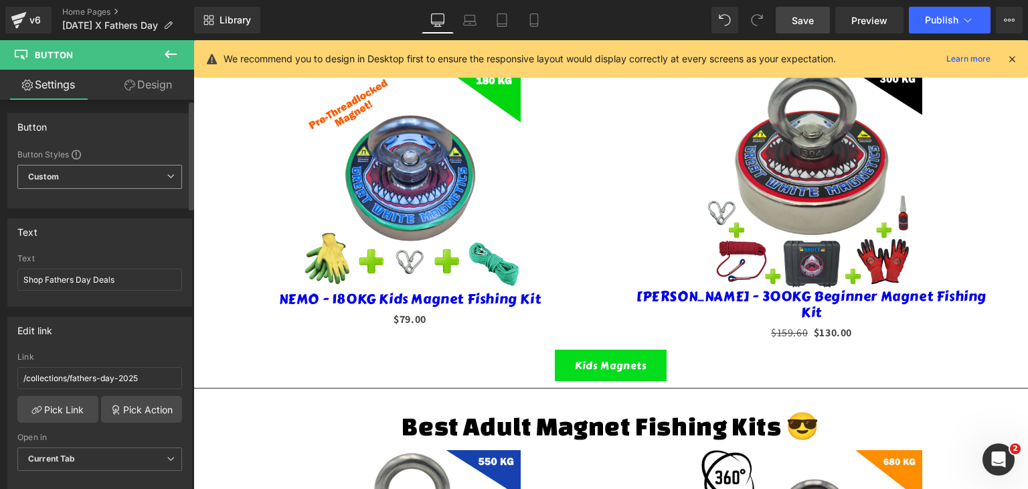
click at [120, 171] on span "Custom Setup Global Style" at bounding box center [99, 177] width 165 height 24
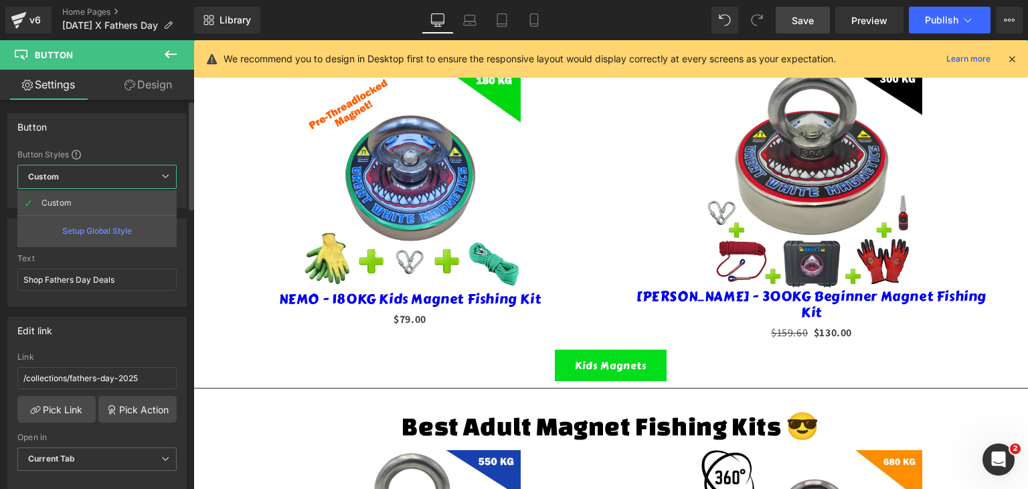
click at [120, 171] on span "Custom Setup Global Style" at bounding box center [96, 177] width 159 height 24
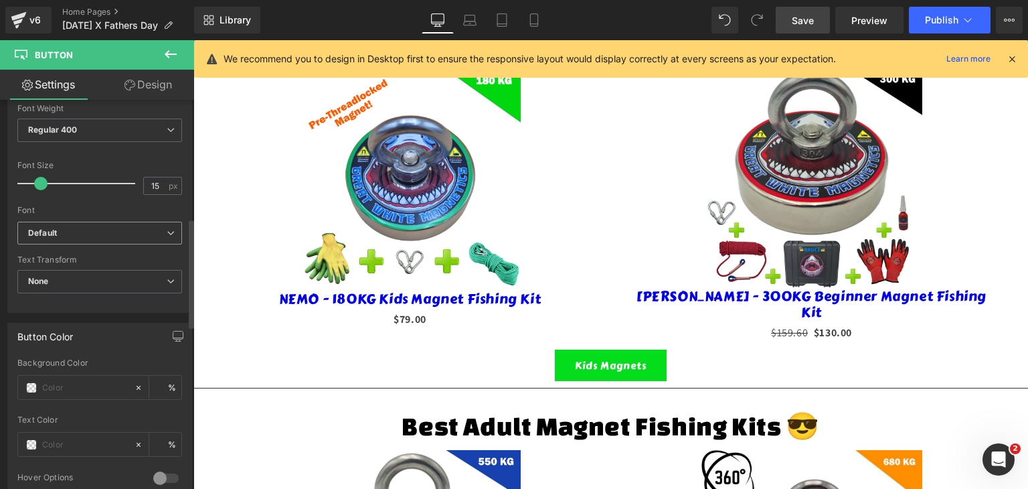
scroll to position [402, 0]
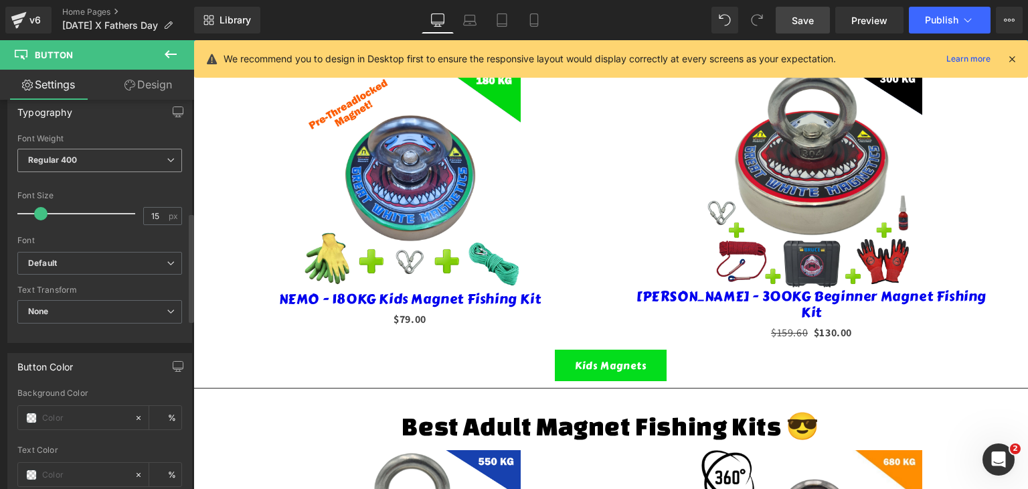
click at [102, 153] on span "Regular 400" at bounding box center [99, 160] width 165 height 23
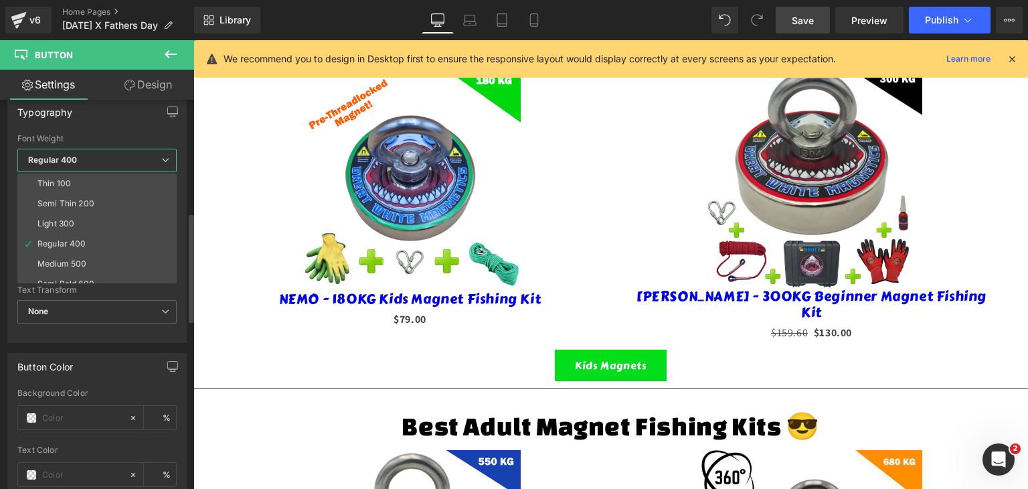
click at [102, 153] on span "Regular 400" at bounding box center [96, 160] width 159 height 23
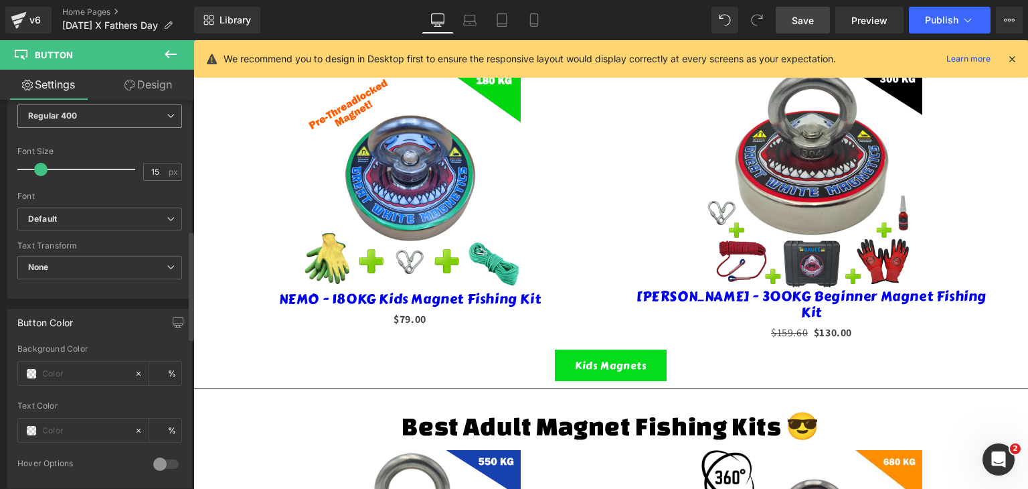
scroll to position [468, 0]
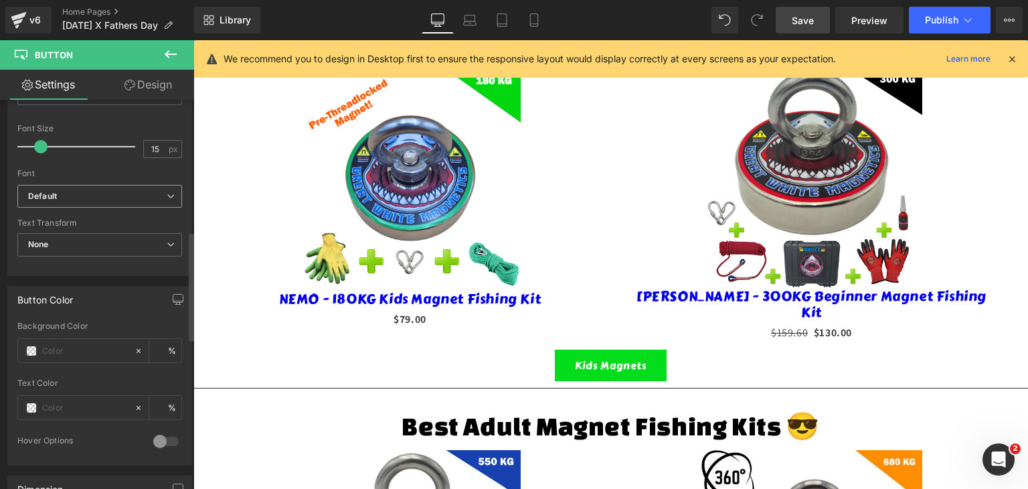
click at [83, 191] on b "Default" at bounding box center [97, 196] width 139 height 11
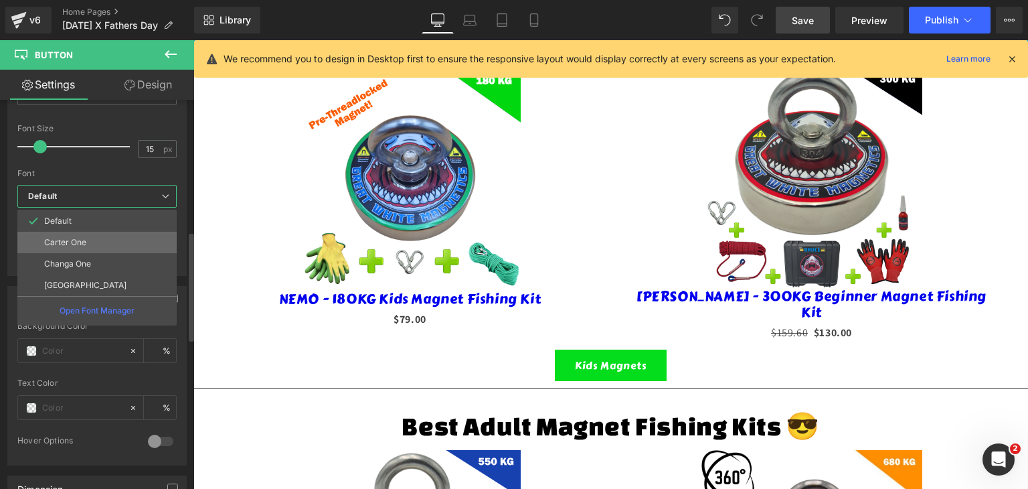
click at [94, 239] on li "Carter One" at bounding box center [96, 242] width 159 height 21
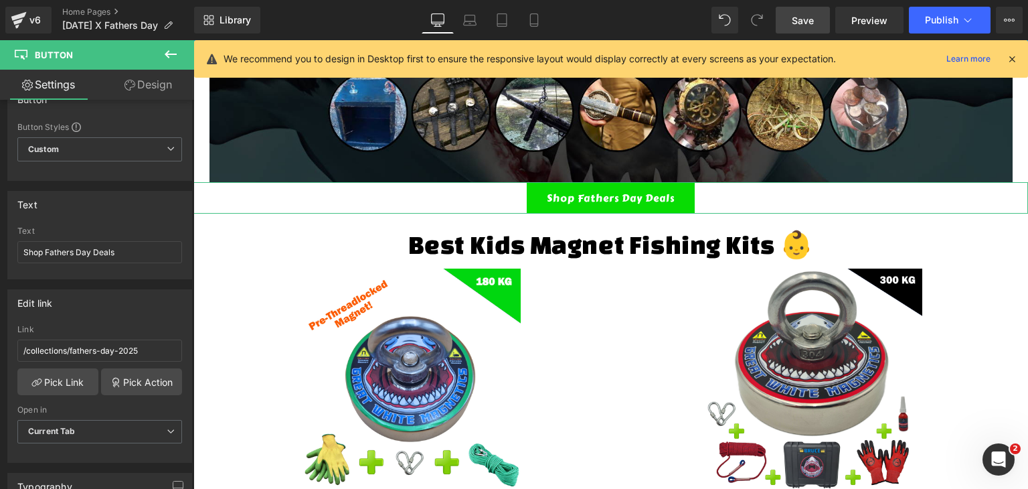
scroll to position [0, 0]
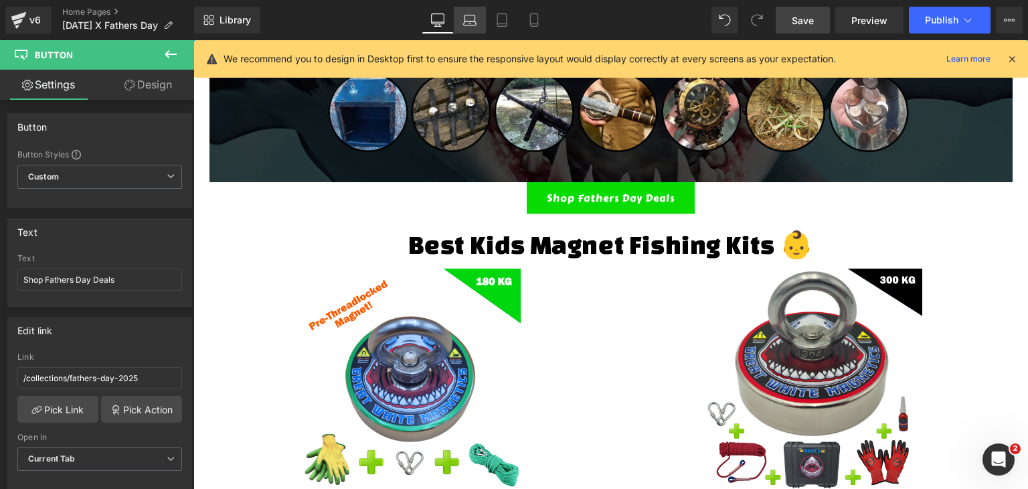
click at [470, 18] on icon at bounding box center [469, 19] width 13 height 13
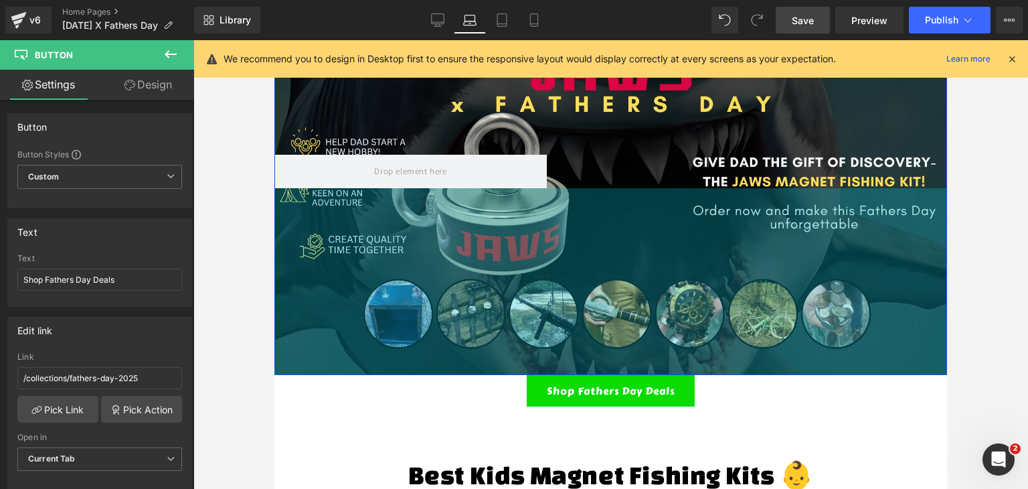
scroll to position [67, 0]
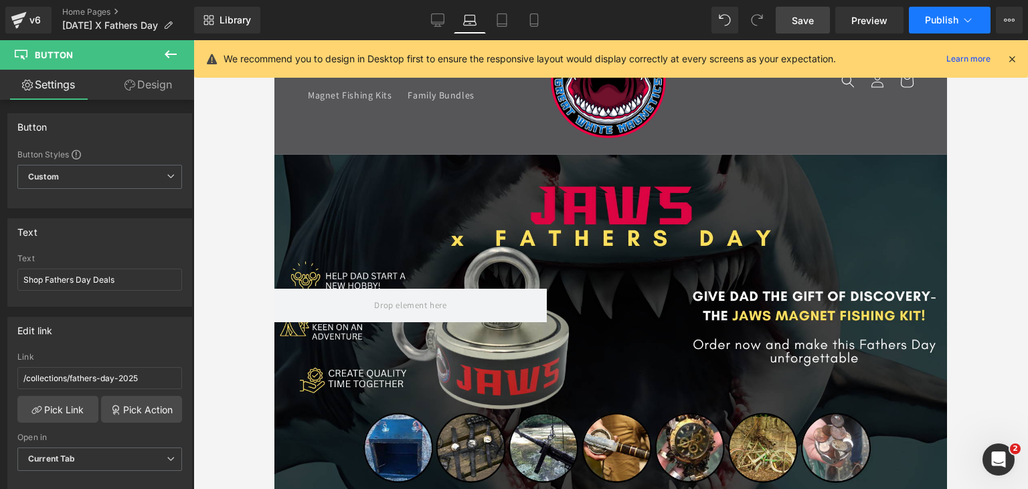
click at [932, 19] on span "Publish" at bounding box center [941, 20] width 33 height 11
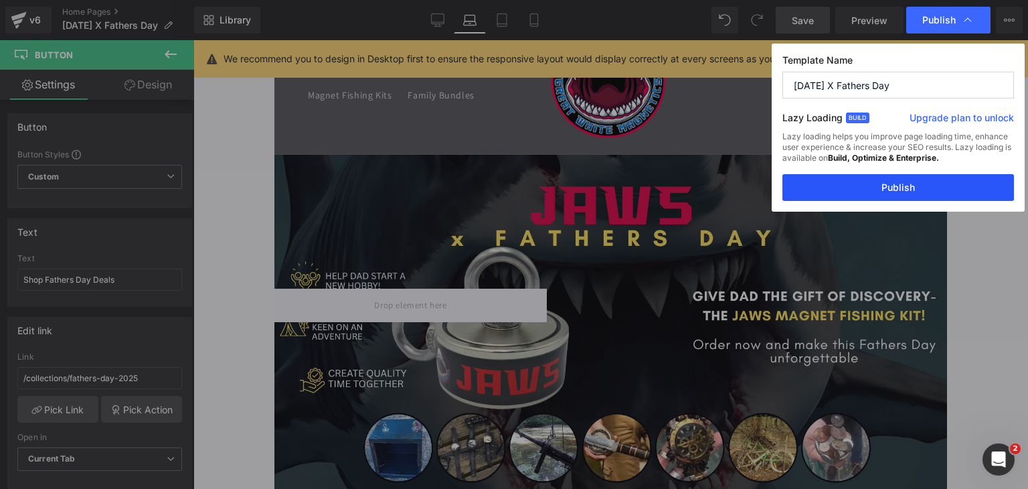
click at [896, 187] on button "Publish" at bounding box center [898, 187] width 232 height 27
